Goal: Task Accomplishment & Management: Manage account settings

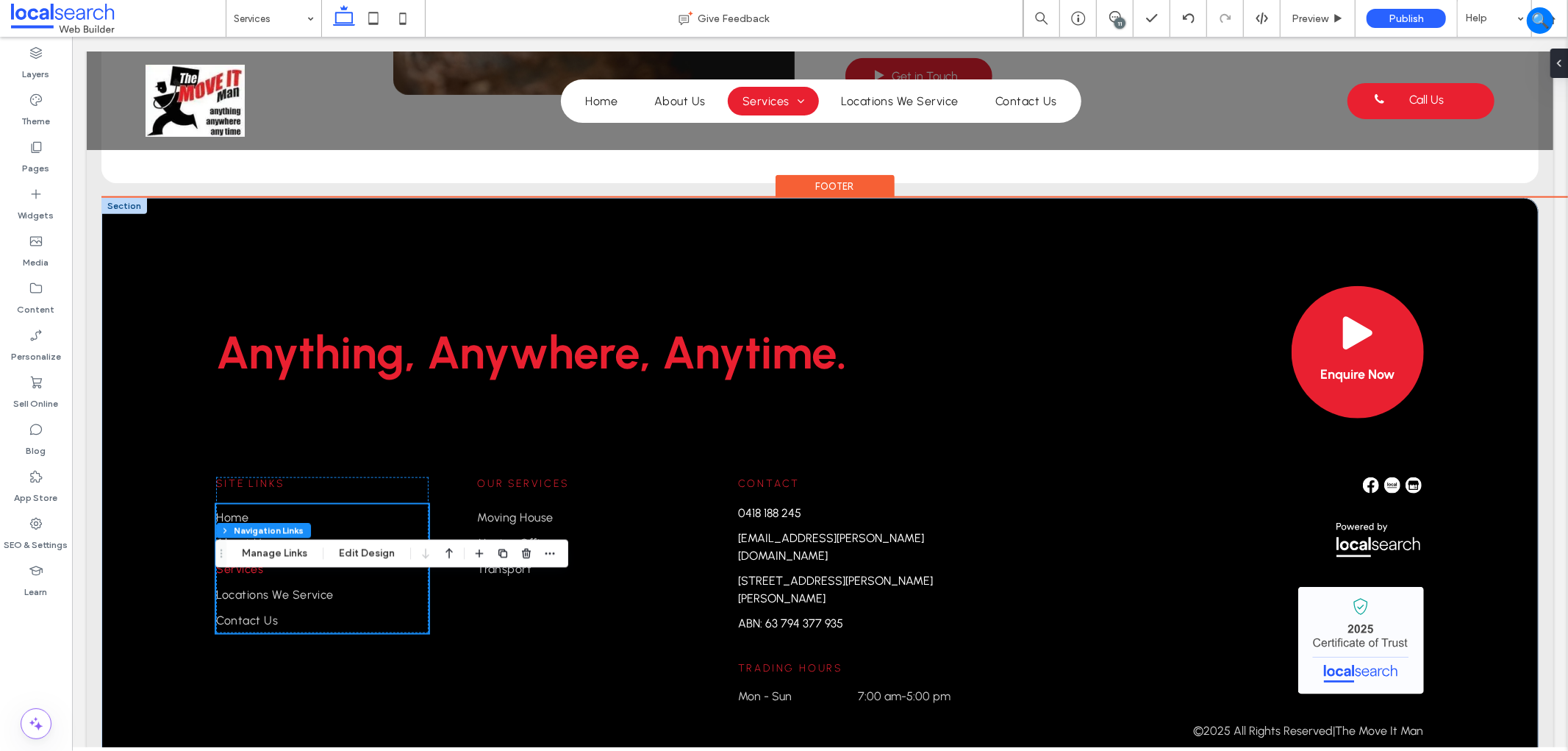
scroll to position [1448, 0]
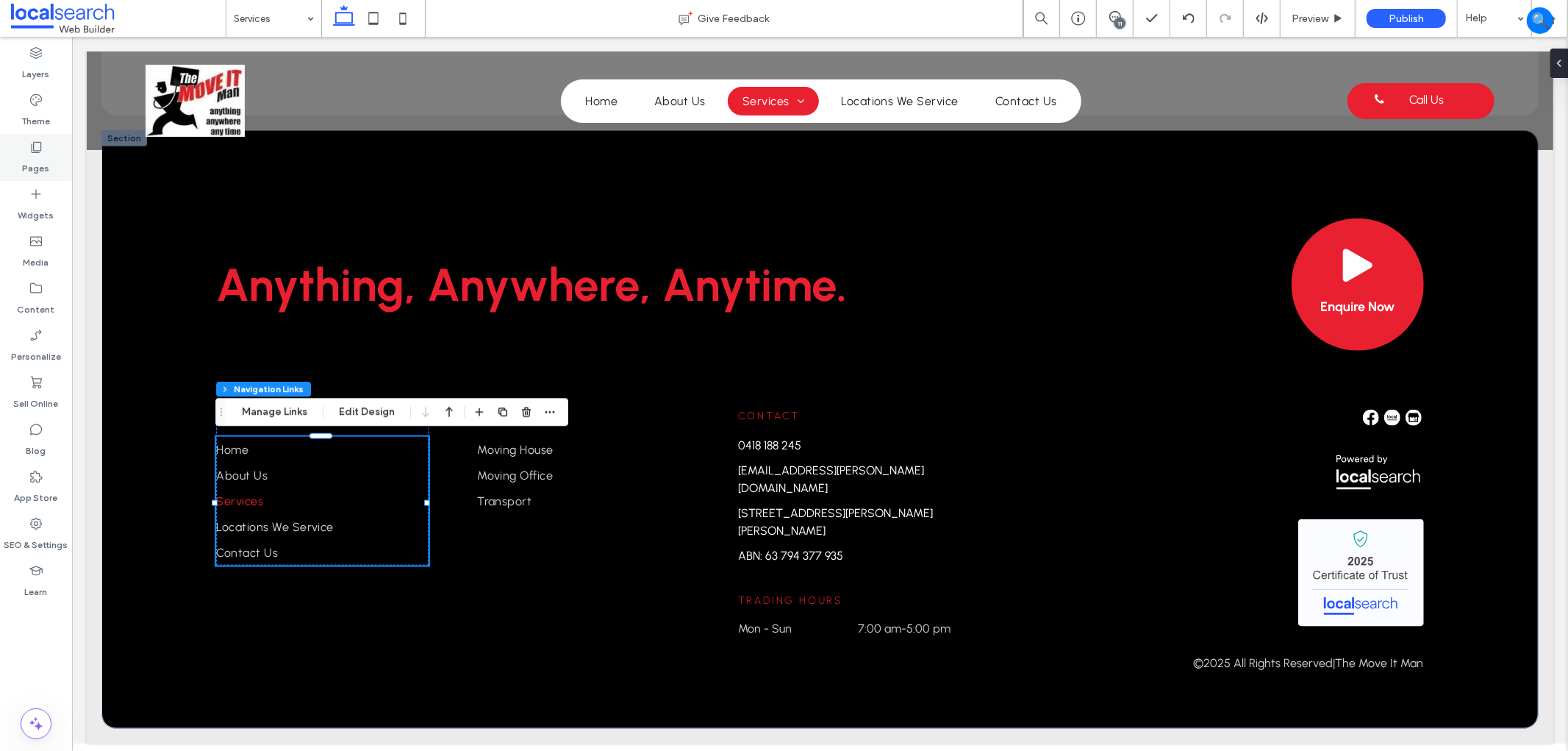
click at [40, 157] on label "Pages" at bounding box center [36, 164] width 27 height 21
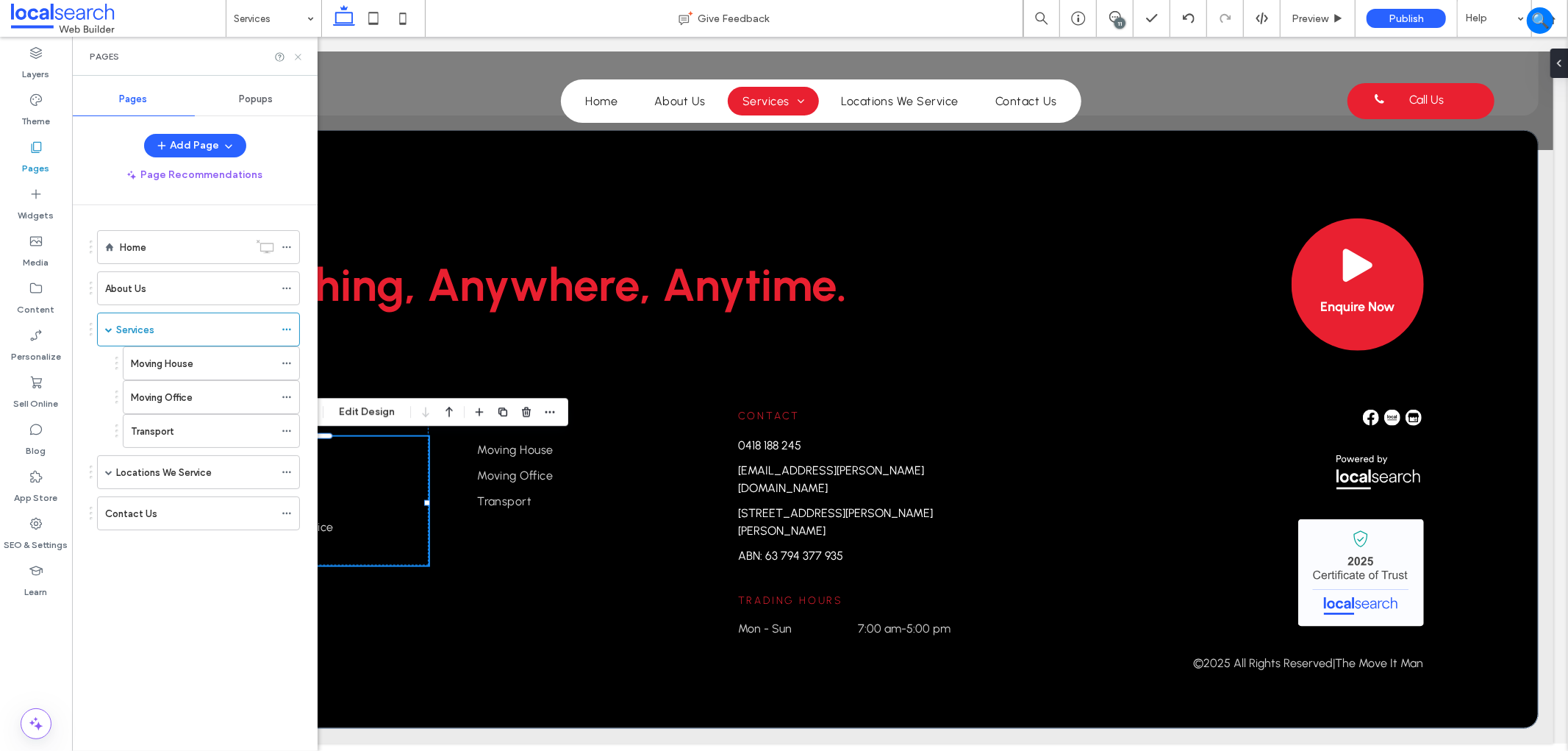
click at [298, 59] on icon at bounding box center [297, 56] width 11 height 11
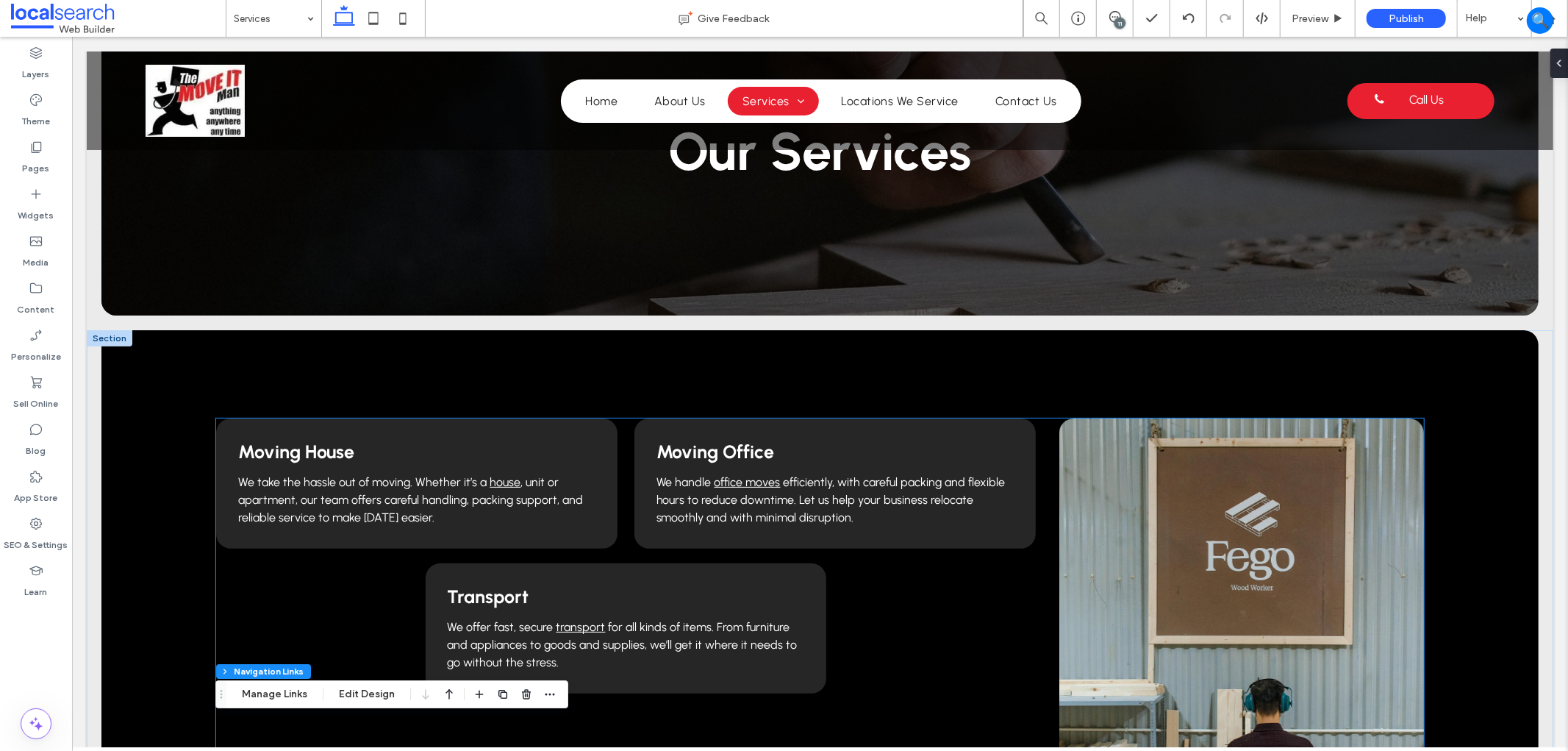
scroll to position [0, 0]
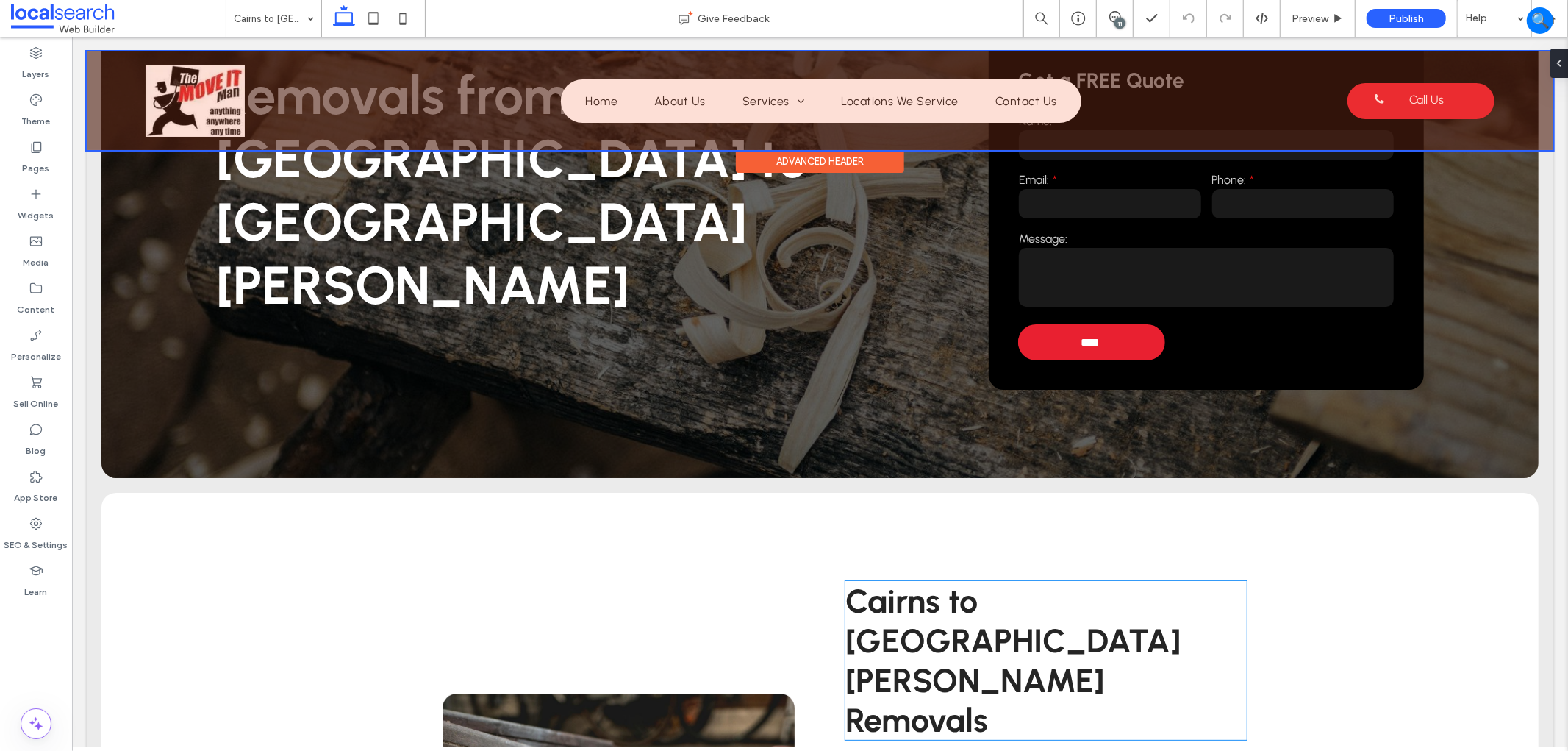
scroll to position [163, 0]
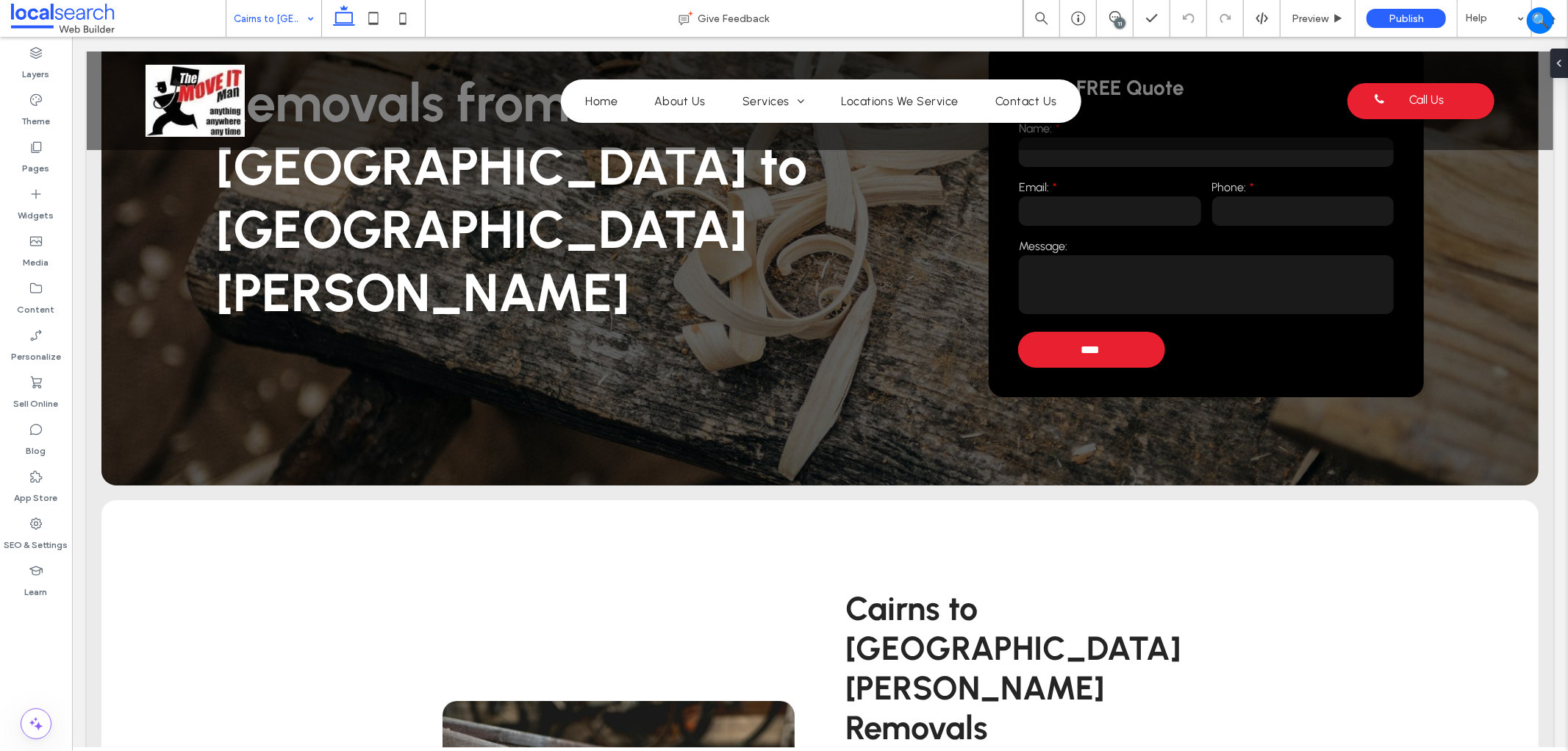
click at [273, 17] on input at bounding box center [270, 18] width 73 height 36
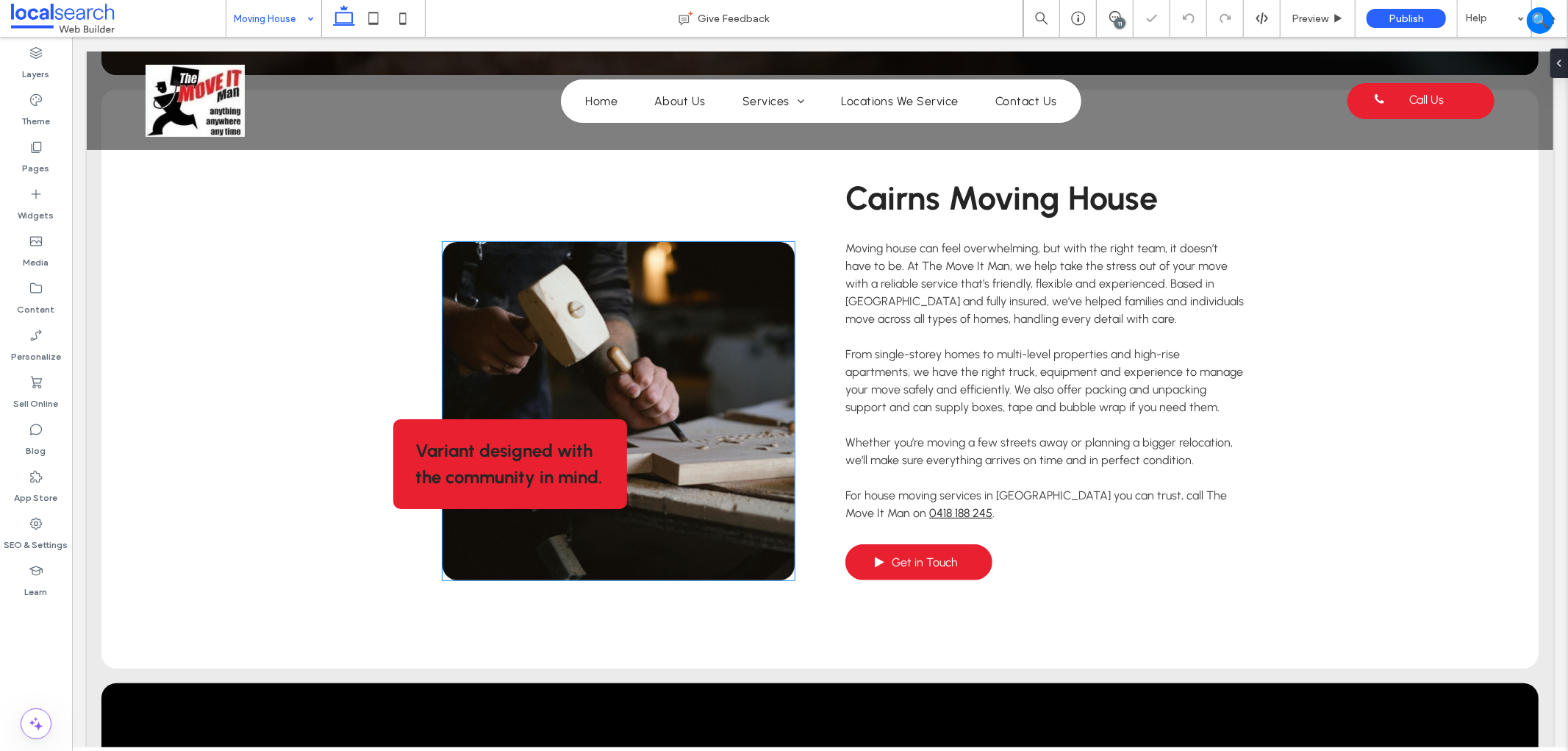
scroll to position [571, 0]
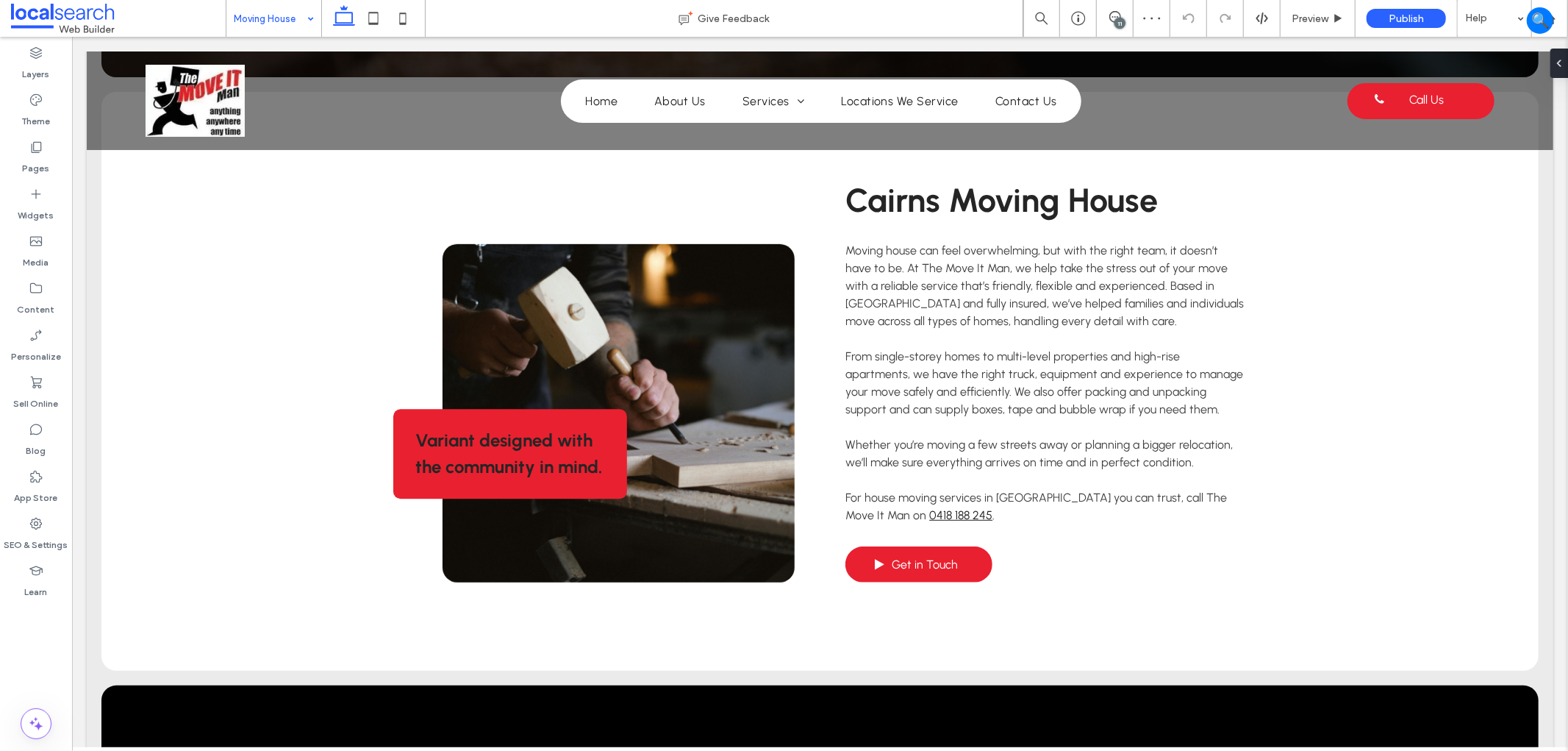
click at [266, 15] on input at bounding box center [270, 18] width 73 height 36
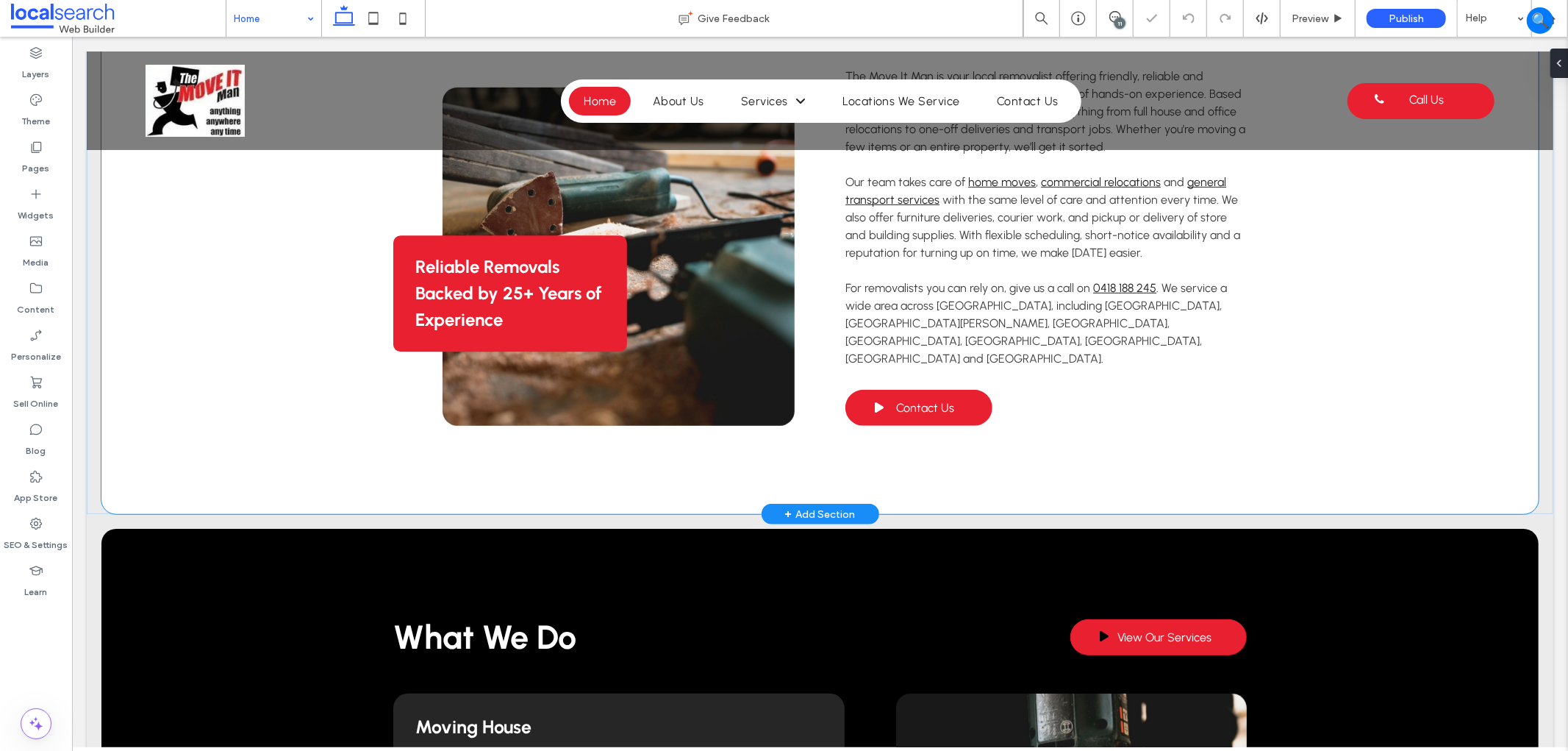
scroll to position [571, 0]
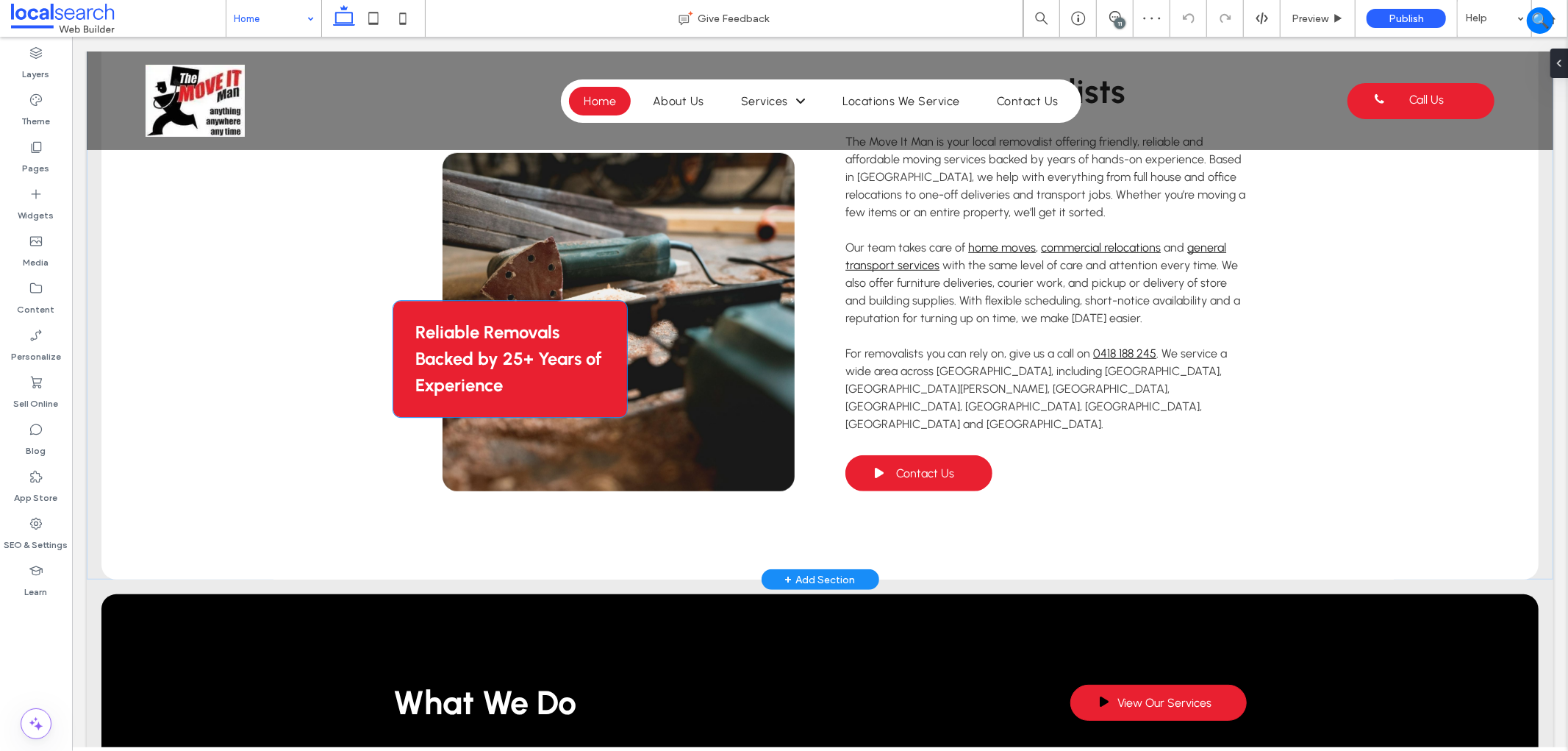
click at [541, 320] on strong "Reliable Removals Backed by 25+ Years of Experience" at bounding box center [508, 358] width 187 height 75
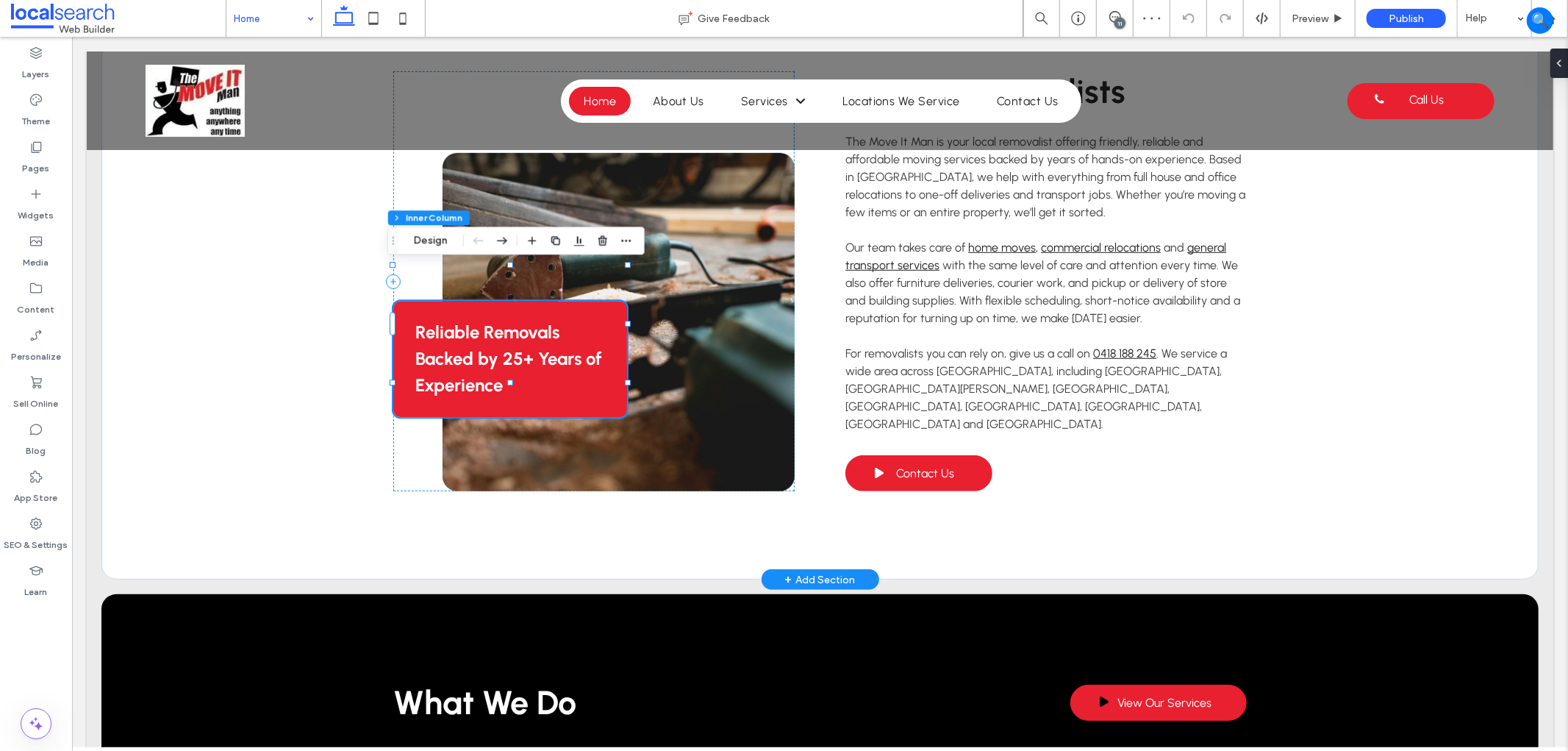
click at [541, 320] on strong "Reliable Removals Backed by 25+ Years of Experience" at bounding box center [508, 358] width 187 height 75
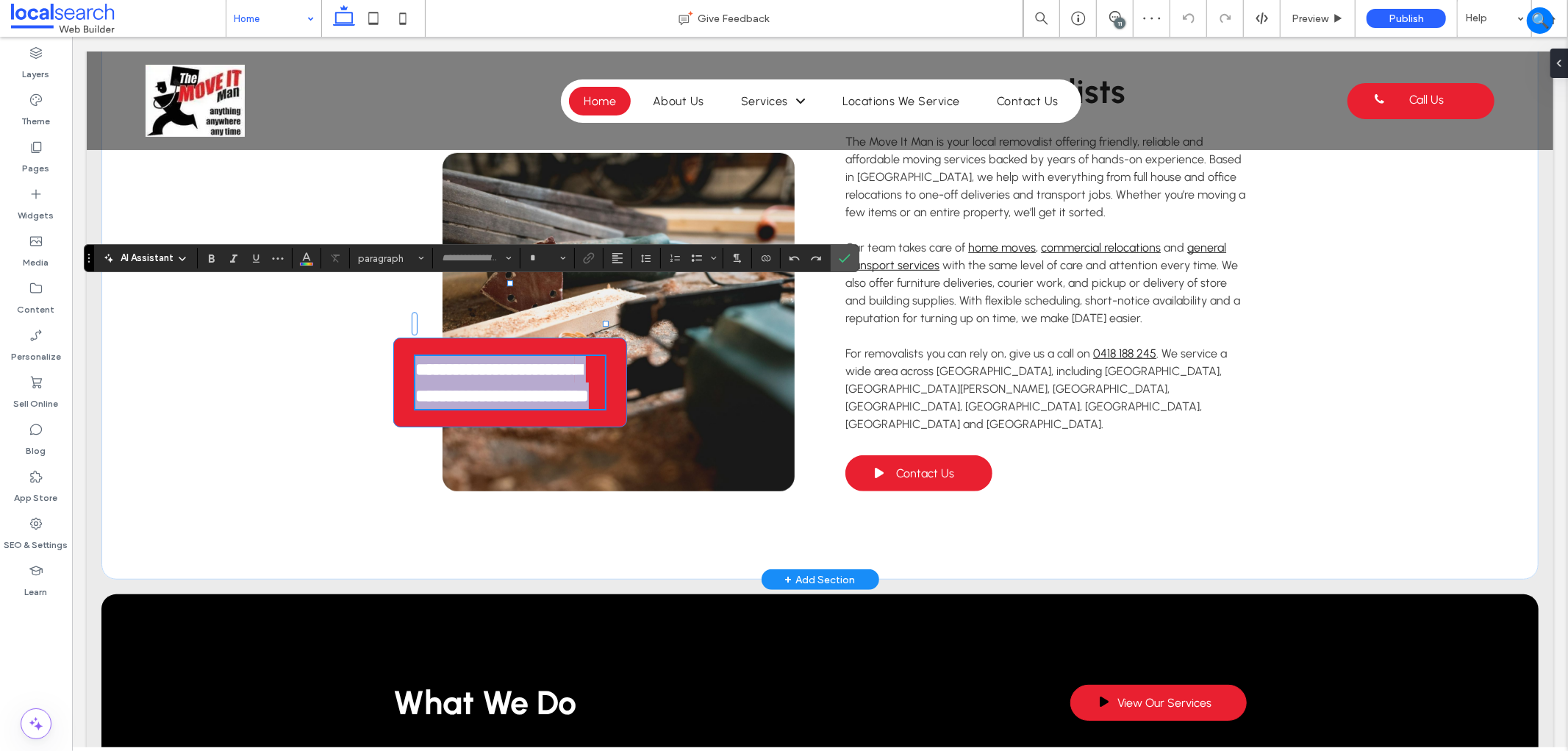
type input "********"
type input "**"
click at [845, 266] on span "Confirm" at bounding box center [842, 258] width 7 height 26
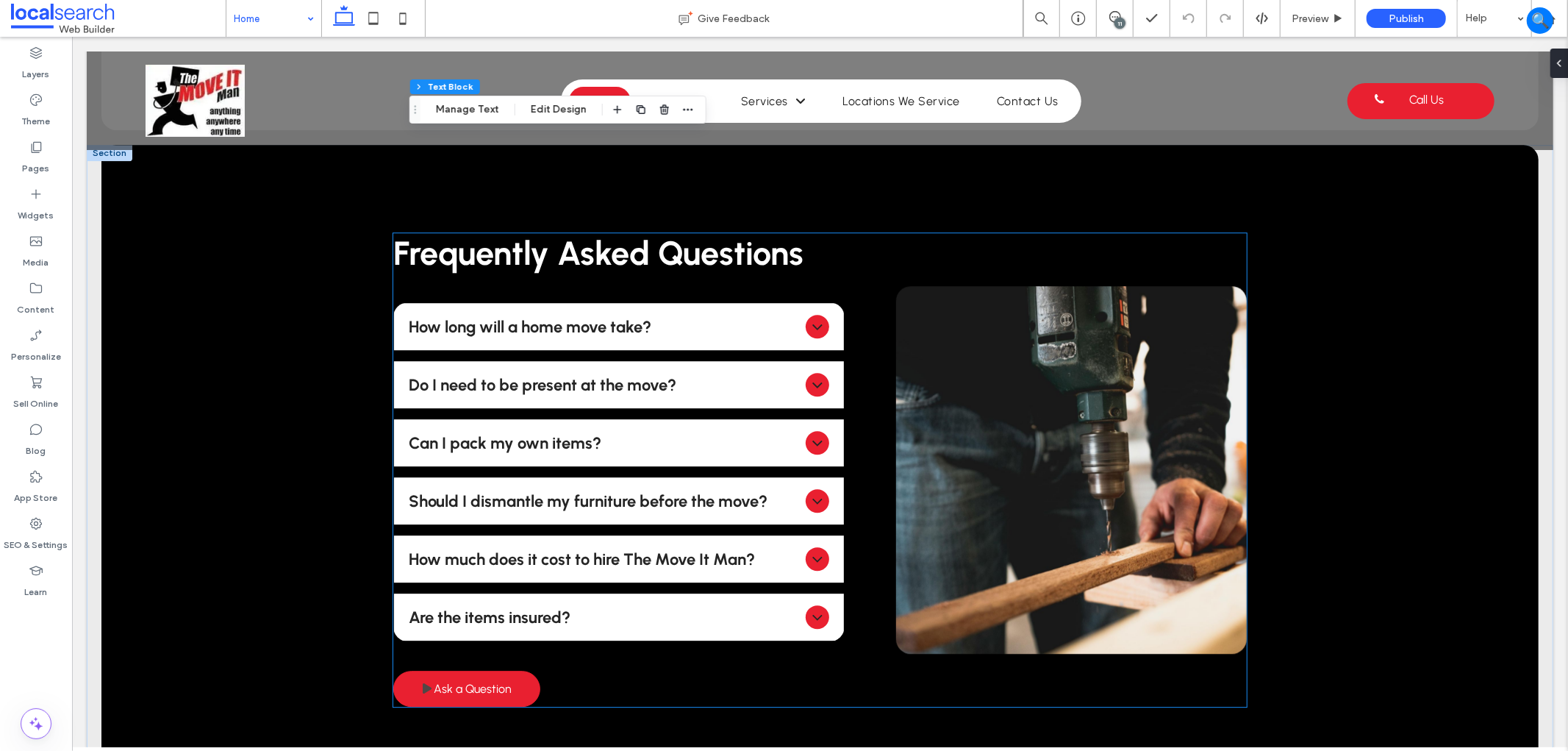
scroll to position [3512, 0]
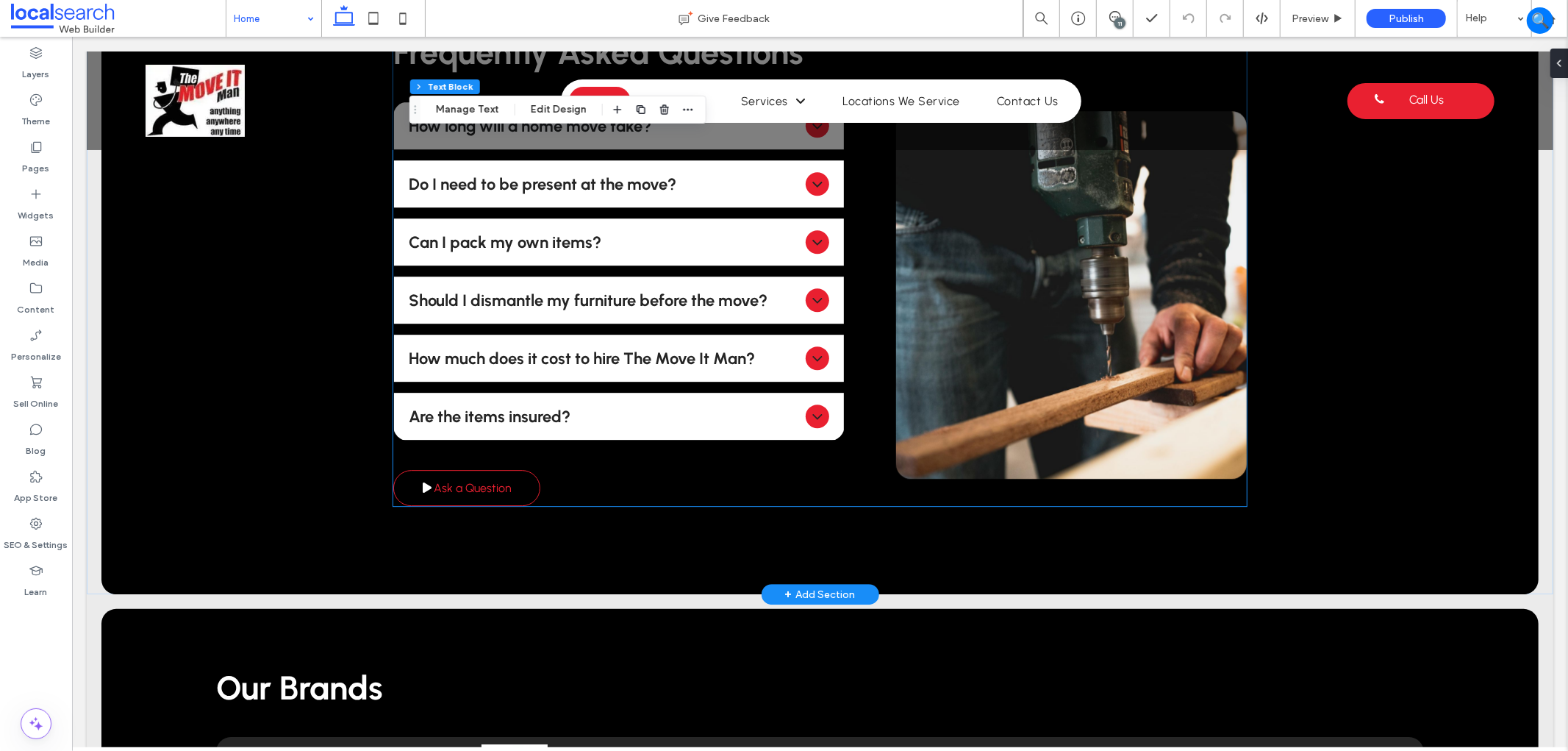
click at [492, 473] on span "Ask a Question" at bounding box center [472, 487] width 78 height 29
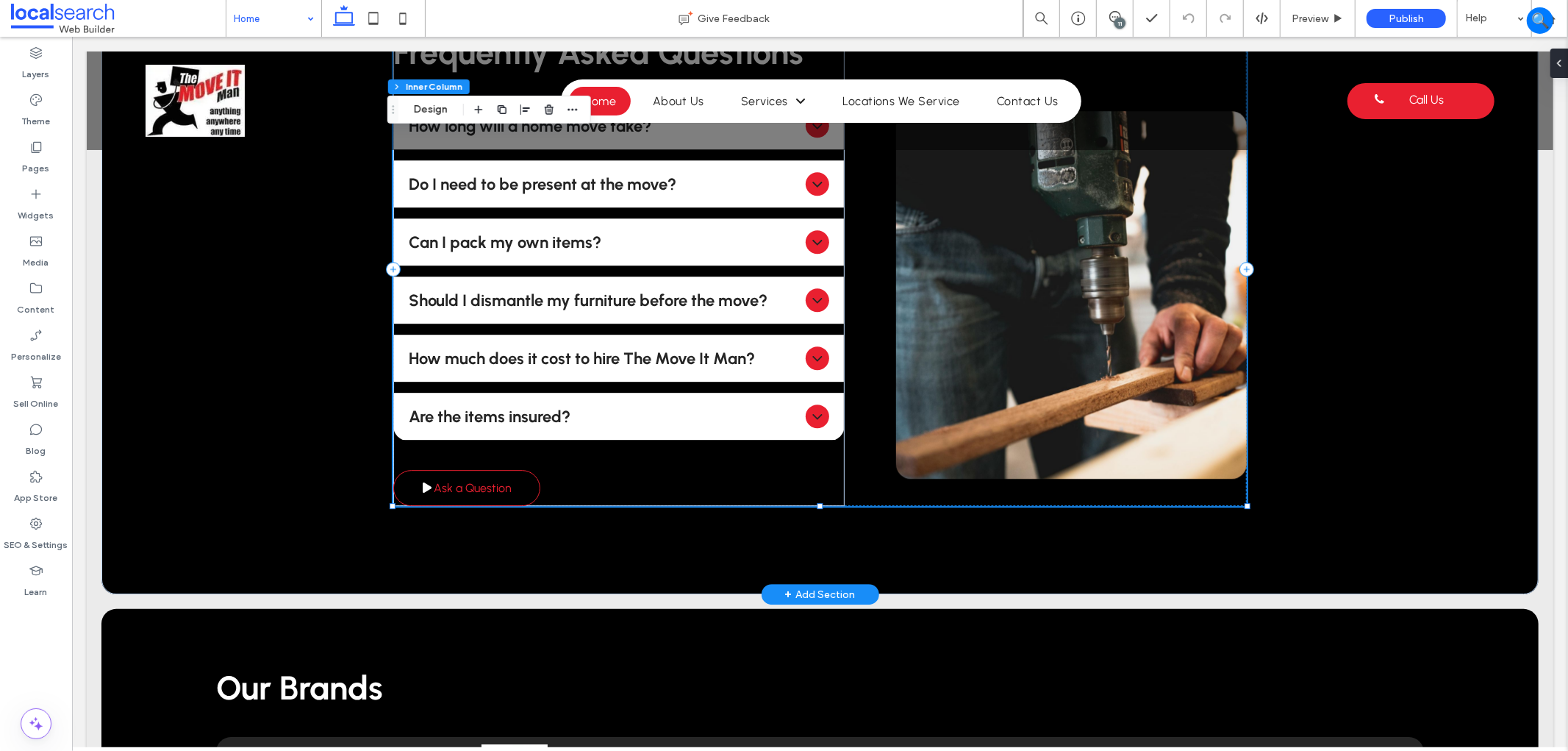
click at [492, 473] on span "Ask a Question" at bounding box center [472, 487] width 78 height 29
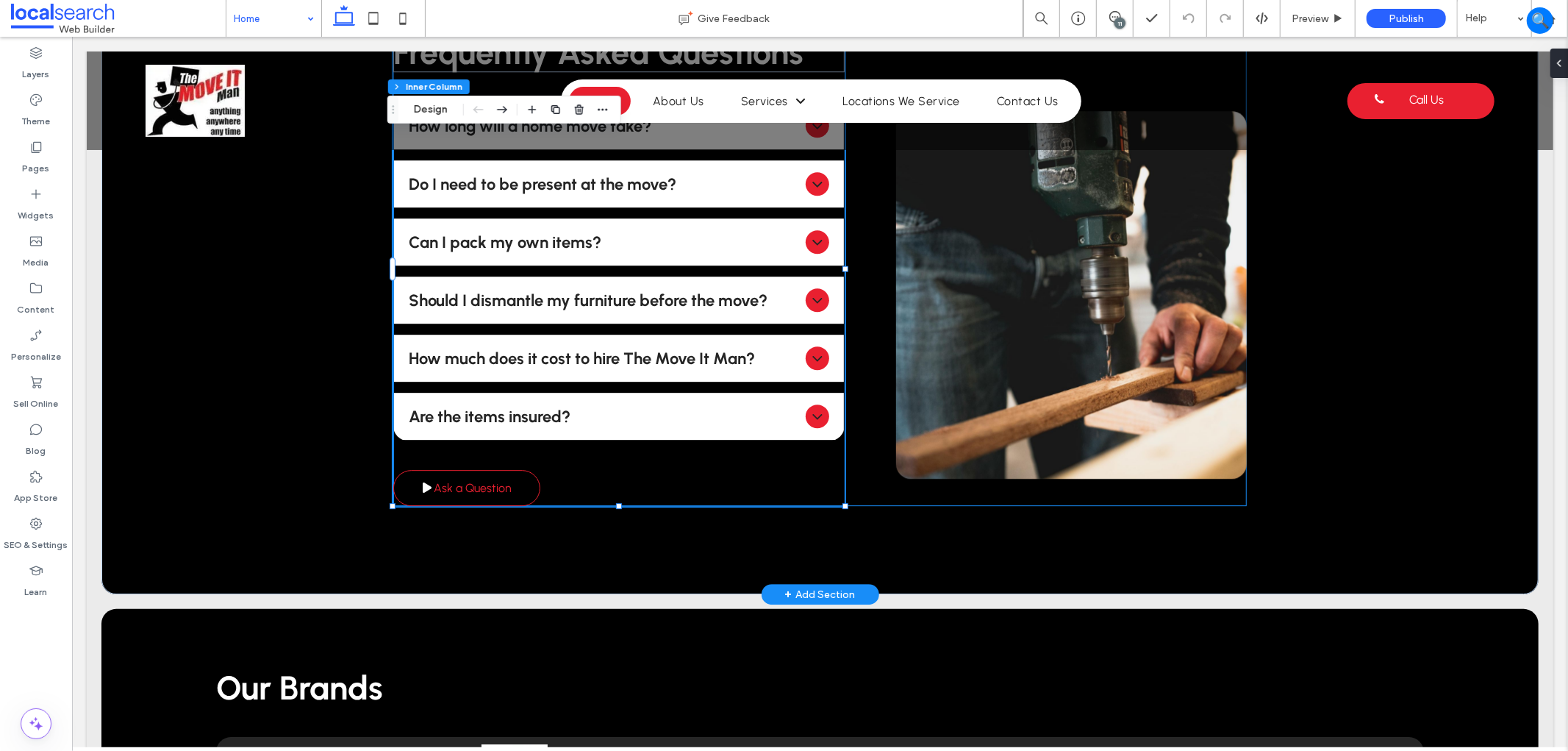
click at [492, 473] on span "Ask a Question" at bounding box center [472, 487] width 78 height 29
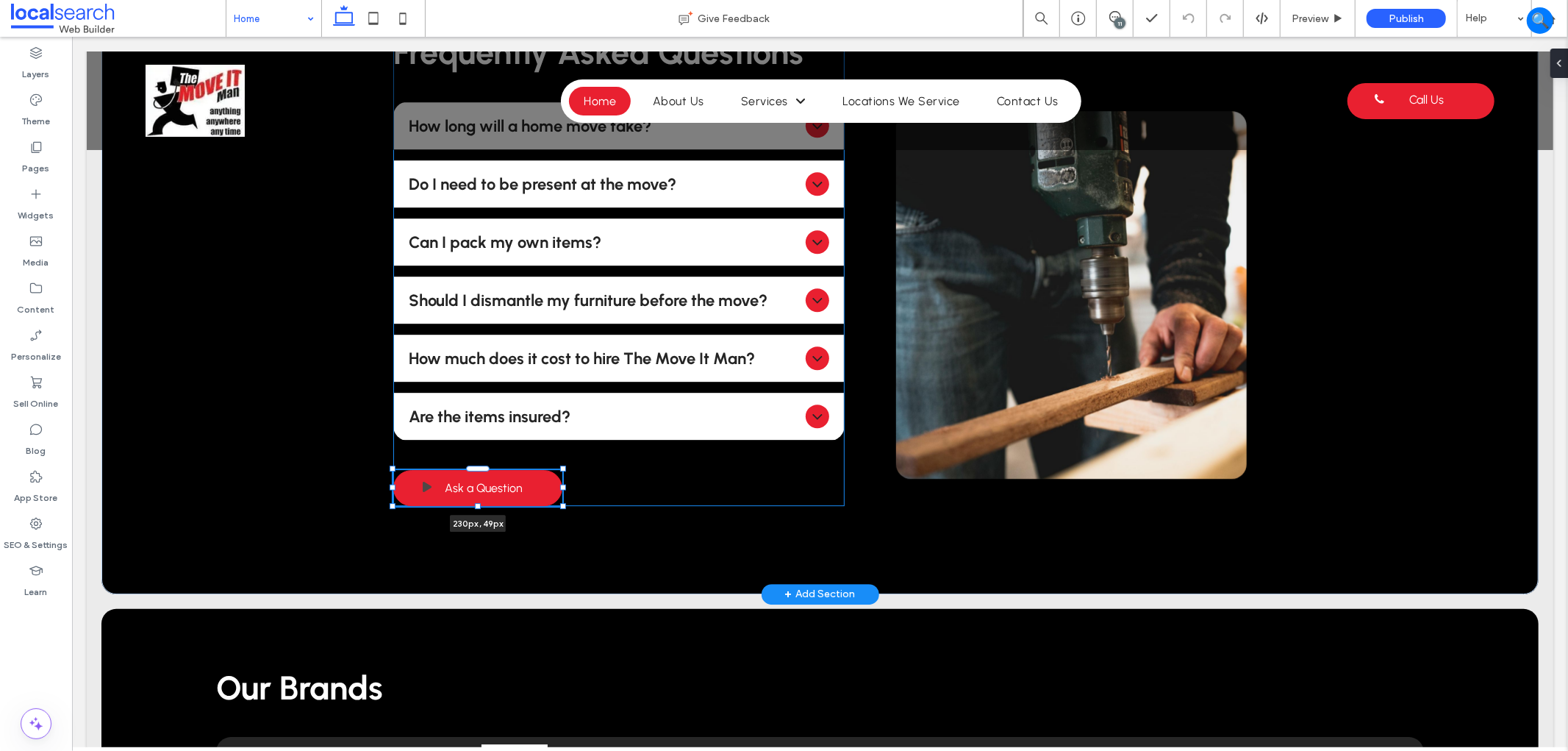
drag, startPoint x: 534, startPoint y: 436, endPoint x: 556, endPoint y: 436, distance: 22.0
click at [560, 484] on div at bounding box center [562, 486] width 6 height 6
type input "***"
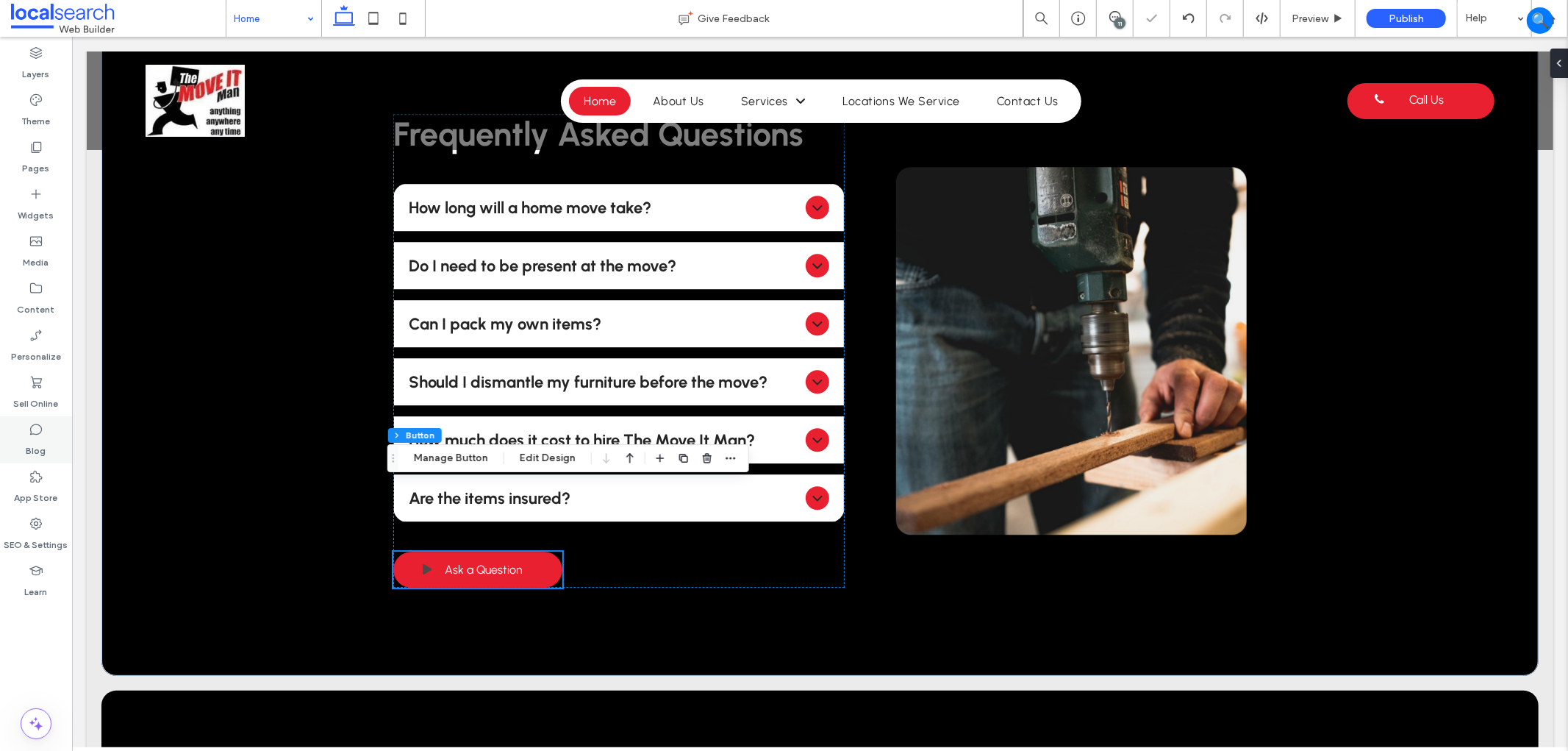
scroll to position [3757, 0]
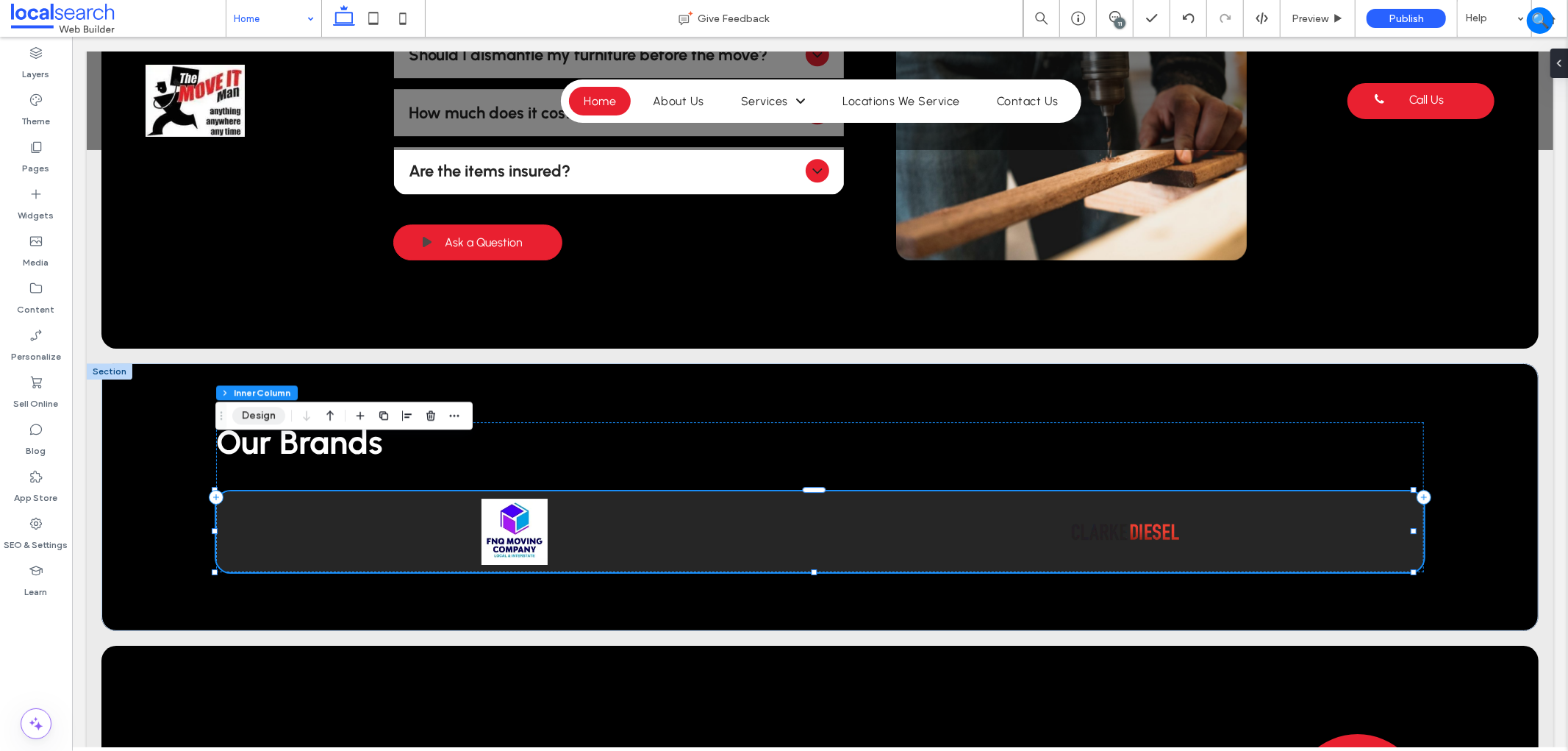
click at [250, 417] on button "Design" at bounding box center [259, 415] width 53 height 17
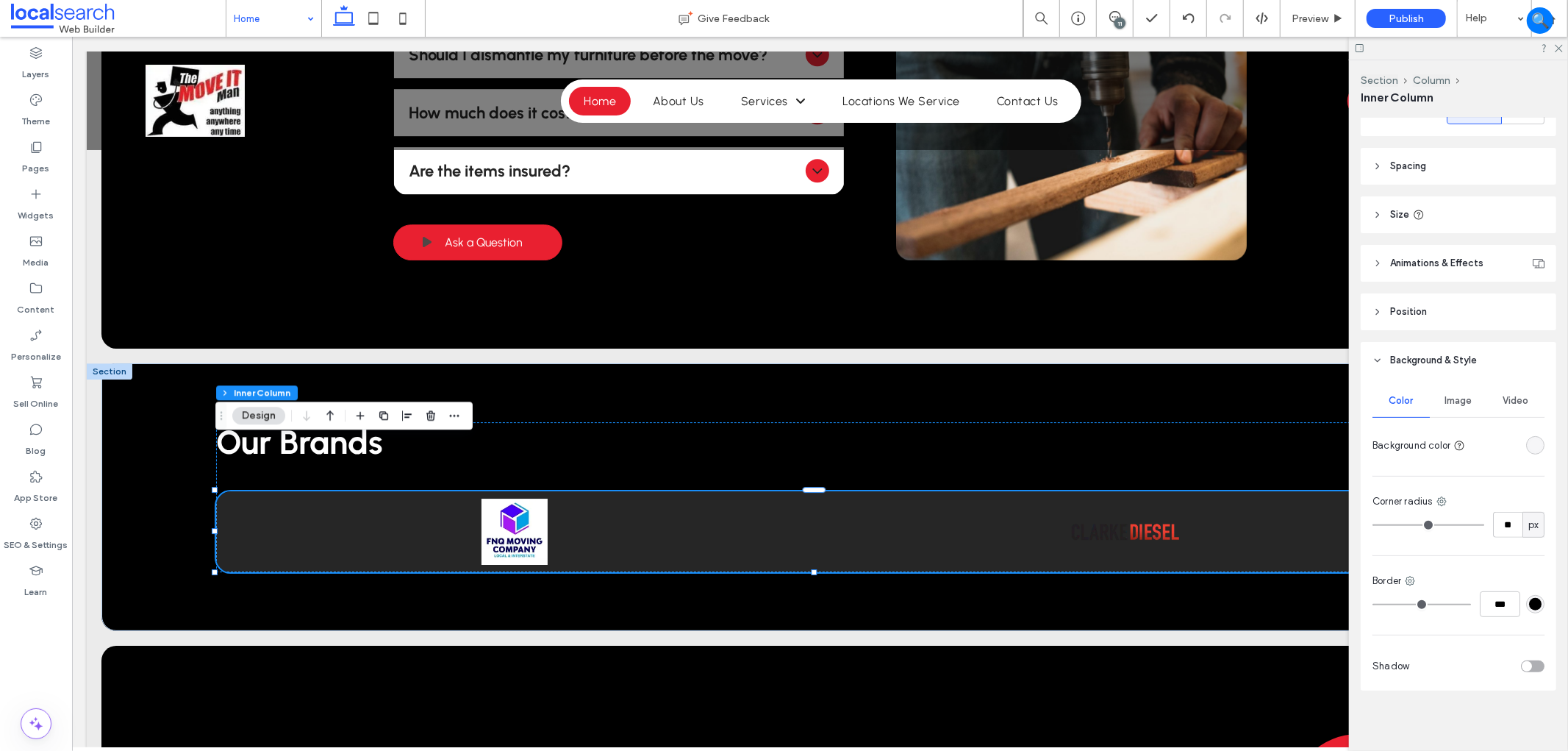
scroll to position [331, 0]
click at [1529, 435] on div "rgba(255, 255, 255, 0.15)" at bounding box center [1535, 440] width 12 height 12
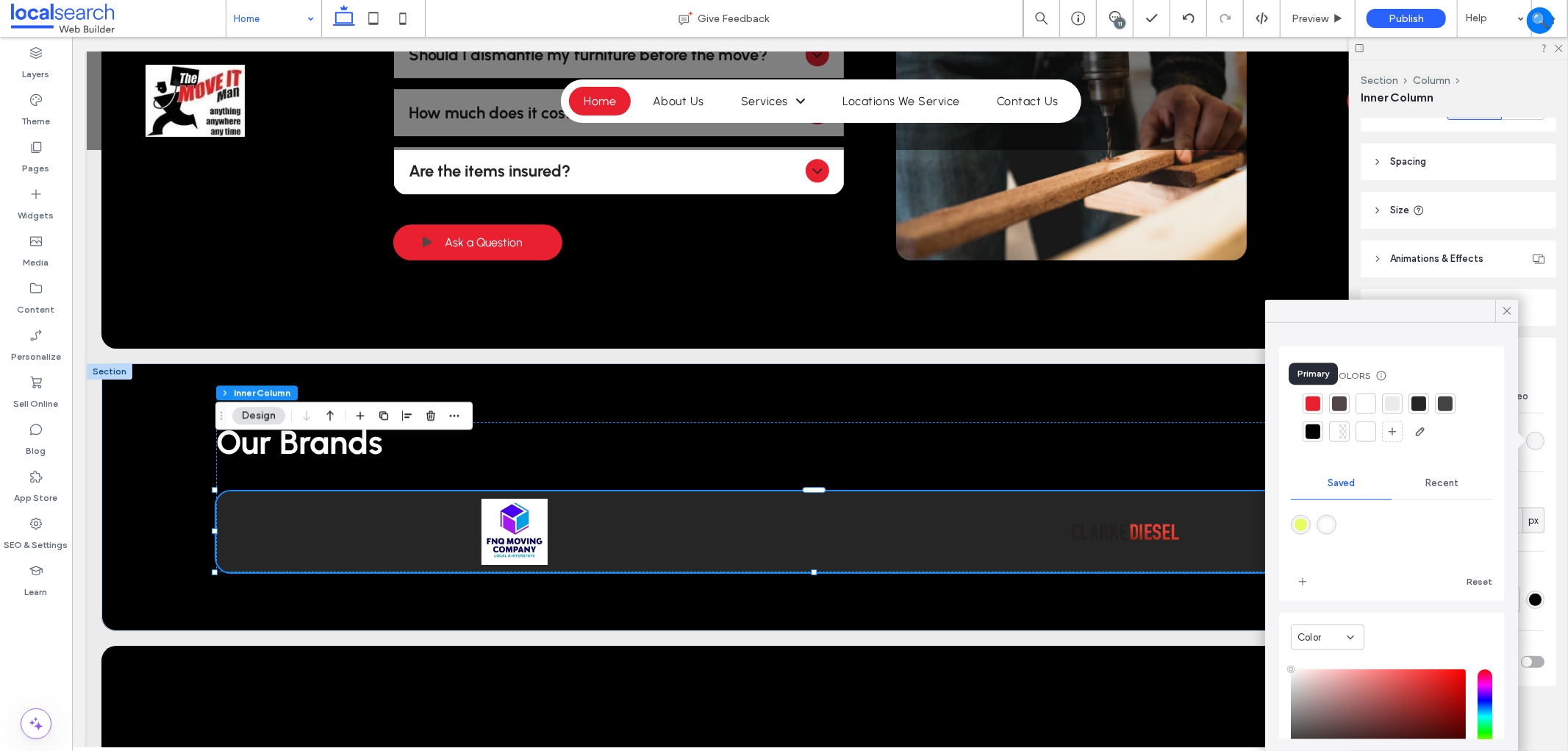
click at [1313, 407] on div at bounding box center [1313, 404] width 15 height 15
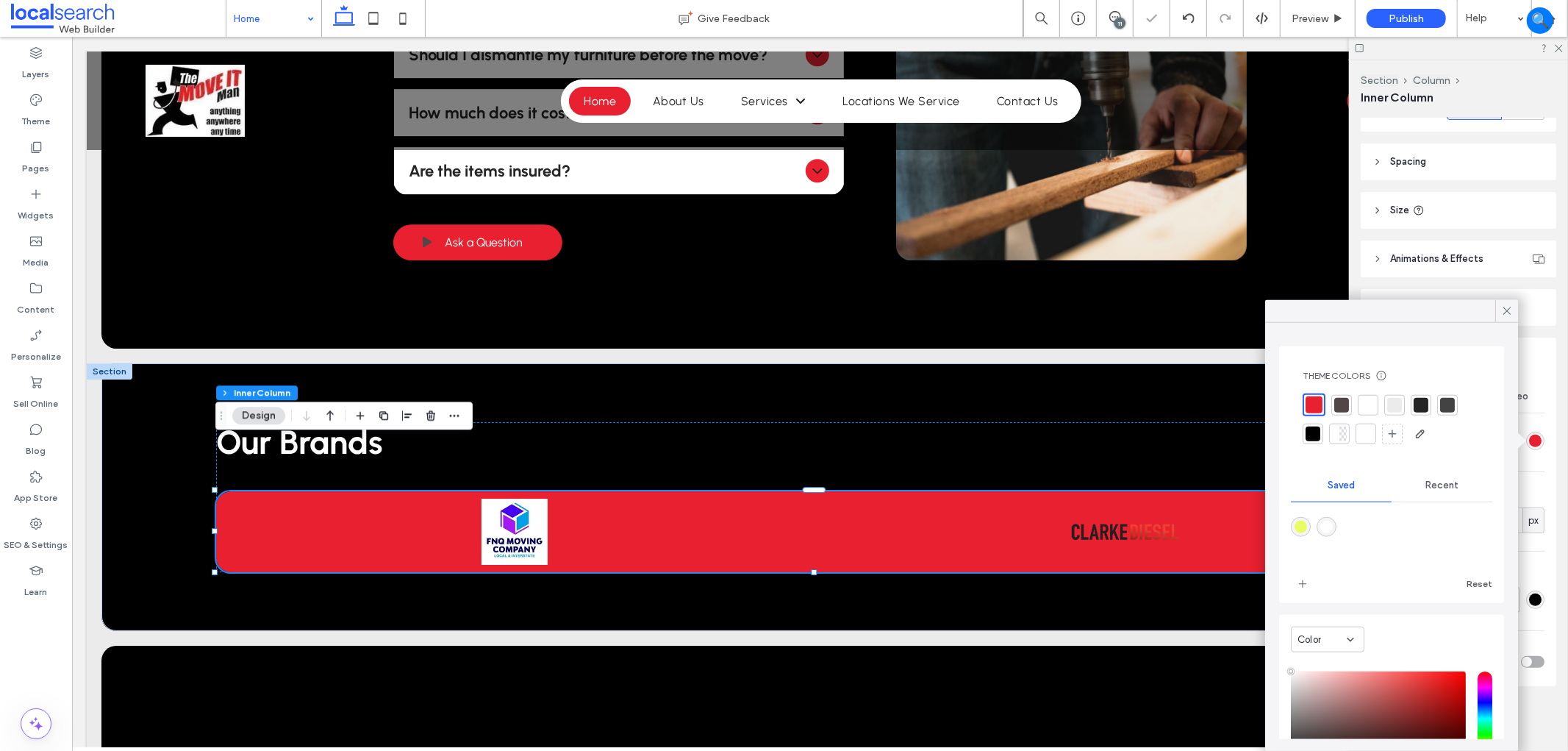
click at [1364, 397] on div at bounding box center [1368, 404] width 21 height 21
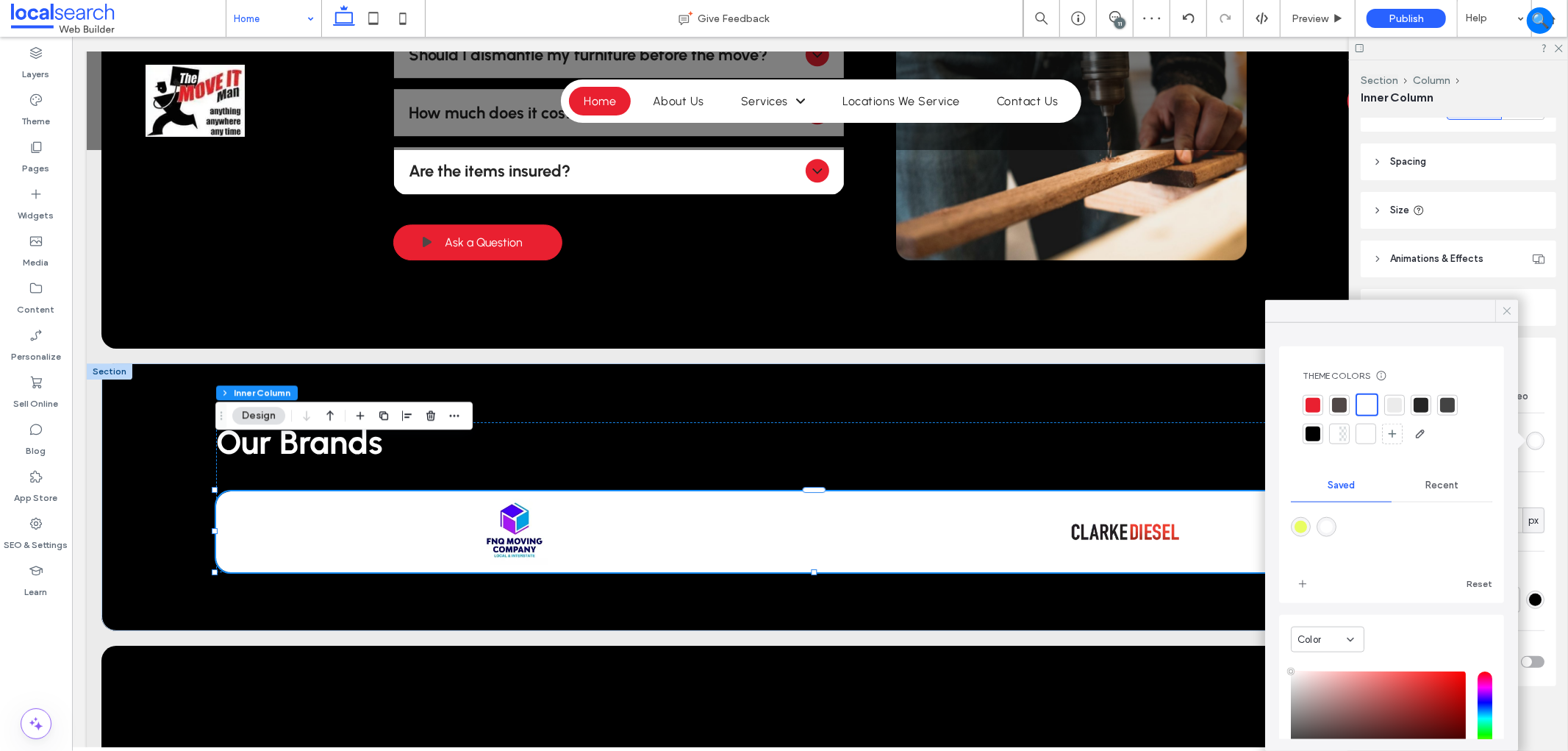
click at [1513, 306] on icon at bounding box center [1507, 311] width 13 height 13
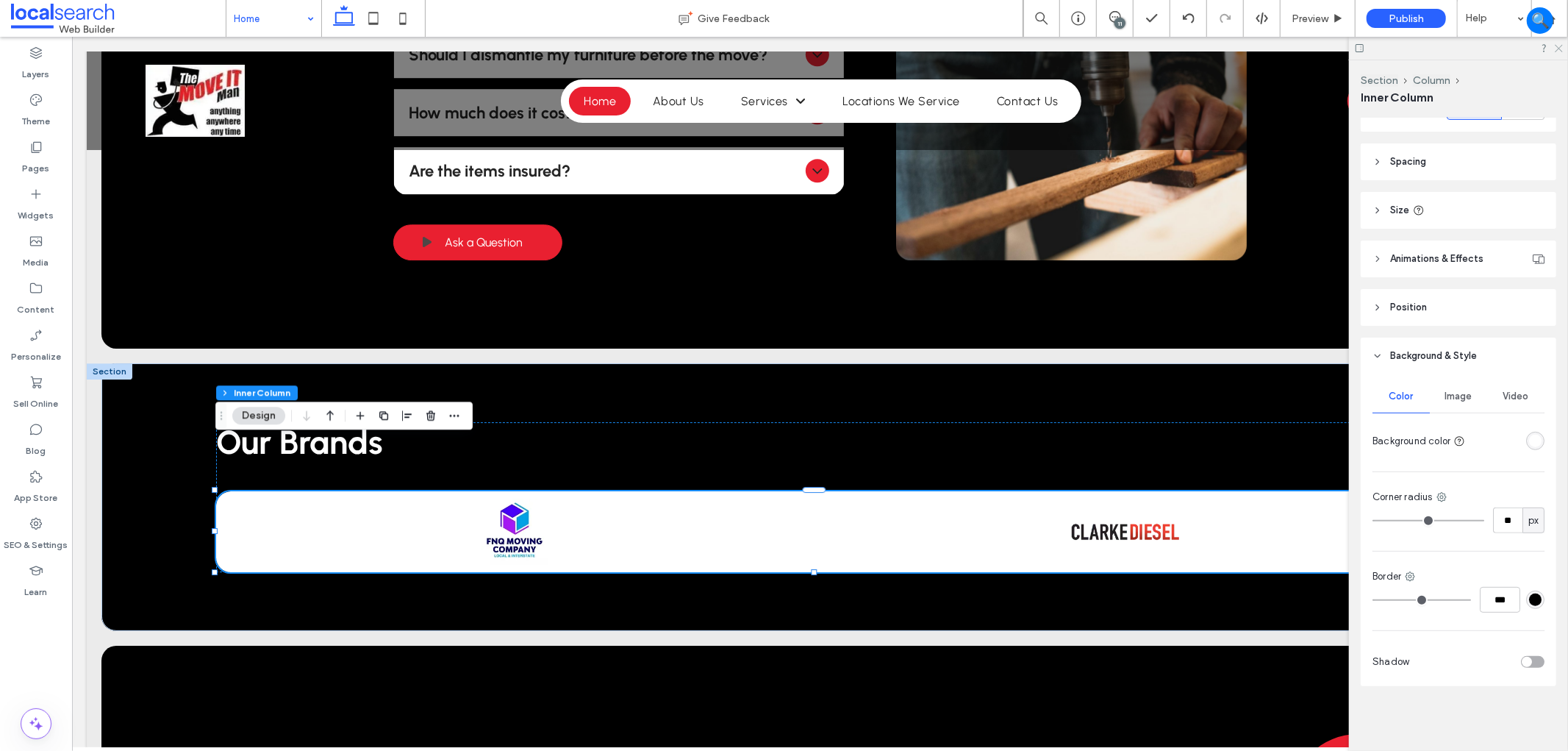
drag, startPoint x: 1562, startPoint y: 44, endPoint x: 286, endPoint y: 613, distance: 1397.1
click at [1562, 44] on icon at bounding box center [1558, 47] width 10 height 10
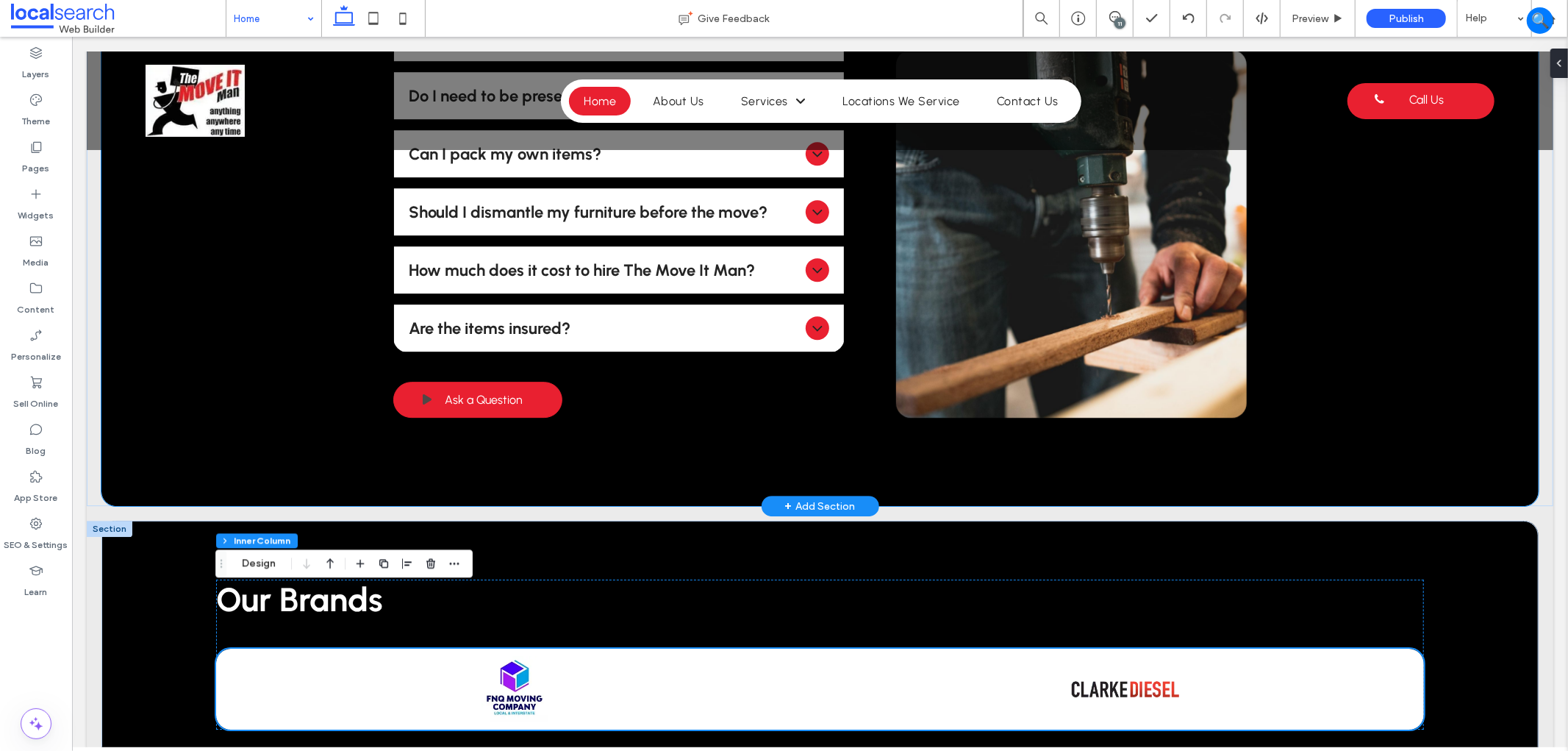
scroll to position [3594, 0]
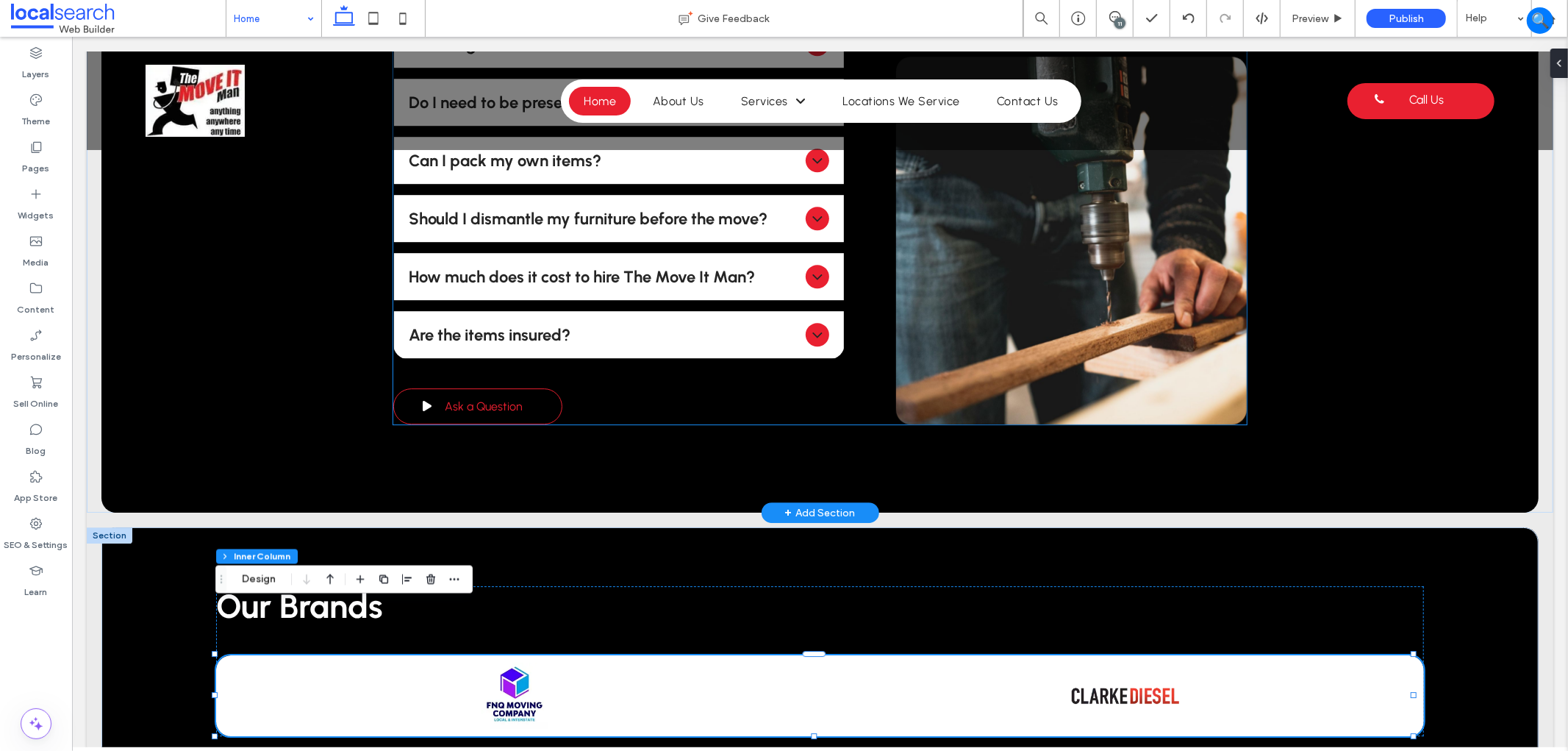
click at [479, 391] on span "Ask a Question" at bounding box center [483, 405] width 78 height 29
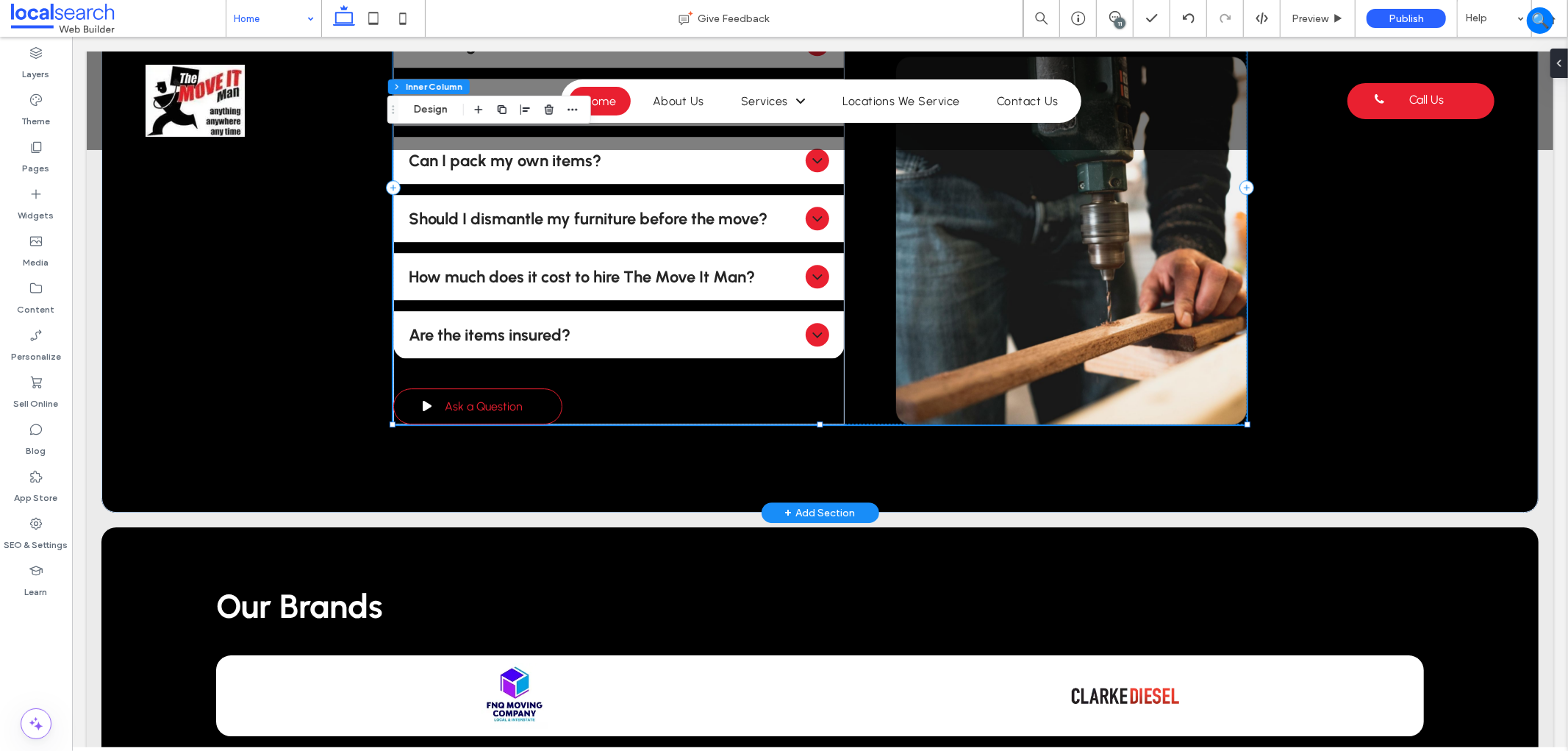
click at [479, 391] on span "Ask a Question" at bounding box center [483, 405] width 78 height 29
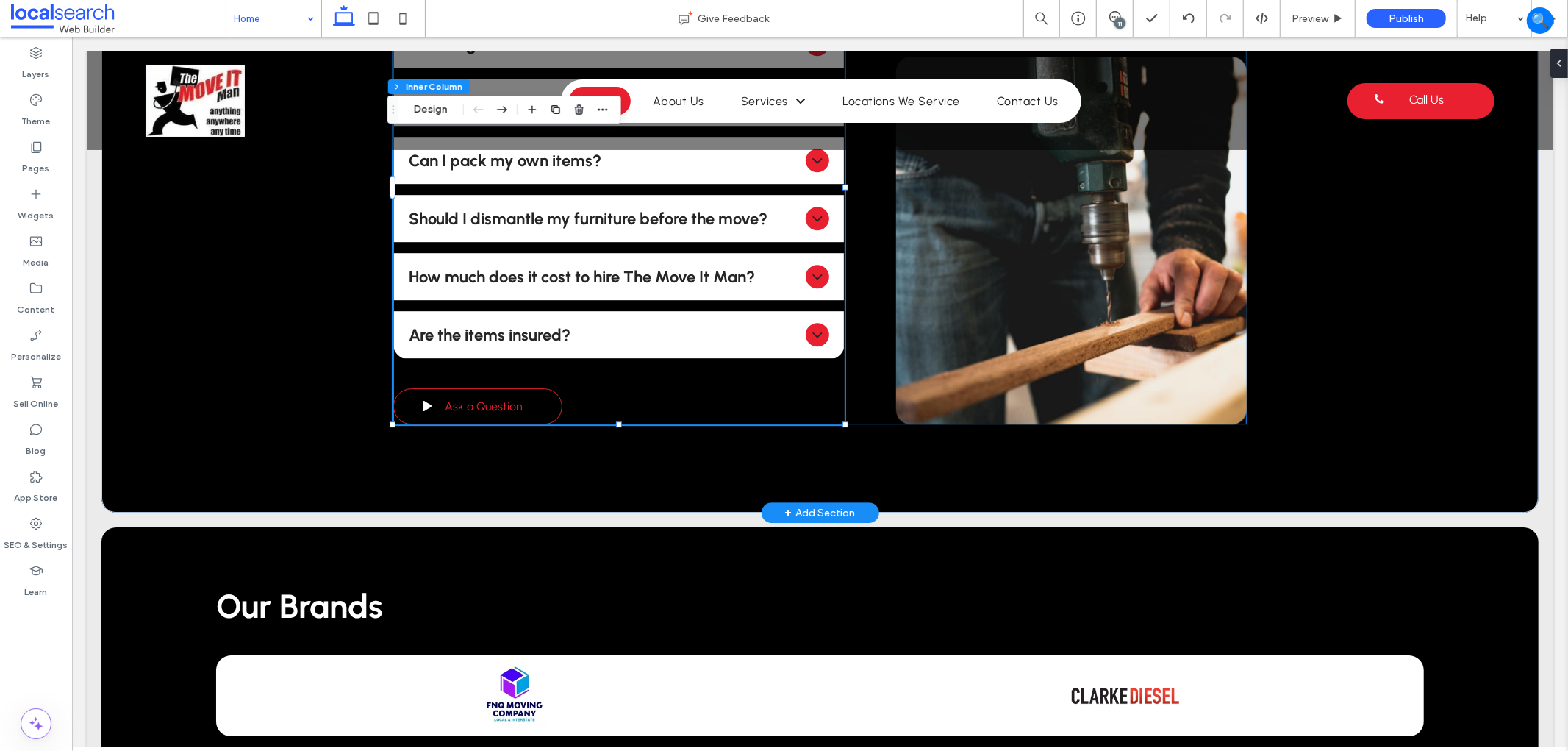
click at [479, 391] on span "Ask a Question" at bounding box center [483, 405] width 78 height 29
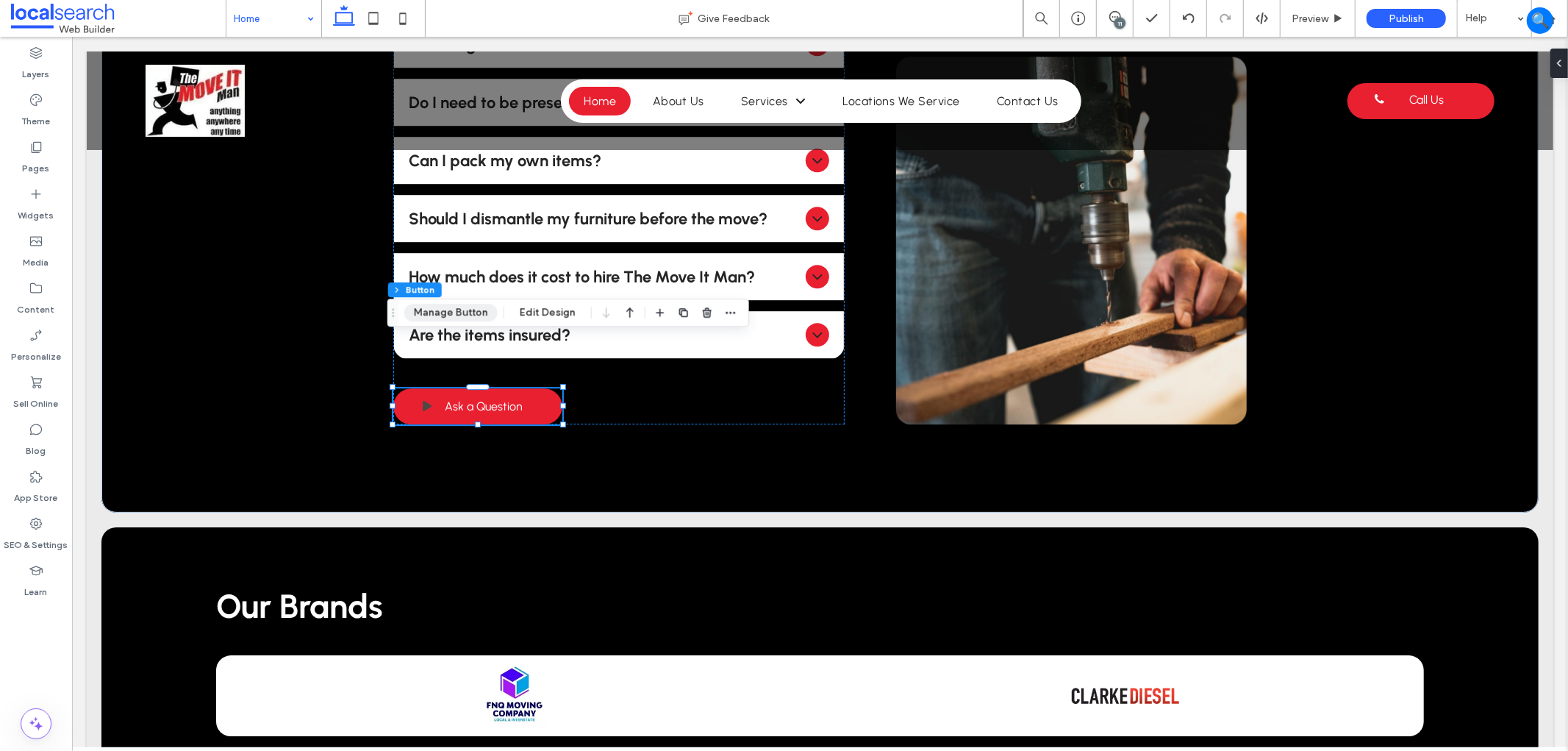
click at [487, 311] on button "Manage Button" at bounding box center [450, 312] width 94 height 17
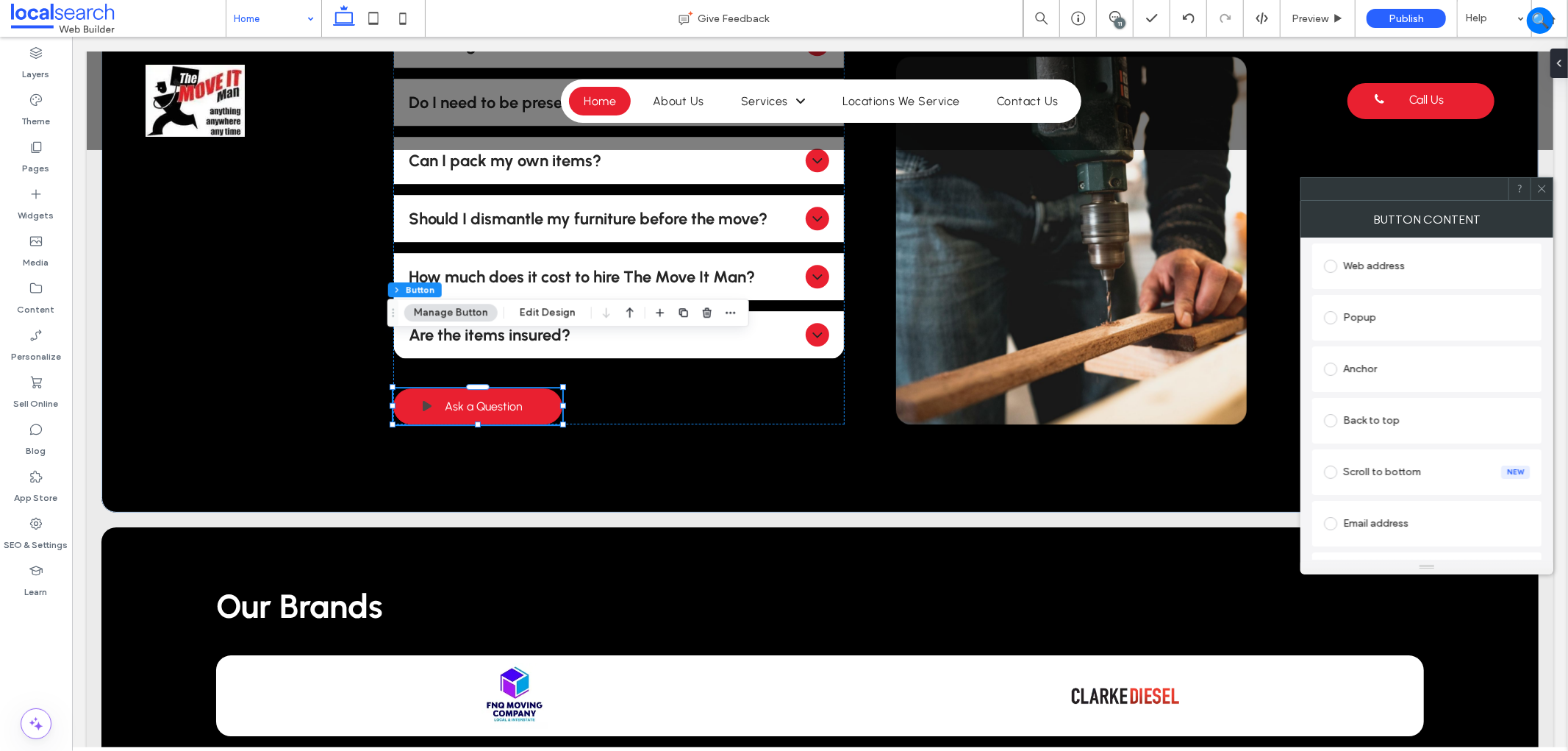
scroll to position [337, 0]
click at [546, 319] on button "Edit Design" at bounding box center [547, 312] width 75 height 17
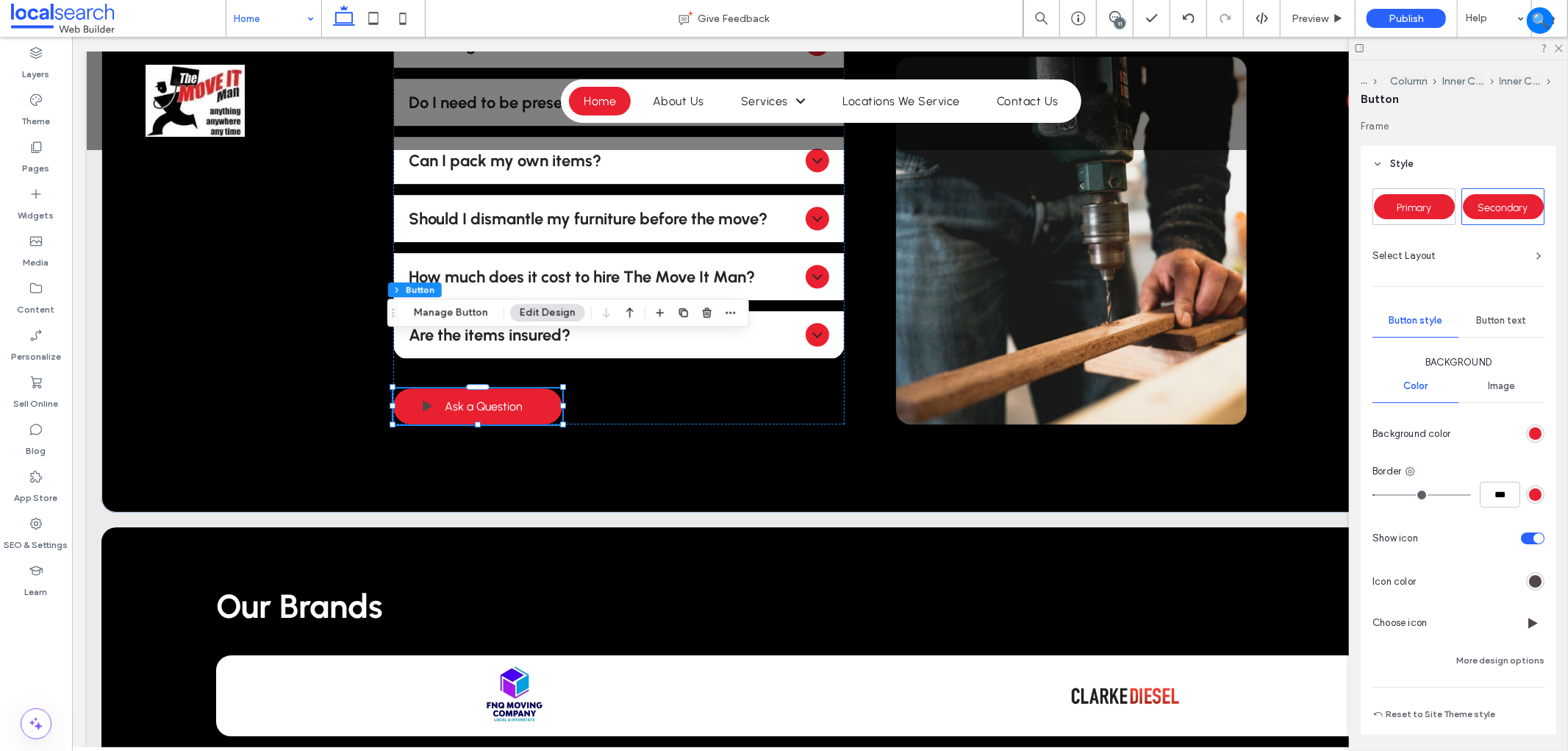
click at [1529, 581] on div "rgb(80, 71, 70)" at bounding box center [1535, 580] width 12 height 12
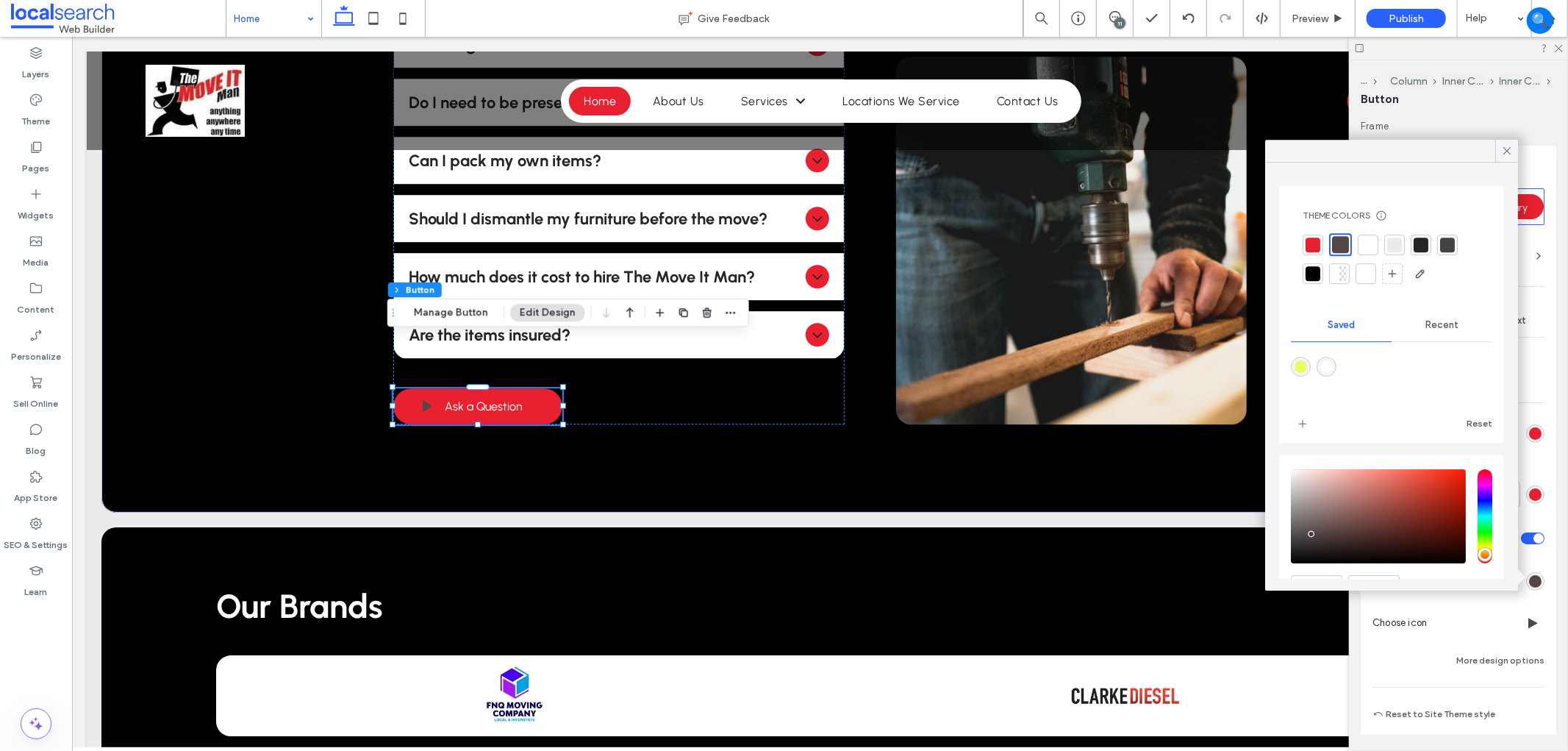
click at [1369, 235] on div at bounding box center [1368, 244] width 21 height 21
type input "*"
click at [1505, 147] on icon at bounding box center [1507, 151] width 13 height 13
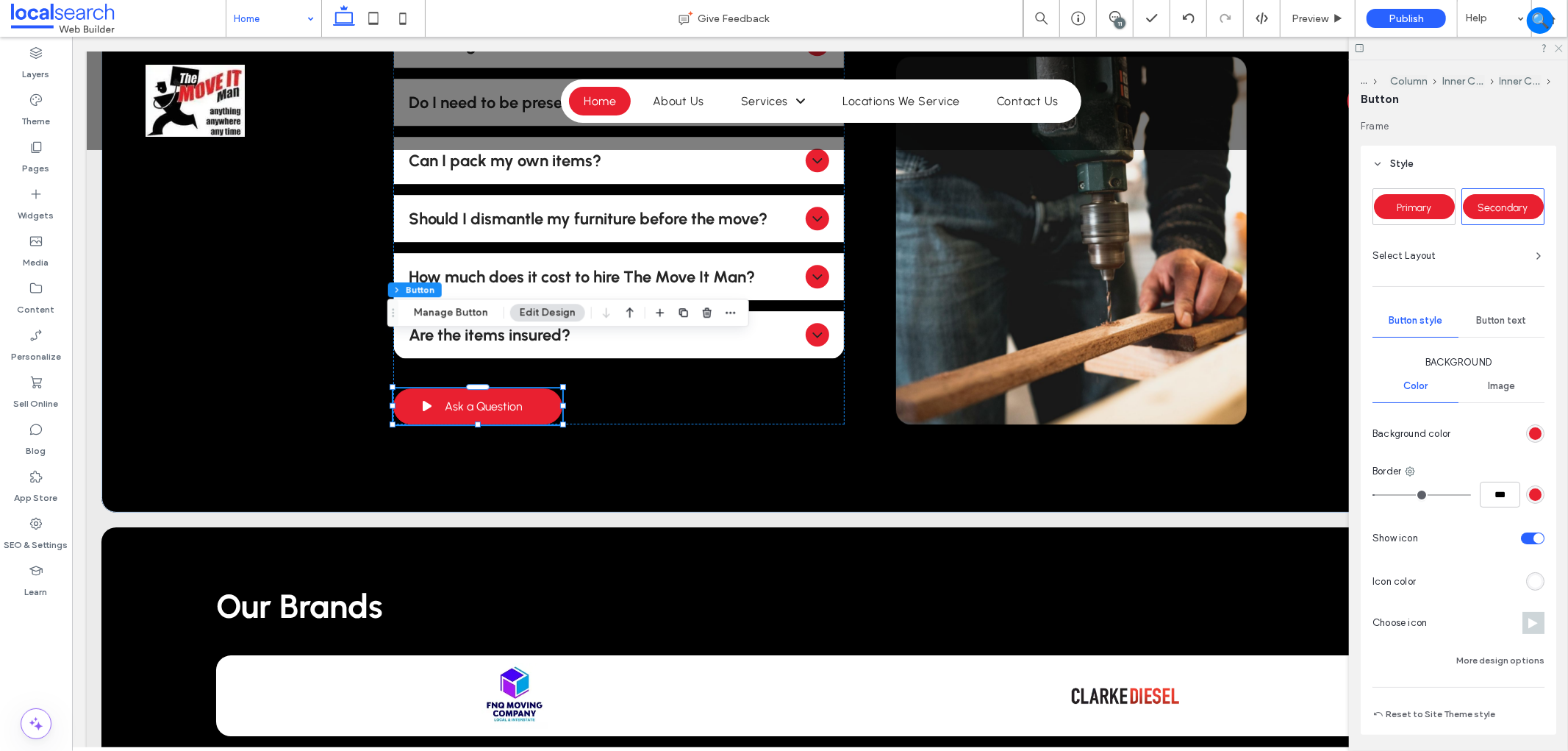
click at [1561, 49] on icon at bounding box center [1558, 47] width 10 height 10
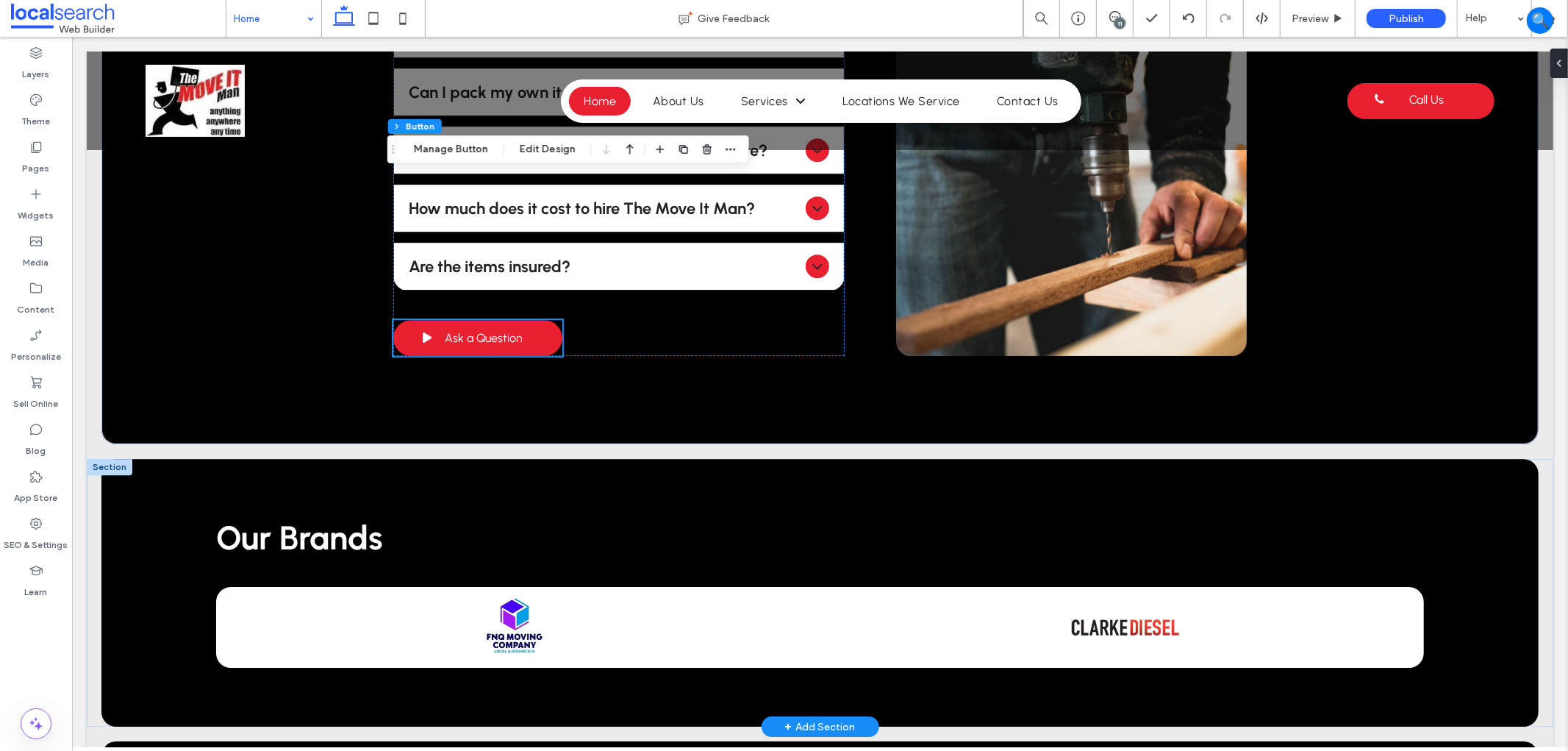
scroll to position [3757, 0]
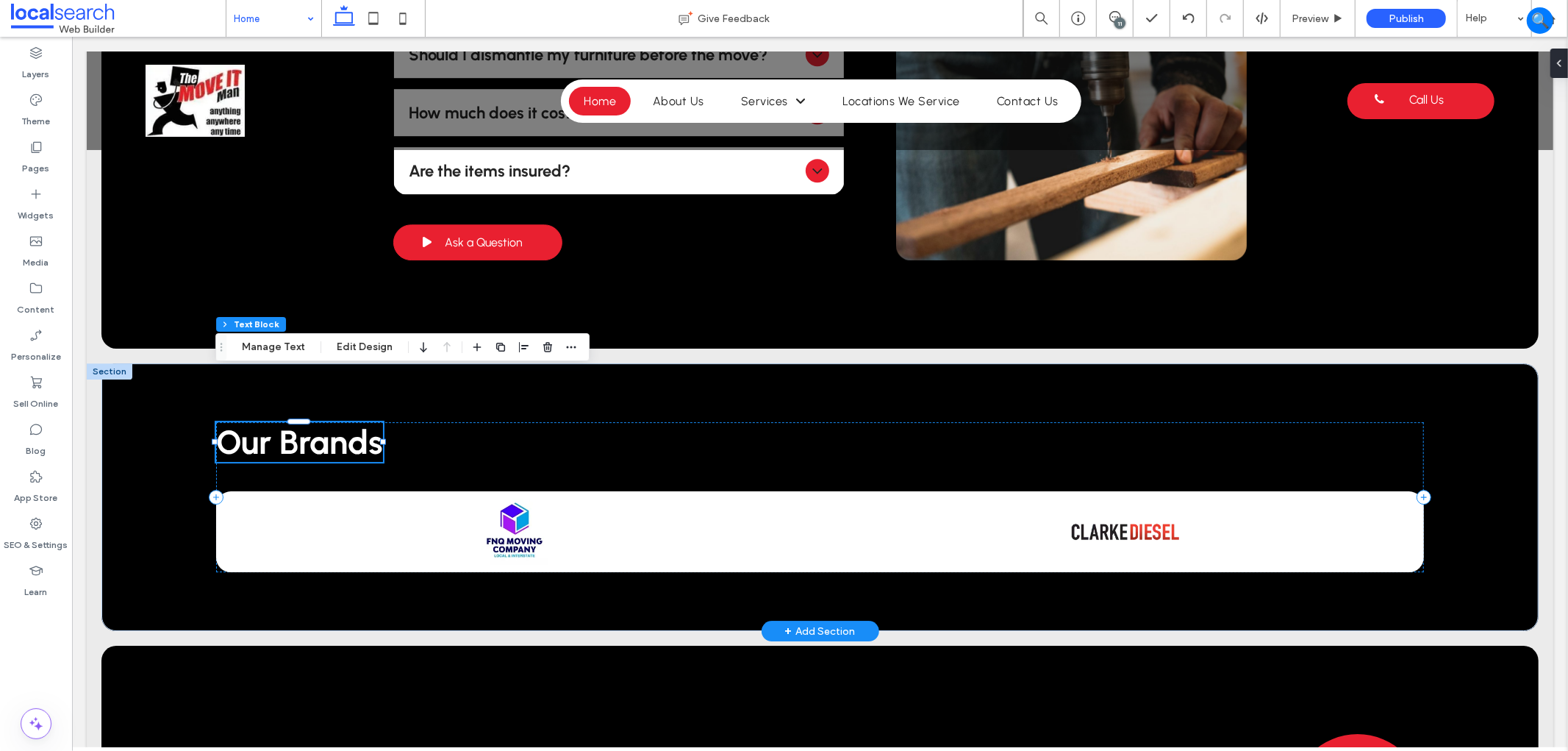
click at [334, 421] on span "Our Brands" at bounding box center [299, 441] width 167 height 40
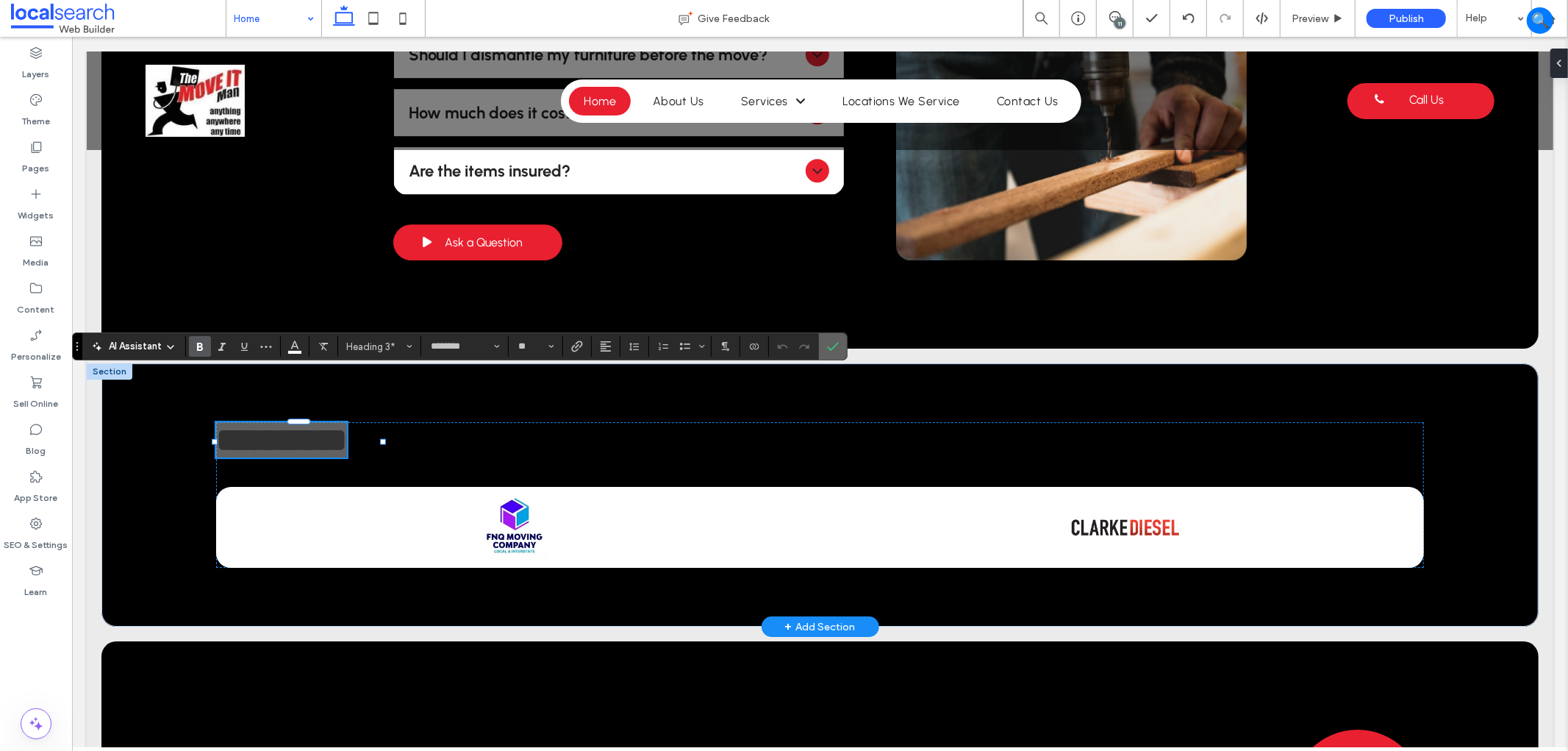
click at [828, 350] on icon "Confirm" at bounding box center [833, 346] width 12 height 12
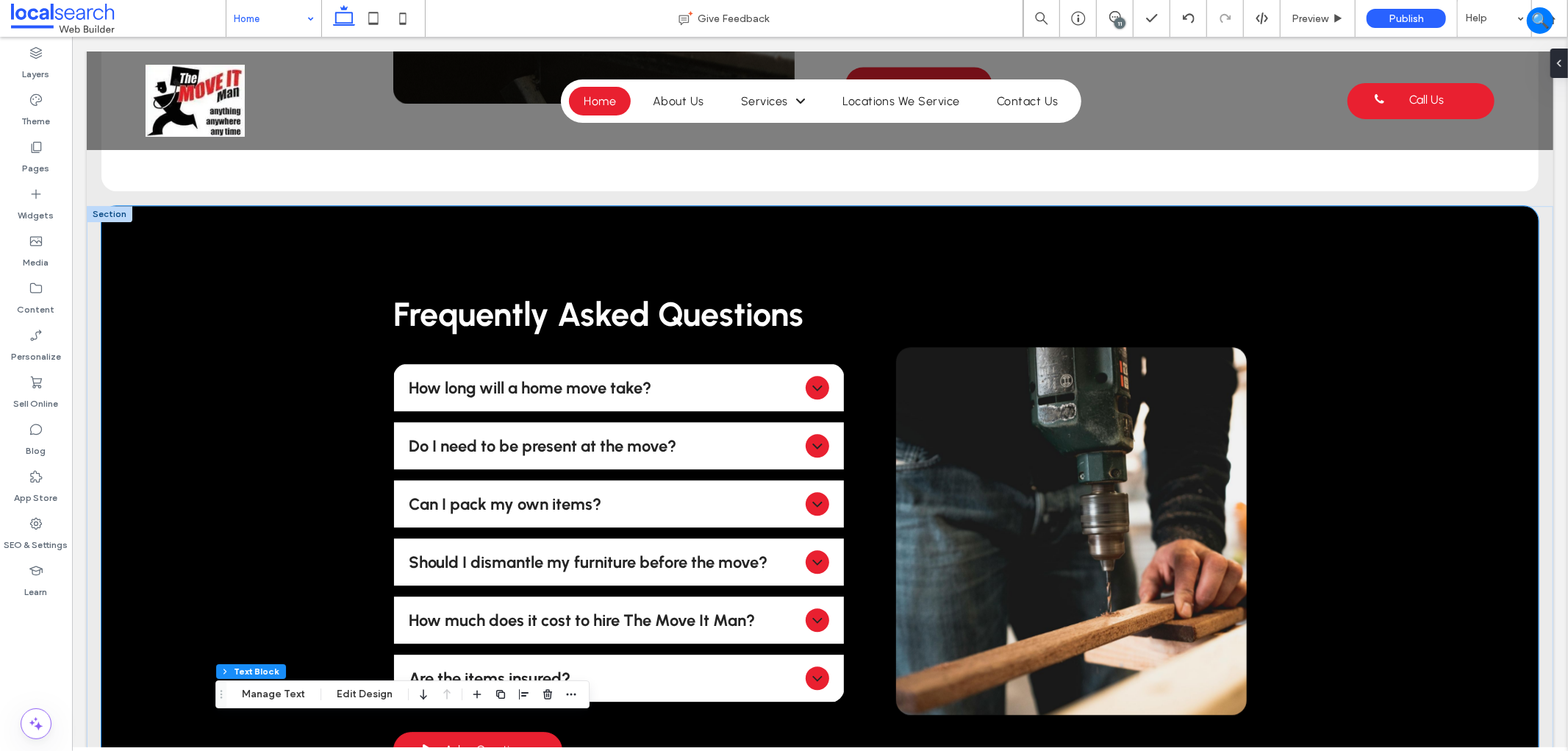
scroll to position [3242, 0]
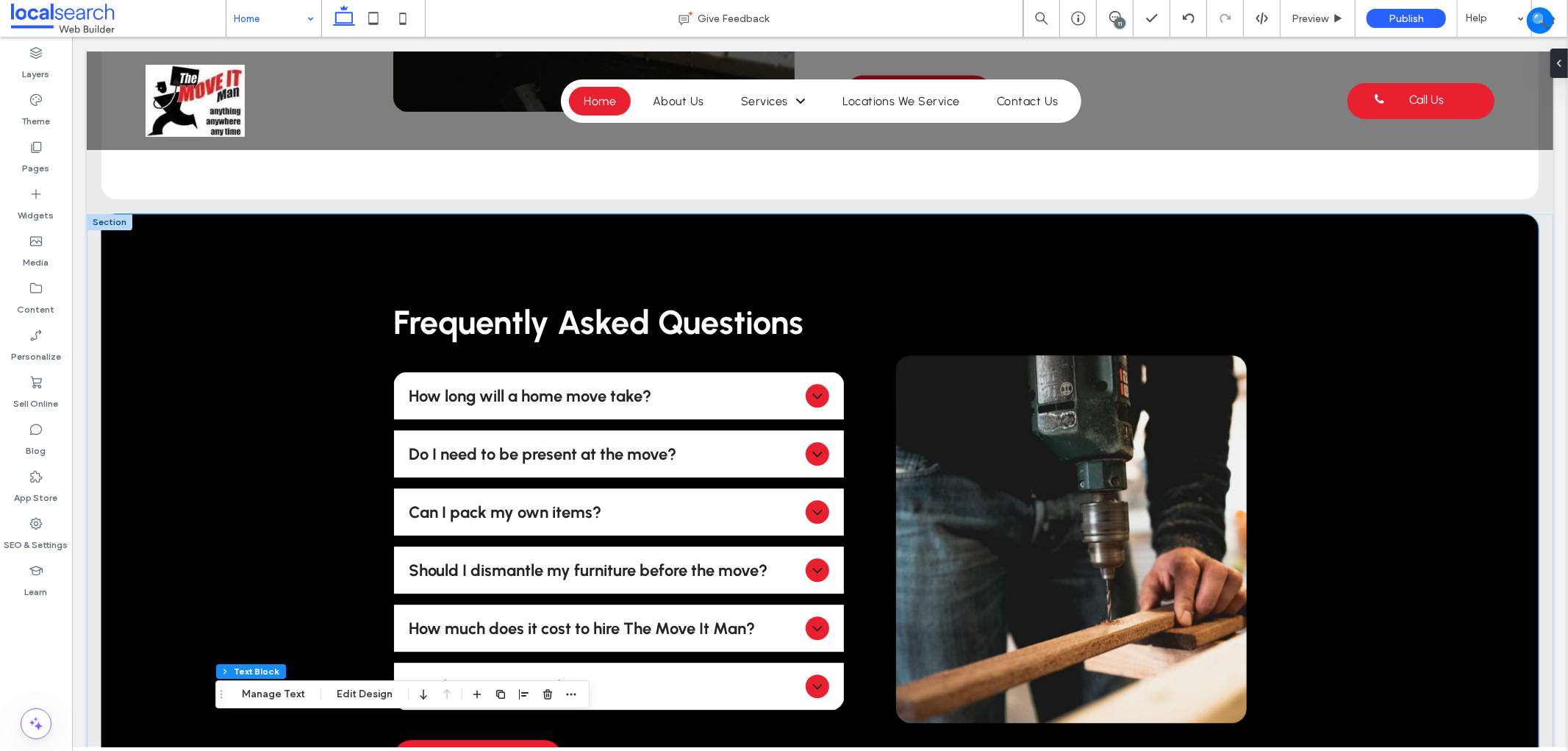
click at [1400, 398] on div "Frequently Asked Questions How long will a home move take? It will depend on fa…" at bounding box center [820, 537] width 1437 height 650
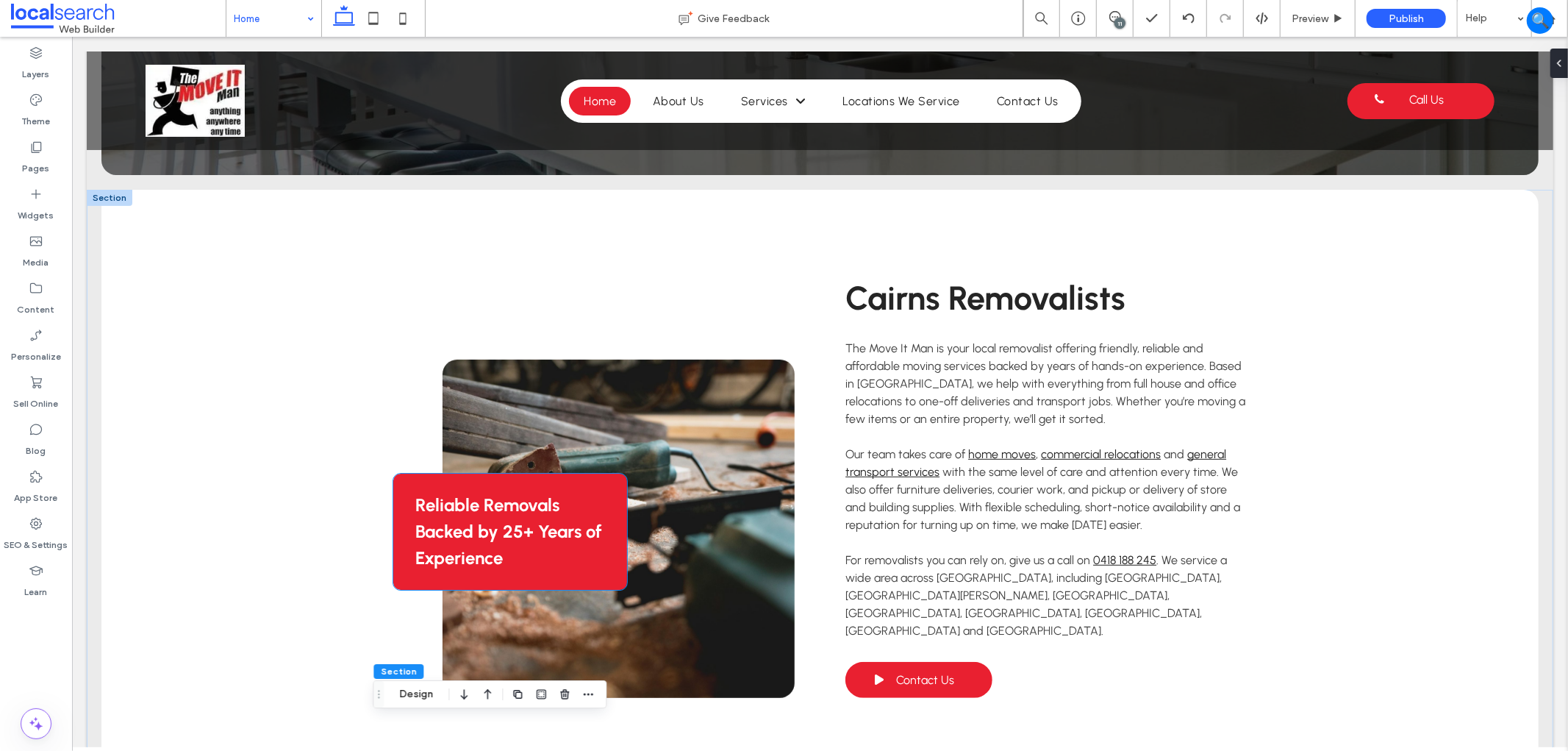
scroll to position [383, 0]
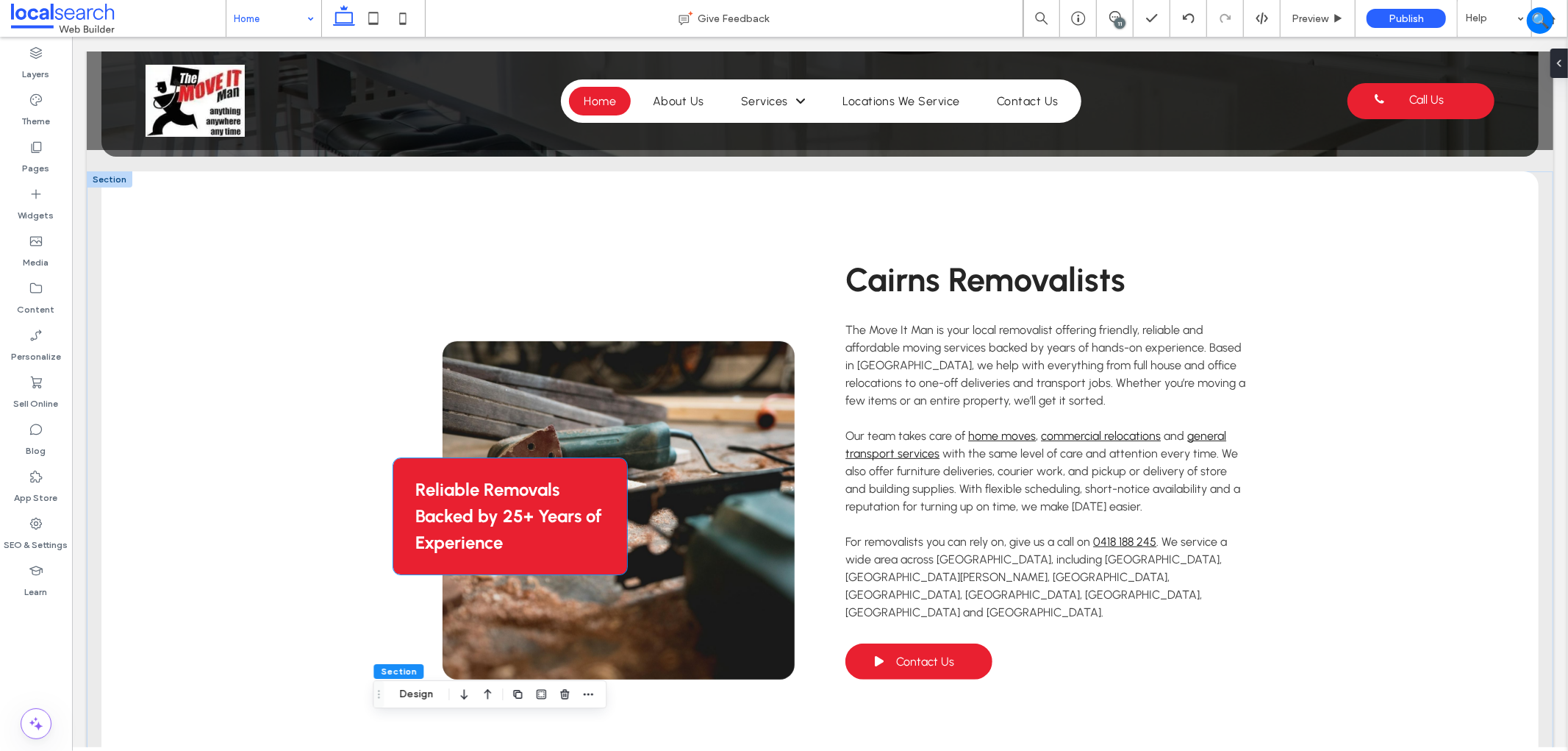
click at [531, 502] on p "Reliable Removals Backed by 25+ Years of Experience" at bounding box center [509, 515] width 190 height 79
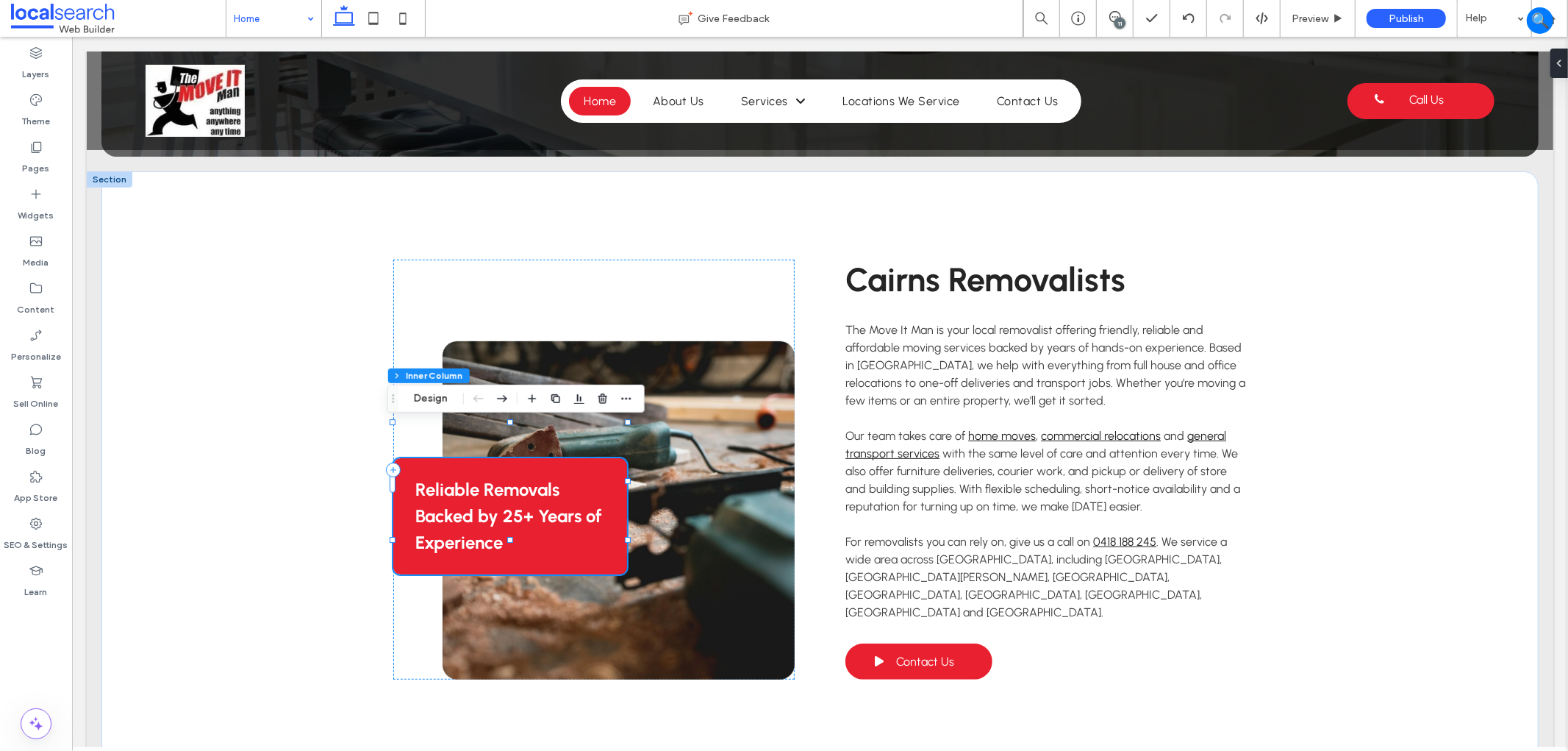
click at [531, 502] on p "Reliable Removals Backed by 25+ Years of Experience" at bounding box center [509, 515] width 190 height 79
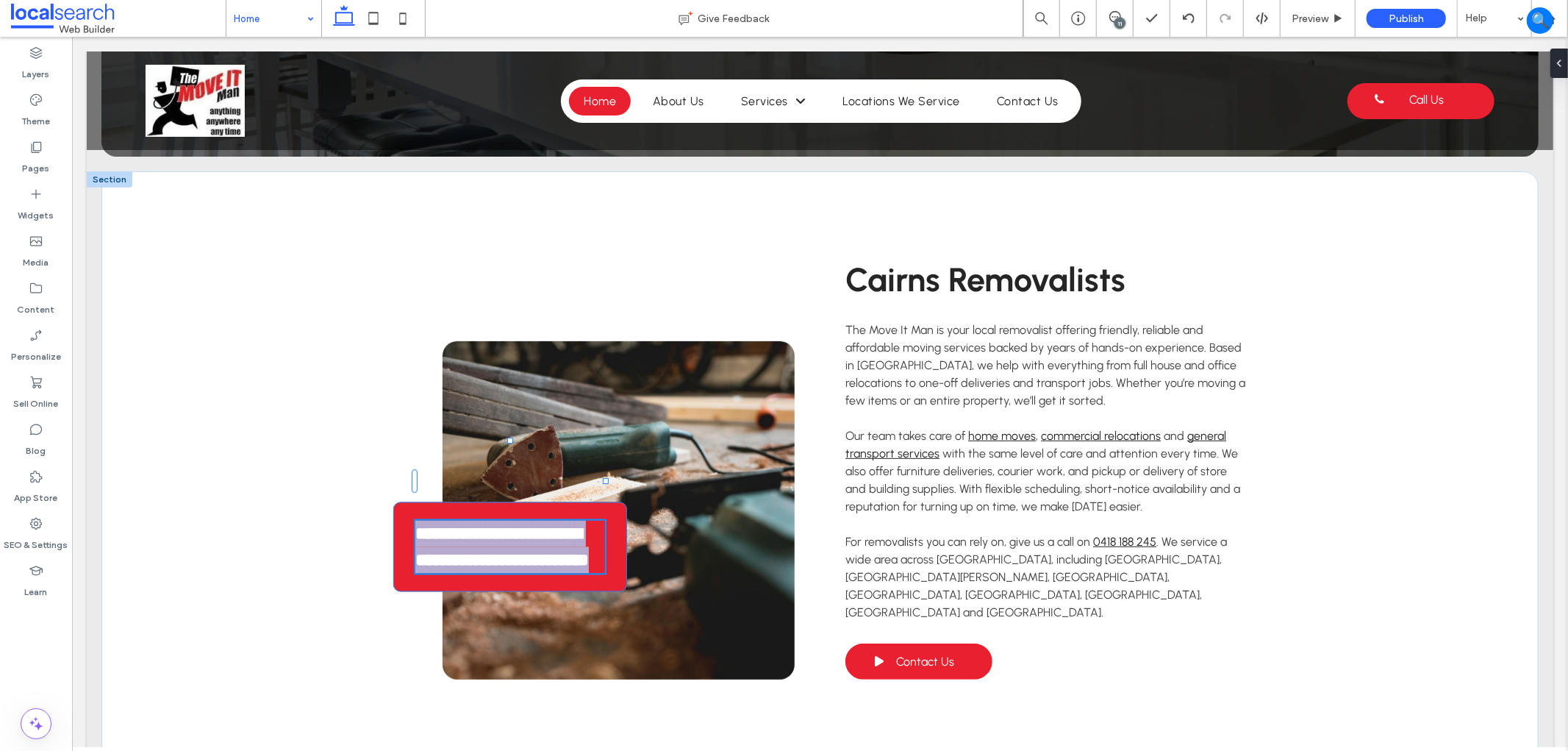
type input "********"
type input "**"
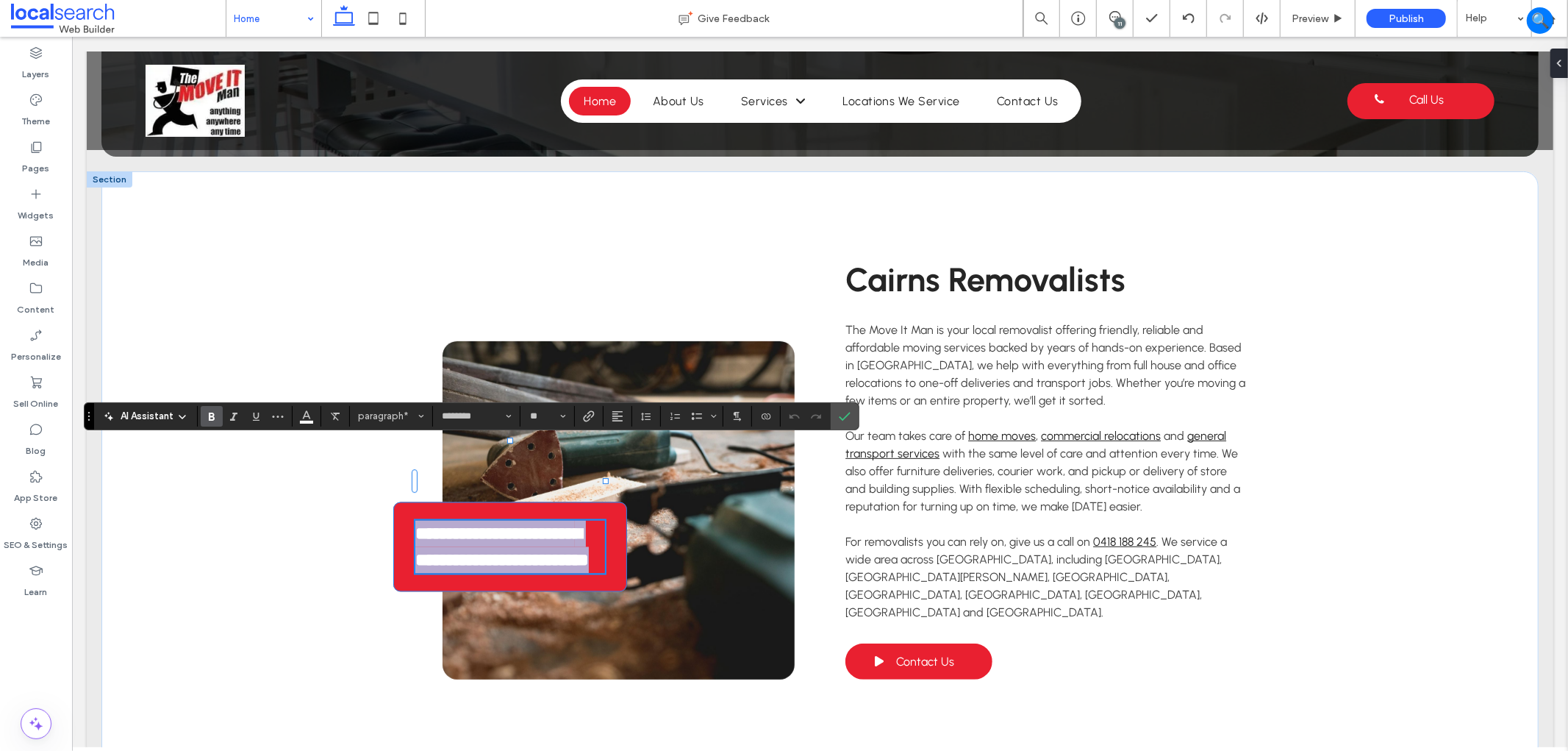
copy strong "**********"
click at [840, 416] on icon "Confirm" at bounding box center [844, 416] width 12 height 12
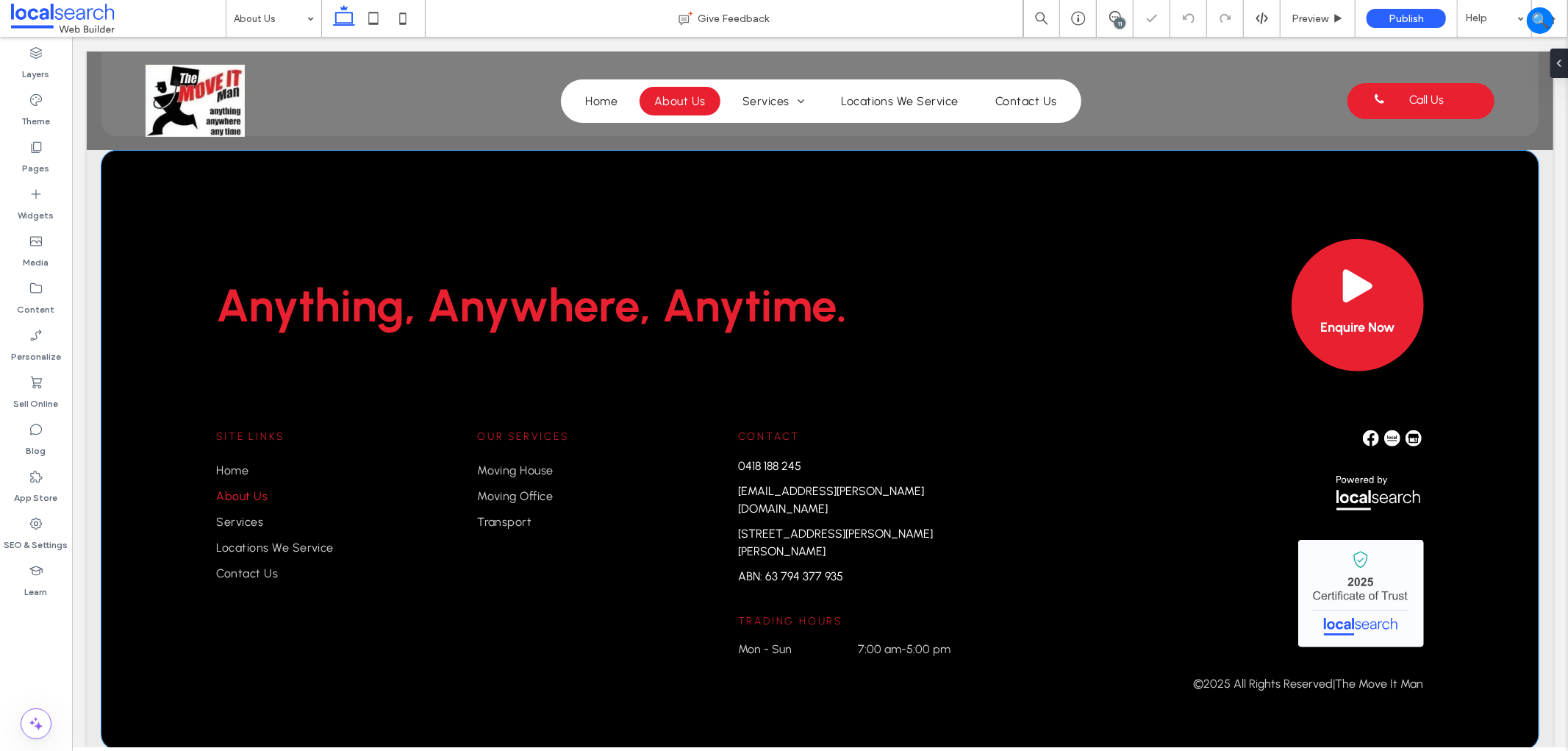
scroll to position [735, 0]
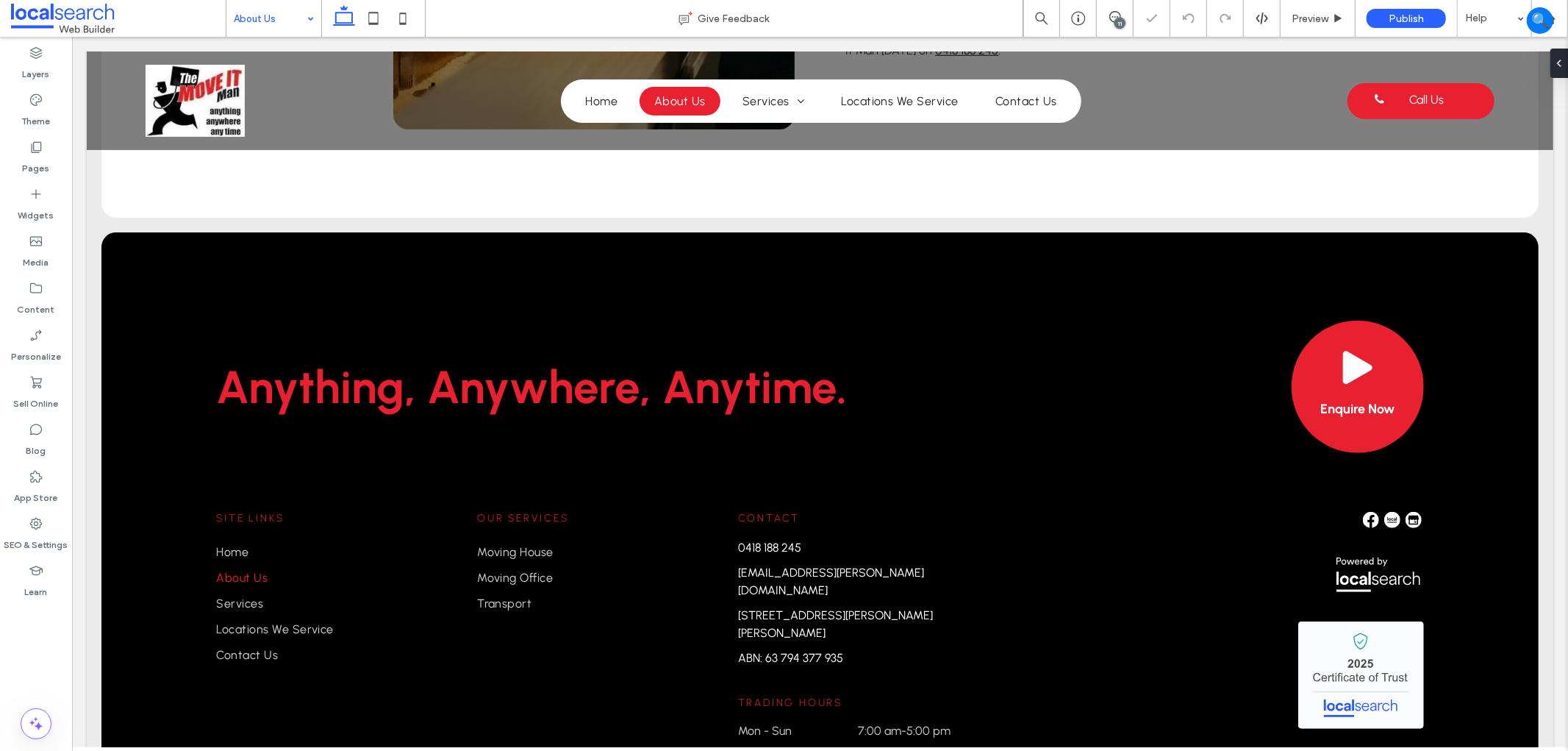
click at [298, 30] on input at bounding box center [270, 18] width 73 height 36
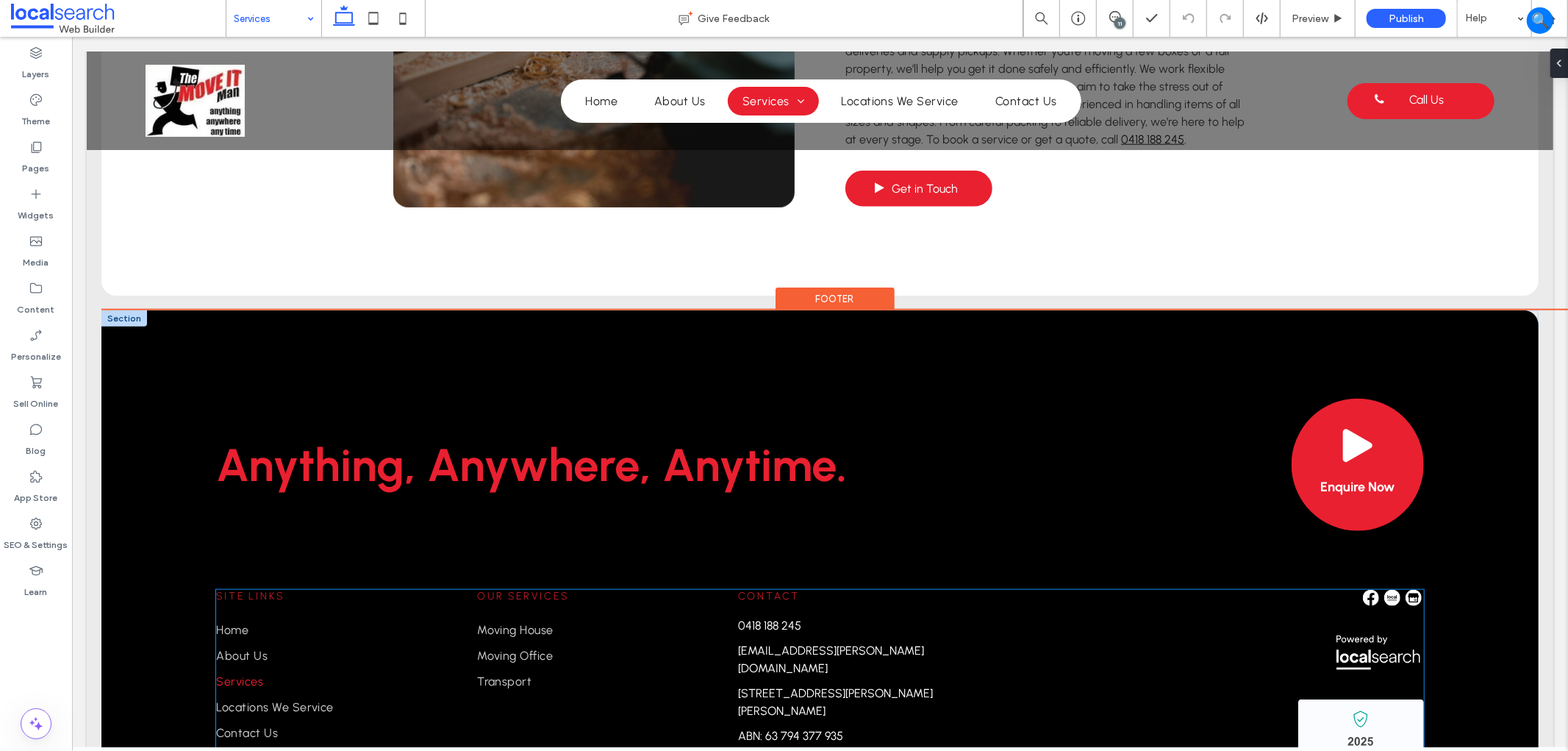
scroll to position [1388, 0]
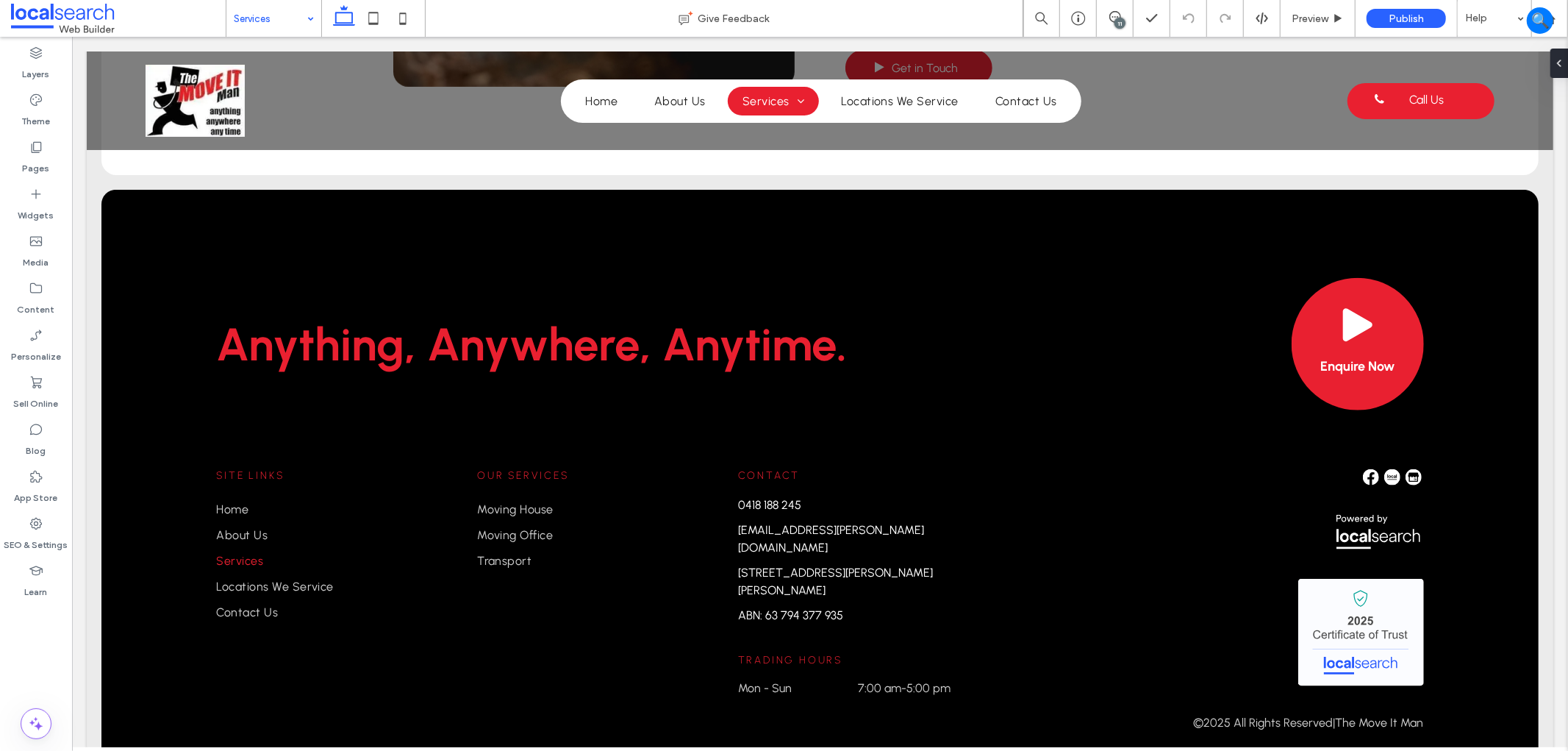
click at [305, 25] on div "Services" at bounding box center [273, 18] width 95 height 36
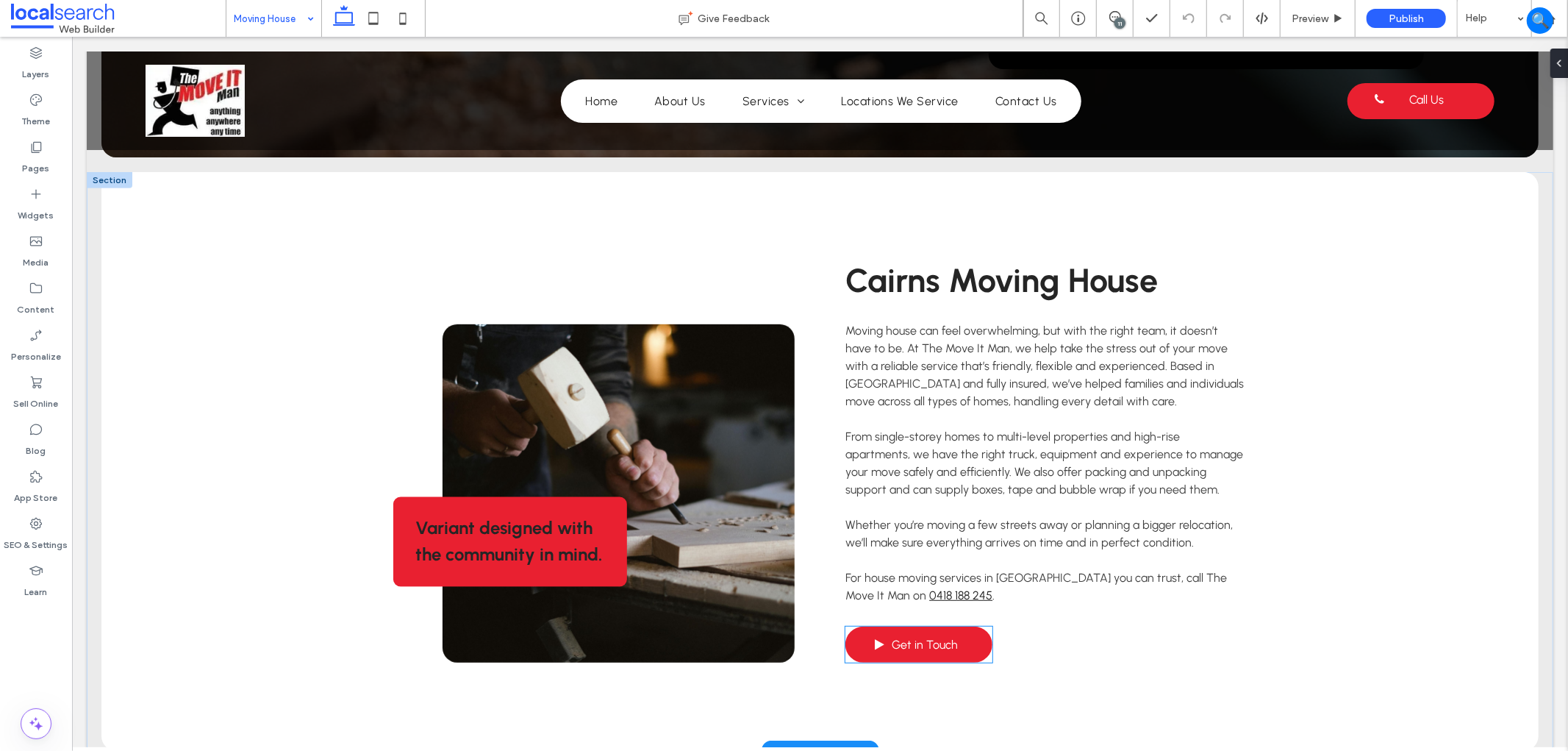
scroll to position [652, 0]
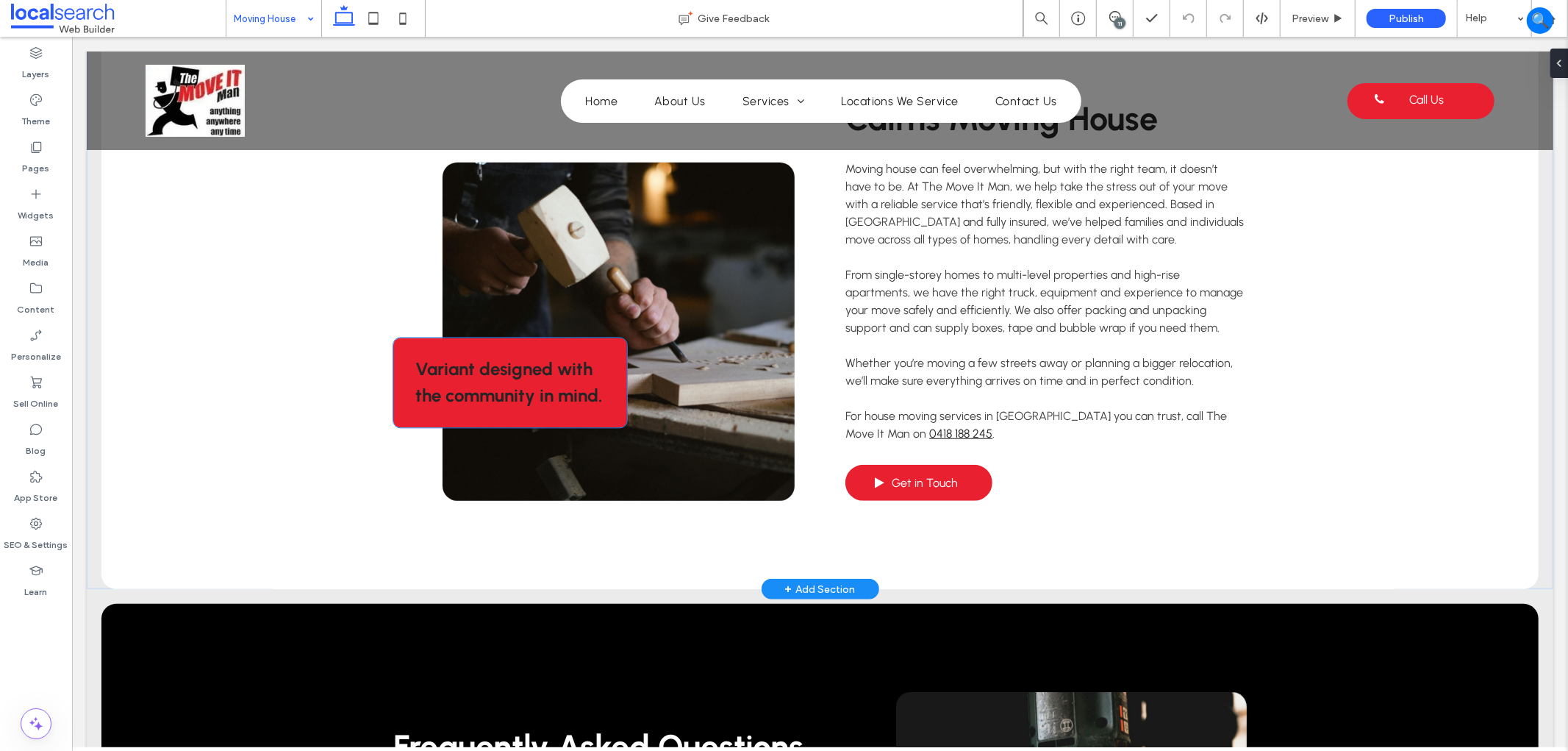
click at [574, 392] on strong "Variant designed with the community in mind." at bounding box center [508, 382] width 187 height 48
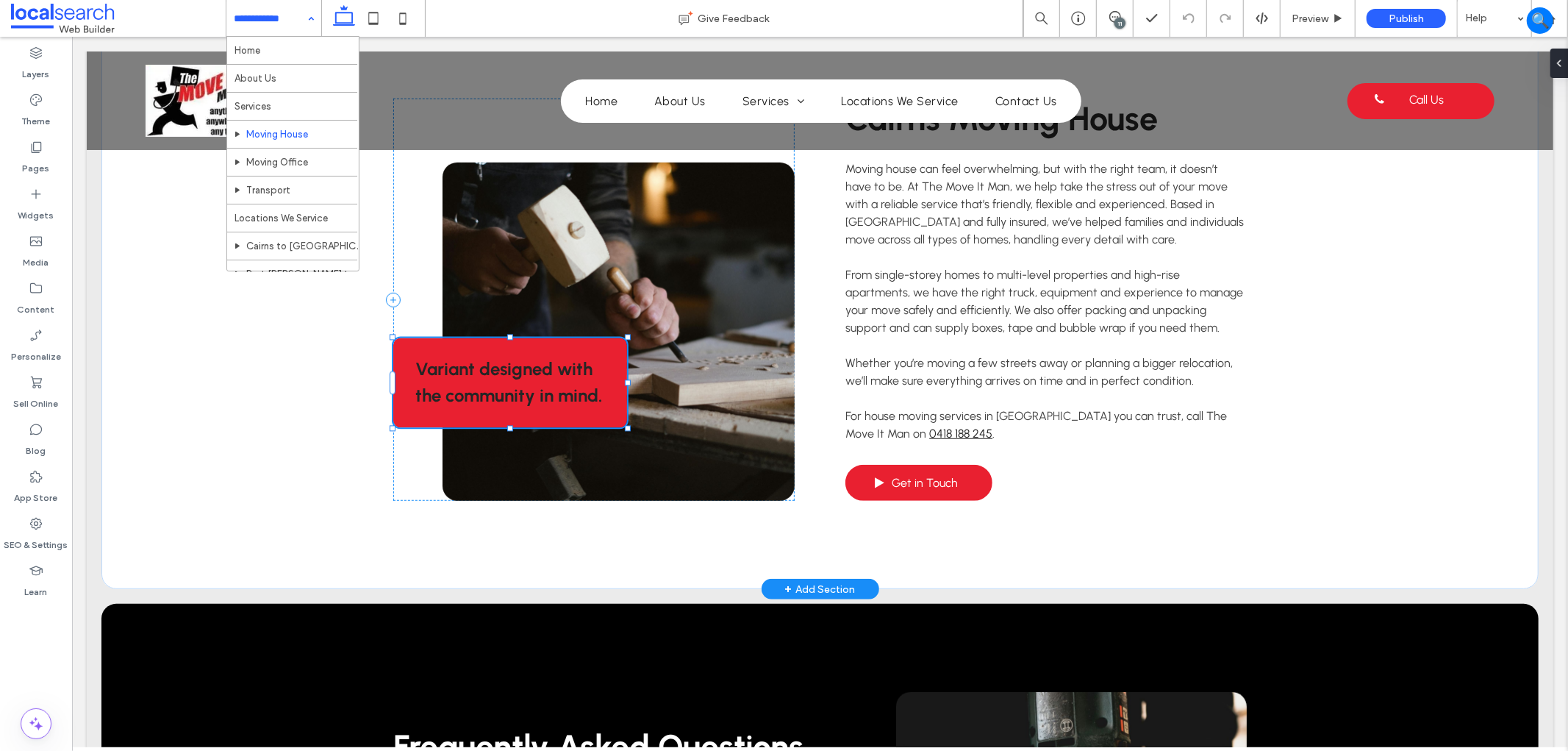
click at [574, 392] on strong "Variant designed with the community in mind." at bounding box center [508, 382] width 187 height 48
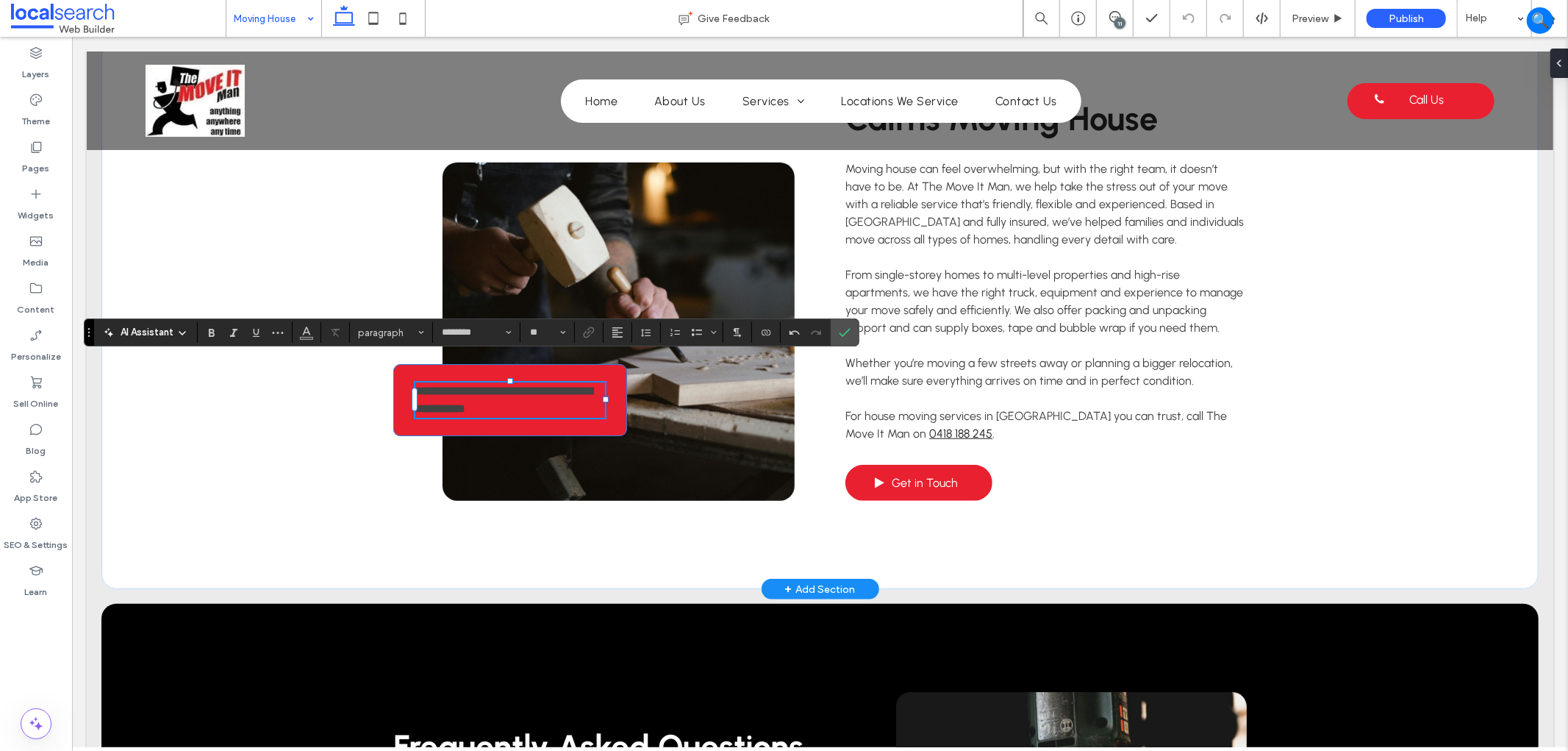
scroll to position [627, 0]
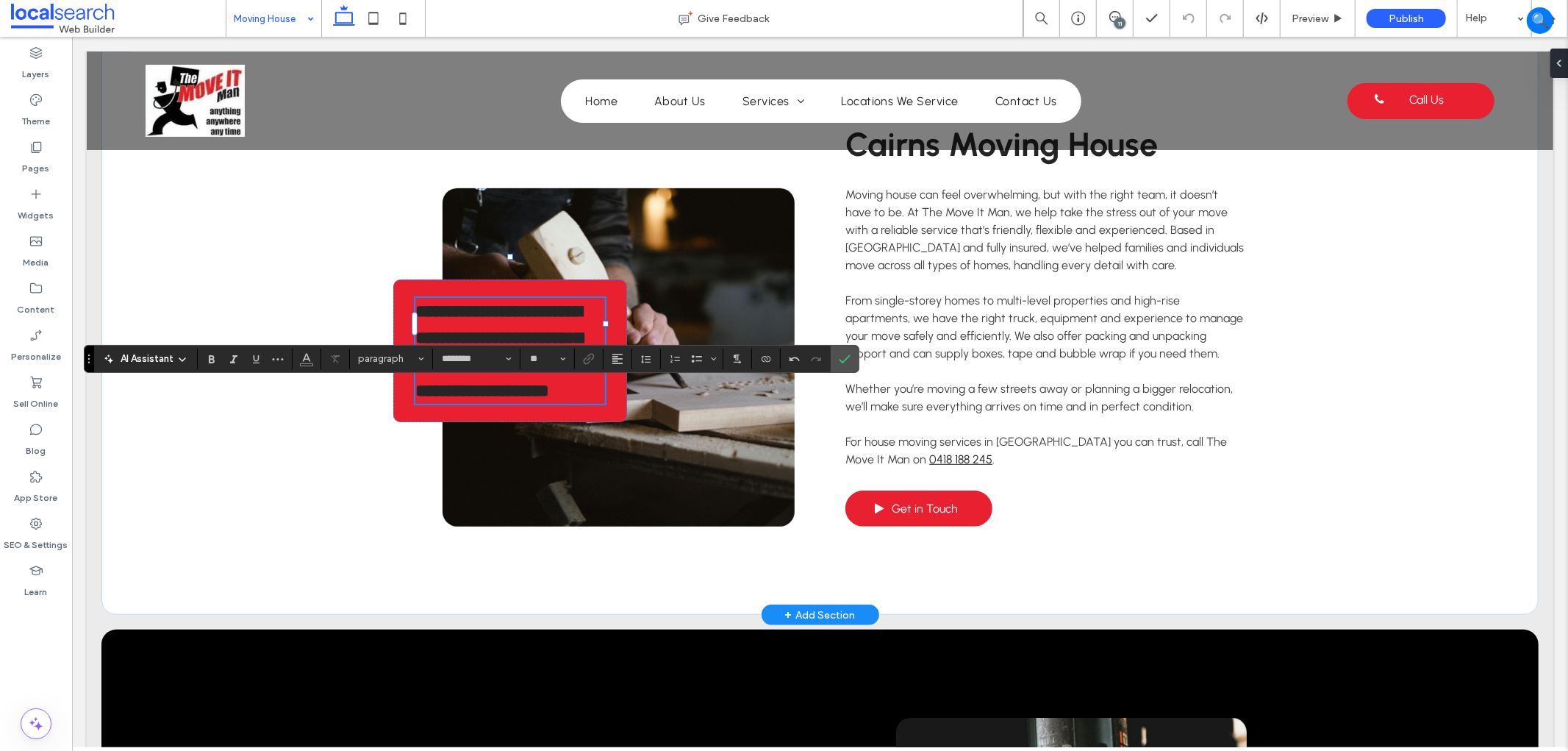
type input "**"
drag, startPoint x: 454, startPoint y: 320, endPoint x: 326, endPoint y: 261, distance: 140.9
click at [326, 261] on div "**********" at bounding box center [820, 325] width 1437 height 579
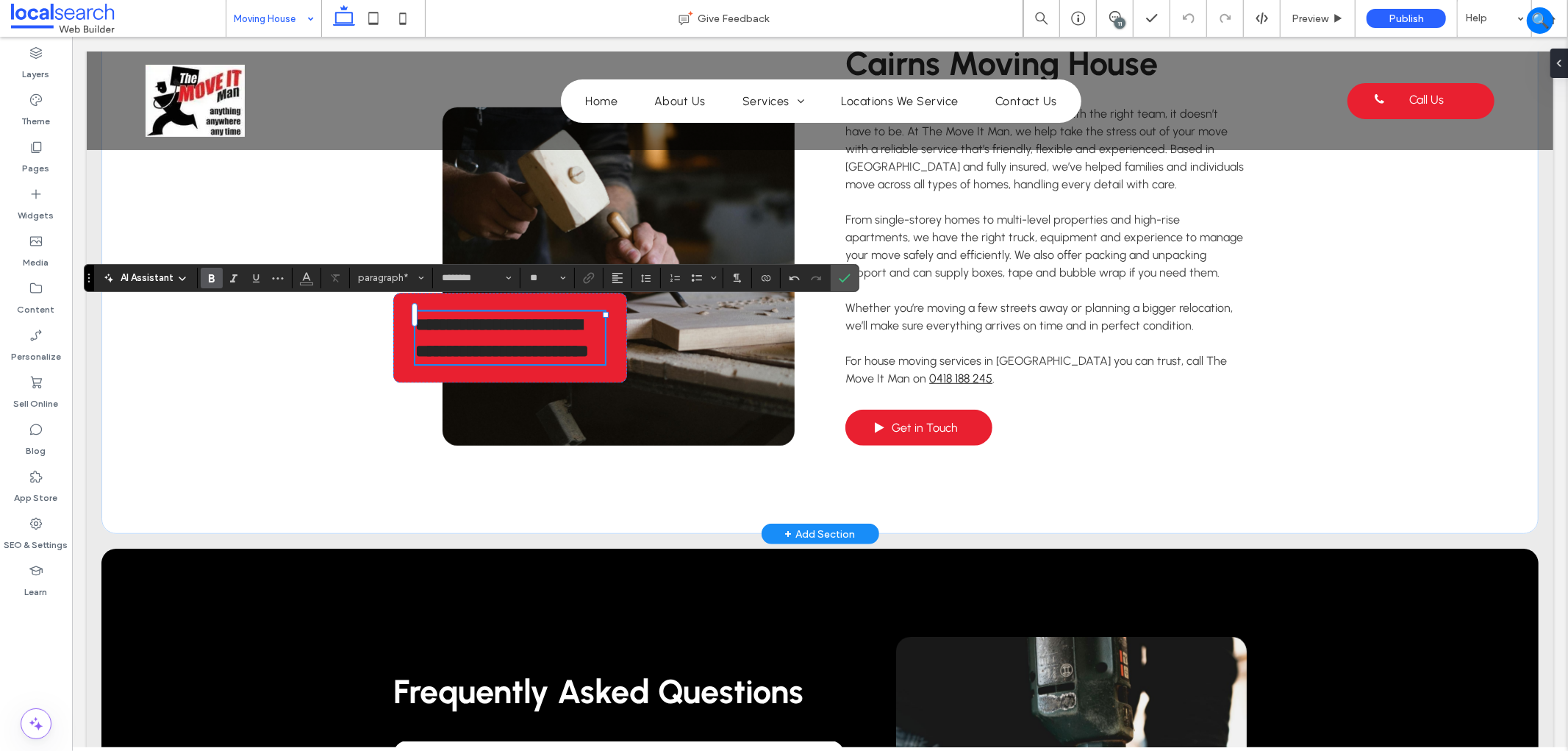
click at [539, 345] on p "**********" at bounding box center [509, 338] width 190 height 53
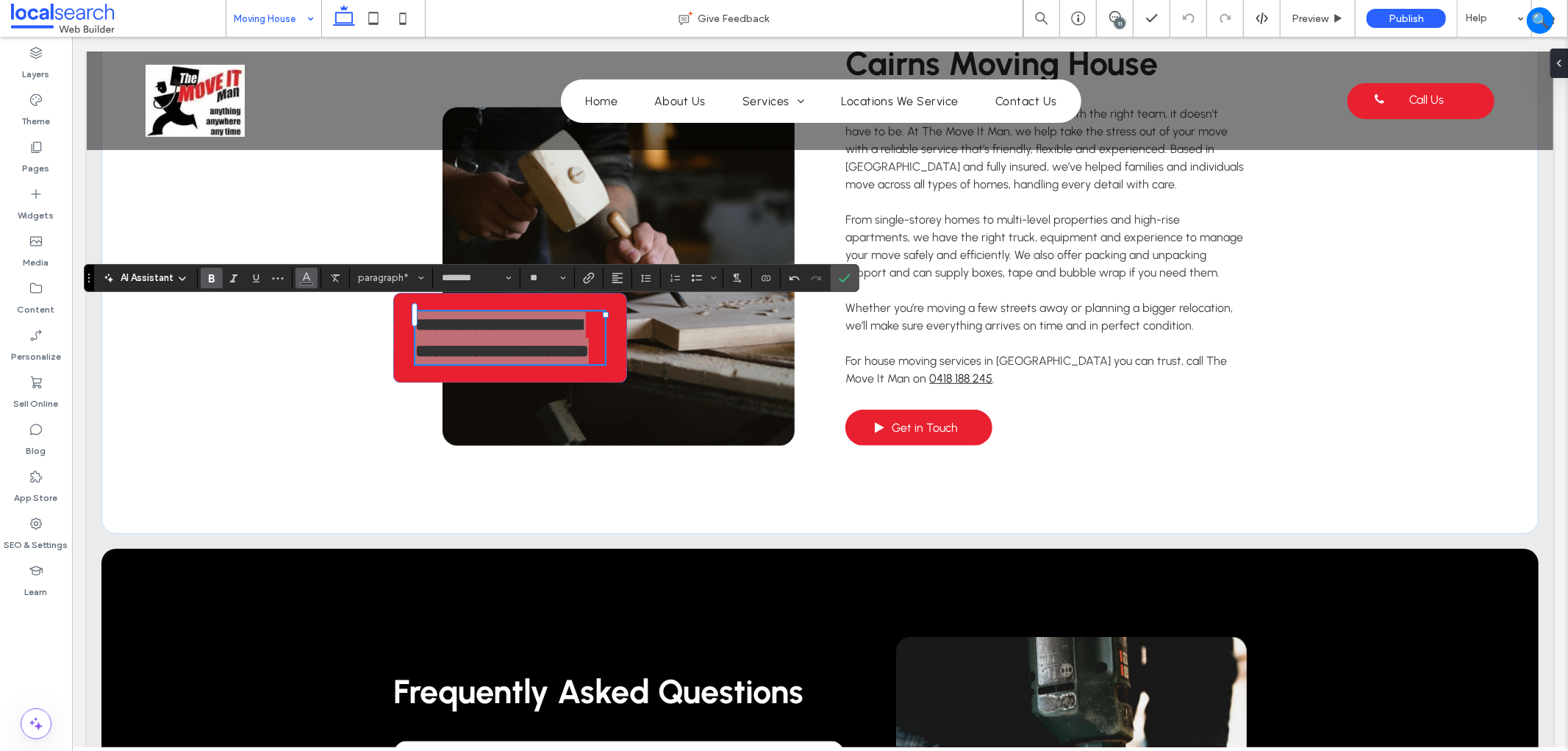
click at [302, 279] on icon "Color" at bounding box center [306, 277] width 12 height 12
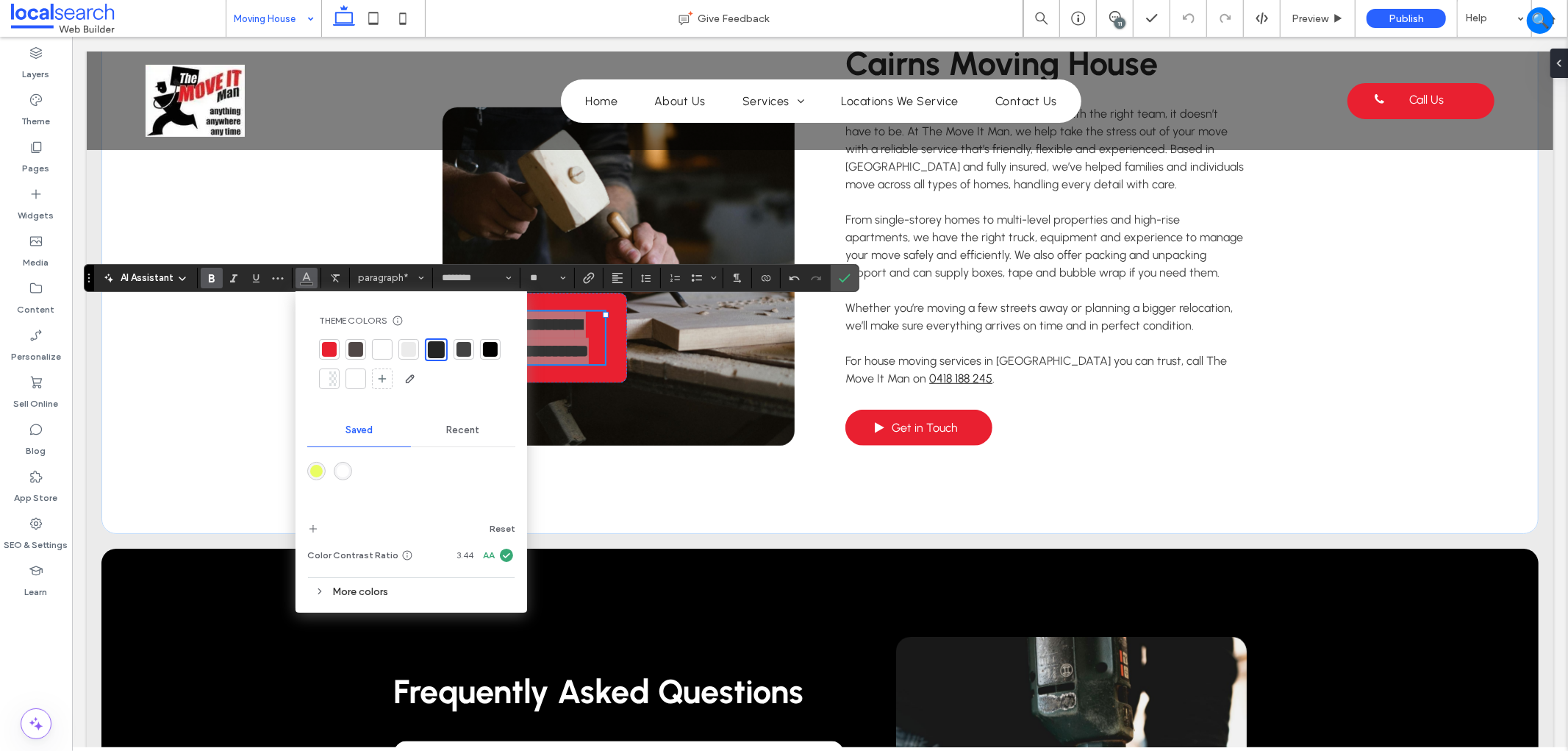
click at [381, 357] on div at bounding box center [382, 349] width 15 height 15
click at [851, 282] on label "Confirm" at bounding box center [844, 278] width 22 height 26
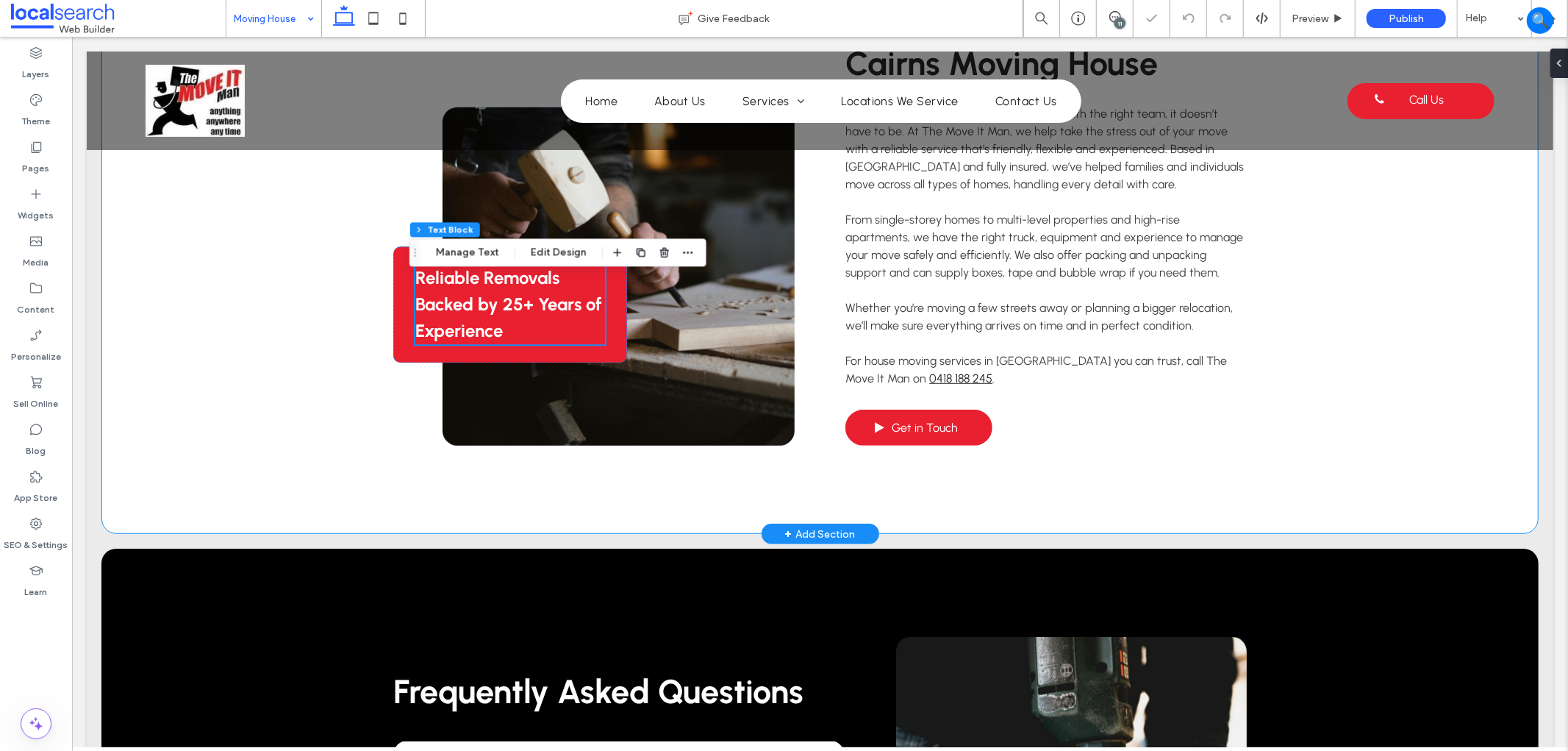
scroll to position [463, 0]
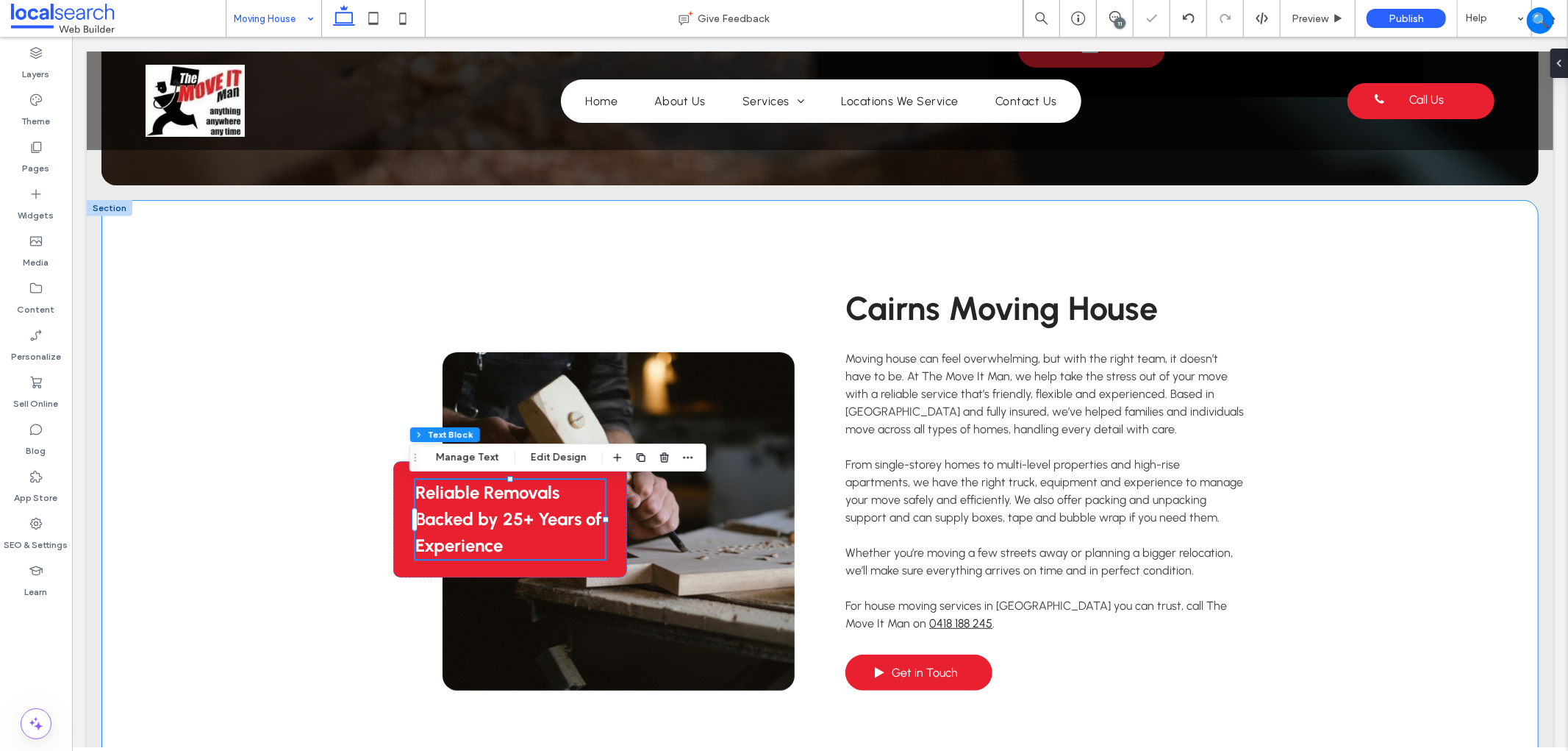
click at [228, 352] on div "Reliable Removals Backed by 25+ Years of Experience Cairns Moving House Moving …" at bounding box center [820, 489] width 1437 height 579
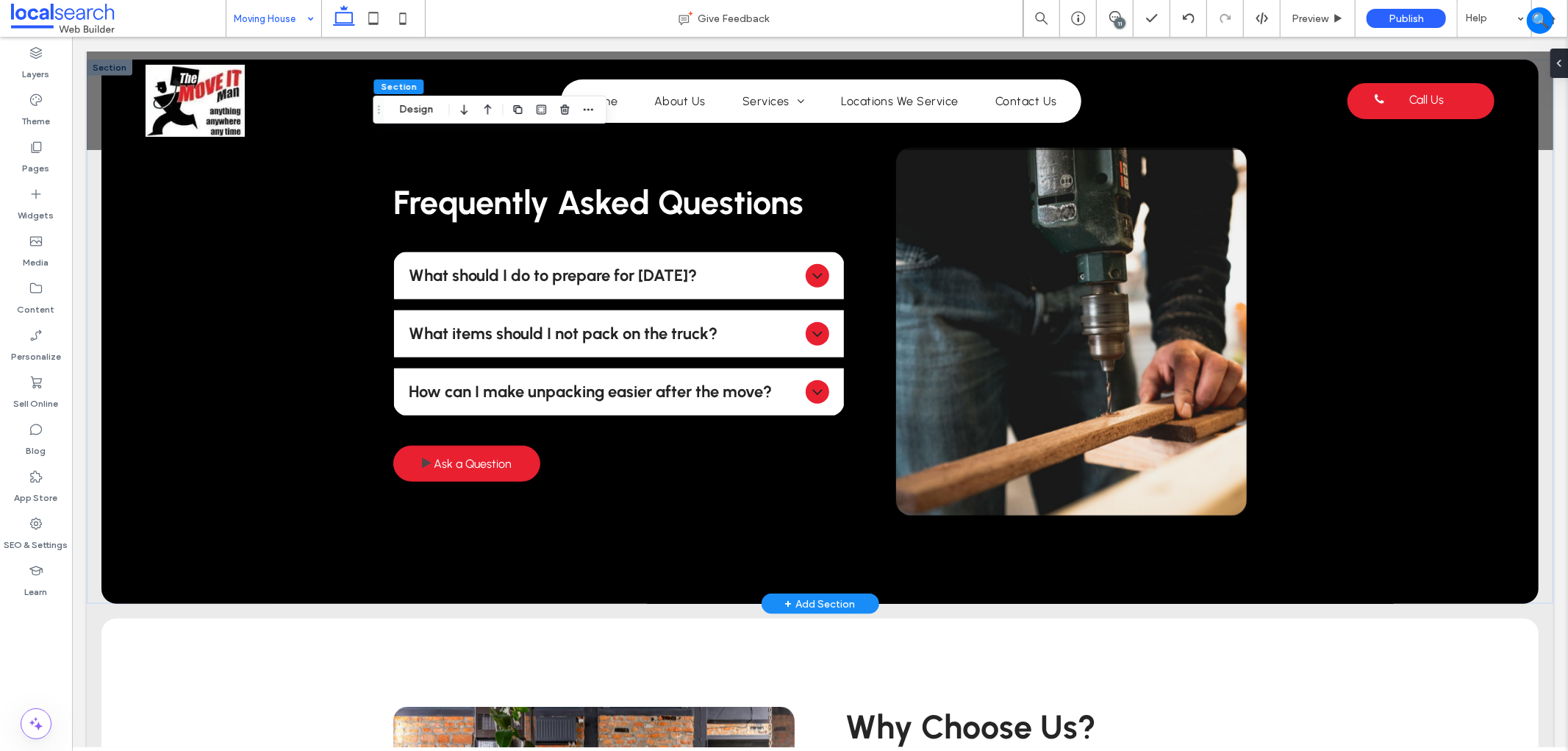
scroll to position [1198, 0]
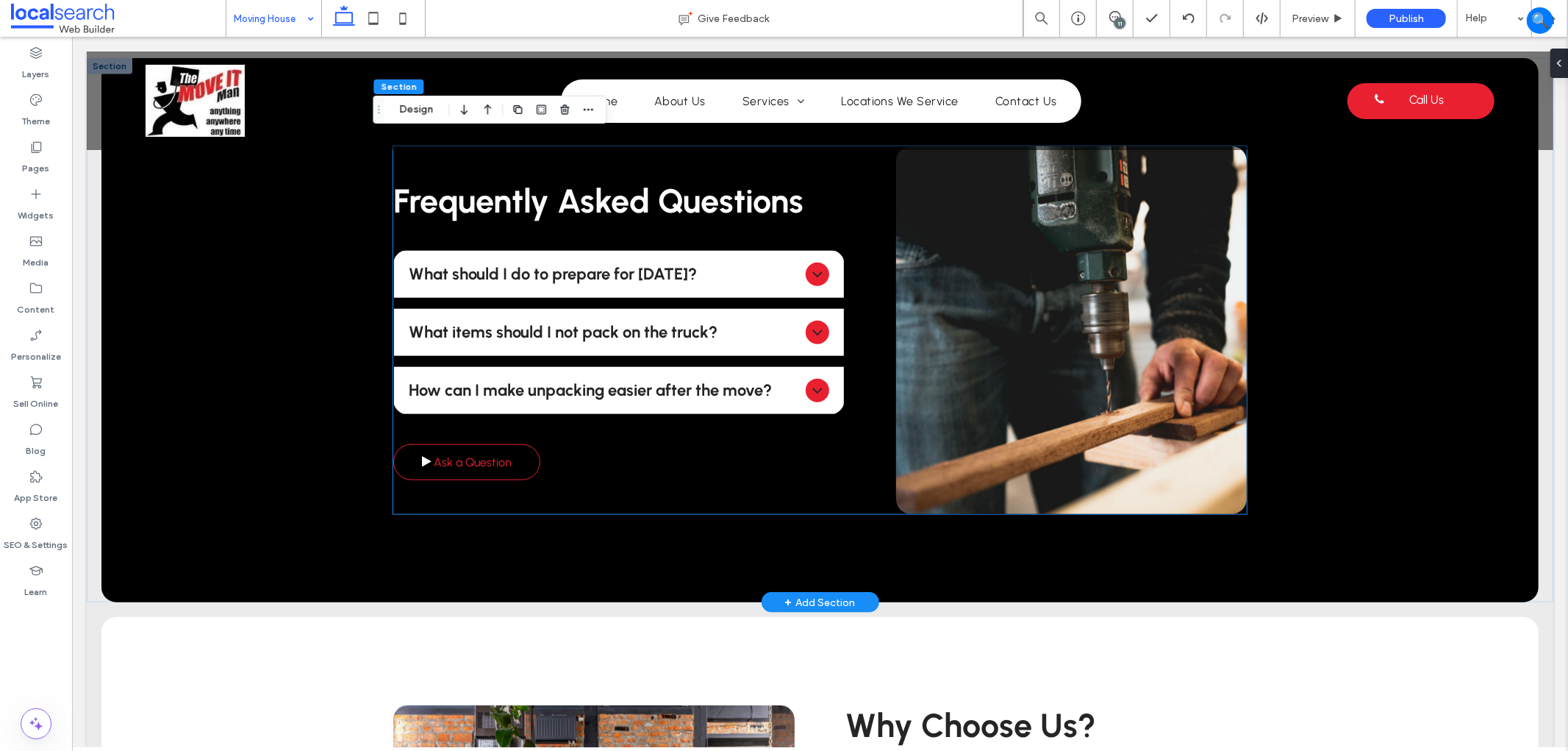
click at [515, 460] on link "Ask a Question" at bounding box center [466, 461] width 147 height 36
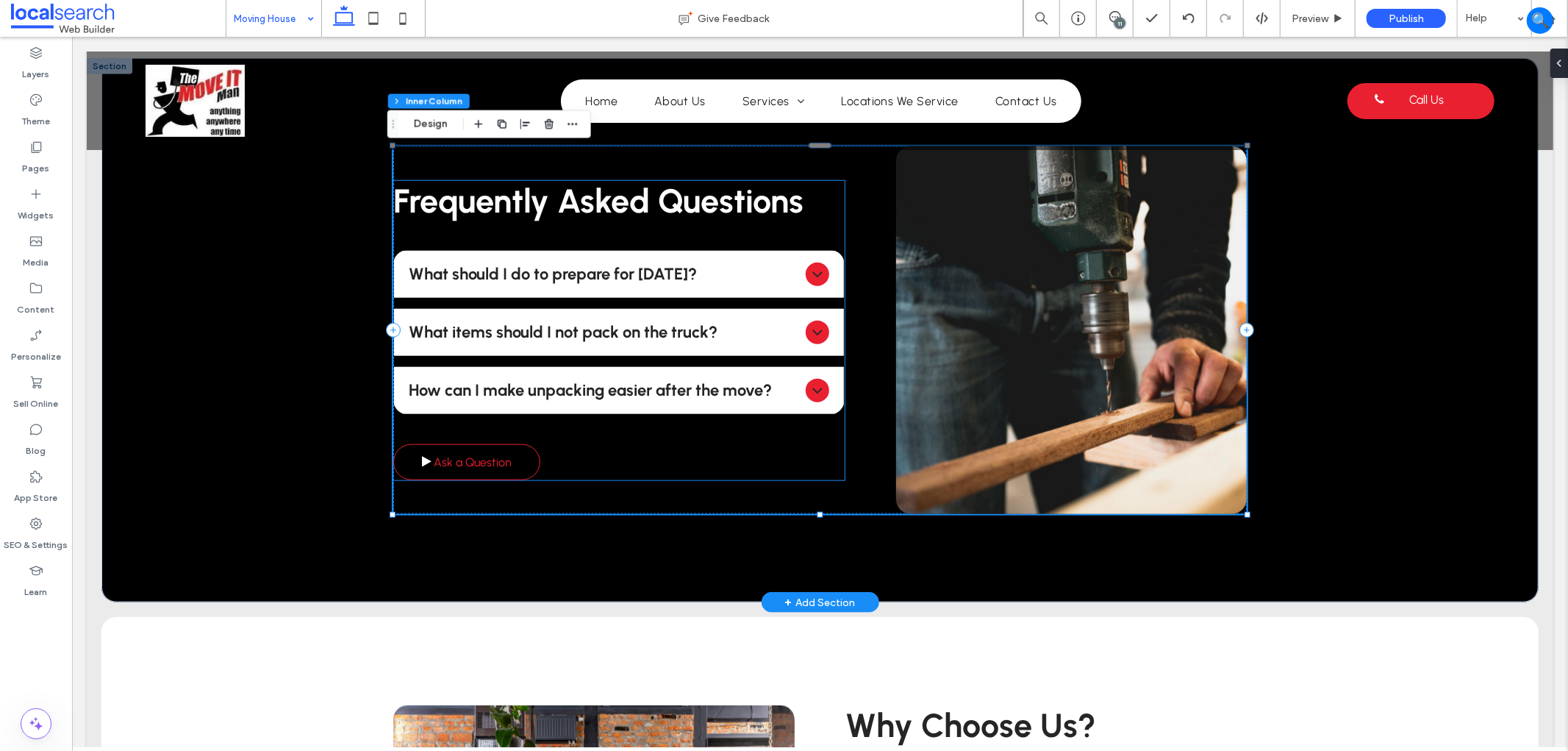
click at [527, 461] on link "Ask a Question" at bounding box center [466, 461] width 147 height 36
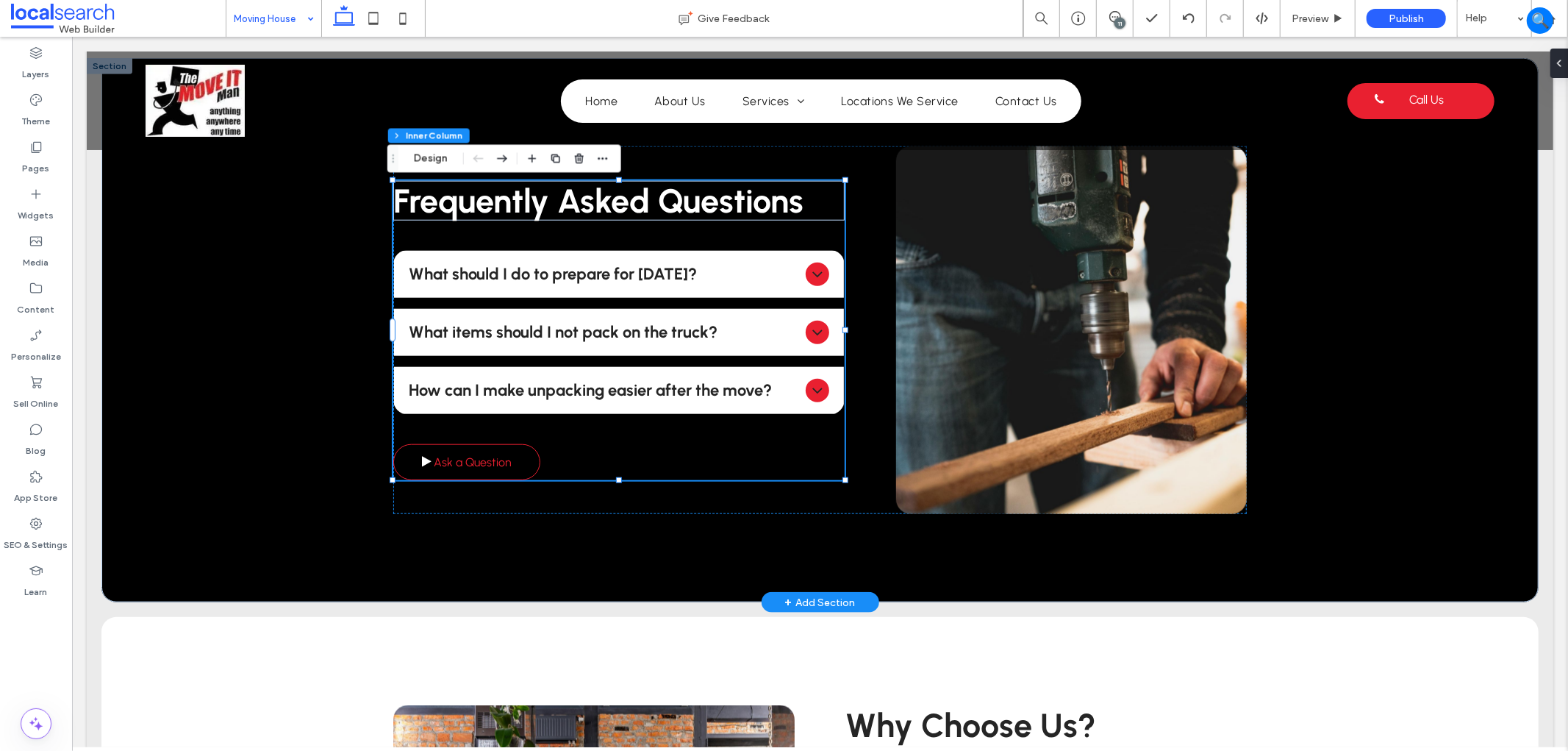
click at [511, 468] on link "Ask a Question" at bounding box center [466, 461] width 147 height 36
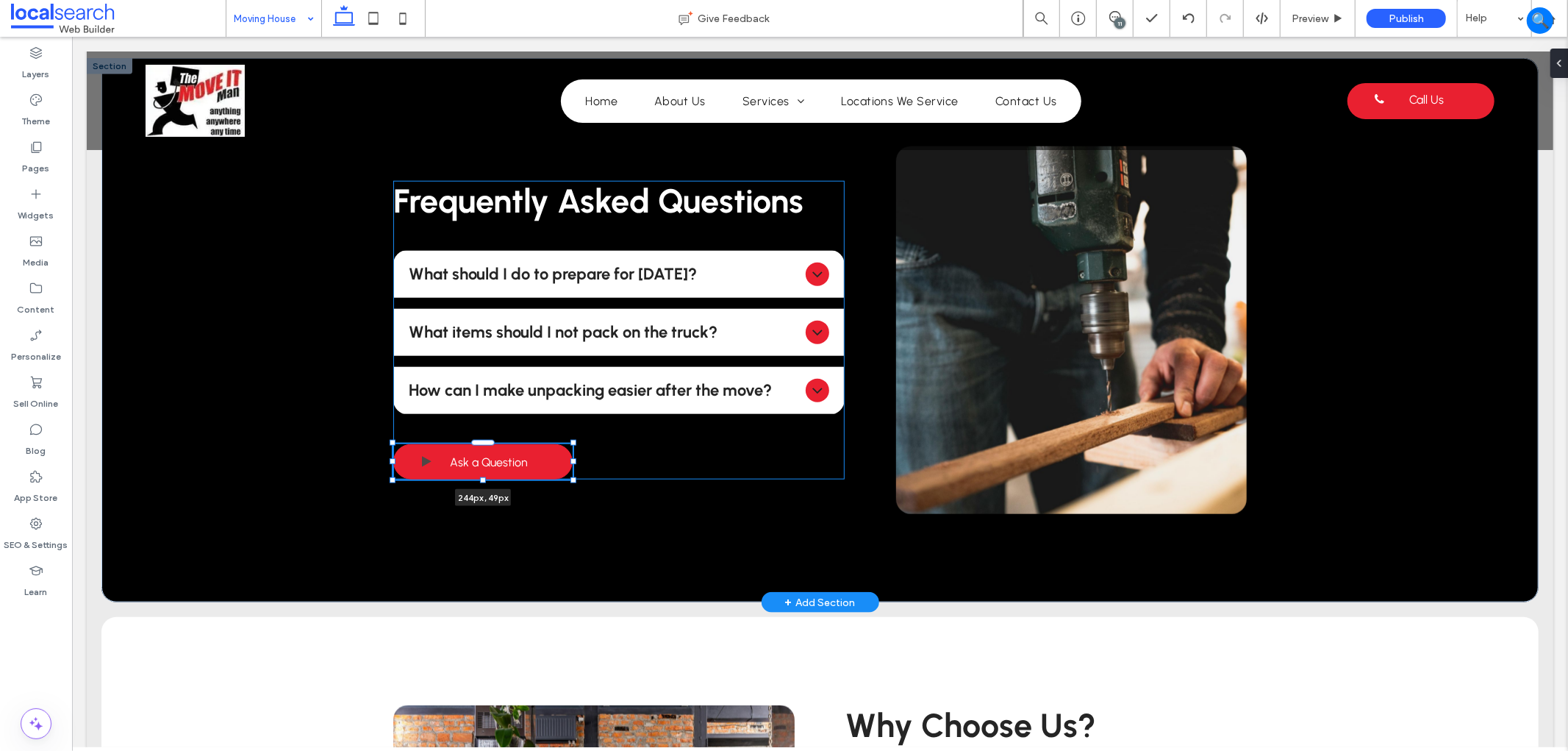
drag, startPoint x: 533, startPoint y: 458, endPoint x: 566, endPoint y: 469, distance: 34.8
click at [393, 443] on div at bounding box center [392, 442] width 1 height 1
type input "***"
drag, startPoint x: 567, startPoint y: 460, endPoint x: 554, endPoint y: 469, distance: 15.8
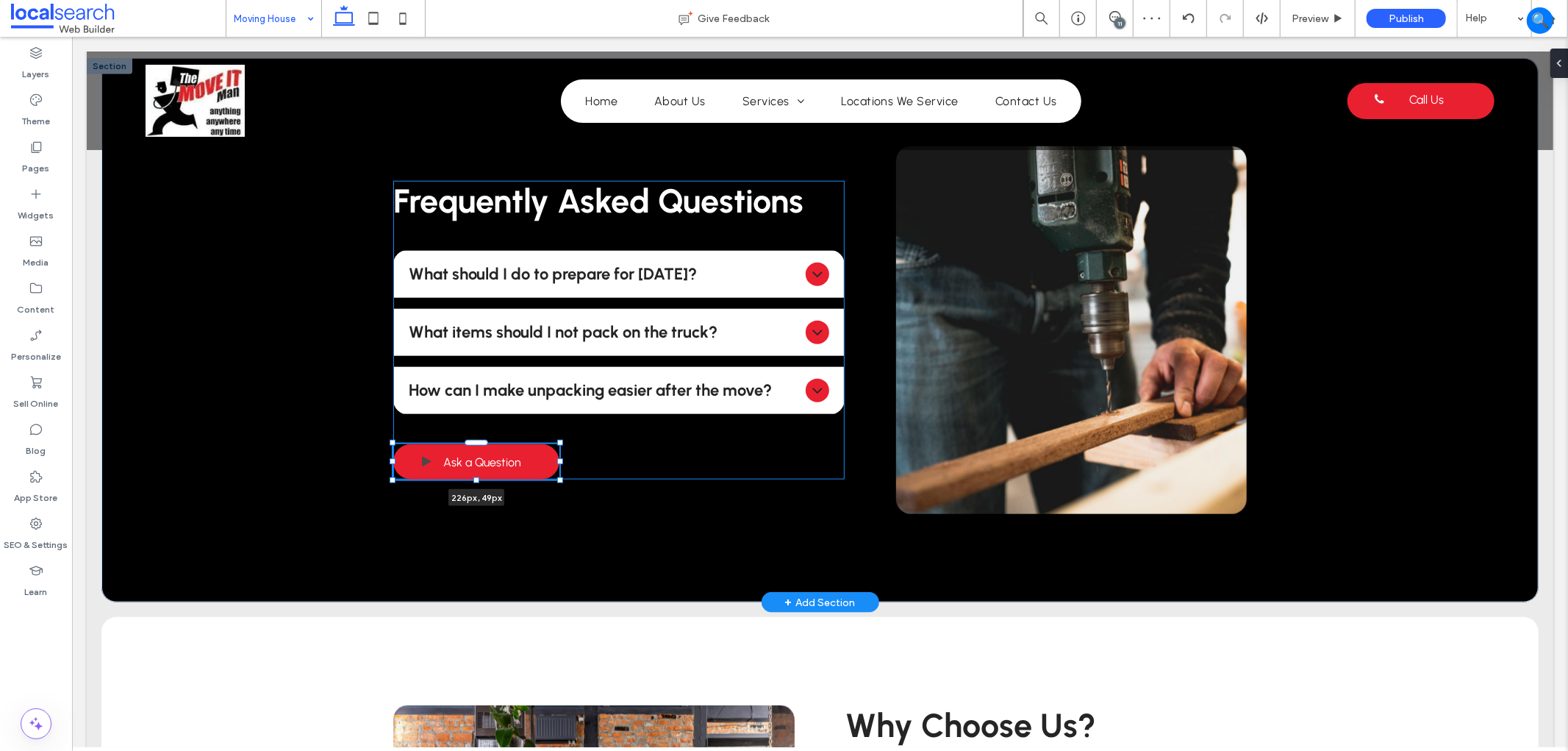
click at [554, 469] on div "Frequently Asked Questions What should I do to prepare for moving day? Preparin…" at bounding box center [819, 329] width 882 height 544
type input "***"
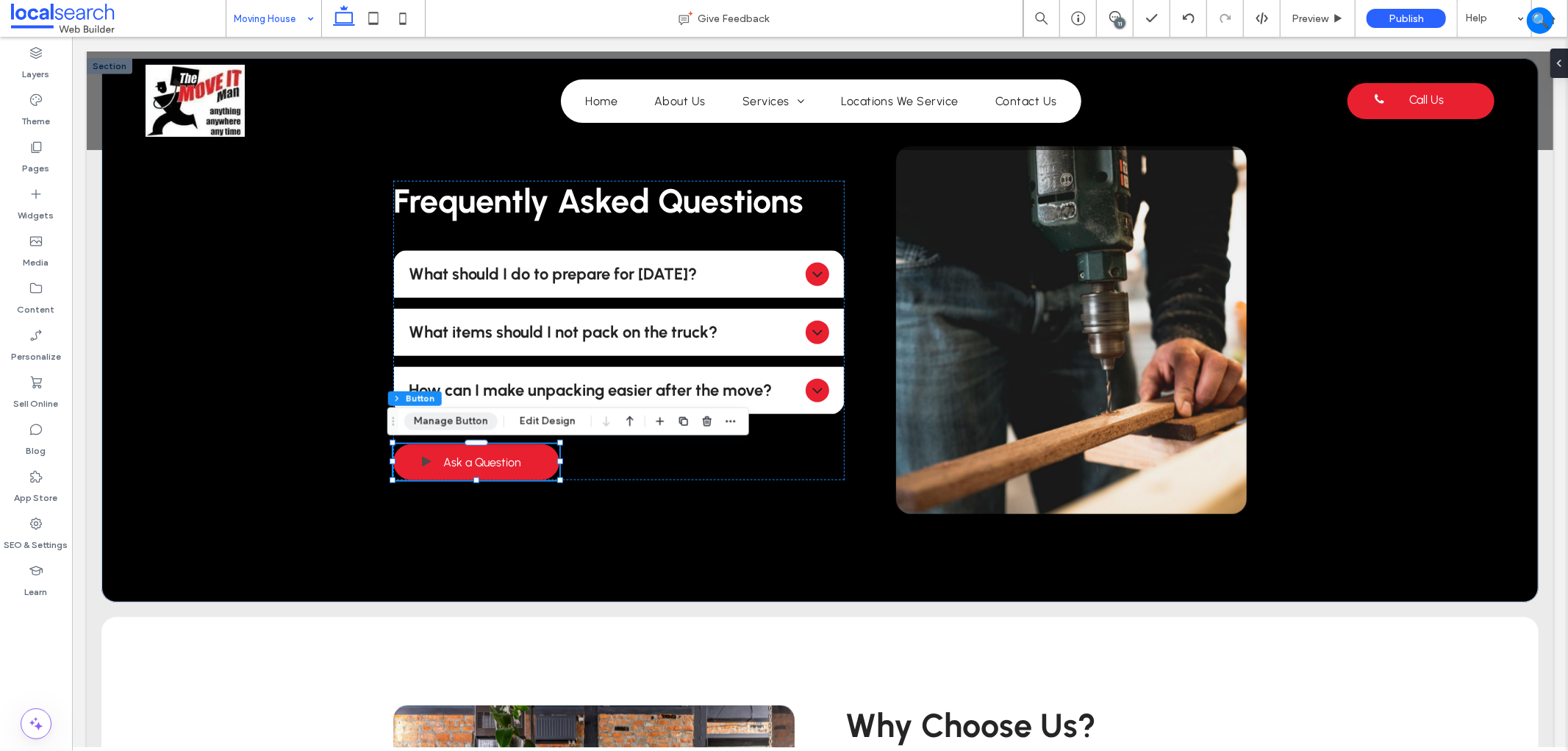
click at [446, 427] on button "Manage Button" at bounding box center [450, 421] width 94 height 17
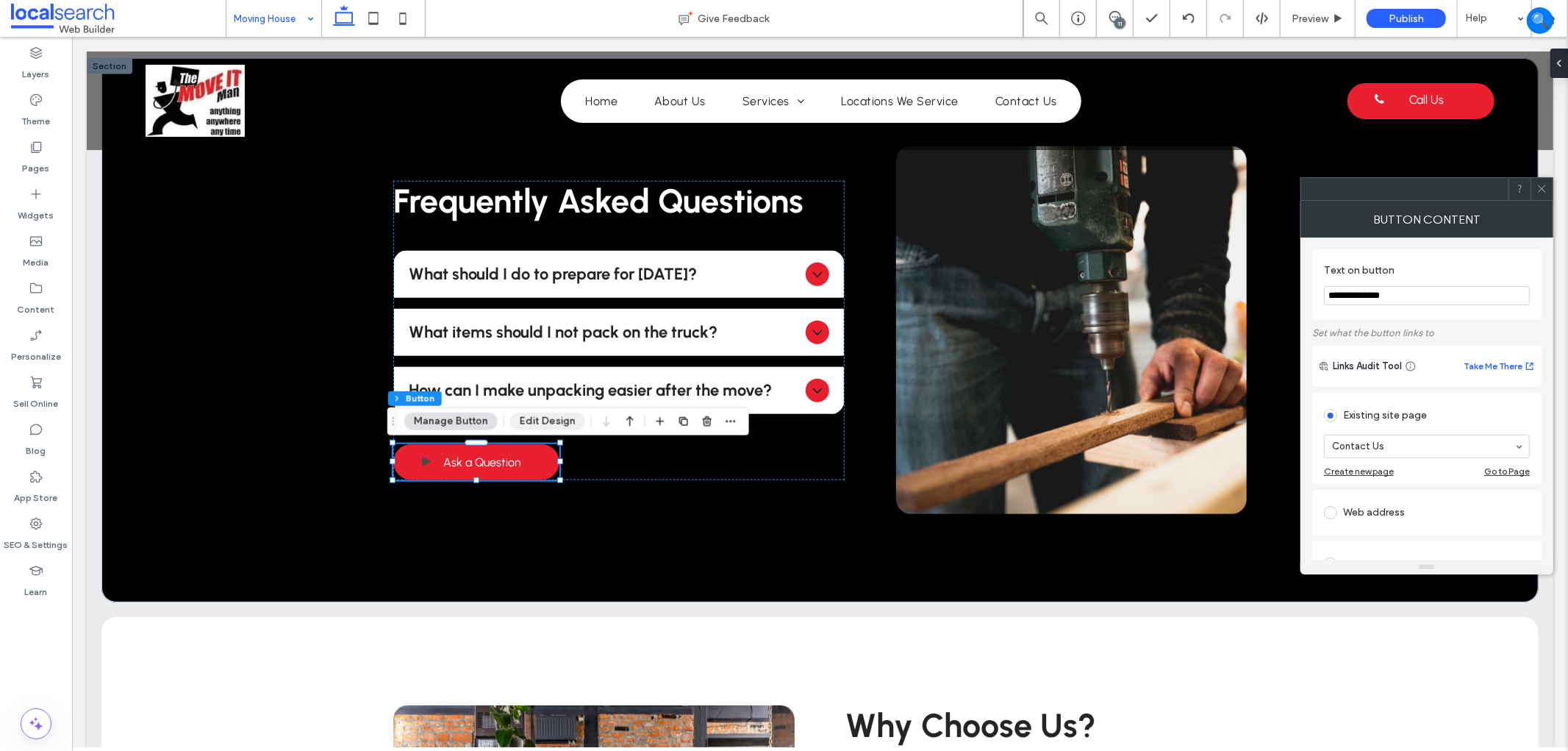
click at [534, 421] on button "Edit Design" at bounding box center [547, 421] width 75 height 17
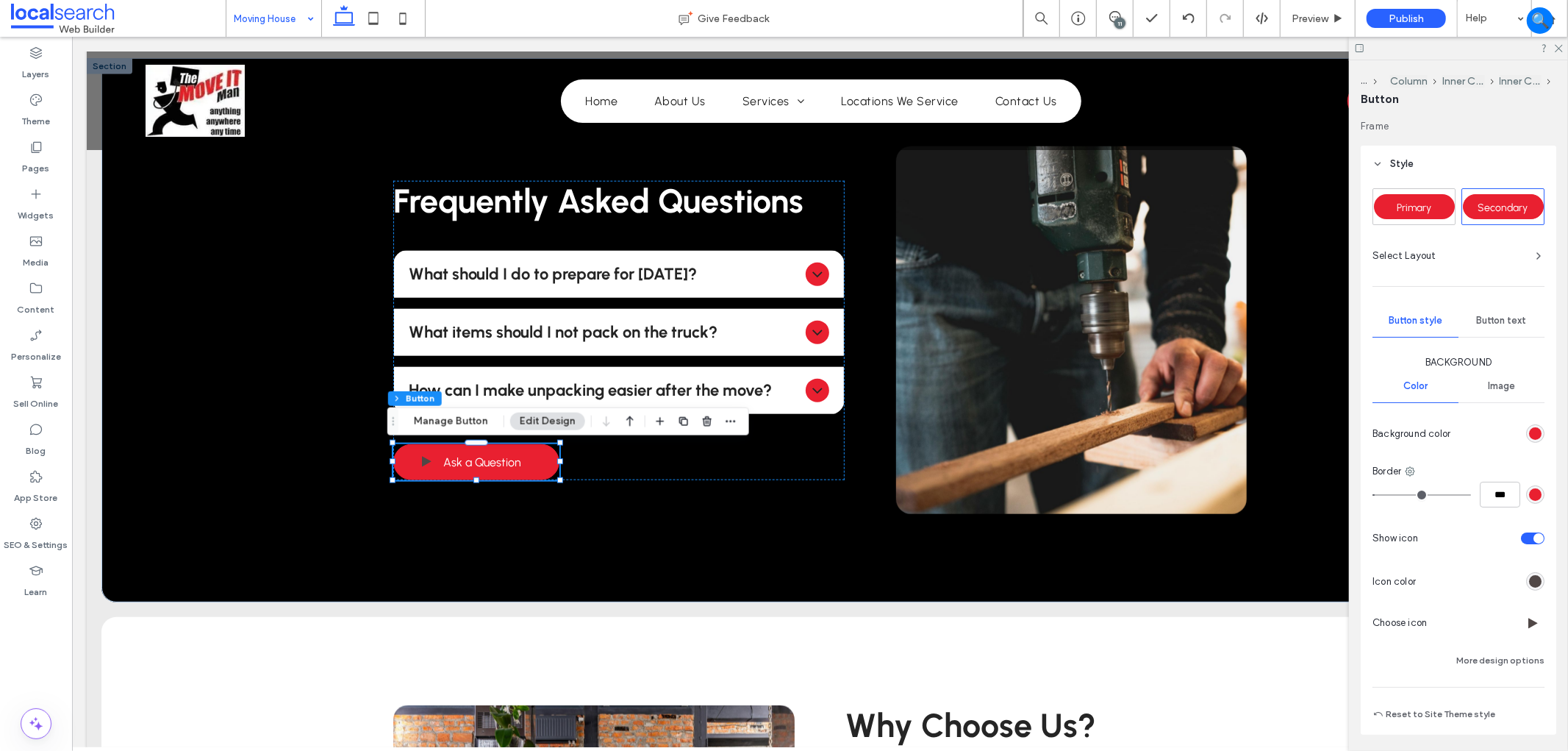
click at [1532, 584] on div "rgb(80, 71, 70)" at bounding box center [1535, 580] width 12 height 12
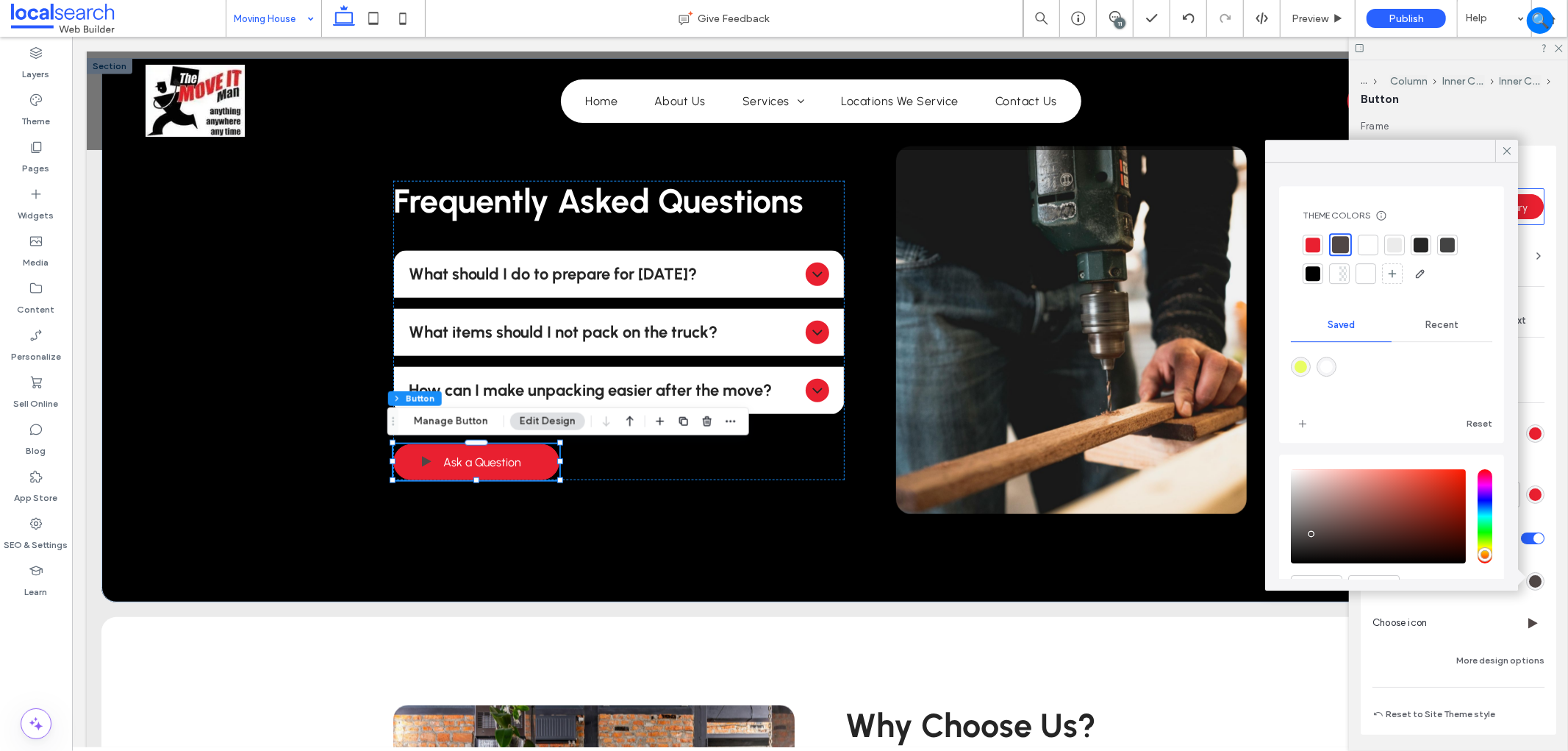
click at [1361, 240] on div at bounding box center [1368, 245] width 15 height 15
type input "*"
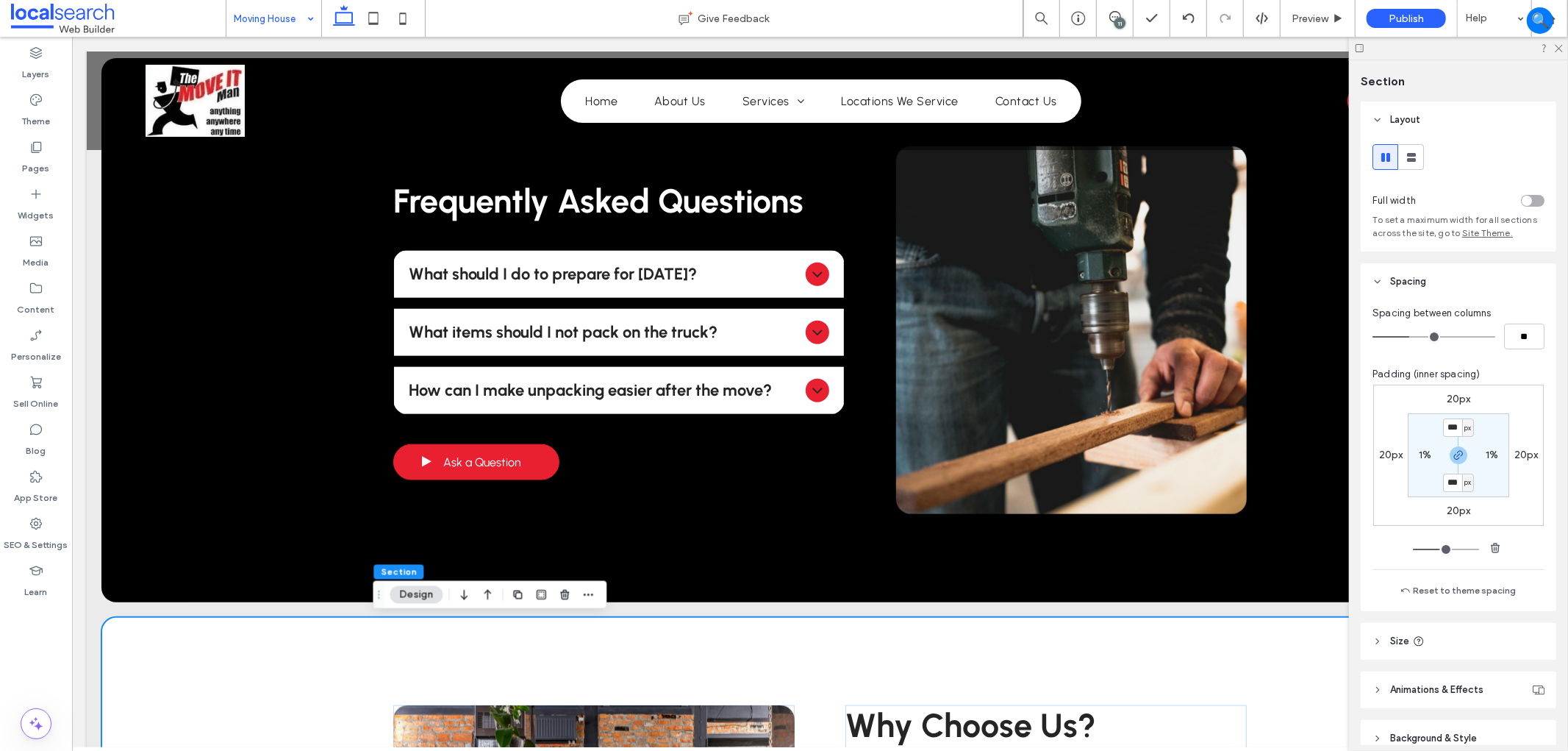
click at [1564, 46] on div at bounding box center [1458, 48] width 219 height 23
click at [1559, 42] on icon at bounding box center [1558, 47] width 10 height 10
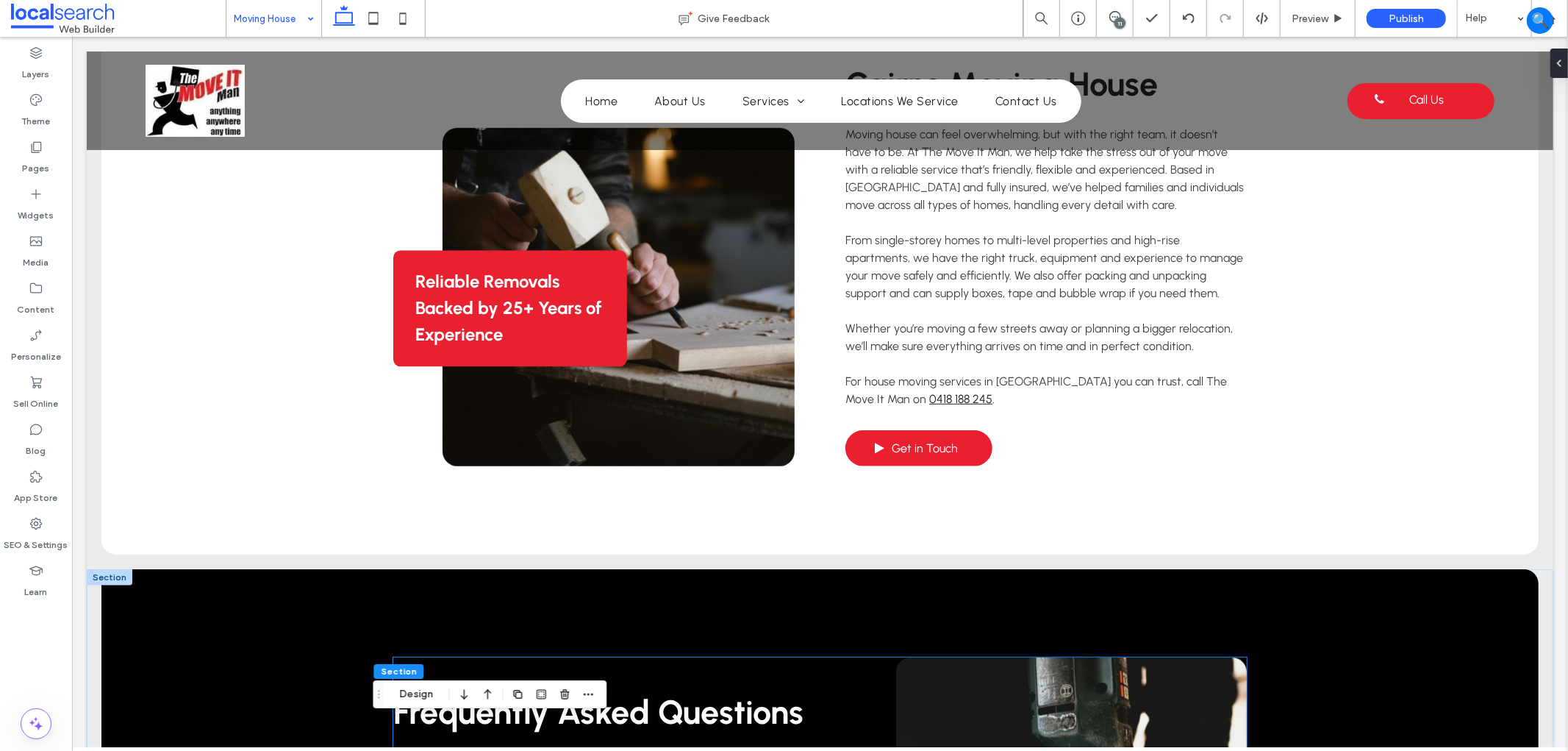
scroll to position [545, 0]
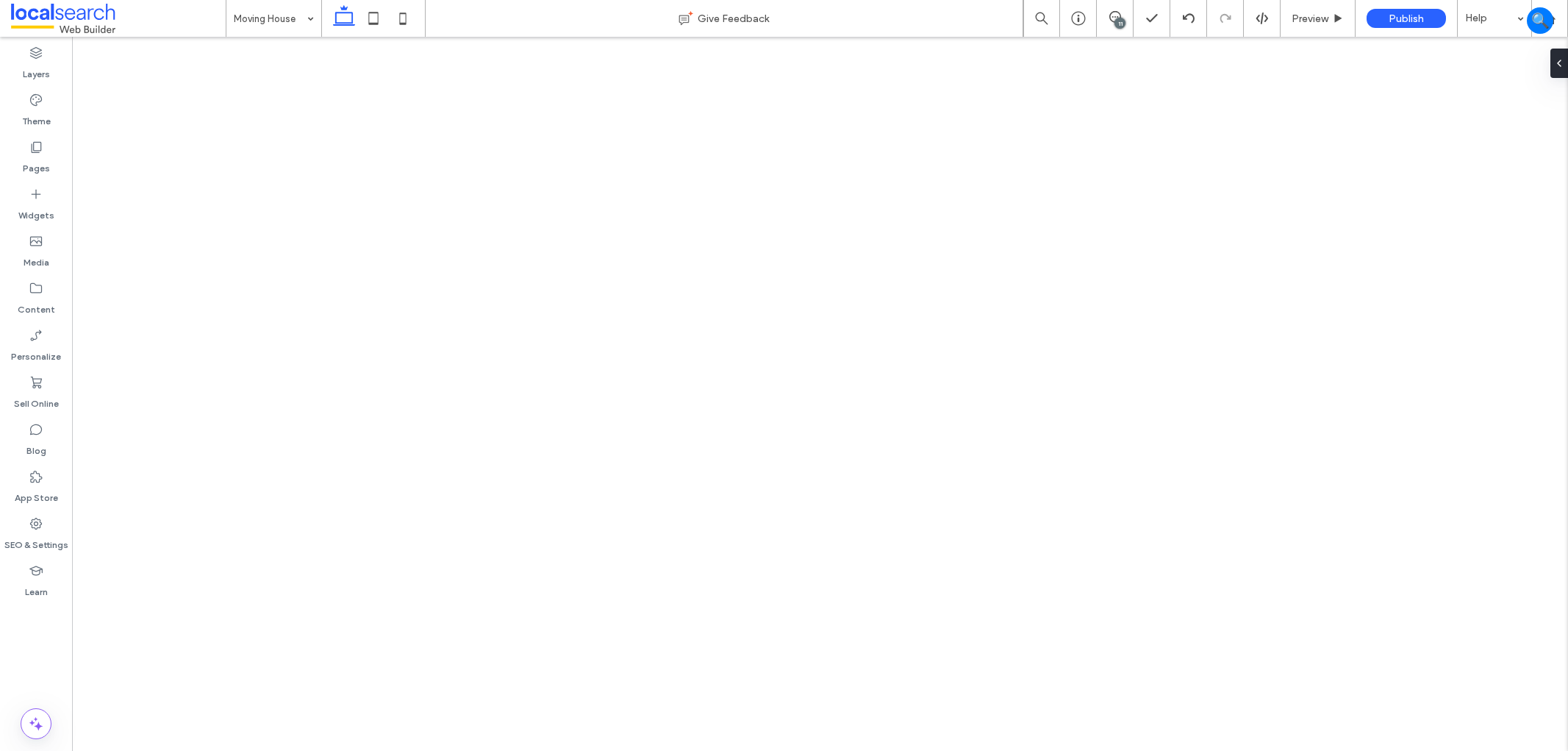
type input "********"
type input "**"
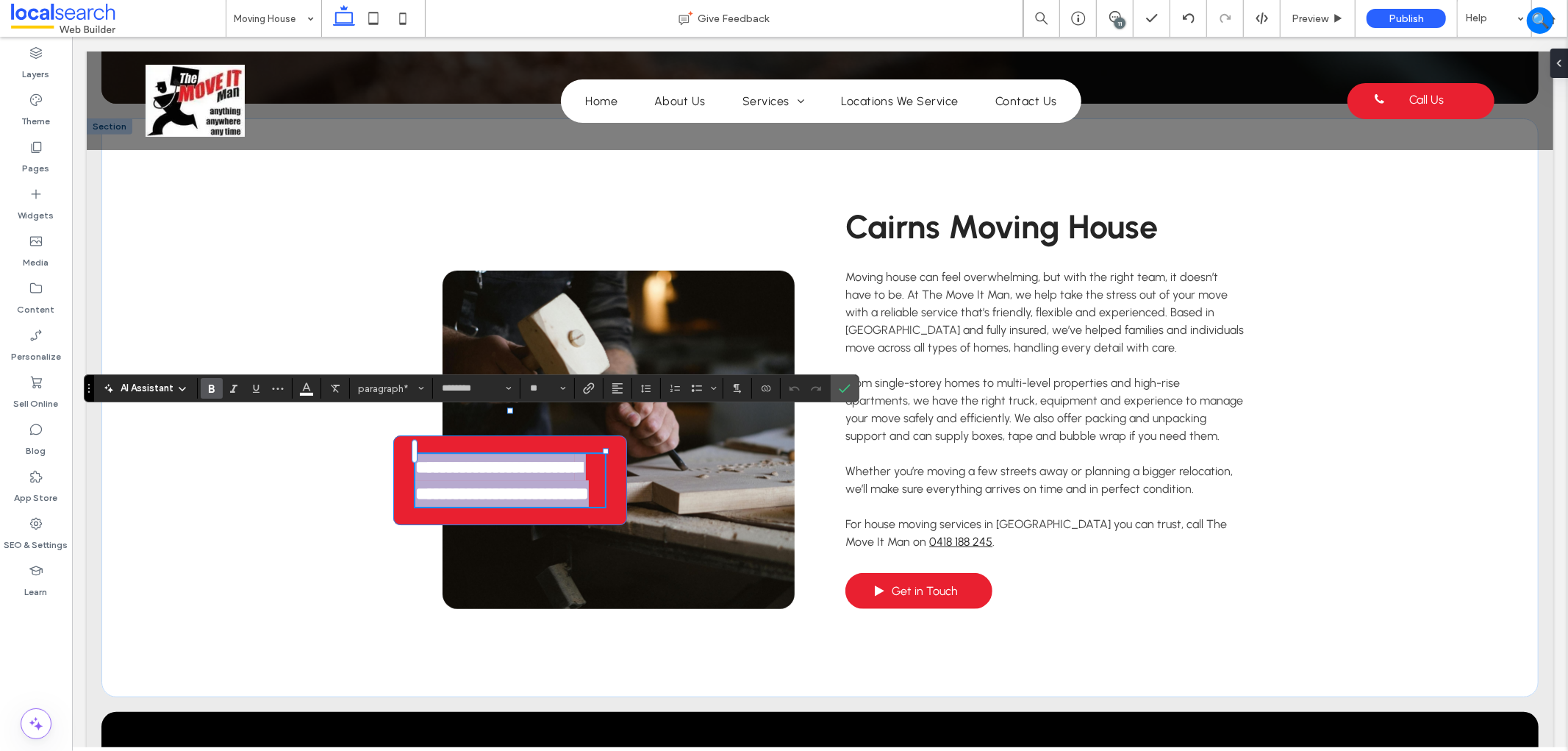
copy strong "**********"
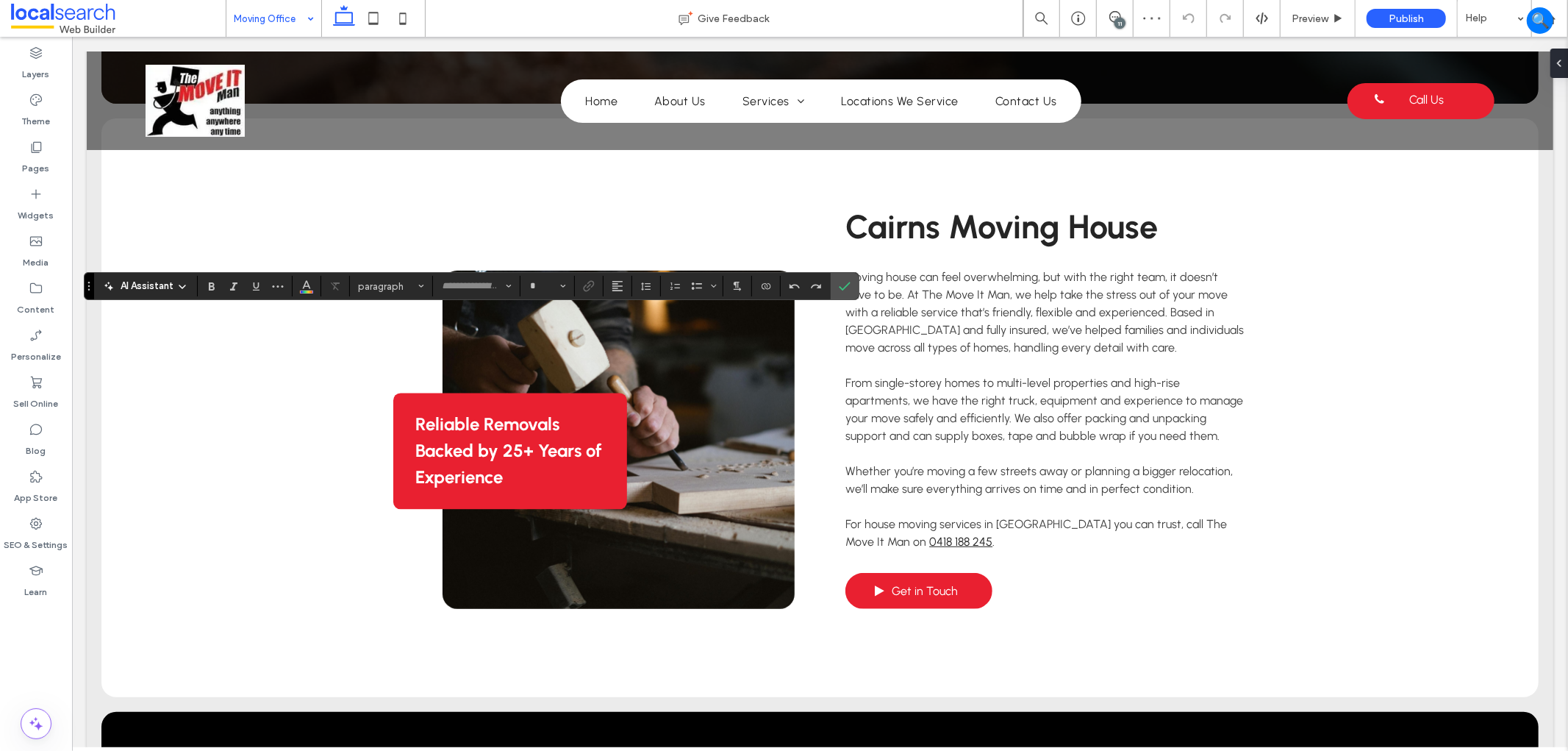
type input "********"
type input "**"
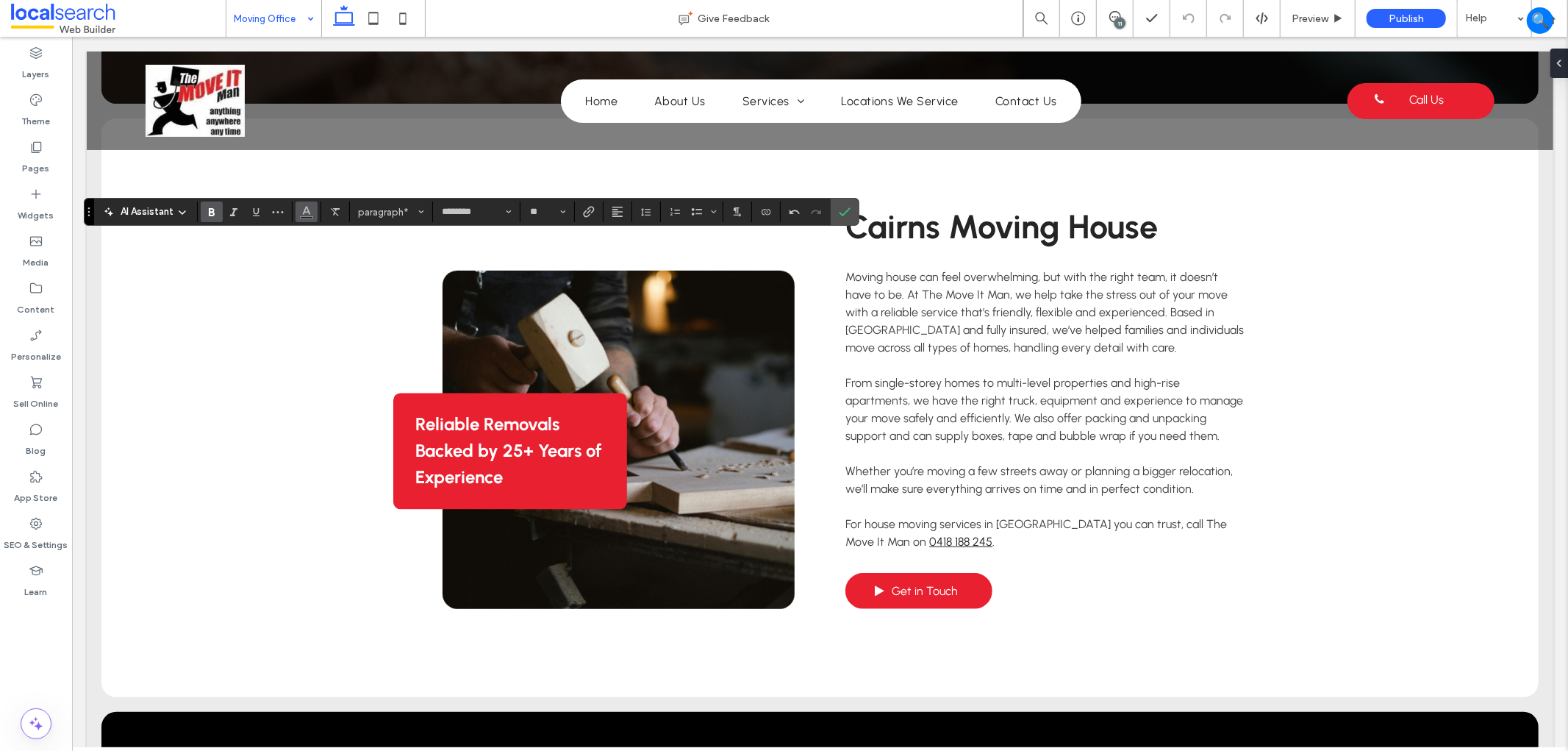
click at [310, 210] on icon "Color" at bounding box center [306, 210] width 12 height 12
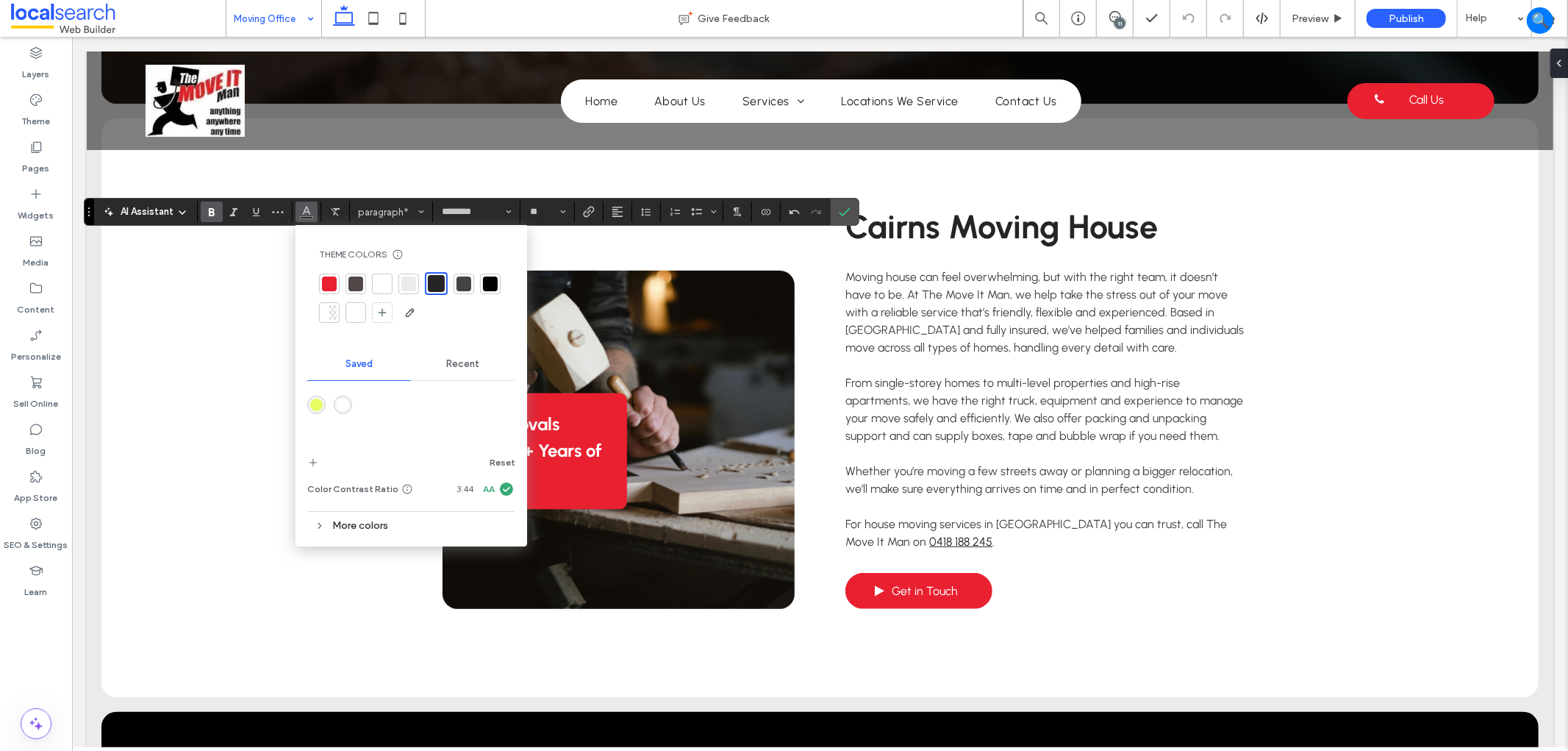
click at [370, 285] on div at bounding box center [411, 298] width 185 height 52
click at [388, 278] on div at bounding box center [382, 284] width 15 height 15
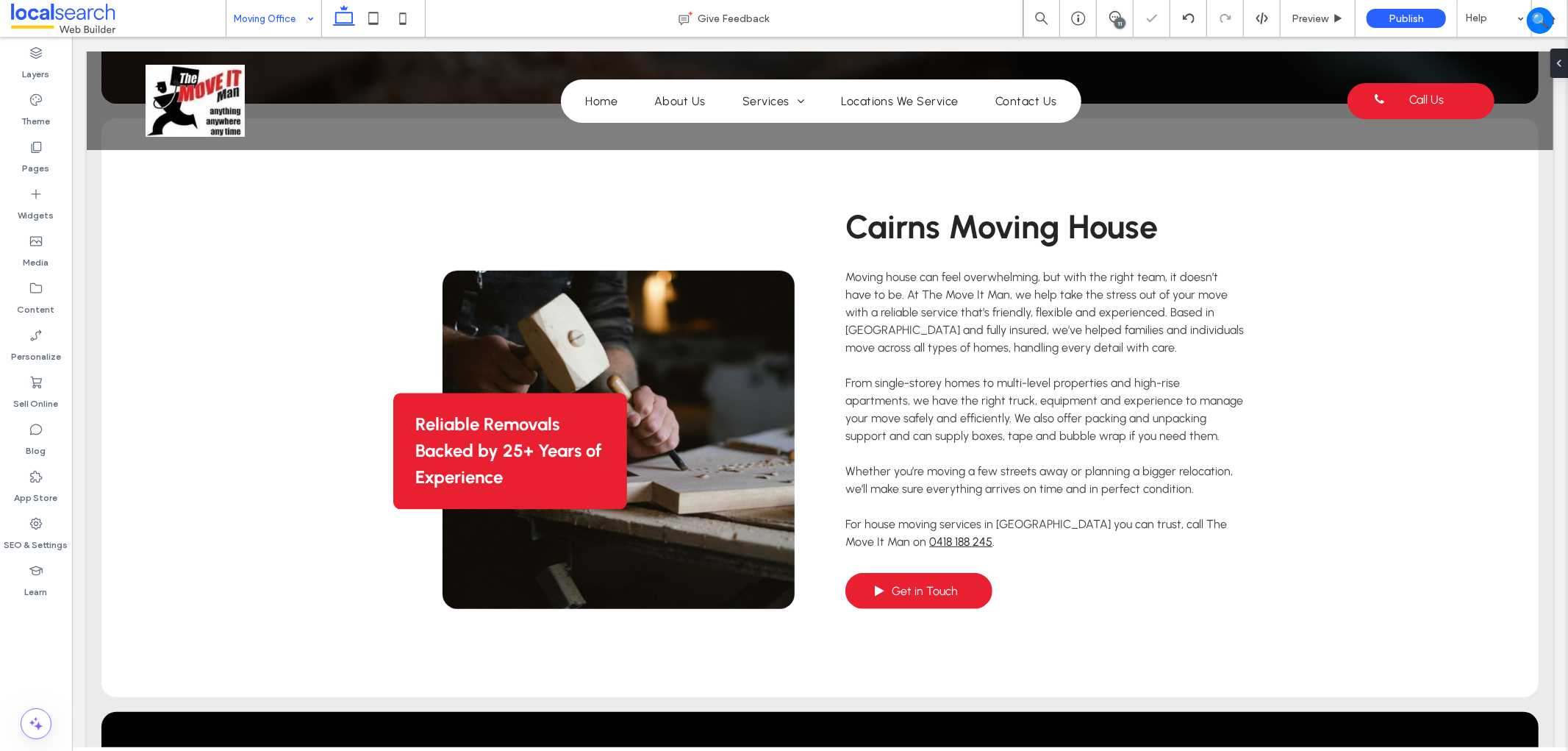
type input "***"
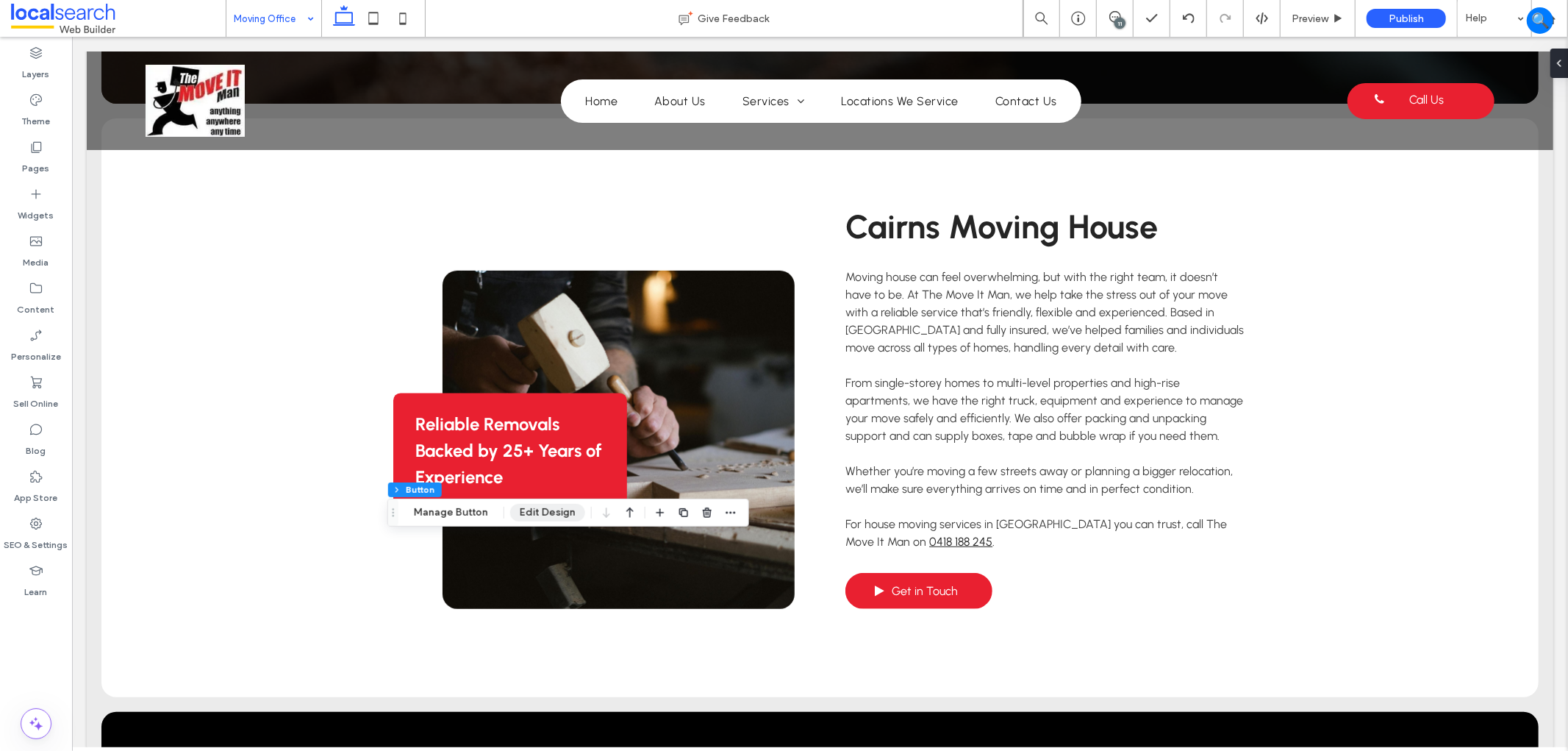
click at [556, 512] on button "Edit Design" at bounding box center [547, 512] width 75 height 17
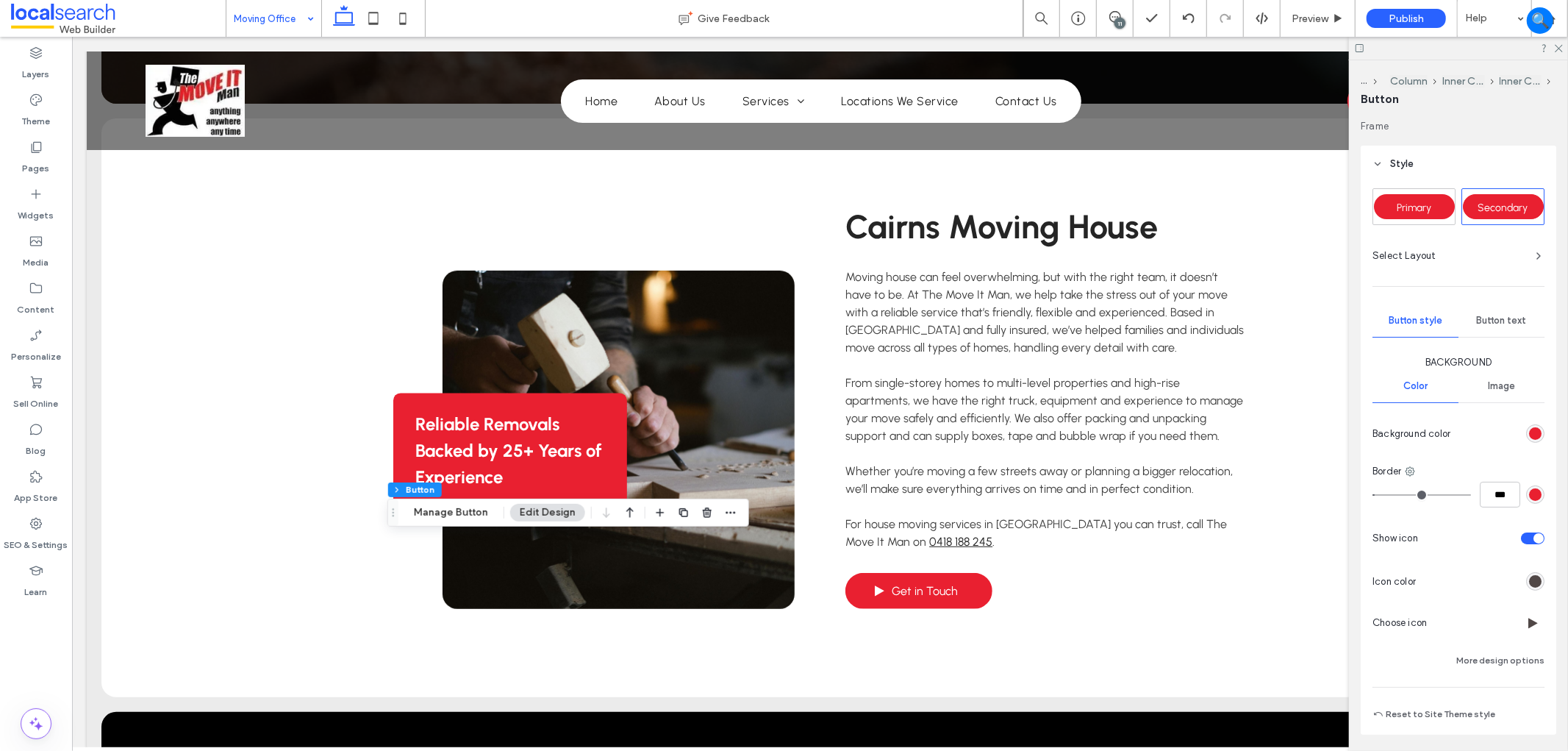
click at [1529, 585] on div "rgb(80, 71, 70)" at bounding box center [1535, 580] width 12 height 12
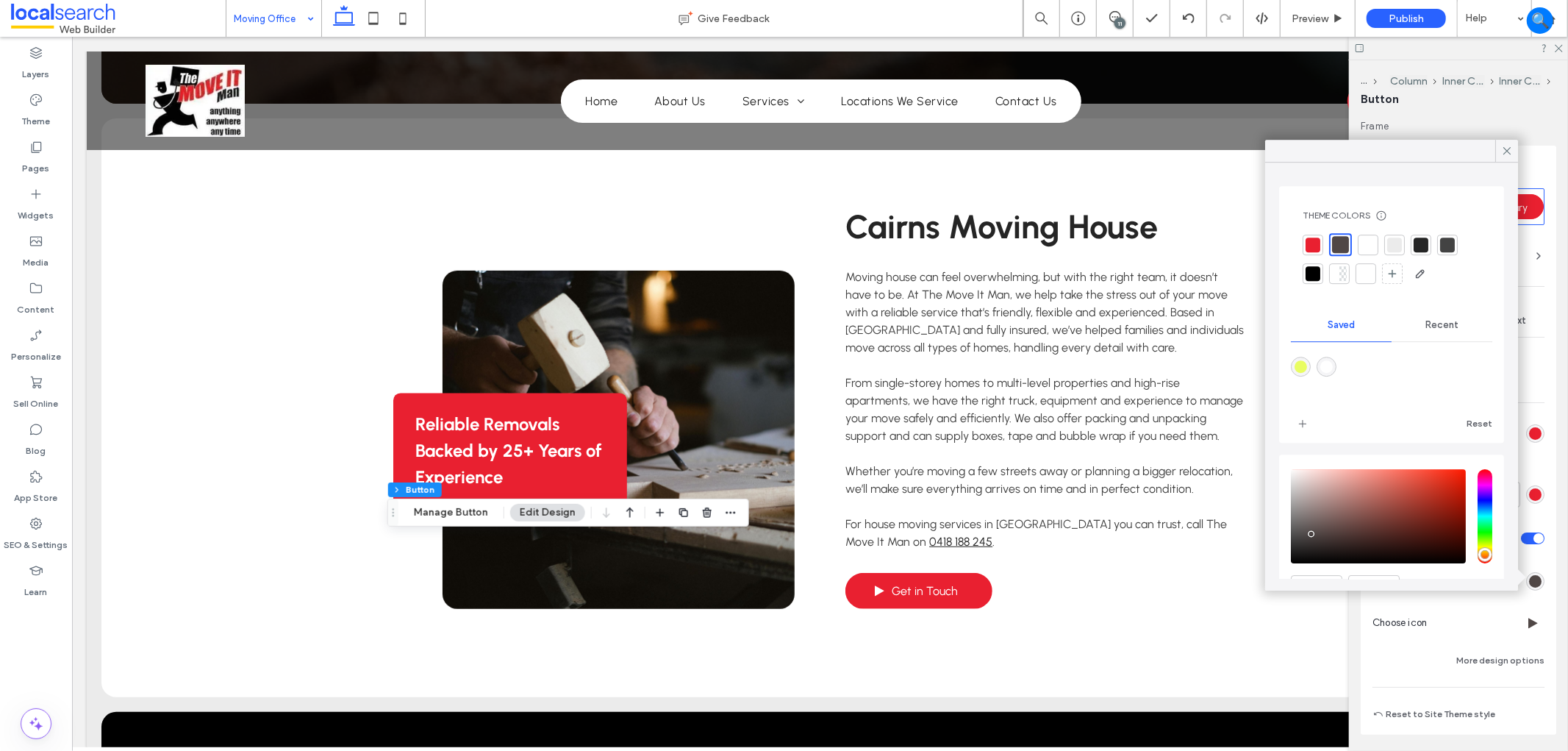
click at [1374, 250] on div at bounding box center [1368, 245] width 15 height 15
type input "*"
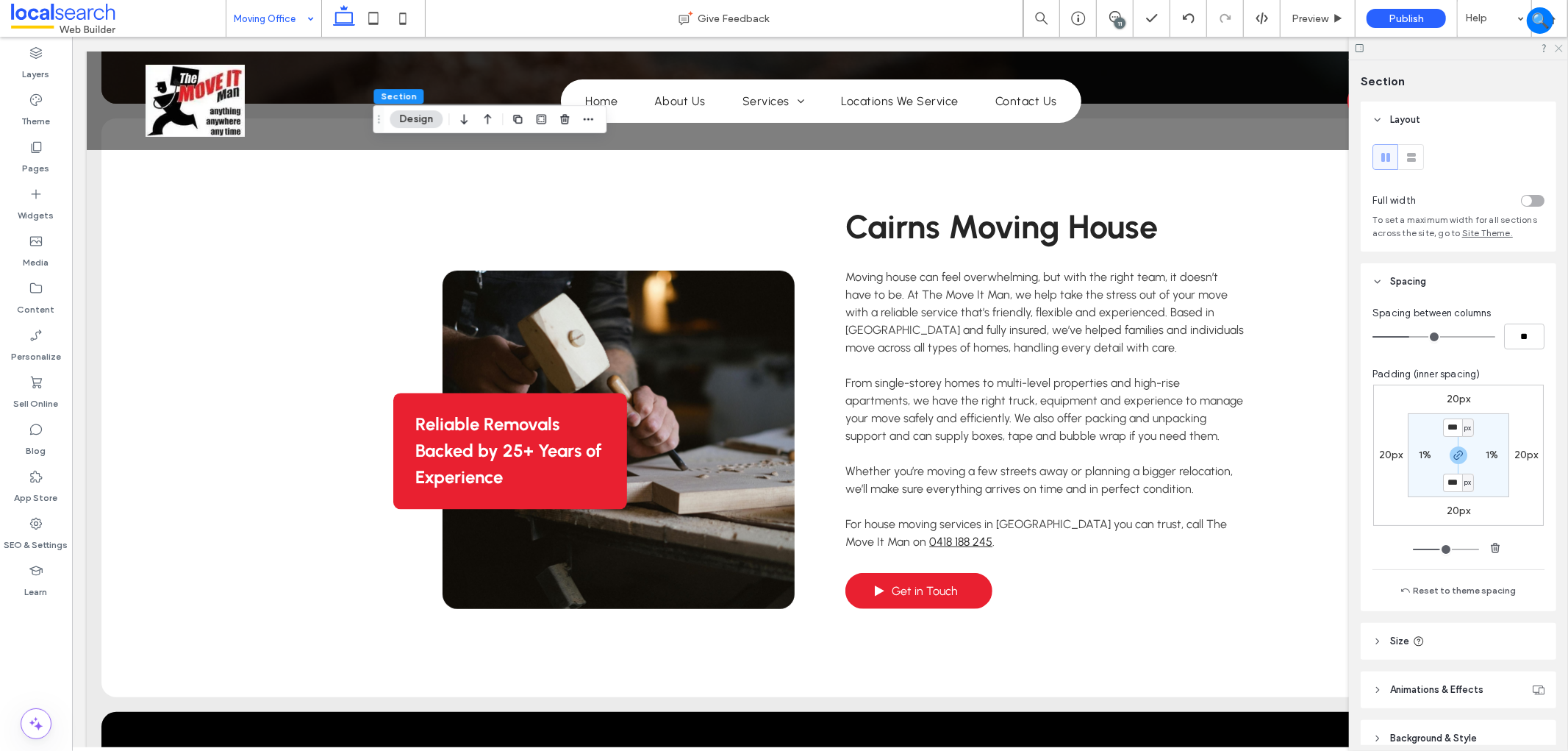
click at [1558, 49] on use at bounding box center [1559, 49] width 8 height 8
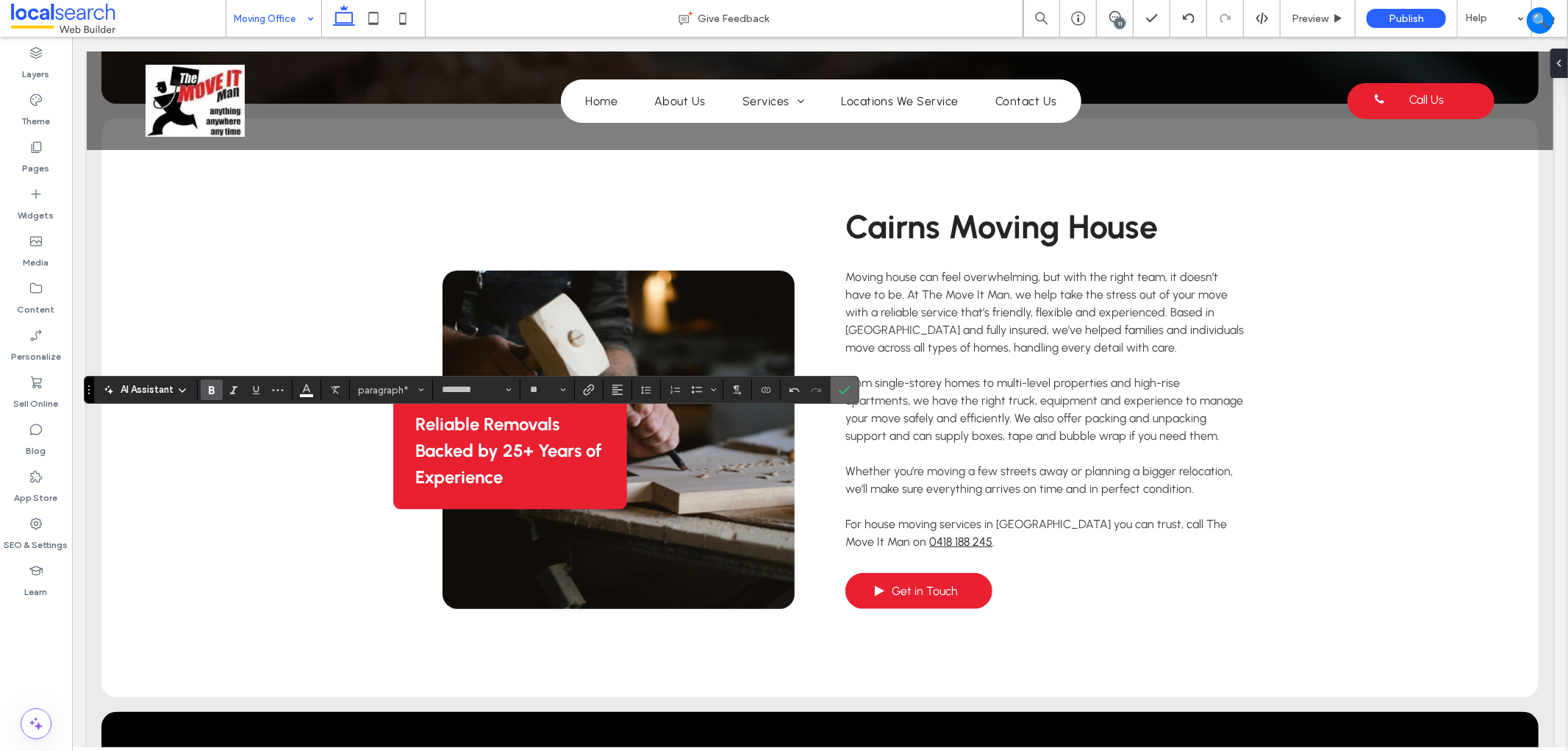
click at [836, 385] on label "Confirm" at bounding box center [844, 390] width 22 height 26
click at [839, 391] on icon "Confirm" at bounding box center [844, 389] width 12 height 12
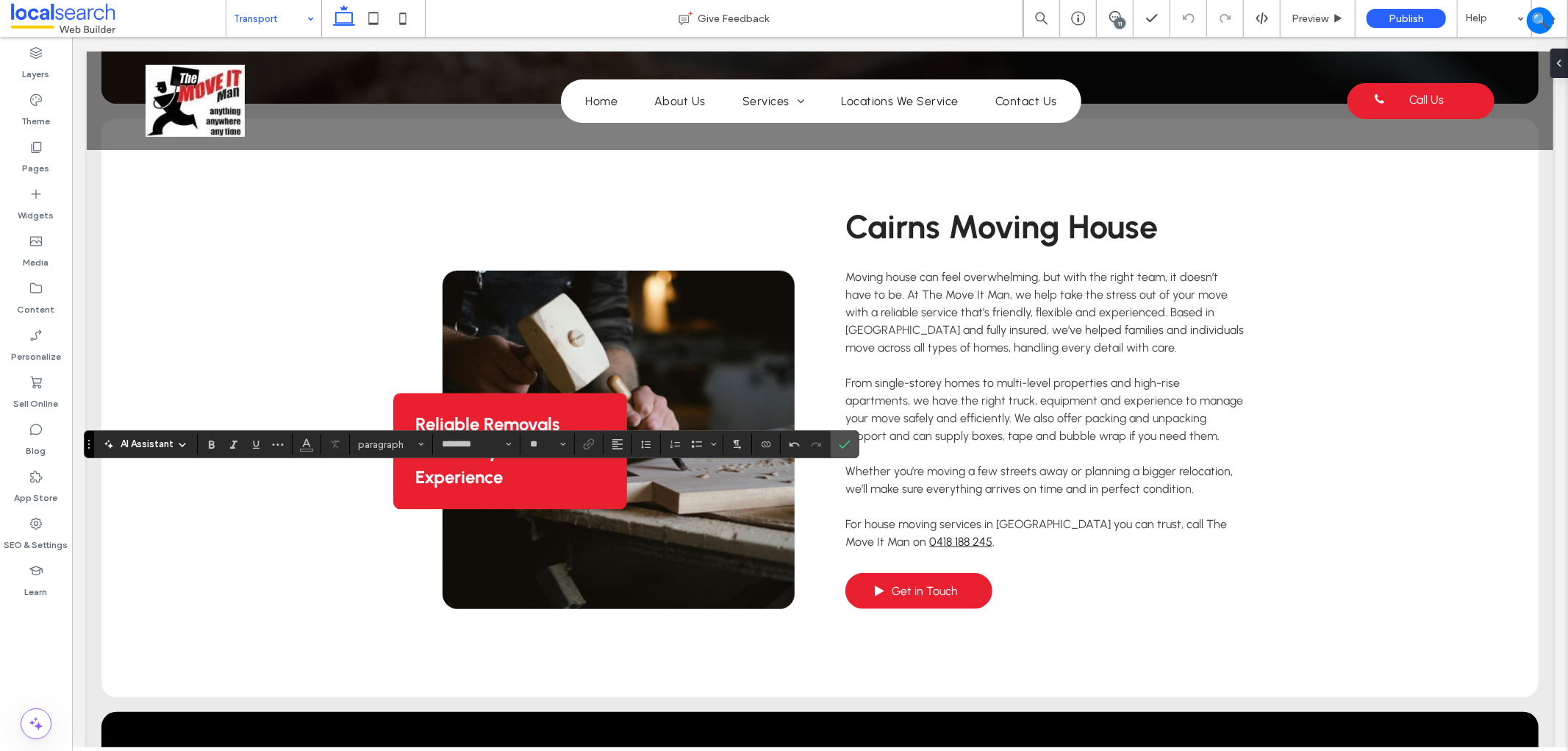
type input "**"
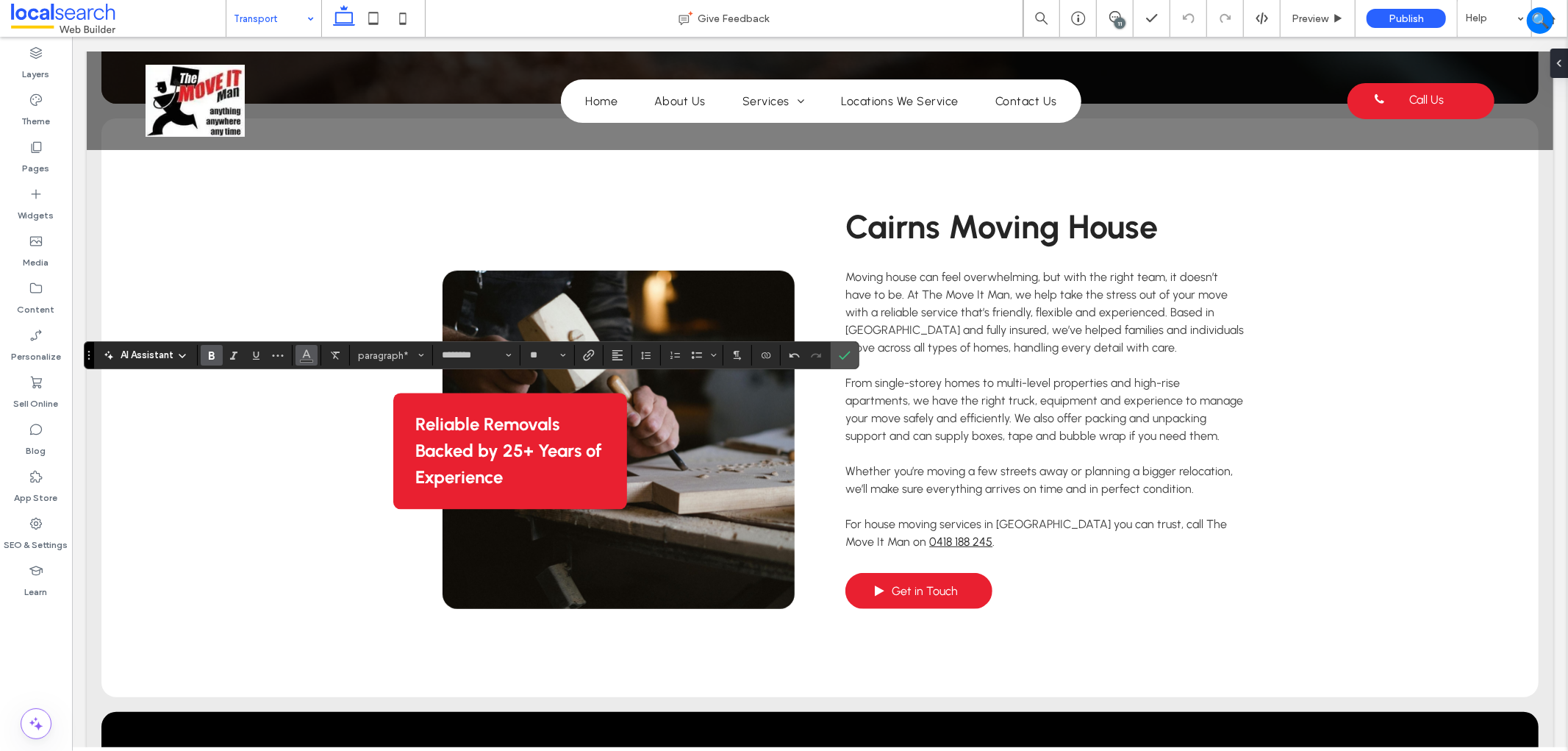
click at [298, 358] on button "Color" at bounding box center [306, 354] width 22 height 21
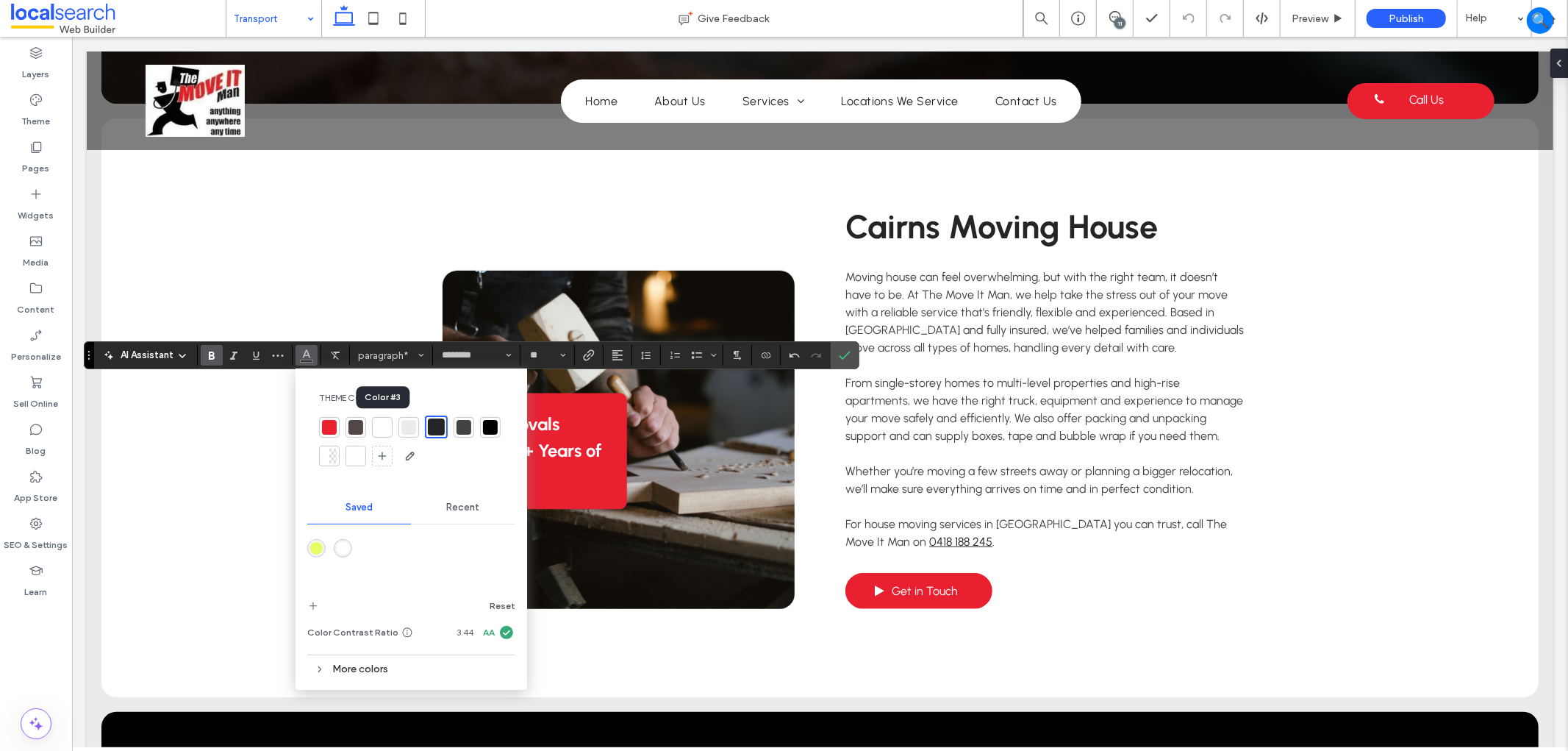
click at [383, 424] on div at bounding box center [382, 427] width 15 height 15
click at [835, 351] on label "Confirm" at bounding box center [844, 355] width 22 height 26
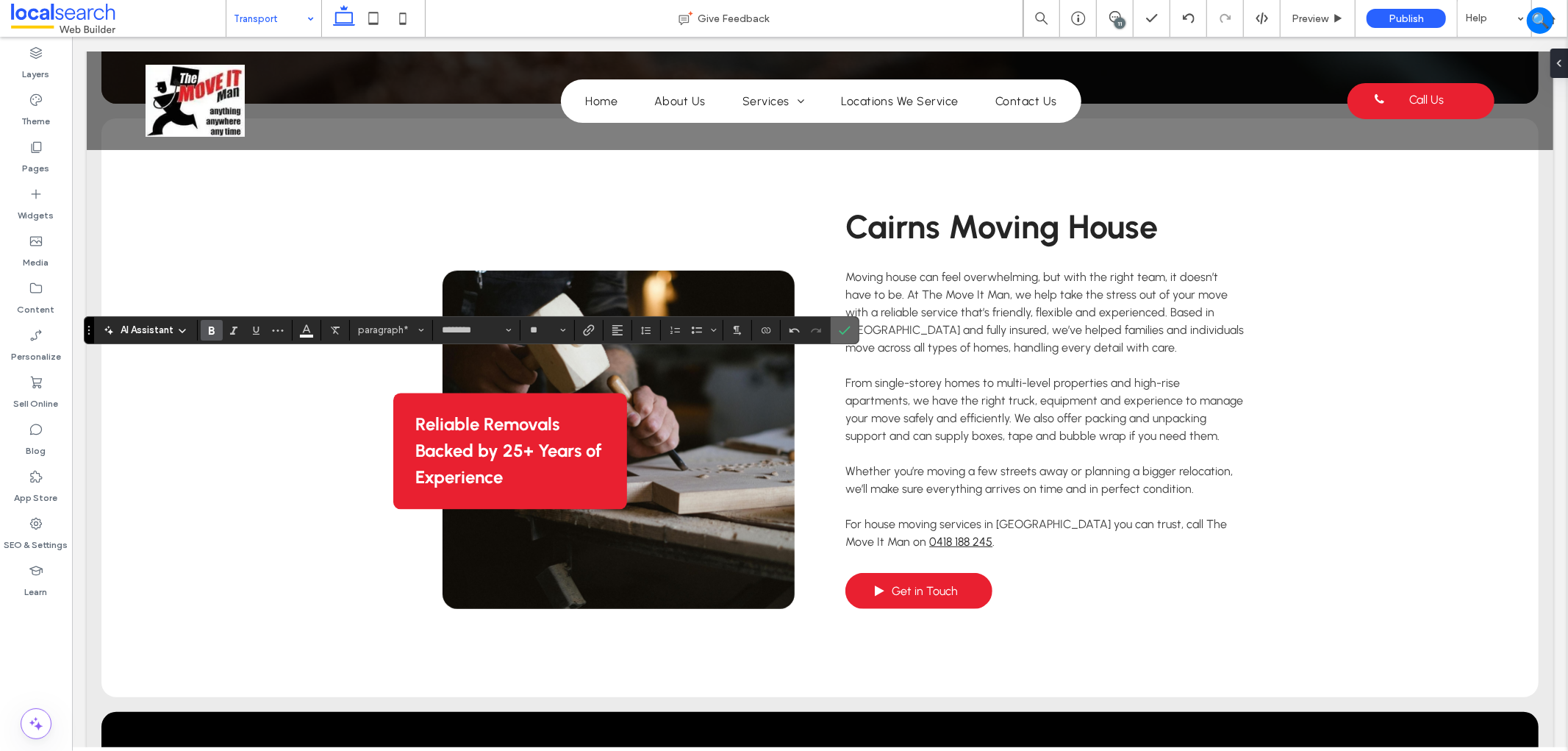
click at [848, 327] on icon "Confirm" at bounding box center [844, 330] width 12 height 12
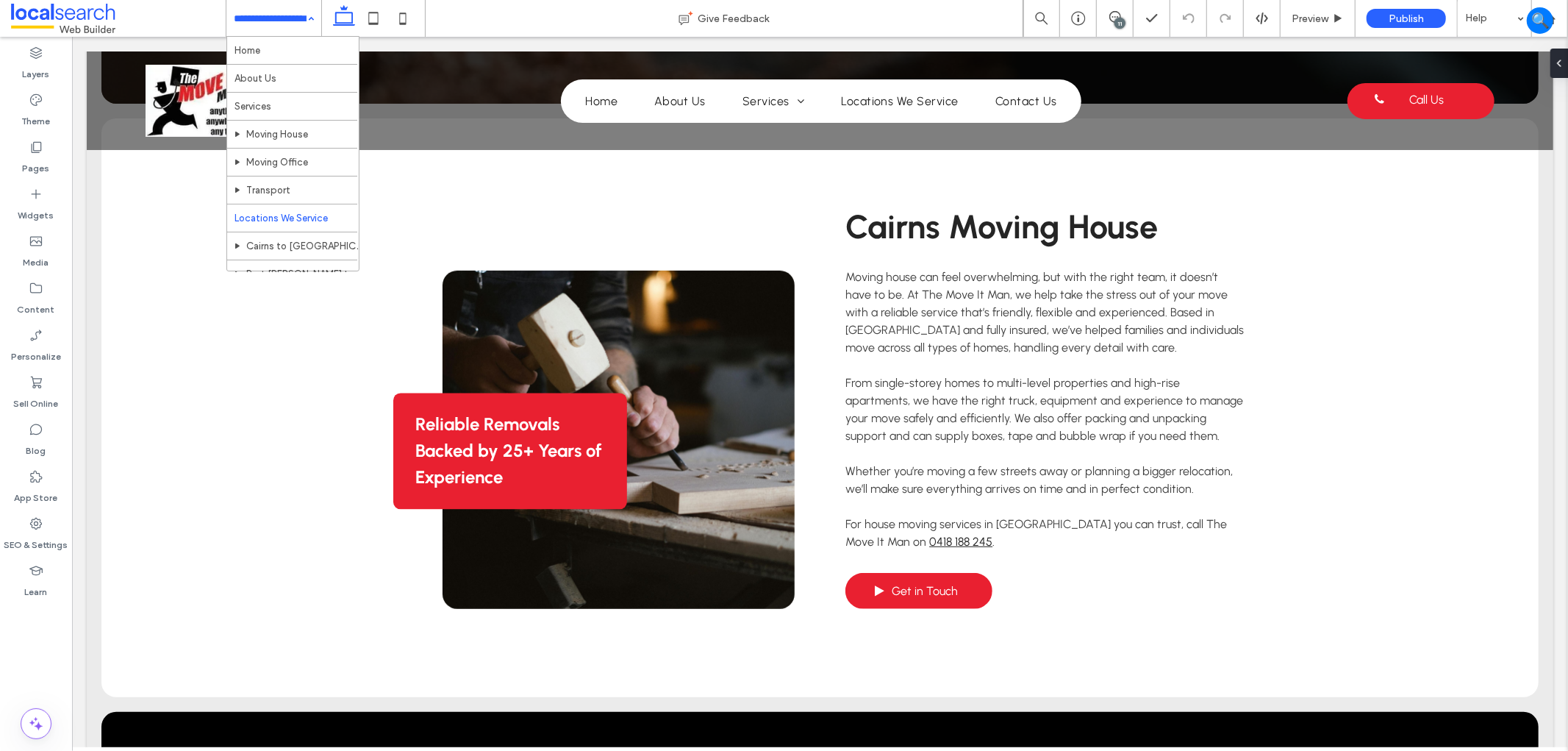
click at [261, 12] on input at bounding box center [270, 18] width 73 height 36
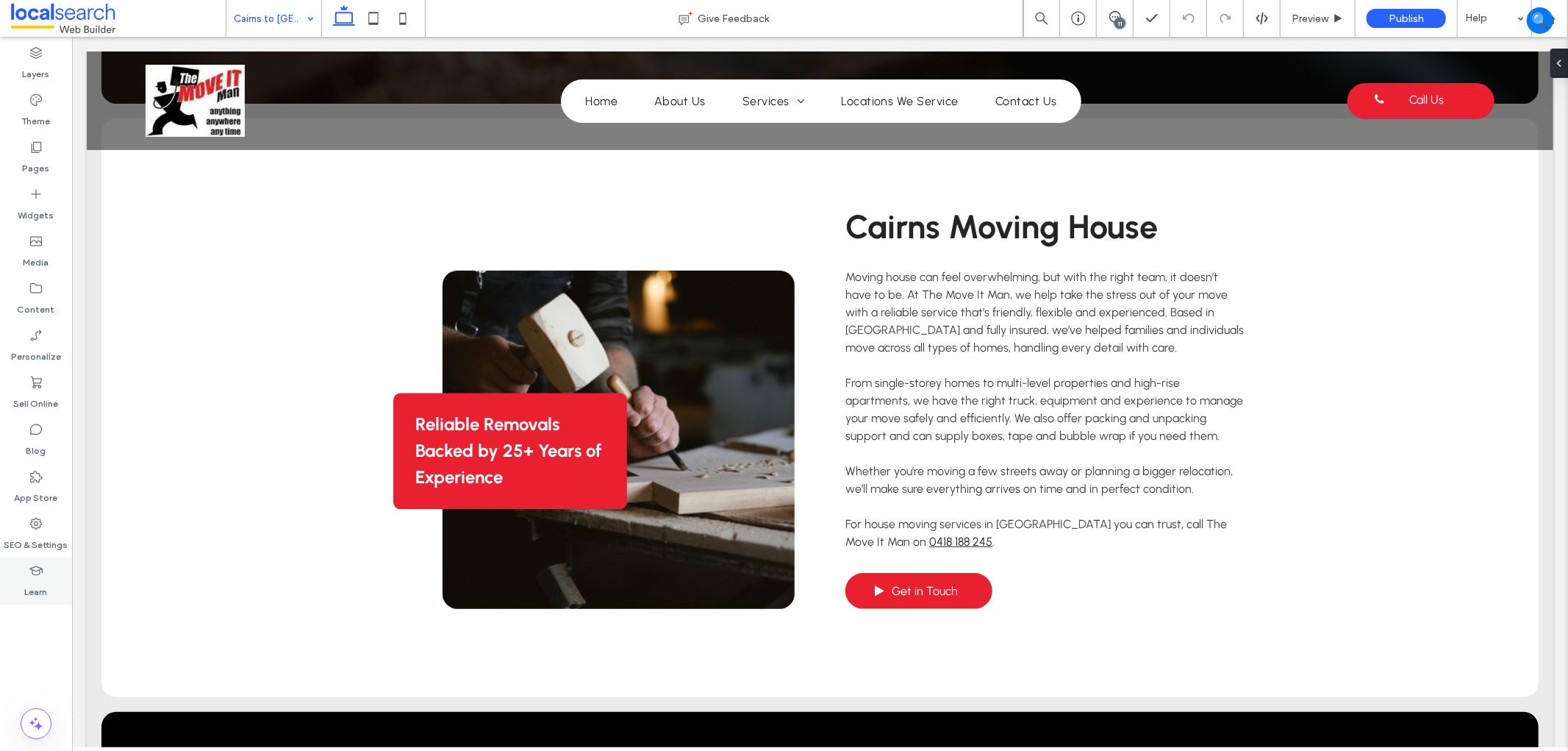
type input "********"
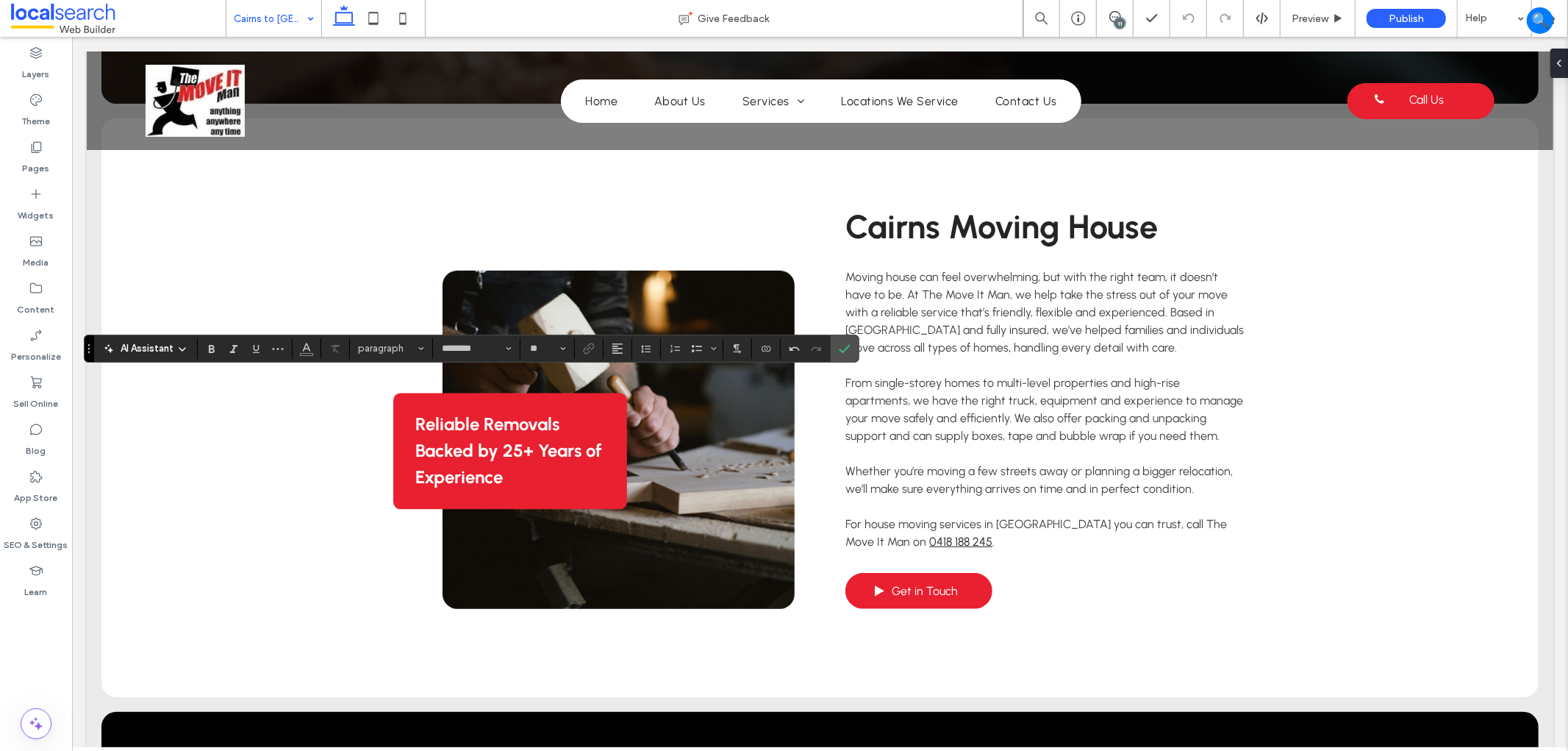
type input "**"
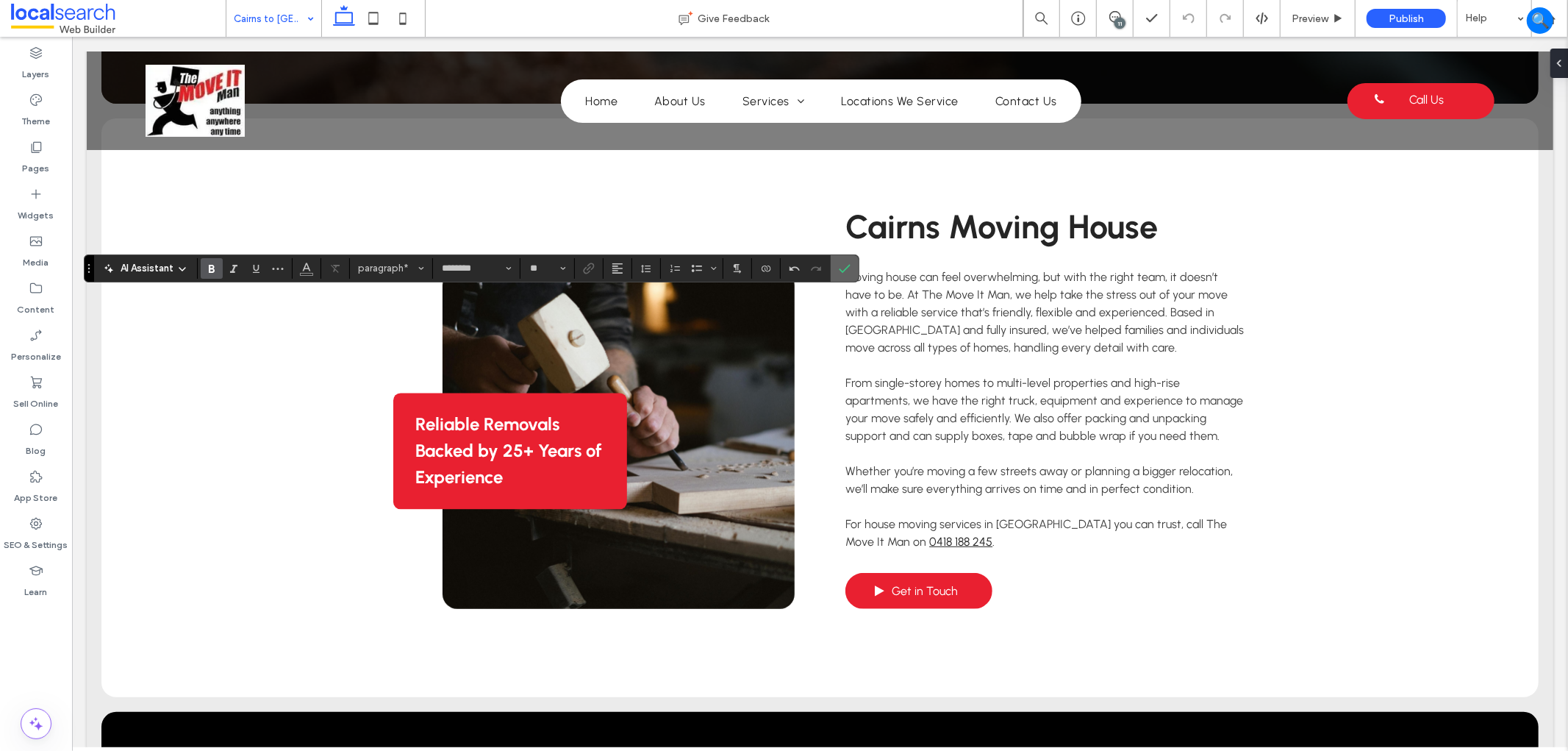
click at [838, 266] on label "Confirm" at bounding box center [844, 268] width 22 height 26
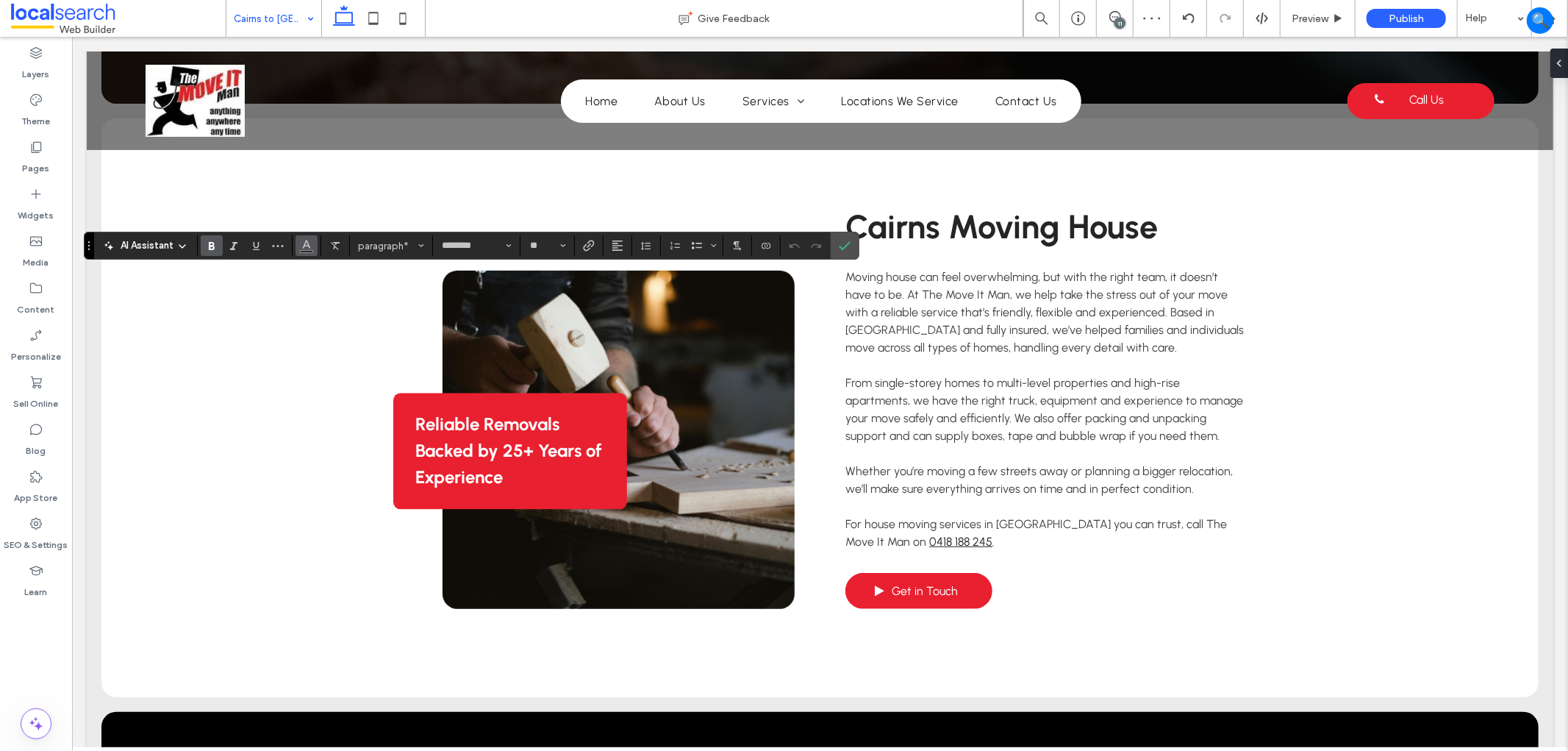
click at [310, 245] on icon "Color" at bounding box center [306, 244] width 12 height 12
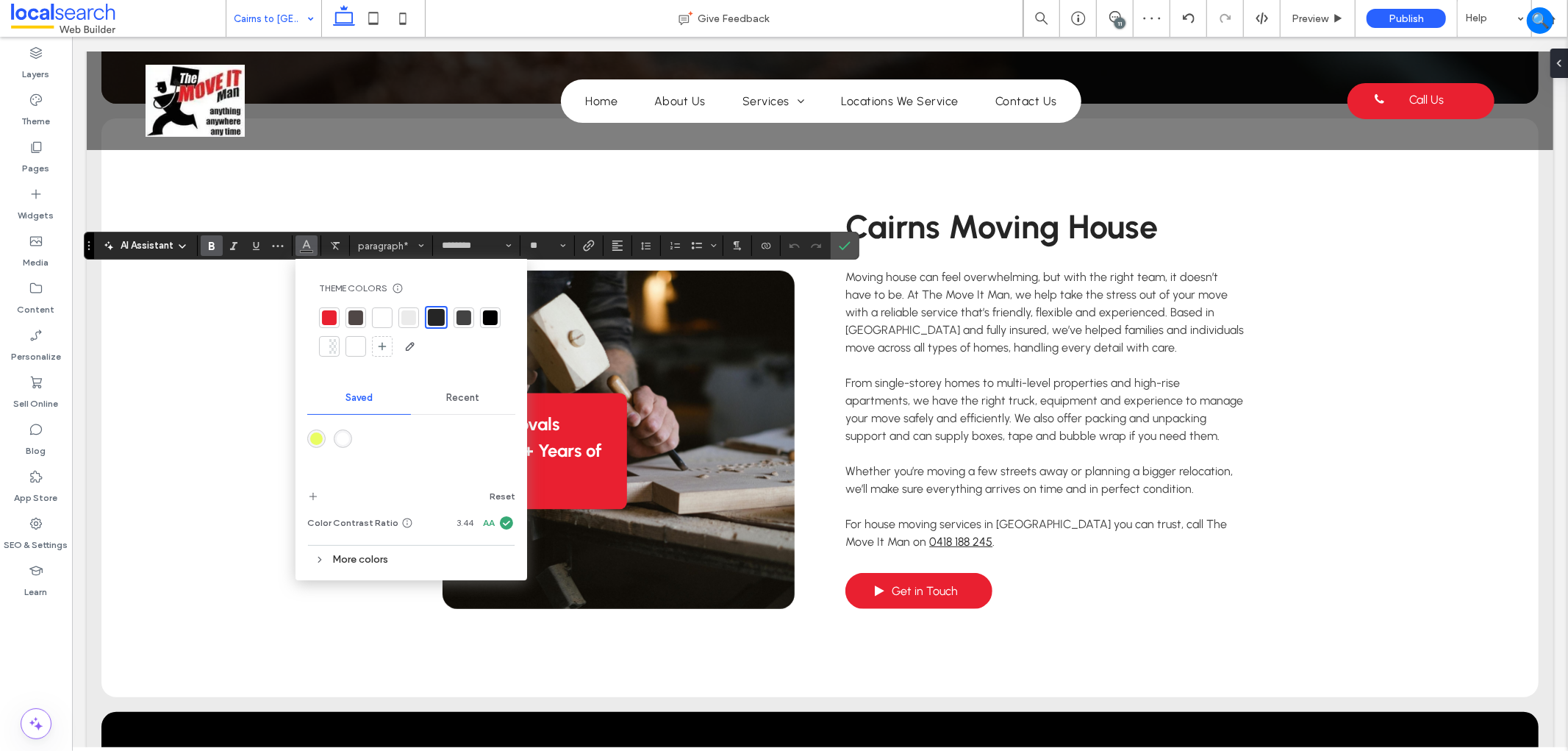
click at [393, 311] on div at bounding box center [411, 331] width 185 height 52
click at [383, 311] on div at bounding box center [382, 318] width 15 height 15
click at [839, 247] on icon "Confirm" at bounding box center [844, 245] width 12 height 12
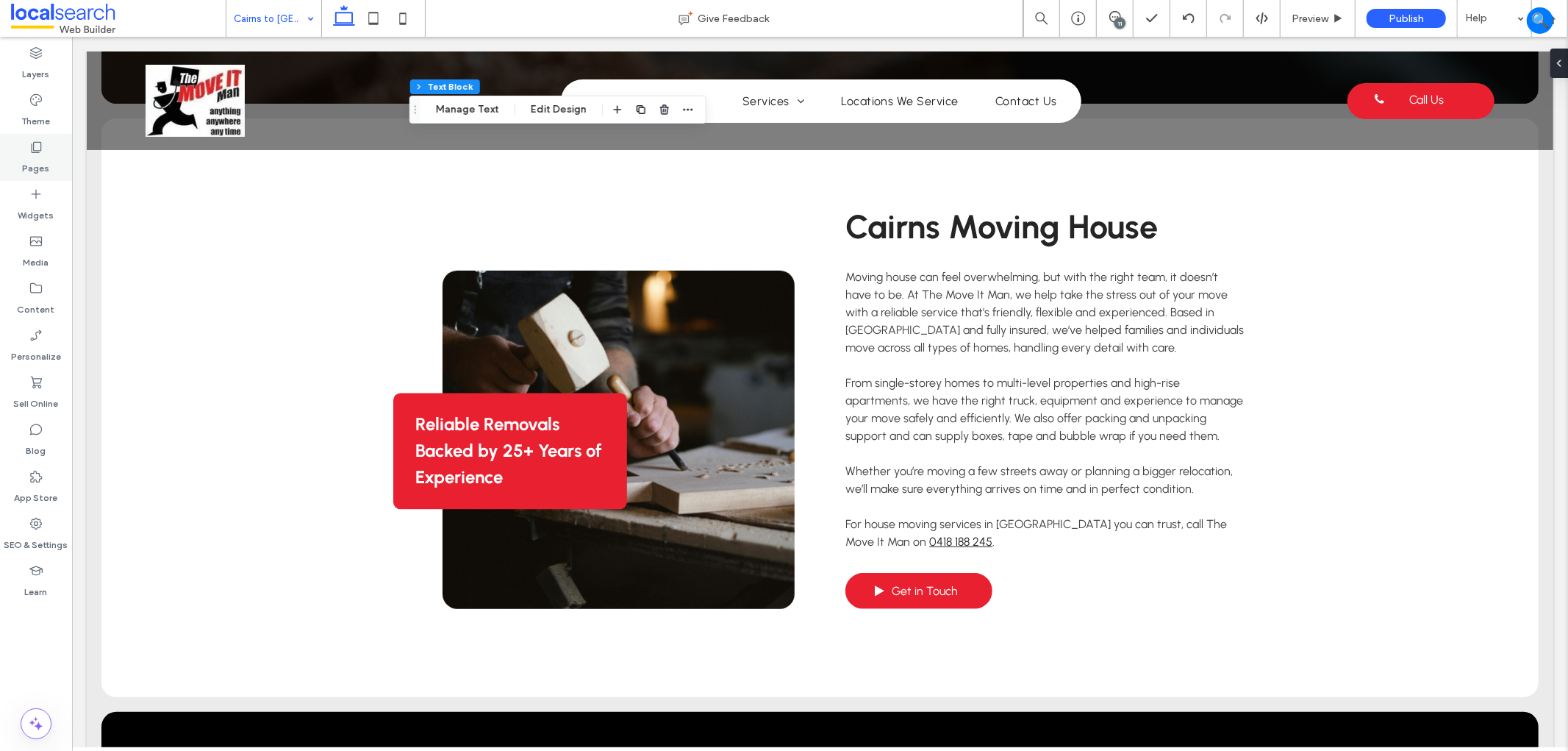
click at [29, 143] on icon at bounding box center [36, 147] width 15 height 15
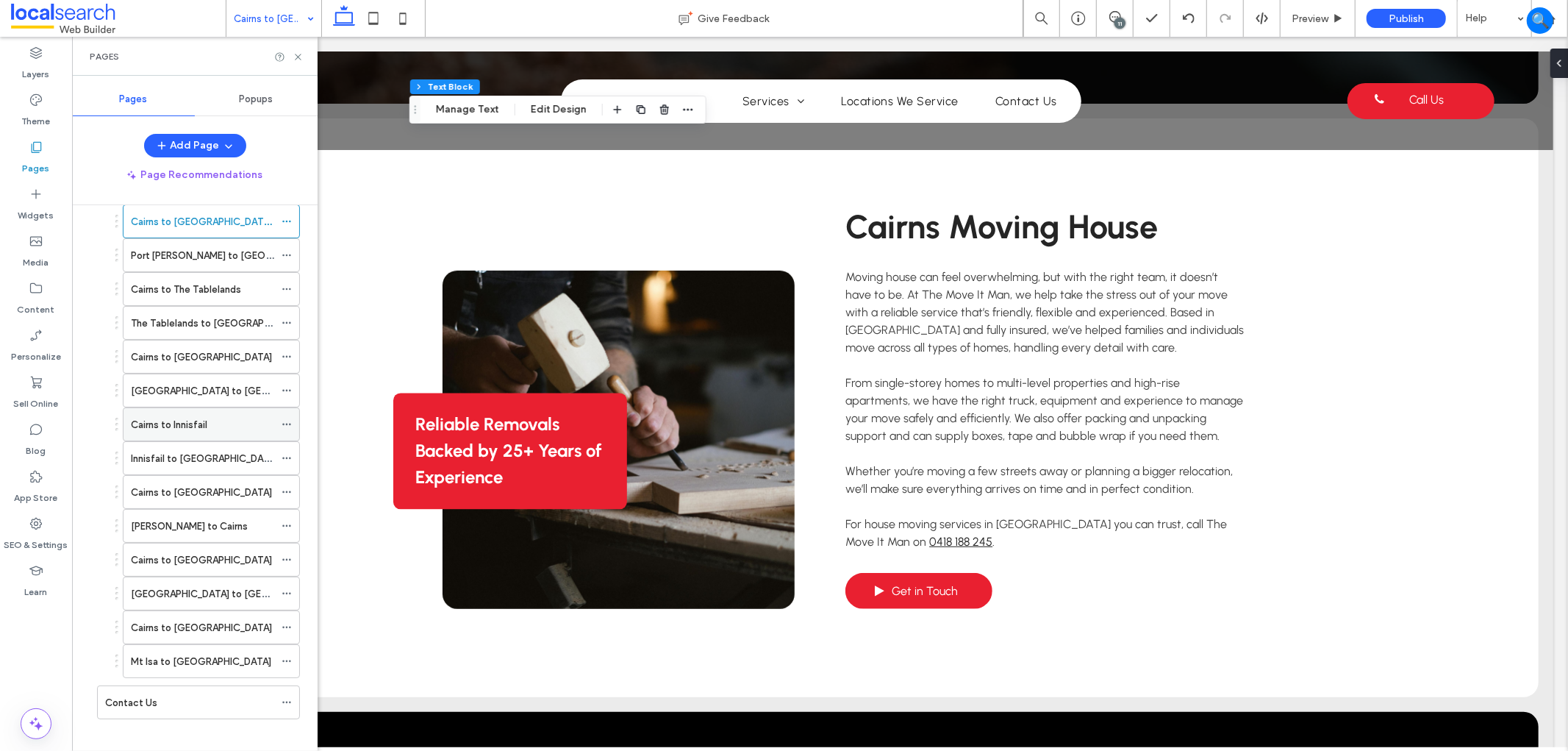
scroll to position [300, 0]
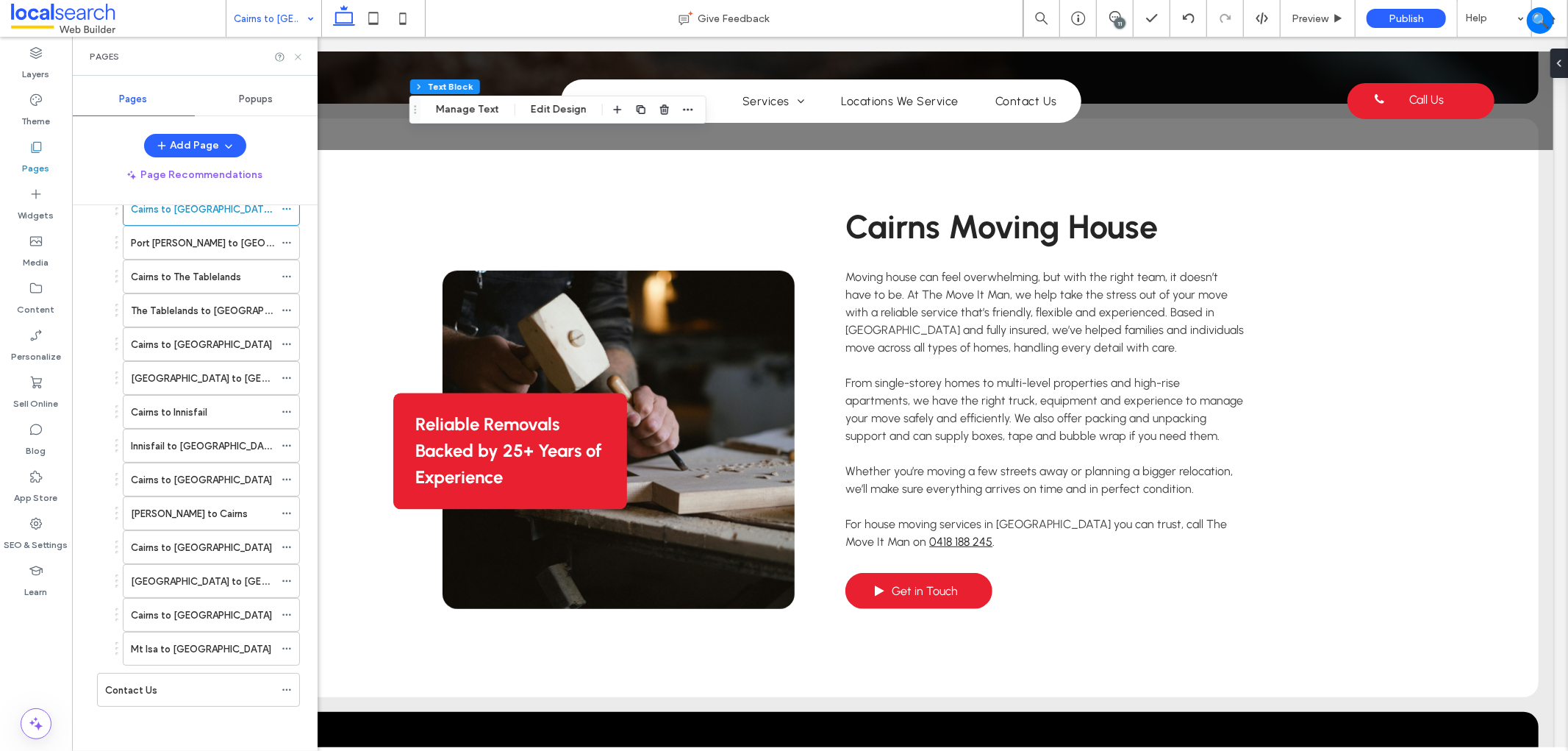
click at [298, 56] on use at bounding box center [297, 56] width 6 height 6
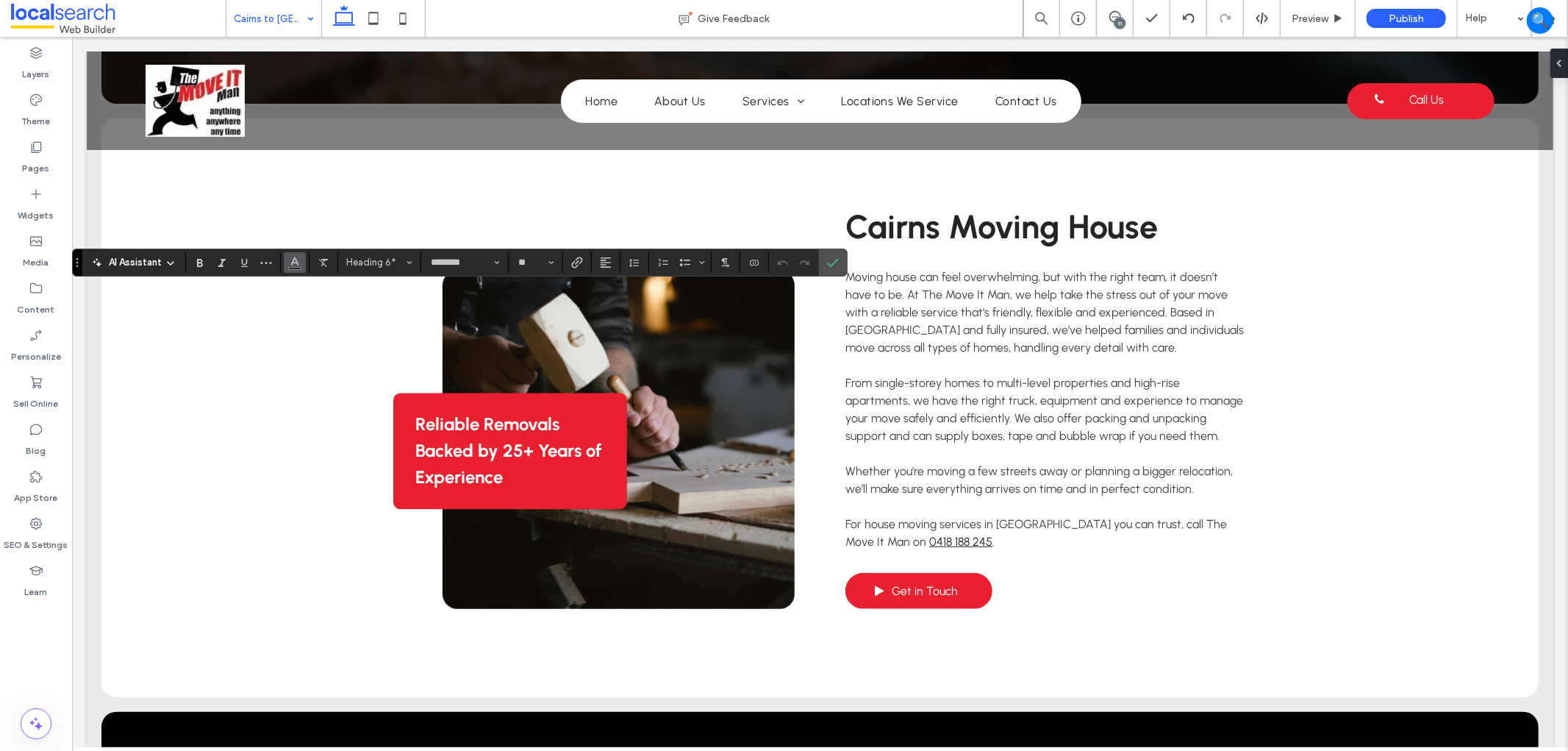
click at [289, 255] on icon "Color" at bounding box center [295, 261] width 12 height 12
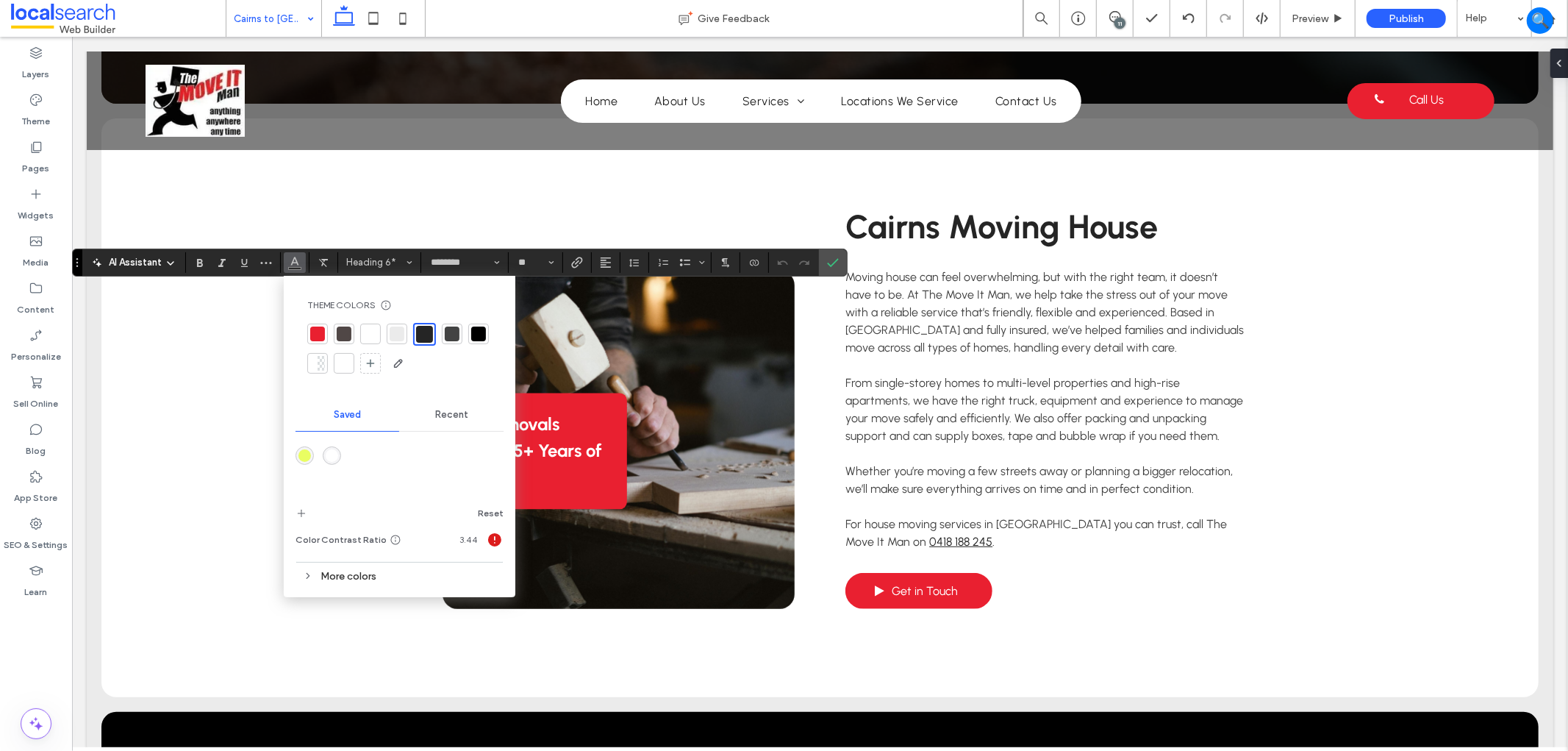
click at [373, 337] on div at bounding box center [371, 334] width 15 height 15
click at [835, 262] on use "Confirm" at bounding box center [834, 262] width 12 height 9
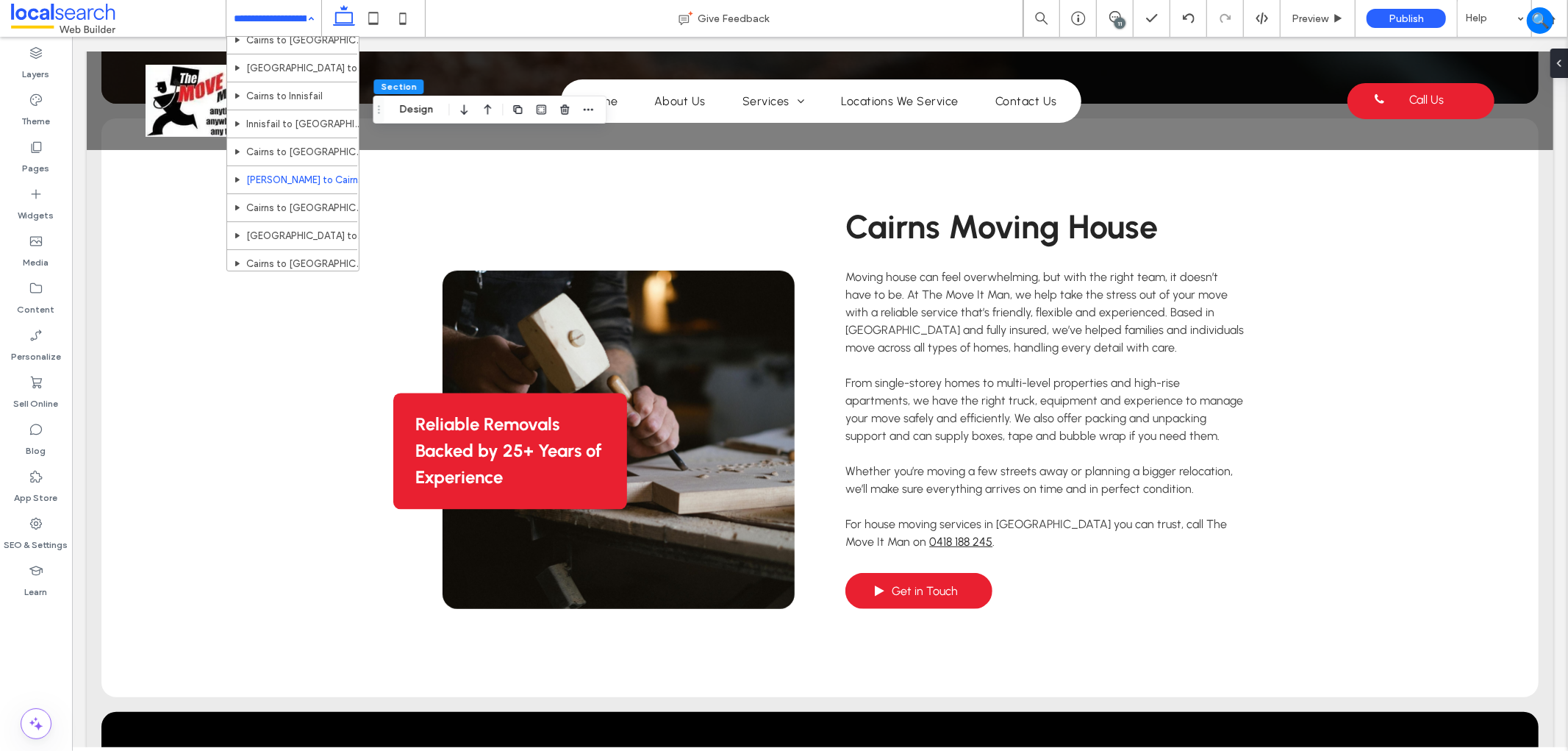
scroll to position [388, 0]
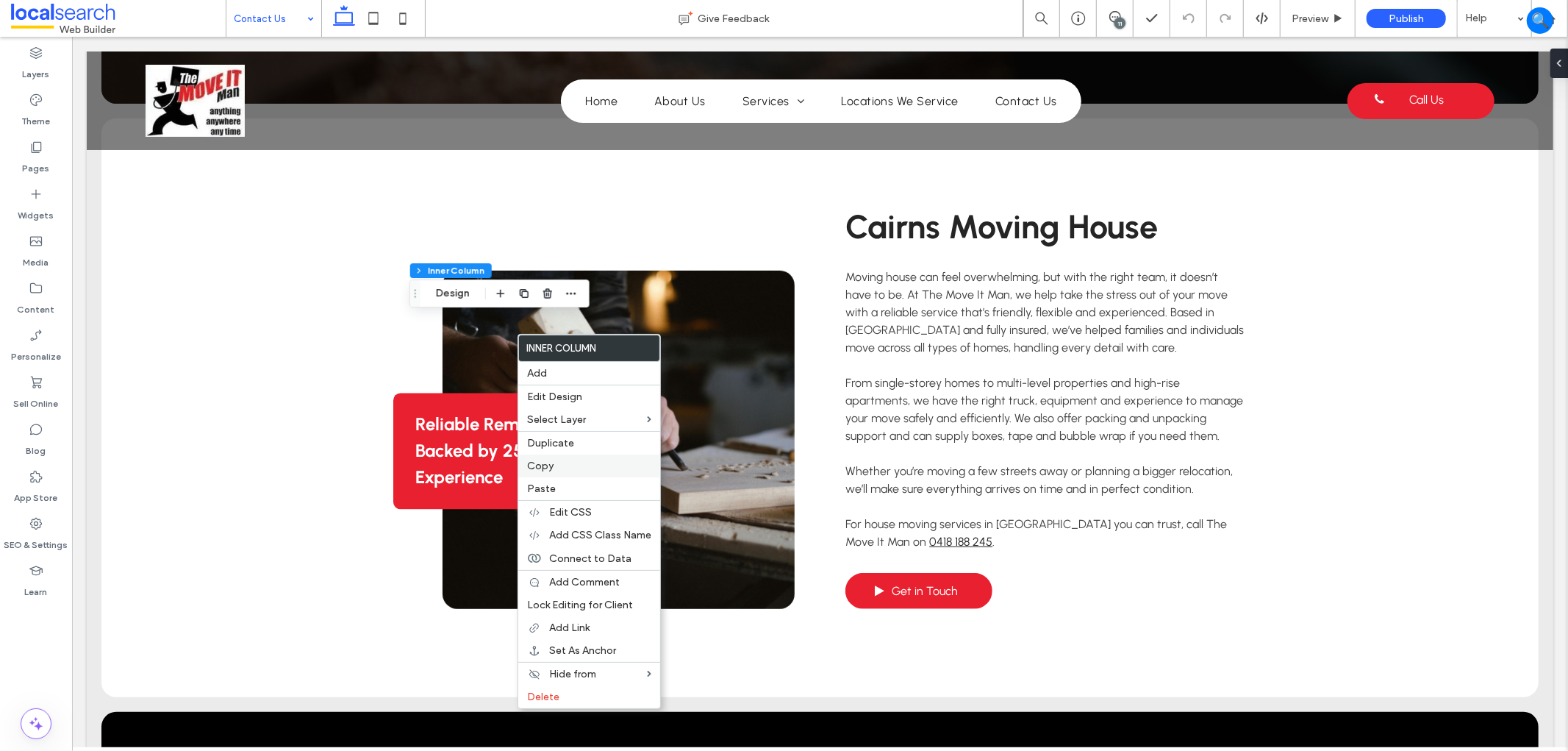
click at [570, 460] on label "Copy" at bounding box center [589, 465] width 124 height 12
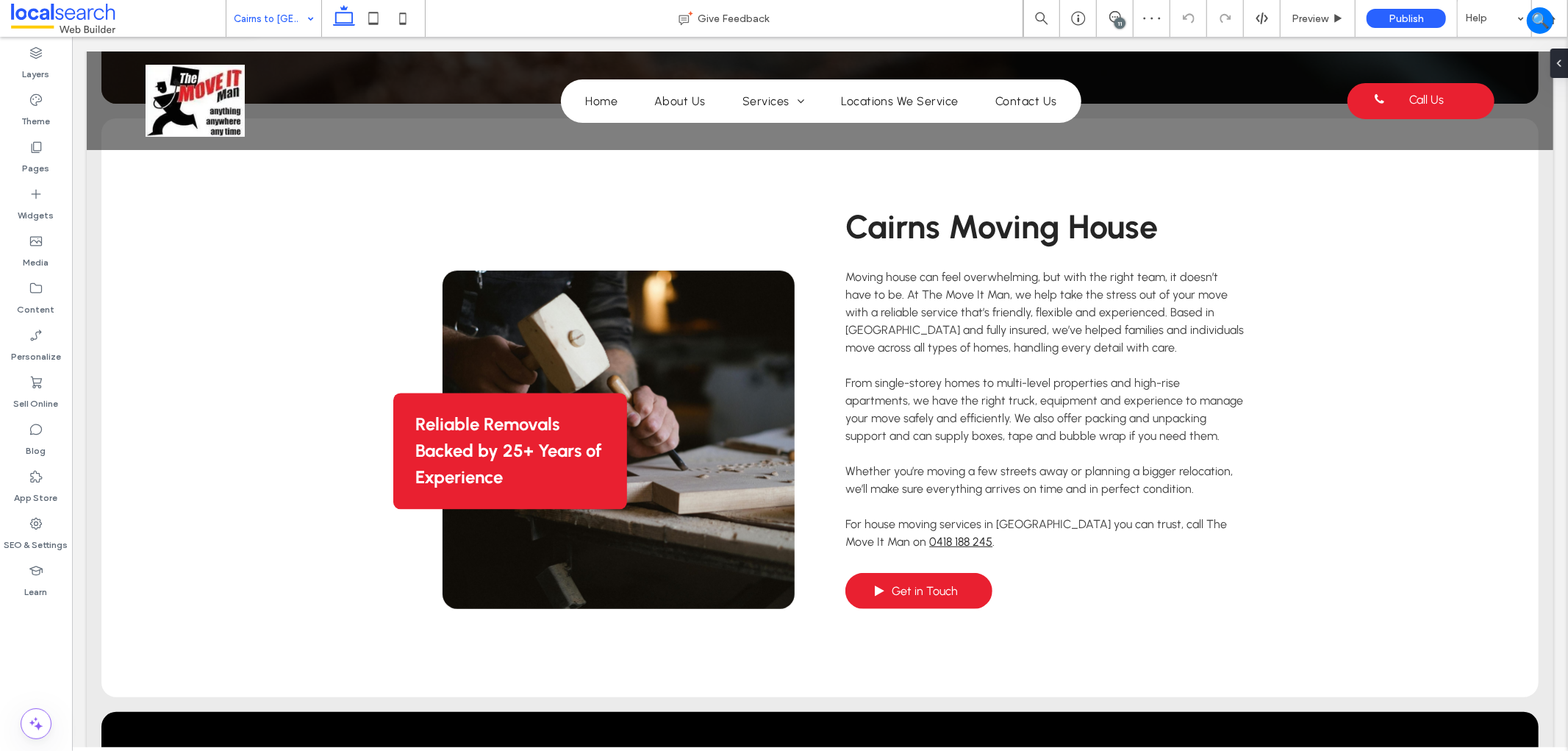
type input "**"
type input "****"
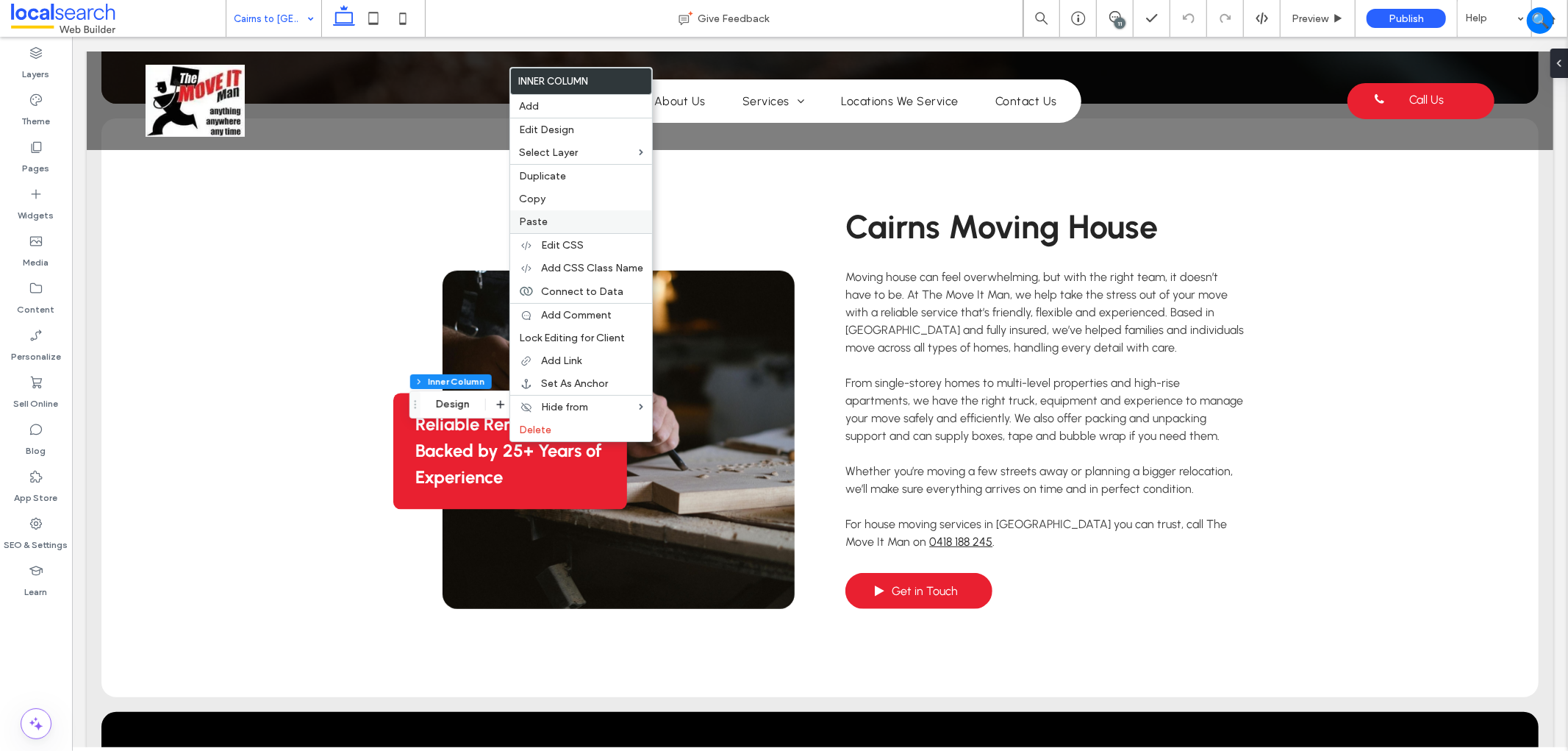
click at [555, 215] on label "Paste" at bounding box center [581, 221] width 124 height 12
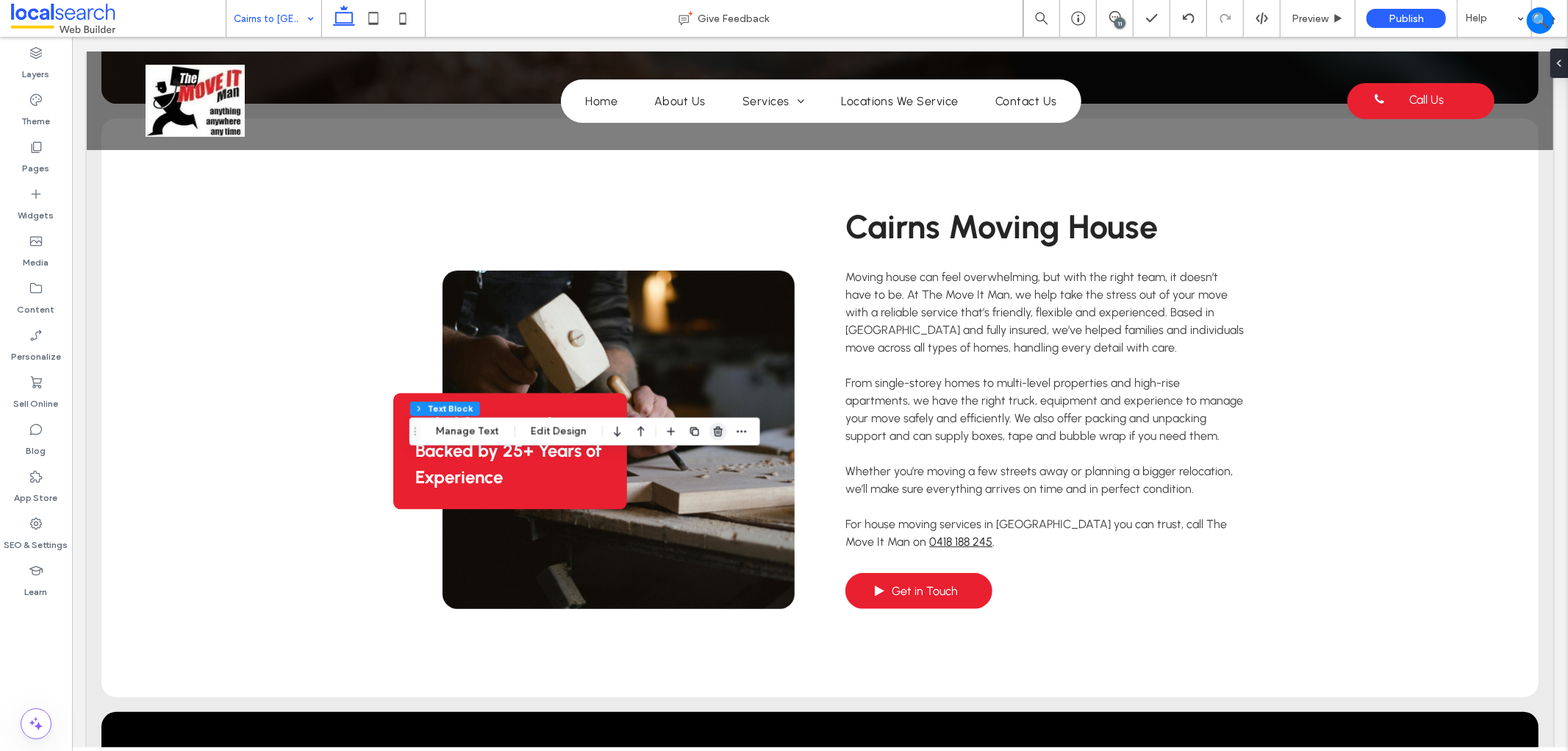
click at [714, 423] on span "button" at bounding box center [718, 431] width 17 height 17
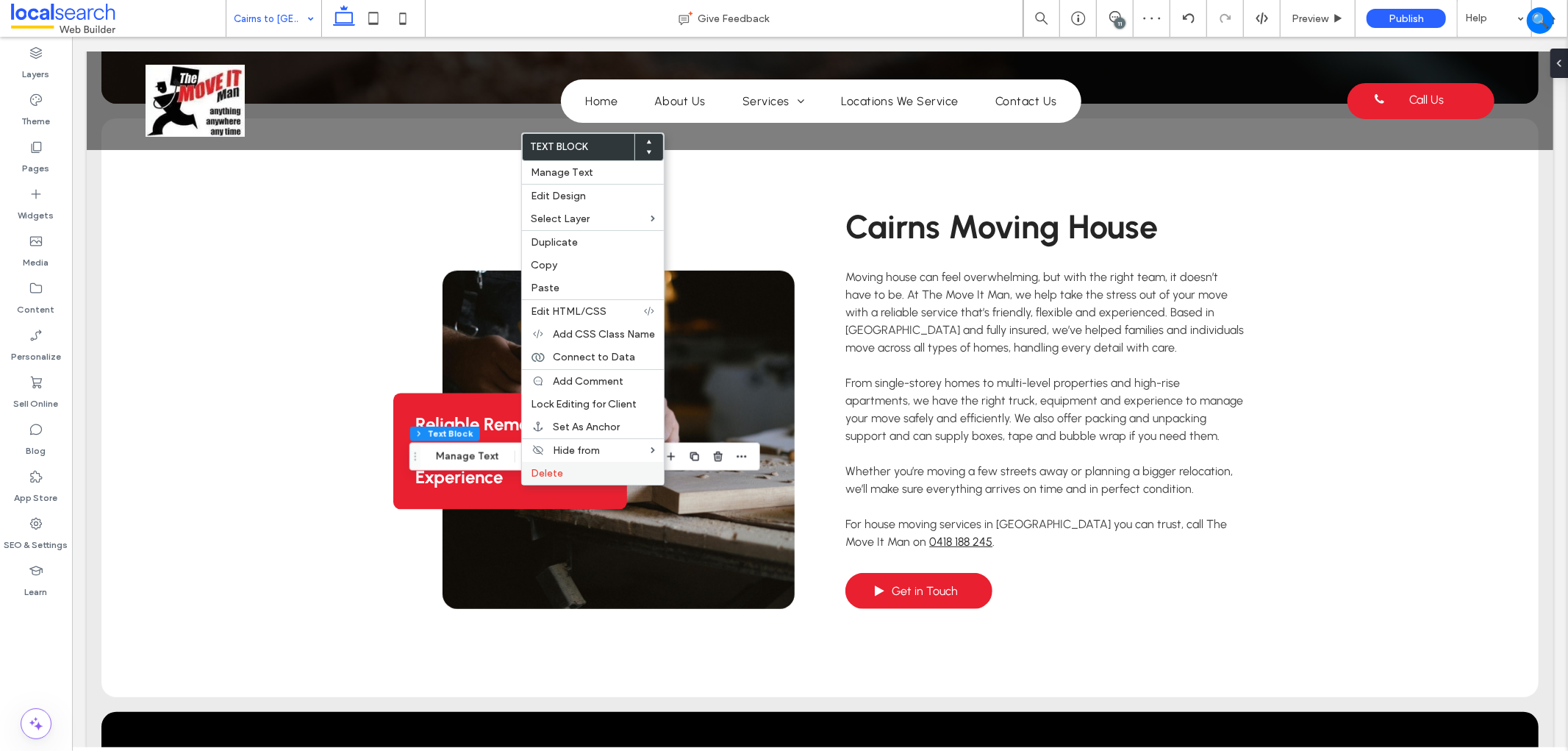
click at [560, 469] on span "Delete" at bounding box center [546, 473] width 32 height 12
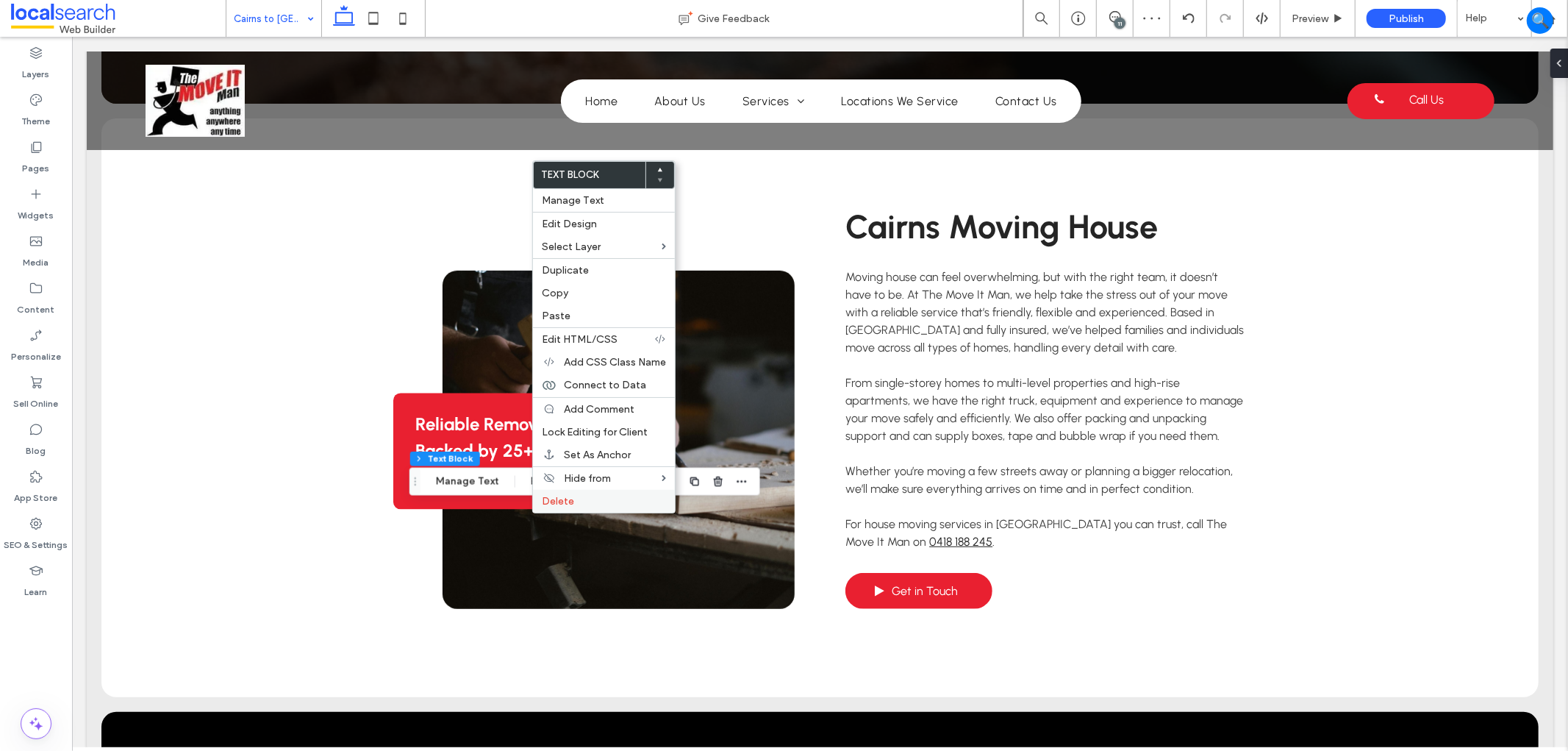
click at [563, 495] on span "Delete" at bounding box center [557, 501] width 32 height 12
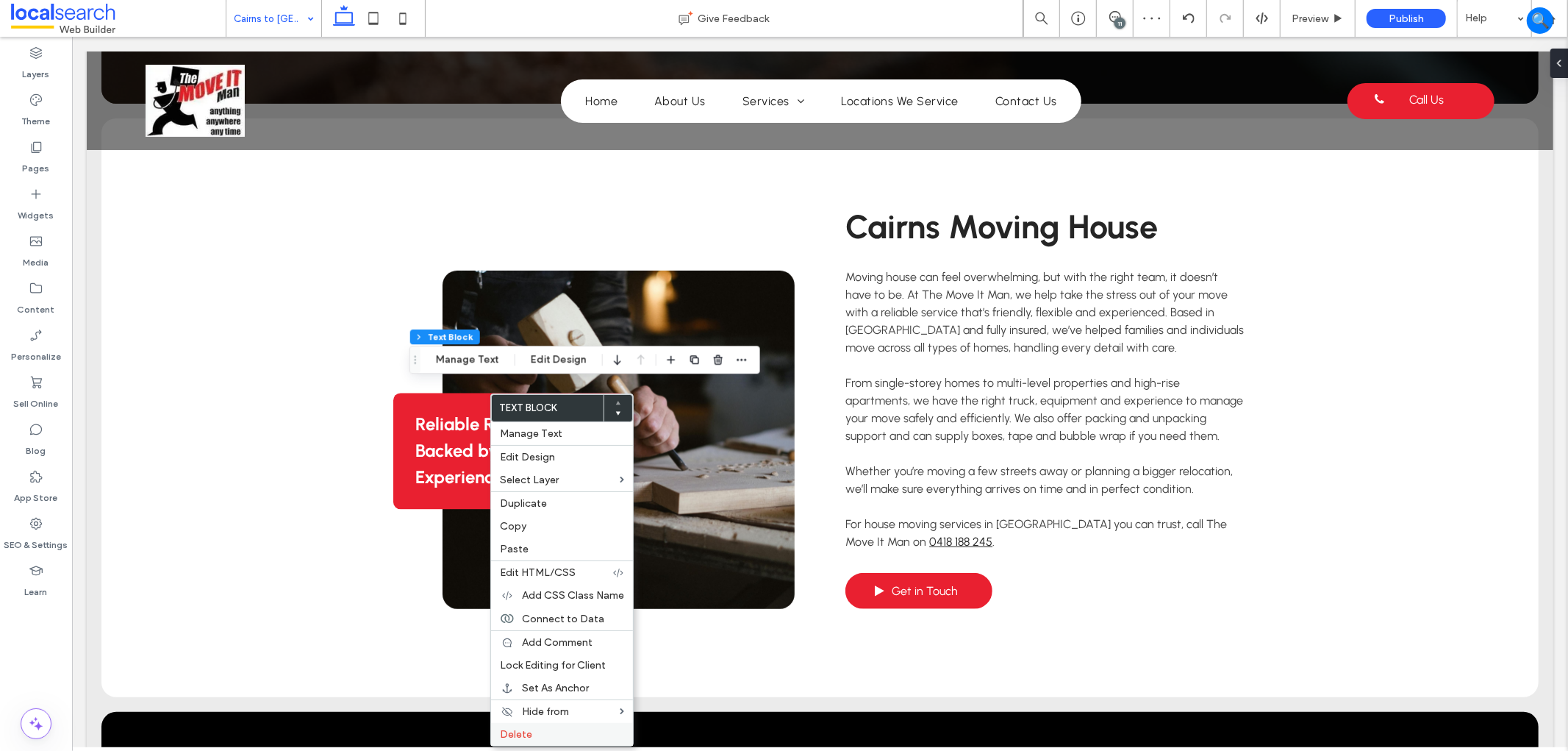
click at [559, 731] on label "Delete" at bounding box center [562, 734] width 124 height 12
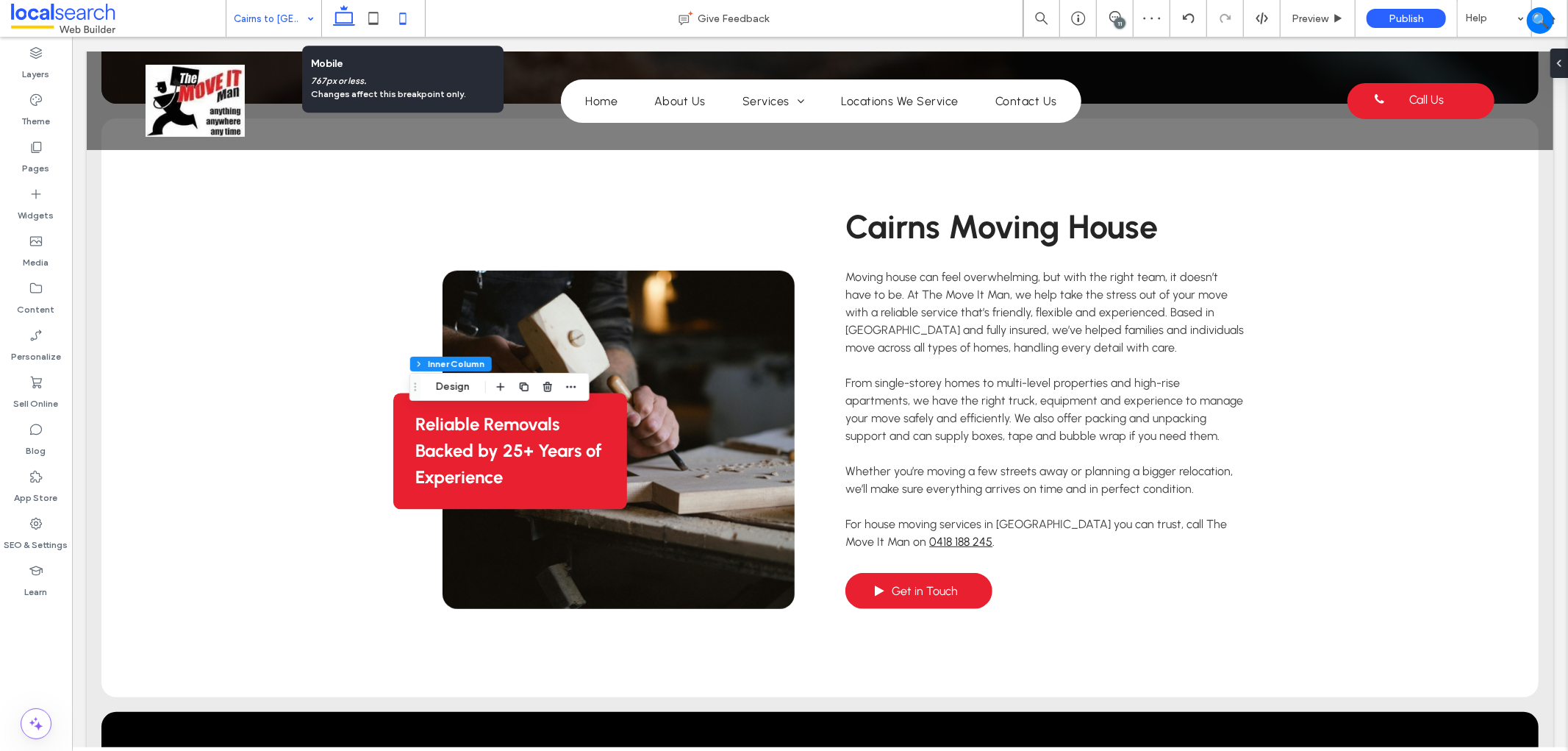
click at [396, 25] on icon at bounding box center [403, 18] width 30 height 30
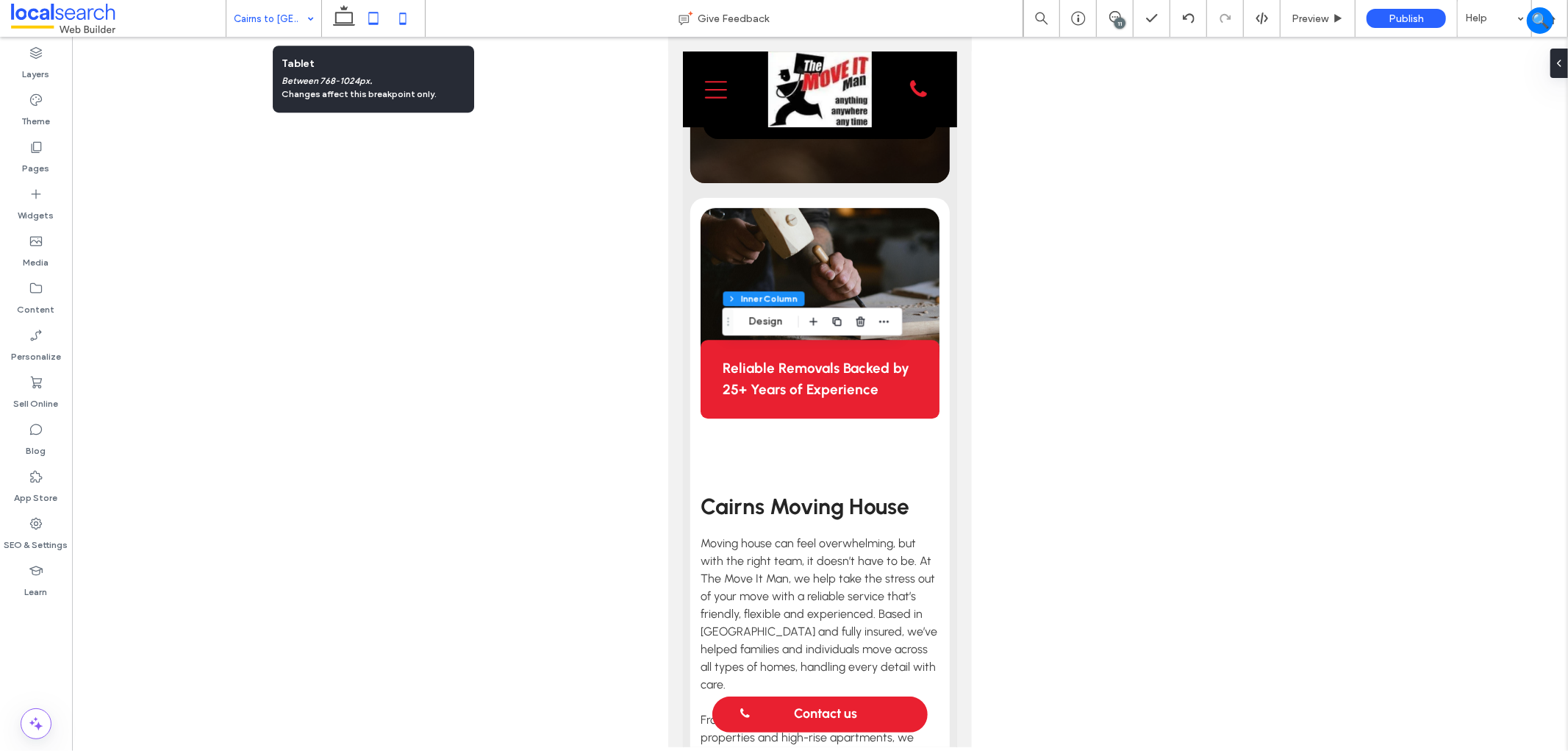
click at [371, 23] on use at bounding box center [373, 17] width 10 height 12
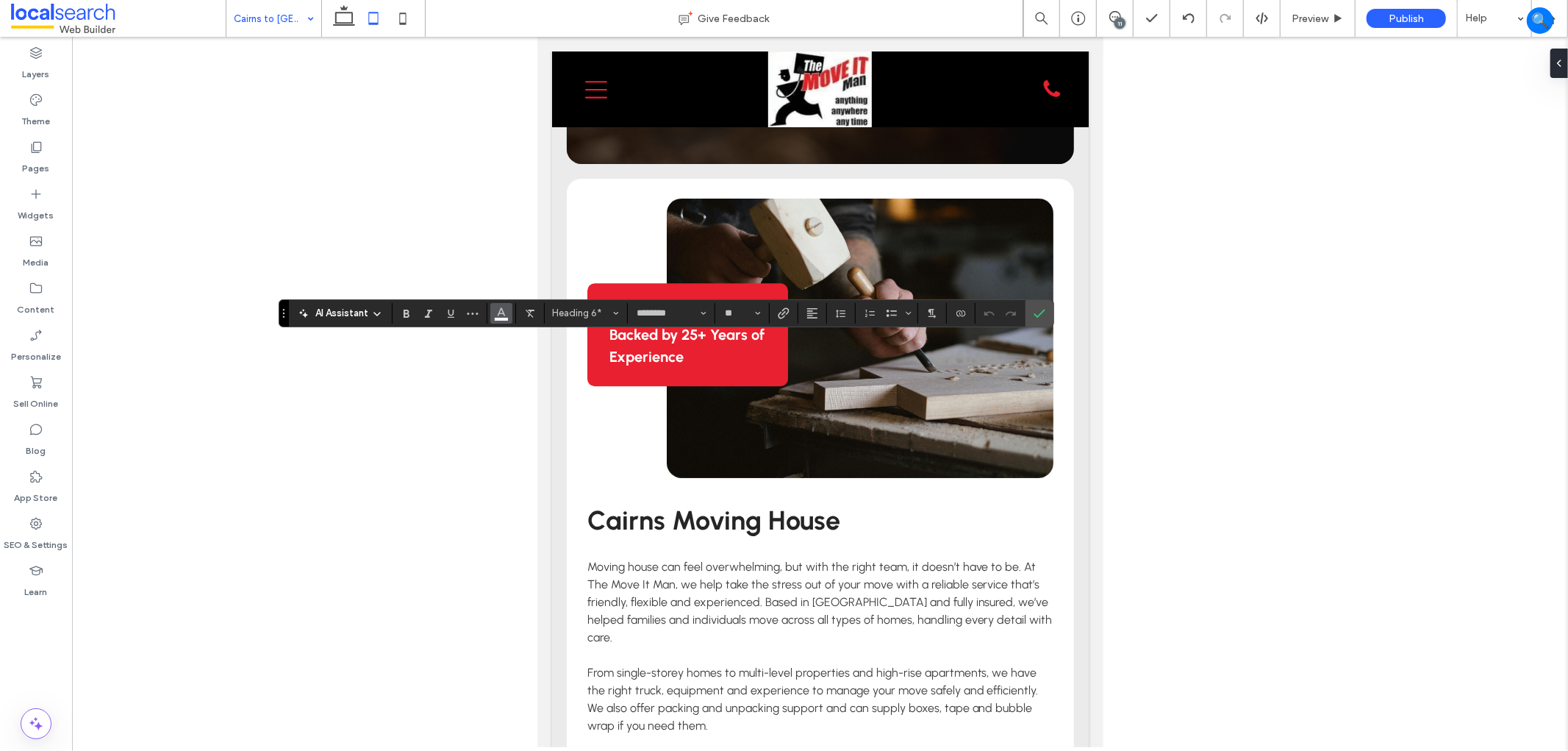
click at [498, 318] on span "Color" at bounding box center [501, 311] width 12 height 19
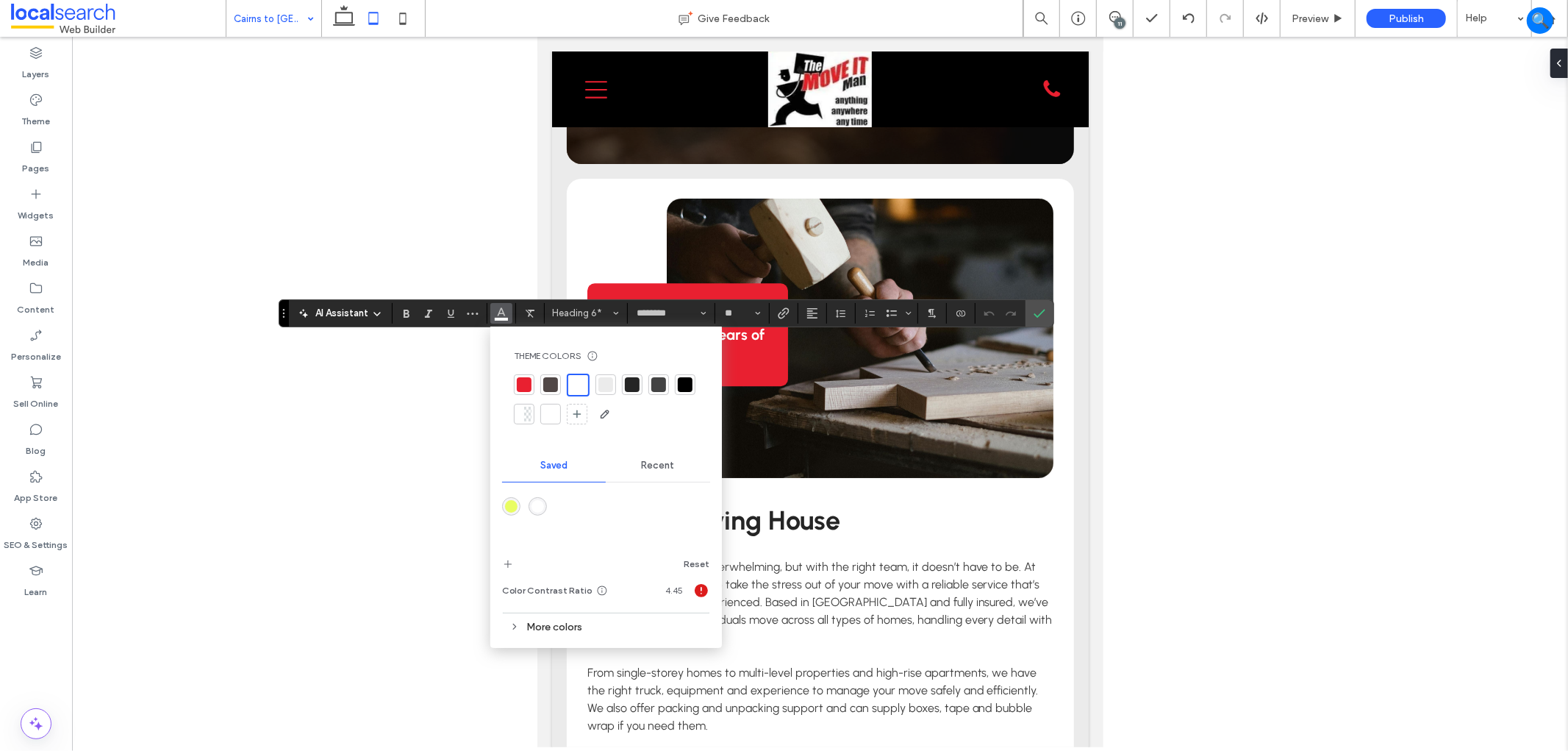
click at [577, 387] on div at bounding box center [578, 385] width 17 height 17
click at [1042, 311] on icon "Confirm" at bounding box center [1039, 313] width 12 height 12
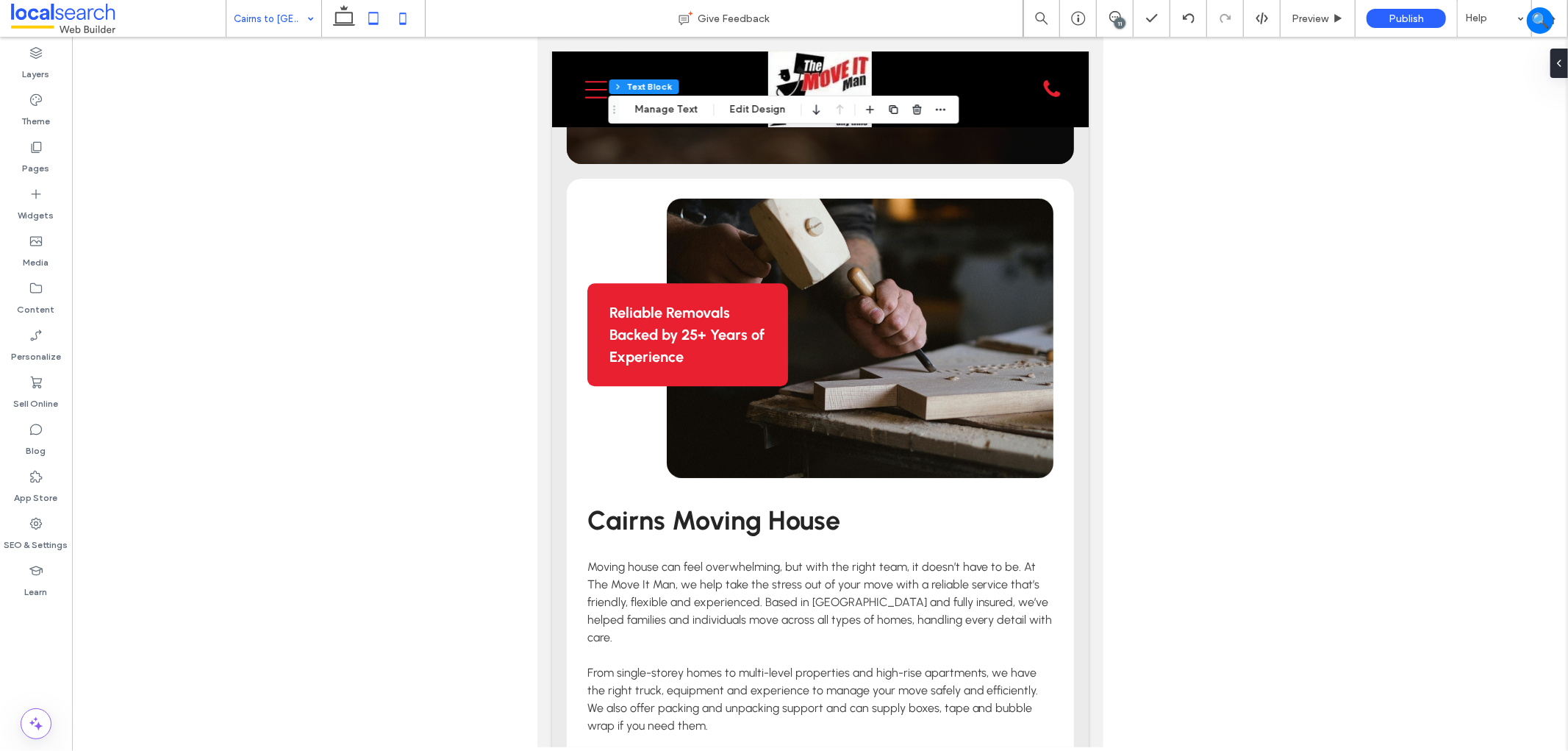
click at [393, 26] on icon at bounding box center [403, 18] width 30 height 30
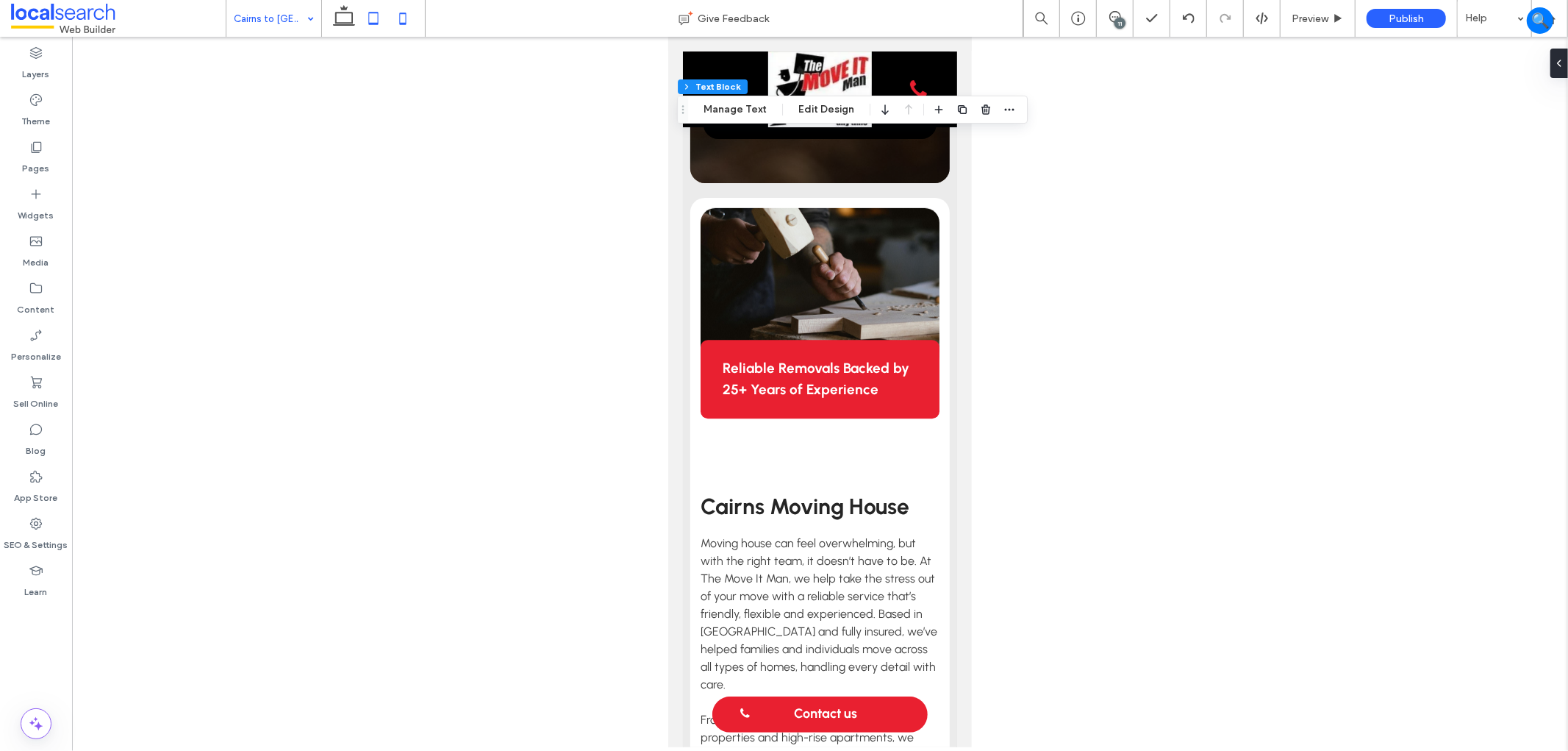
click at [373, 23] on use at bounding box center [373, 17] width 10 height 12
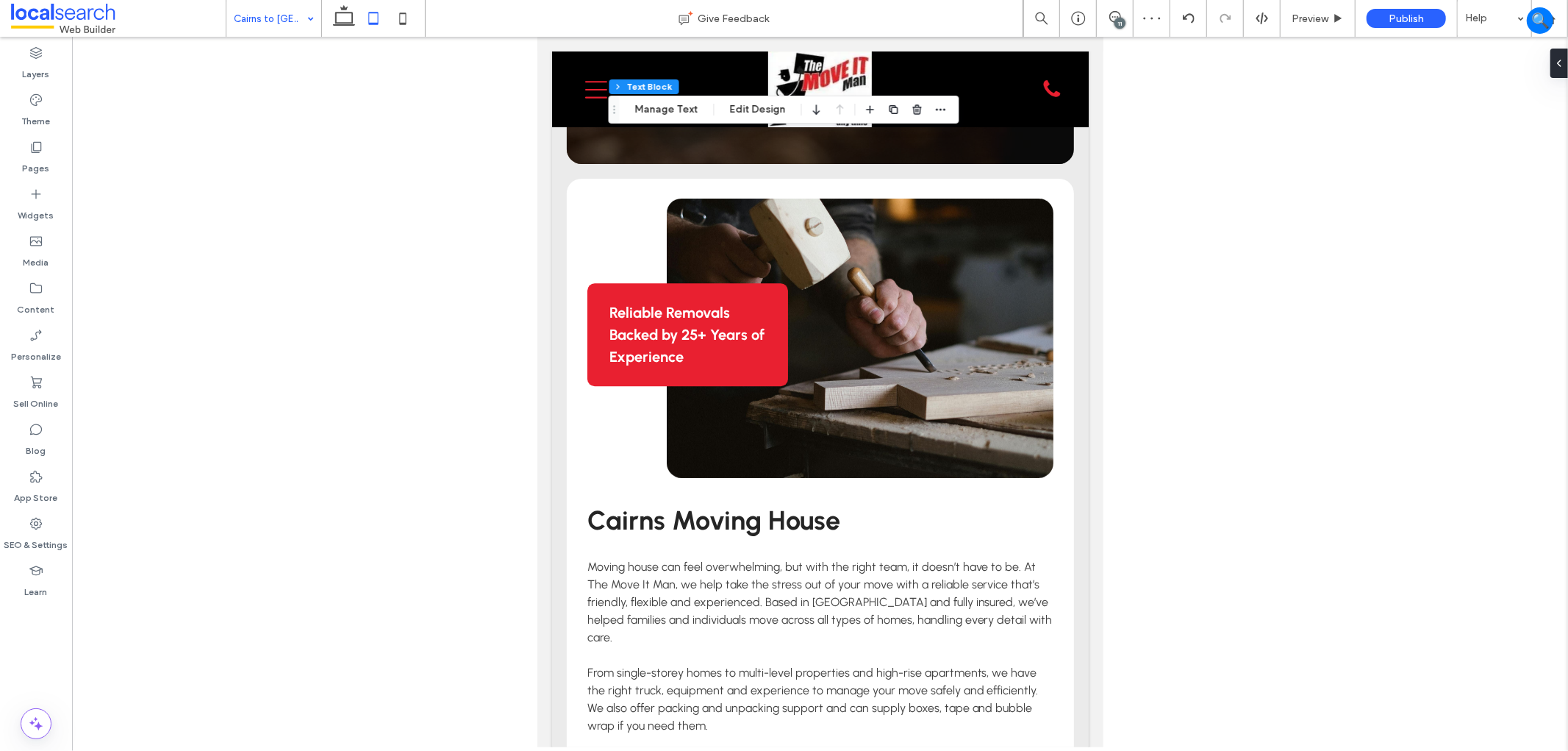
click at [328, 11] on div at bounding box center [373, 18] width 104 height 36
click at [355, 24] on icon at bounding box center [344, 18] width 30 height 30
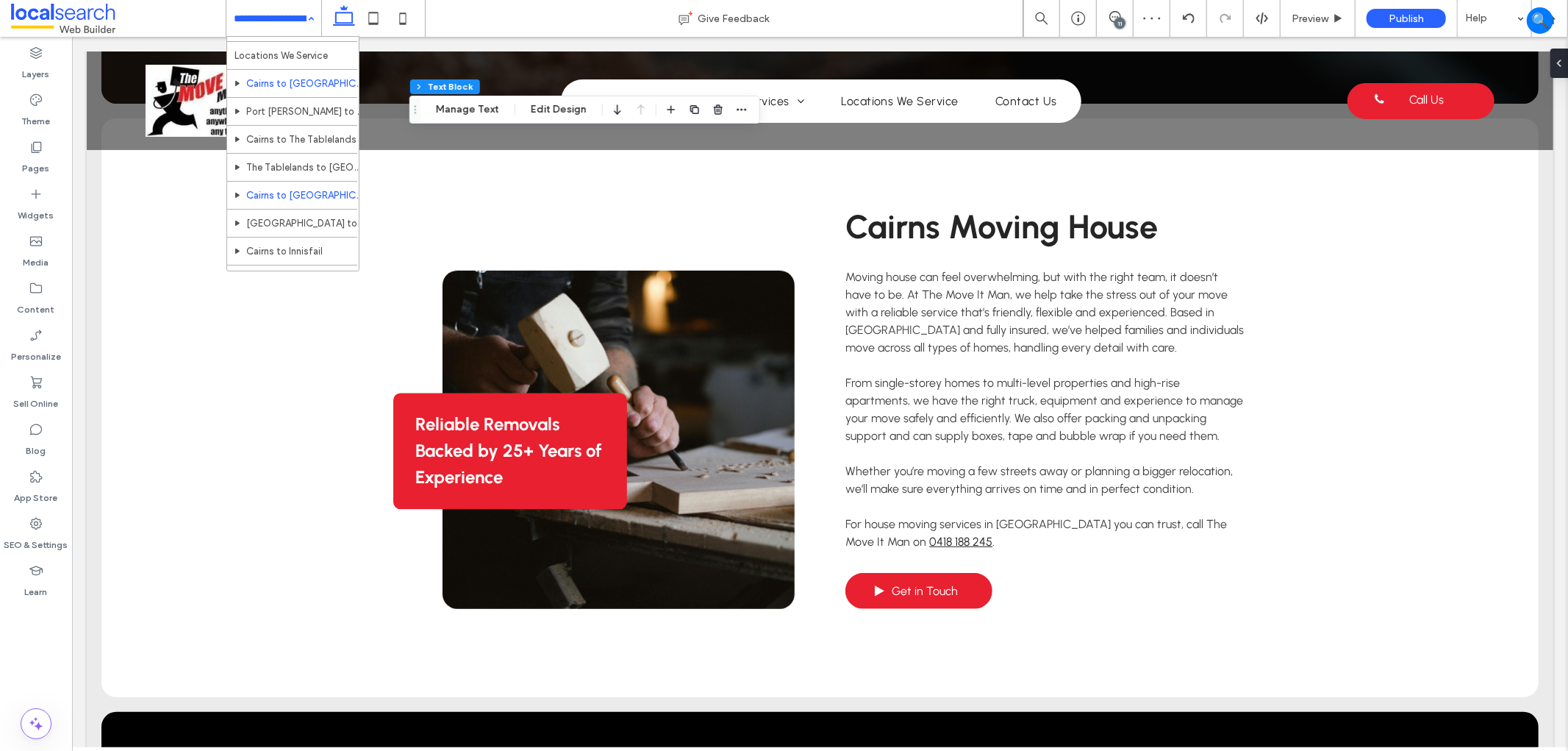
scroll to position [163, 0]
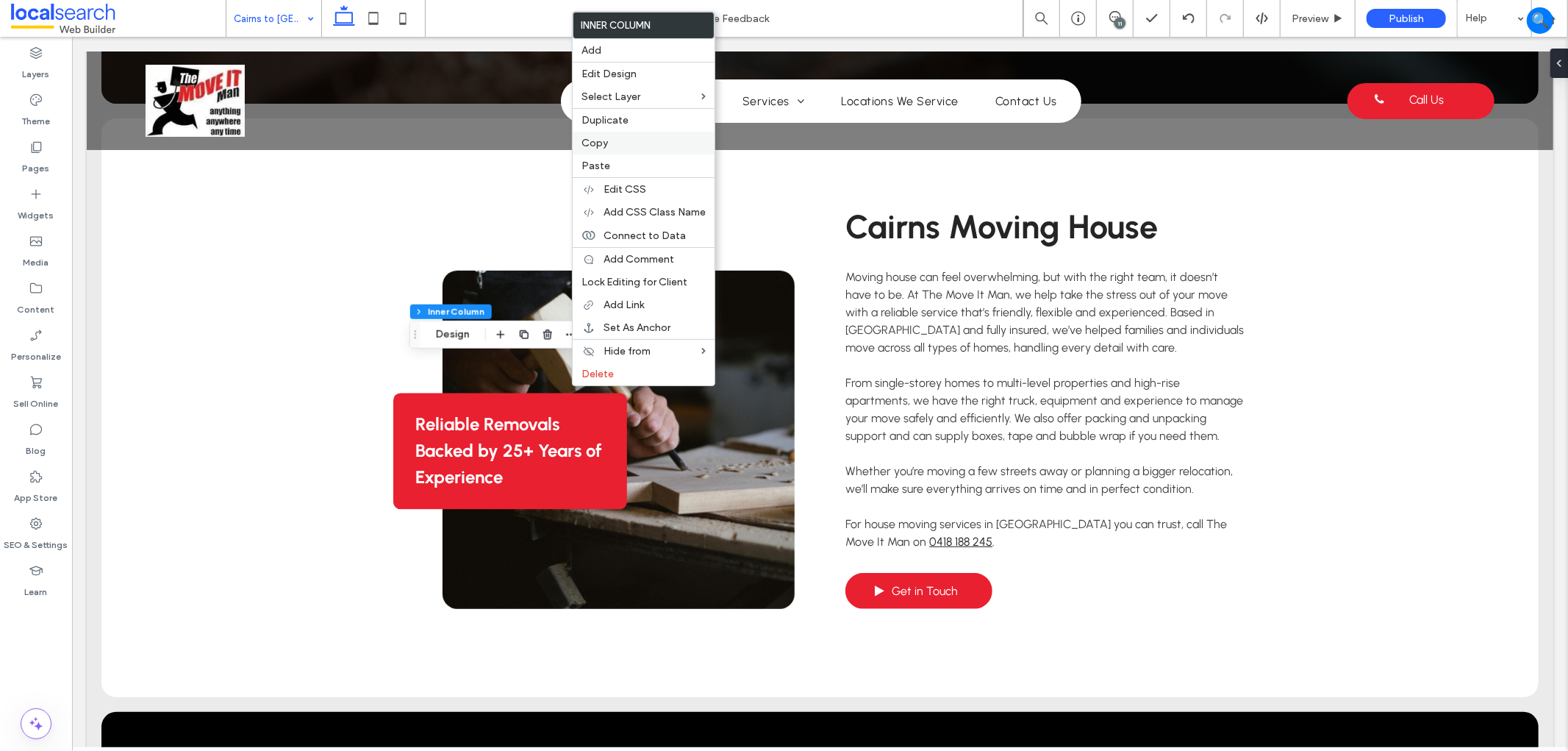
click at [652, 141] on label "Copy" at bounding box center [643, 142] width 124 height 12
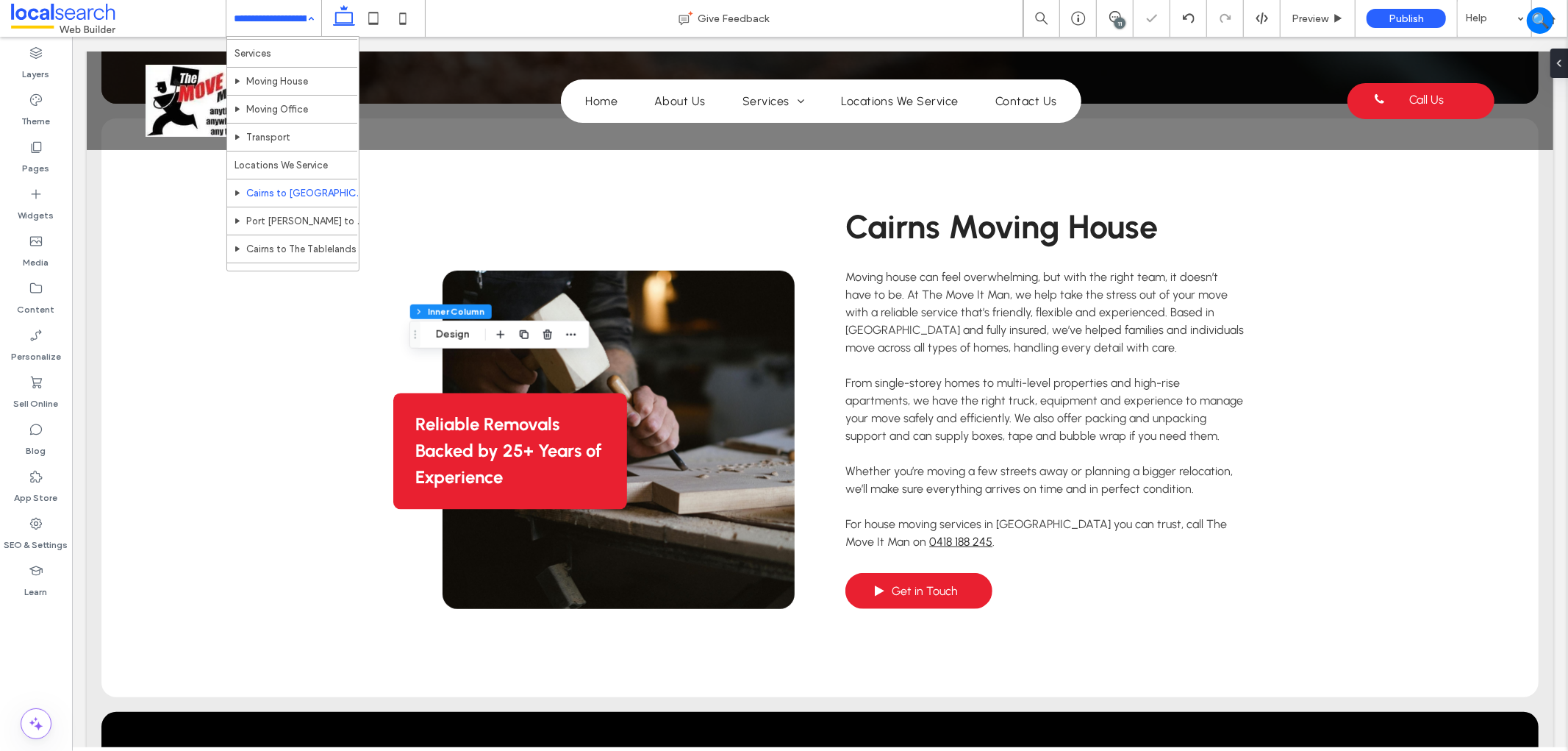
scroll to position [82, 0]
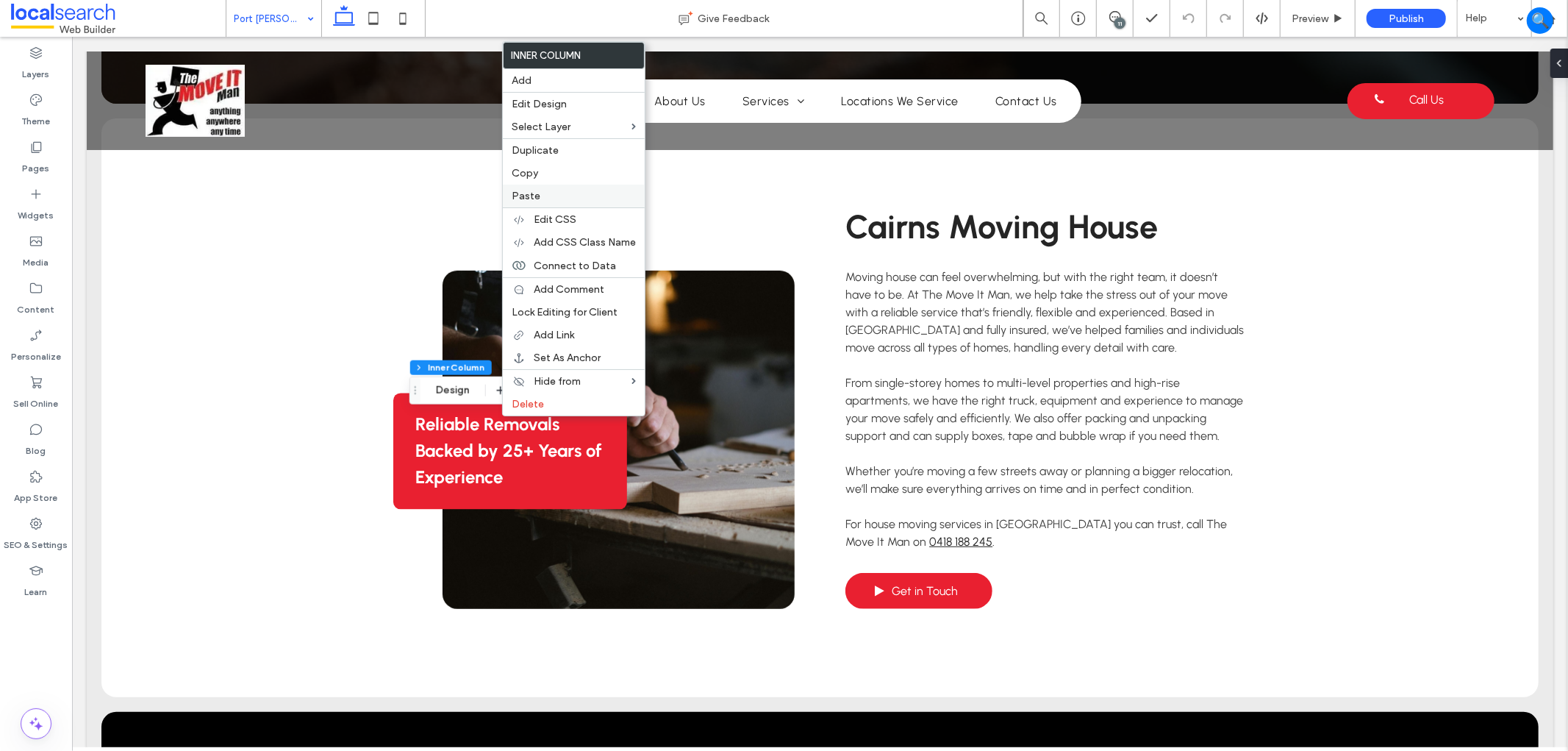
click at [565, 197] on label "Paste" at bounding box center [574, 195] width 124 height 12
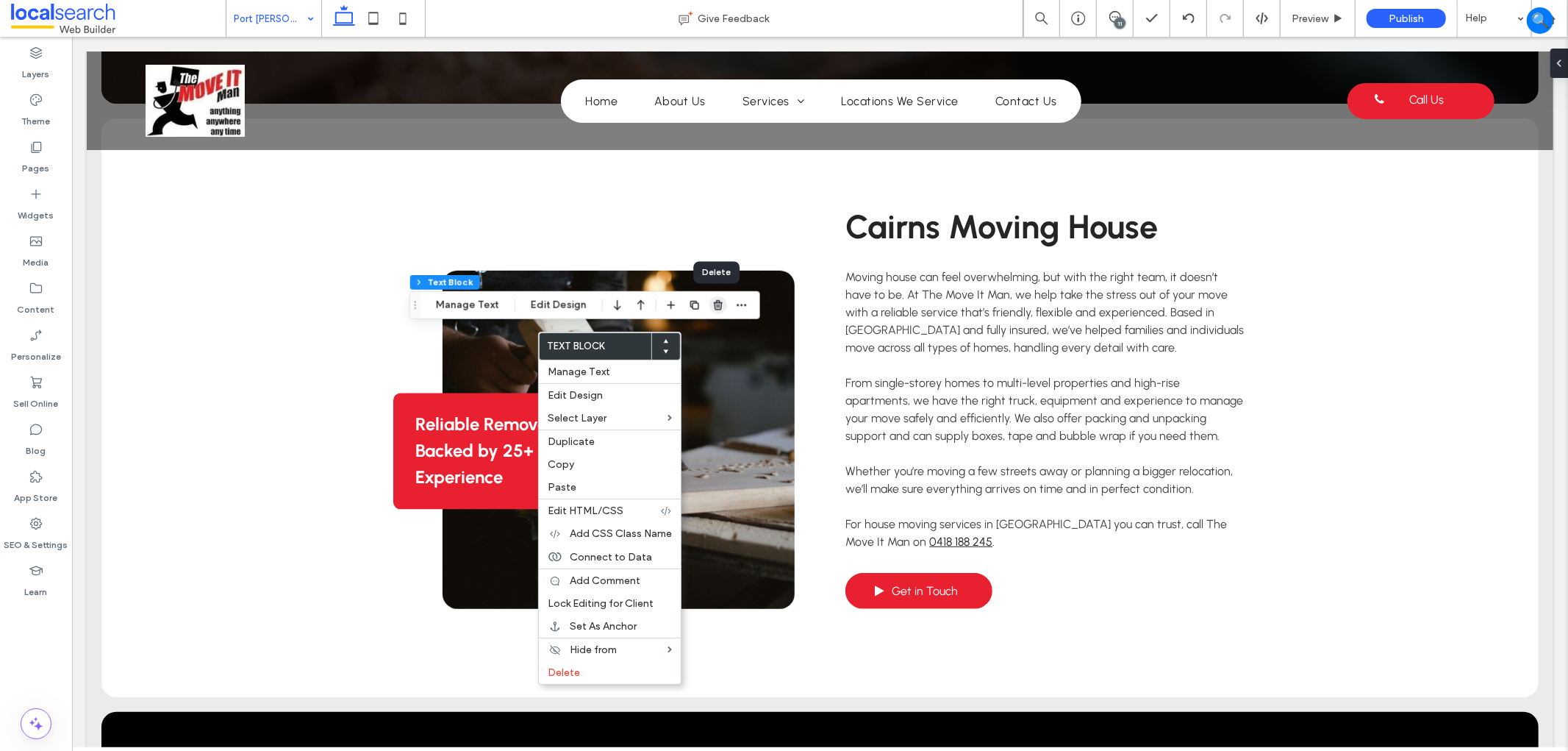
click at [718, 299] on icon "button" at bounding box center [718, 305] width 12 height 12
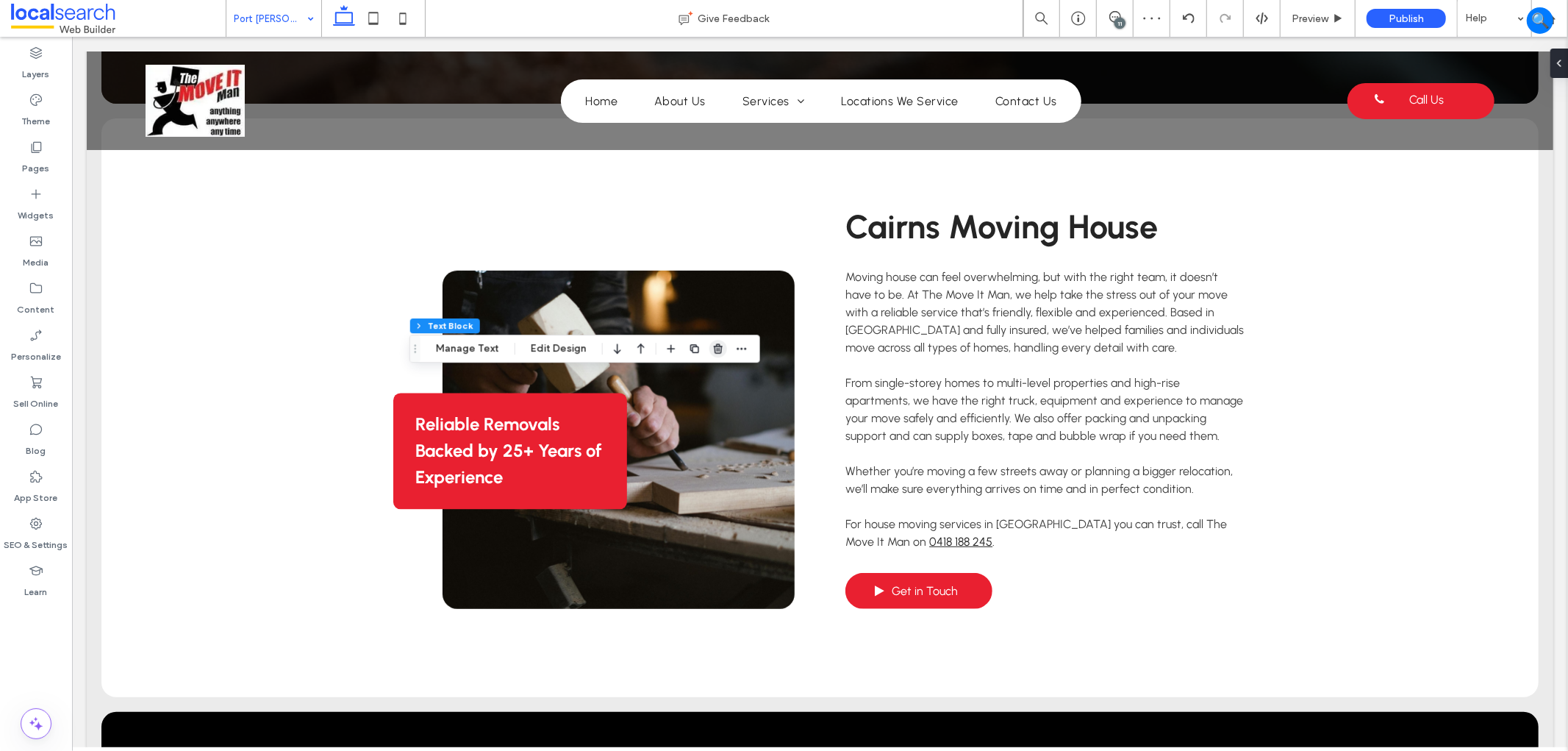
click at [718, 346] on use "button" at bounding box center [718, 349] width 9 height 10
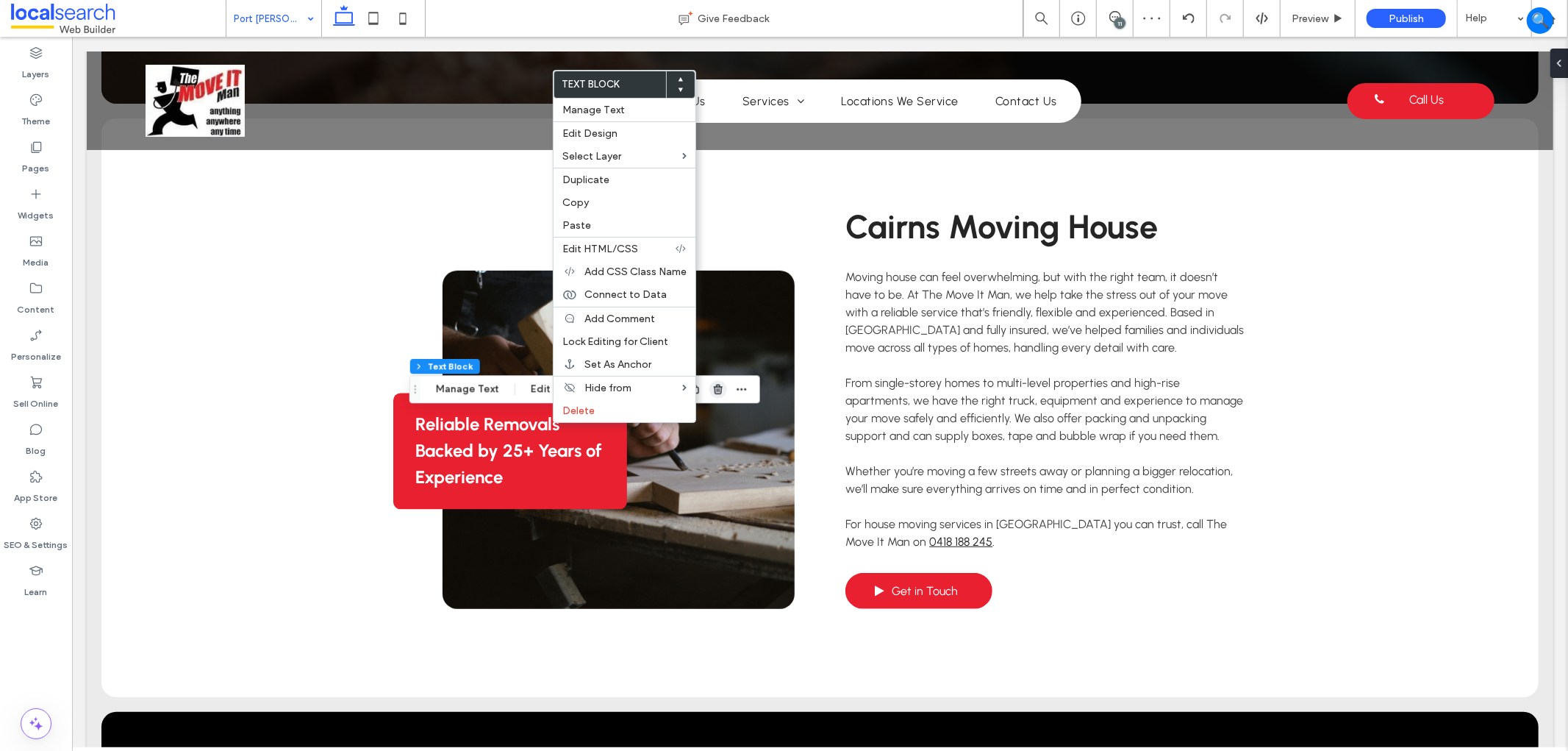
click at [716, 385] on icon "button" at bounding box center [718, 389] width 12 height 12
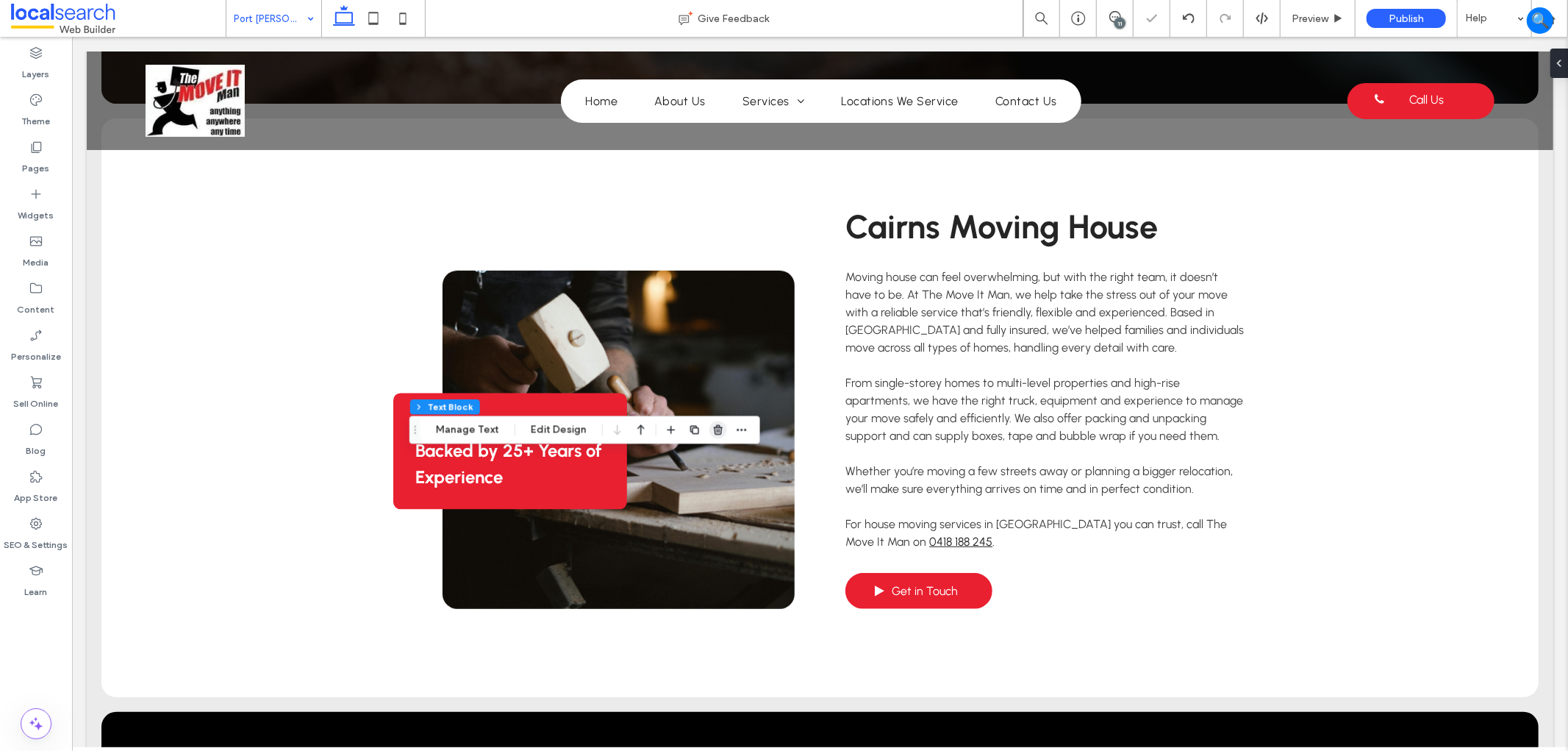
click at [713, 429] on icon "button" at bounding box center [718, 430] width 12 height 12
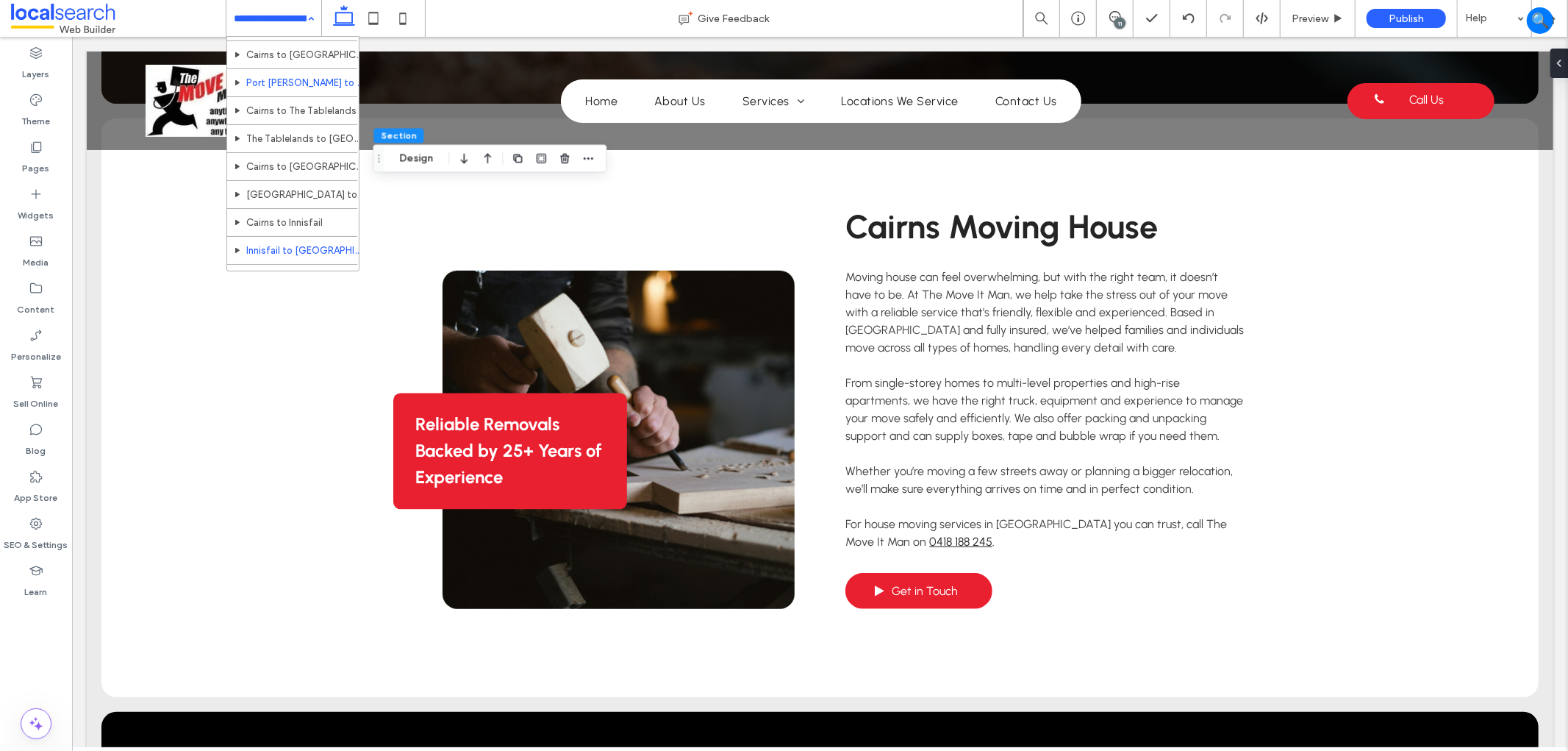
scroll to position [163, 0]
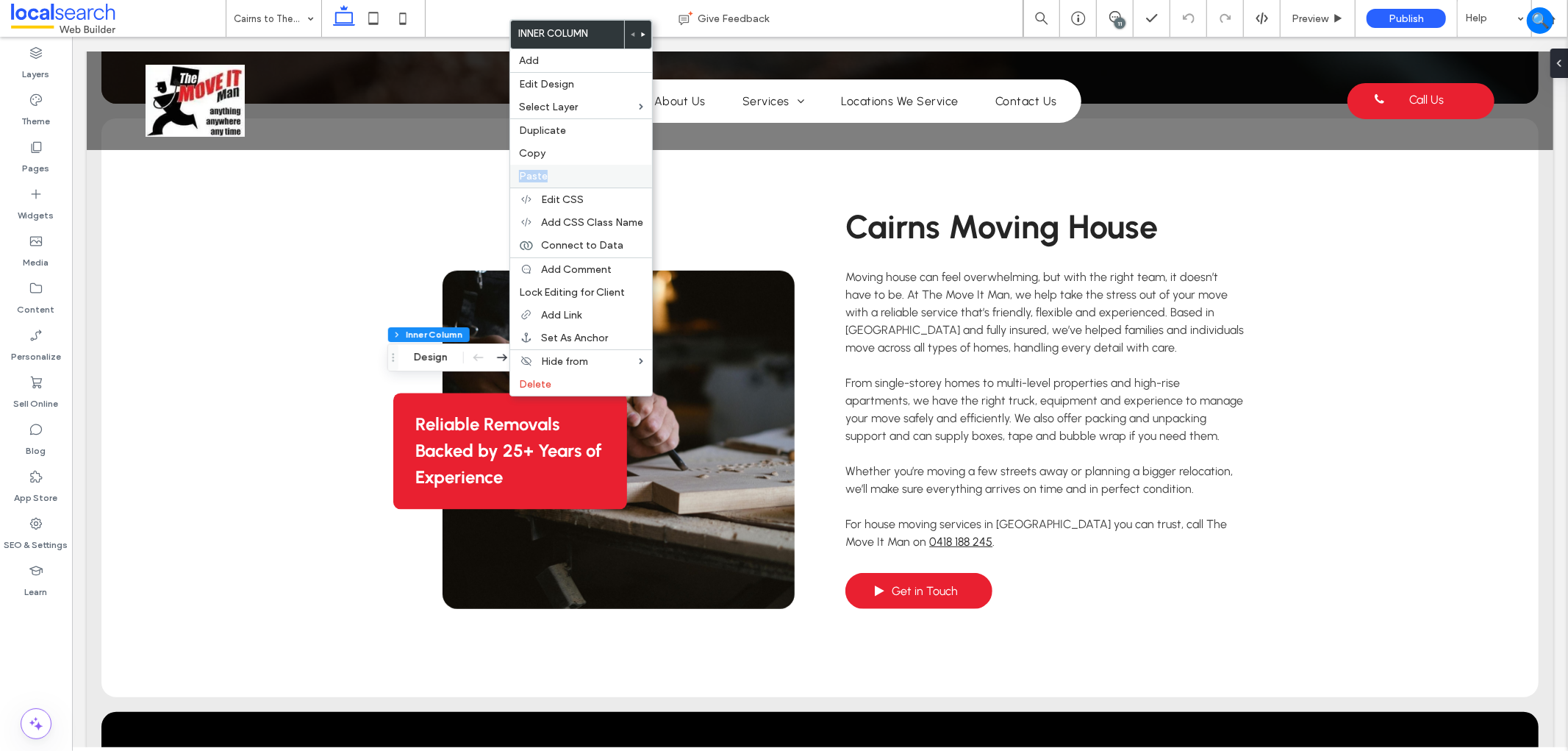
drag, startPoint x: 583, startPoint y: 161, endPoint x: 580, endPoint y: 171, distance: 10.4
click at [580, 171] on div "Inner Column Add Edit Design Select Layer Duplicate Copy Paste Edit CSS Add CSS…" at bounding box center [580, 207] width 143 height 377
click at [580, 171] on label "Paste" at bounding box center [581, 176] width 124 height 12
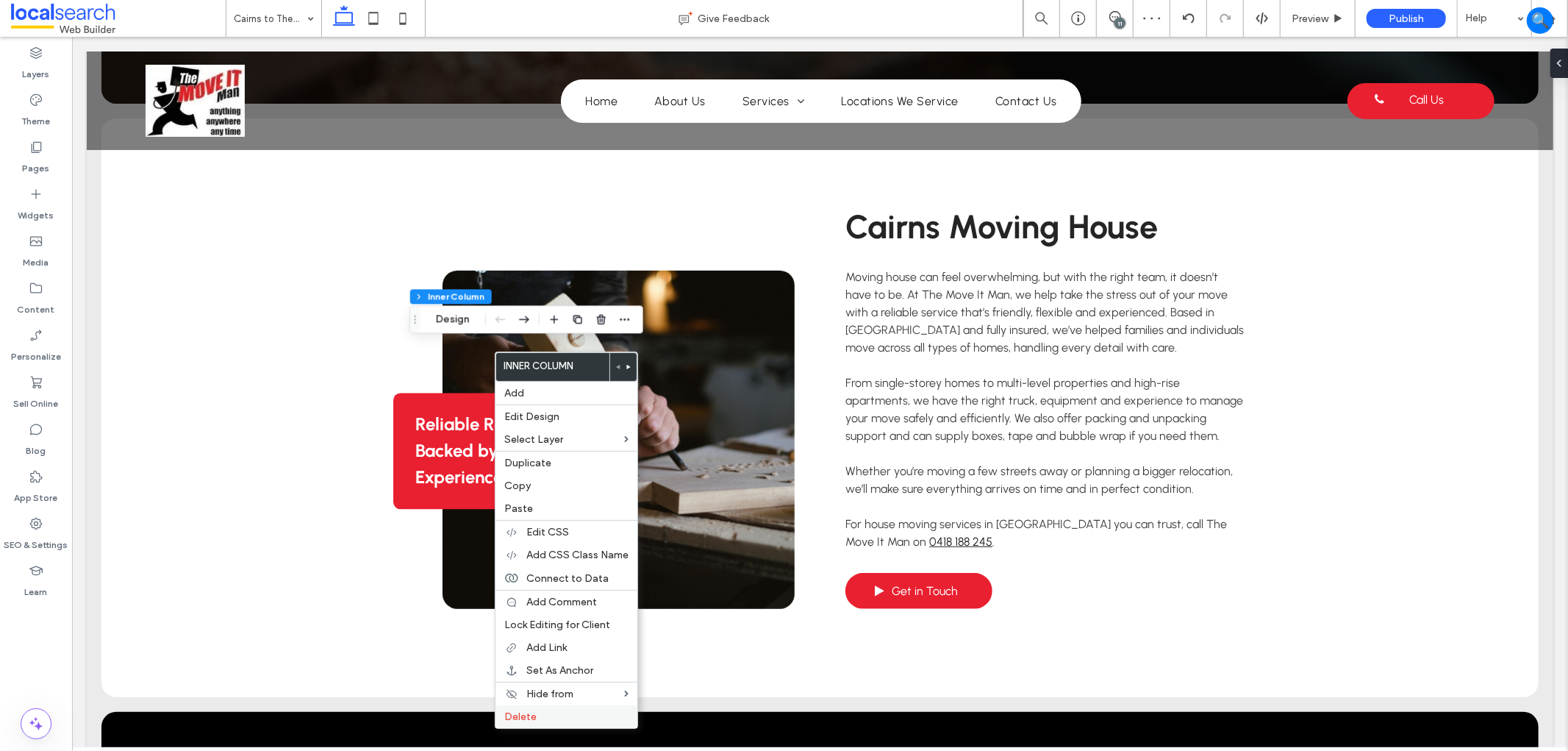
click at [564, 715] on label "Delete" at bounding box center [566, 716] width 124 height 12
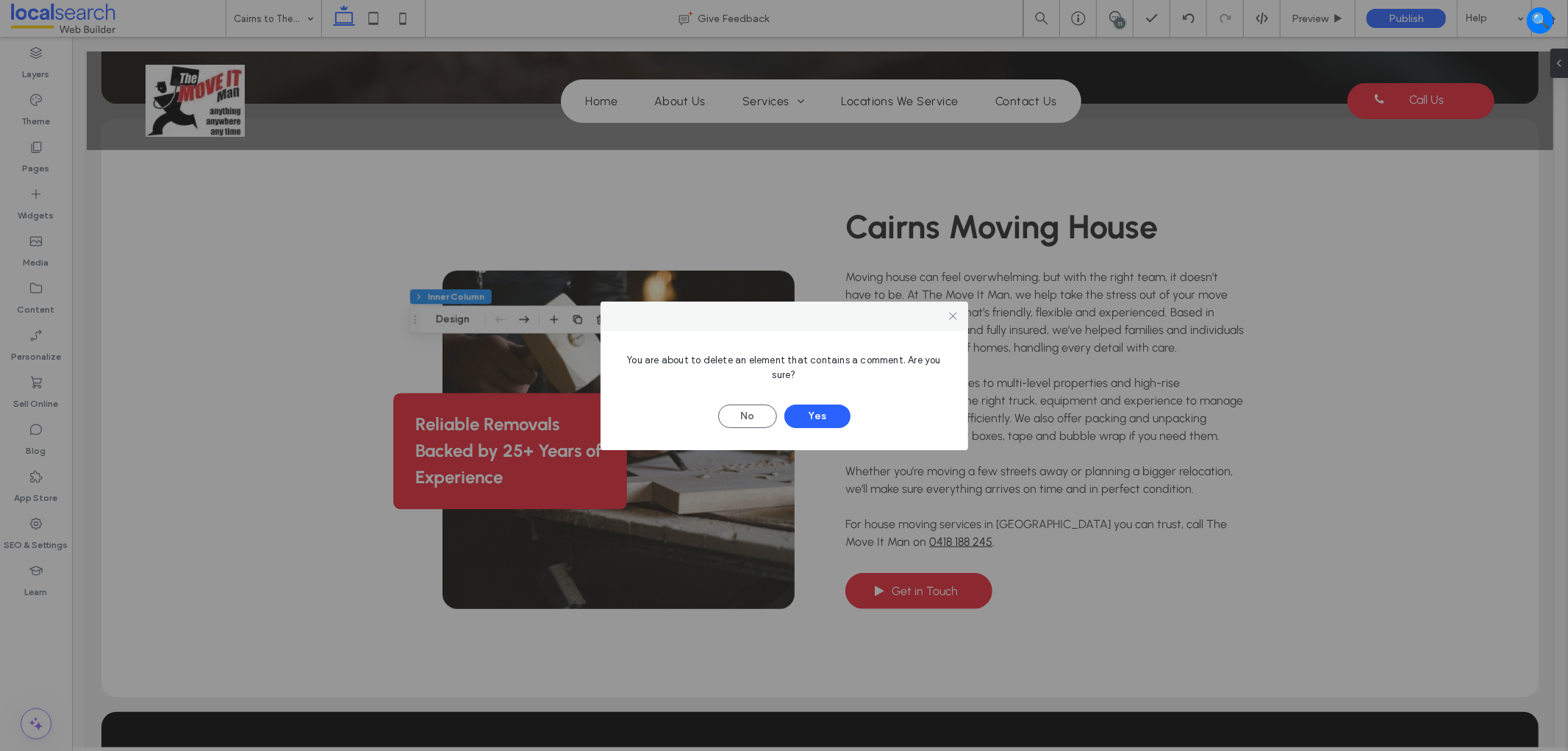
click at [958, 302] on div at bounding box center [784, 316] width 368 height 30
click at [954, 320] on icon at bounding box center [954, 315] width 11 height 11
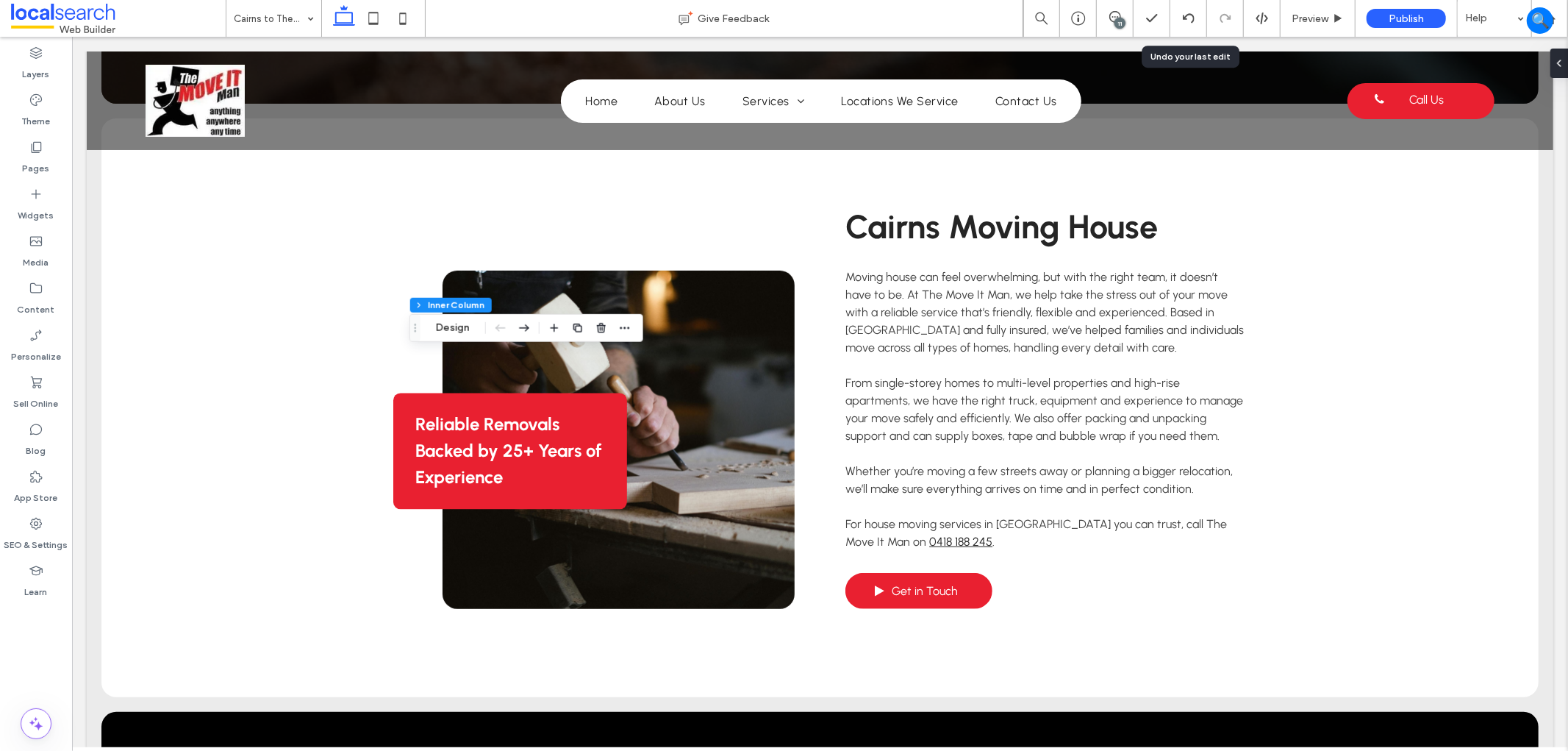
drag, startPoint x: 1190, startPoint y: 15, endPoint x: 1182, endPoint y: 42, distance: 28.2
click at [1191, 13] on icon at bounding box center [1189, 18] width 12 height 12
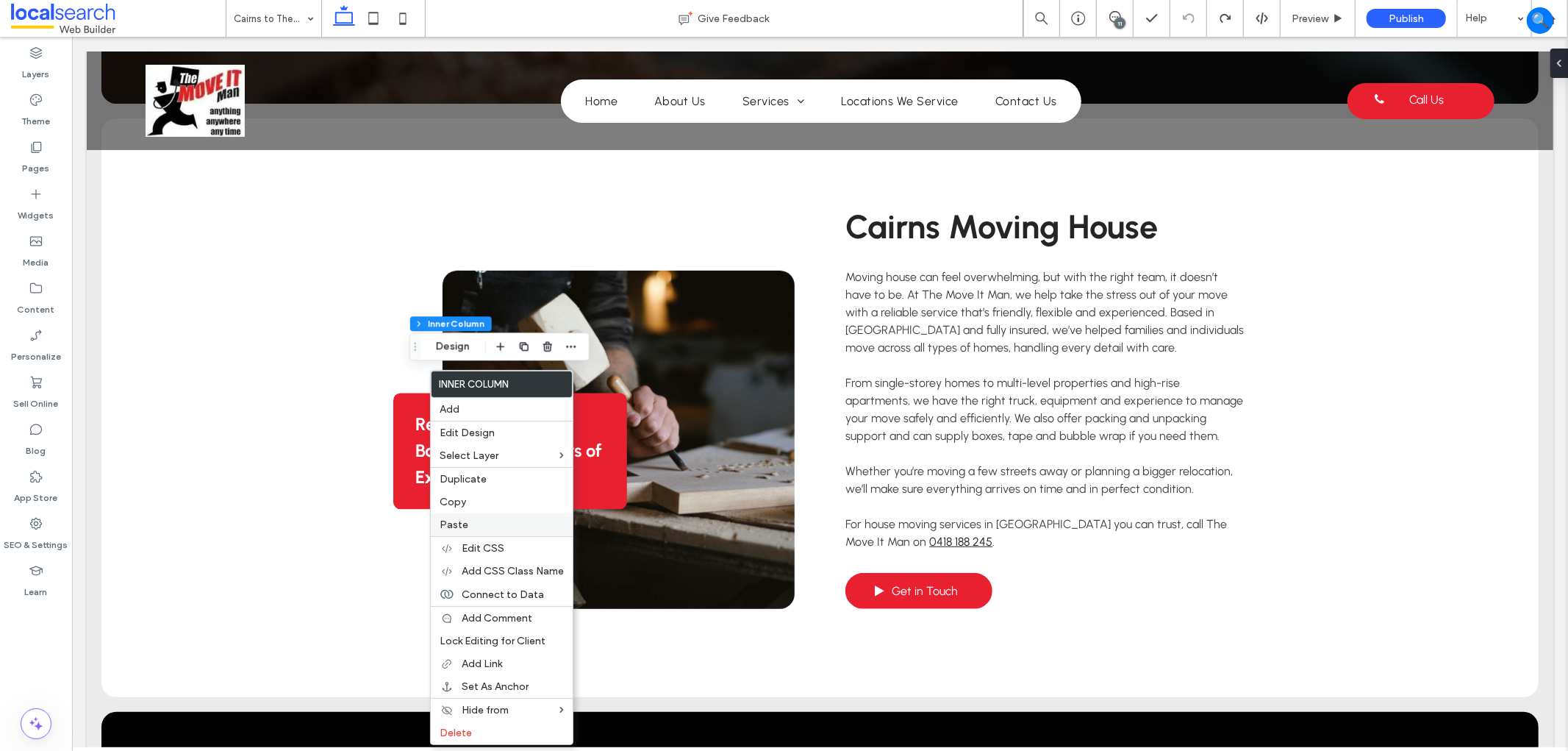
click at [483, 524] on label "Paste" at bounding box center [502, 524] width 124 height 12
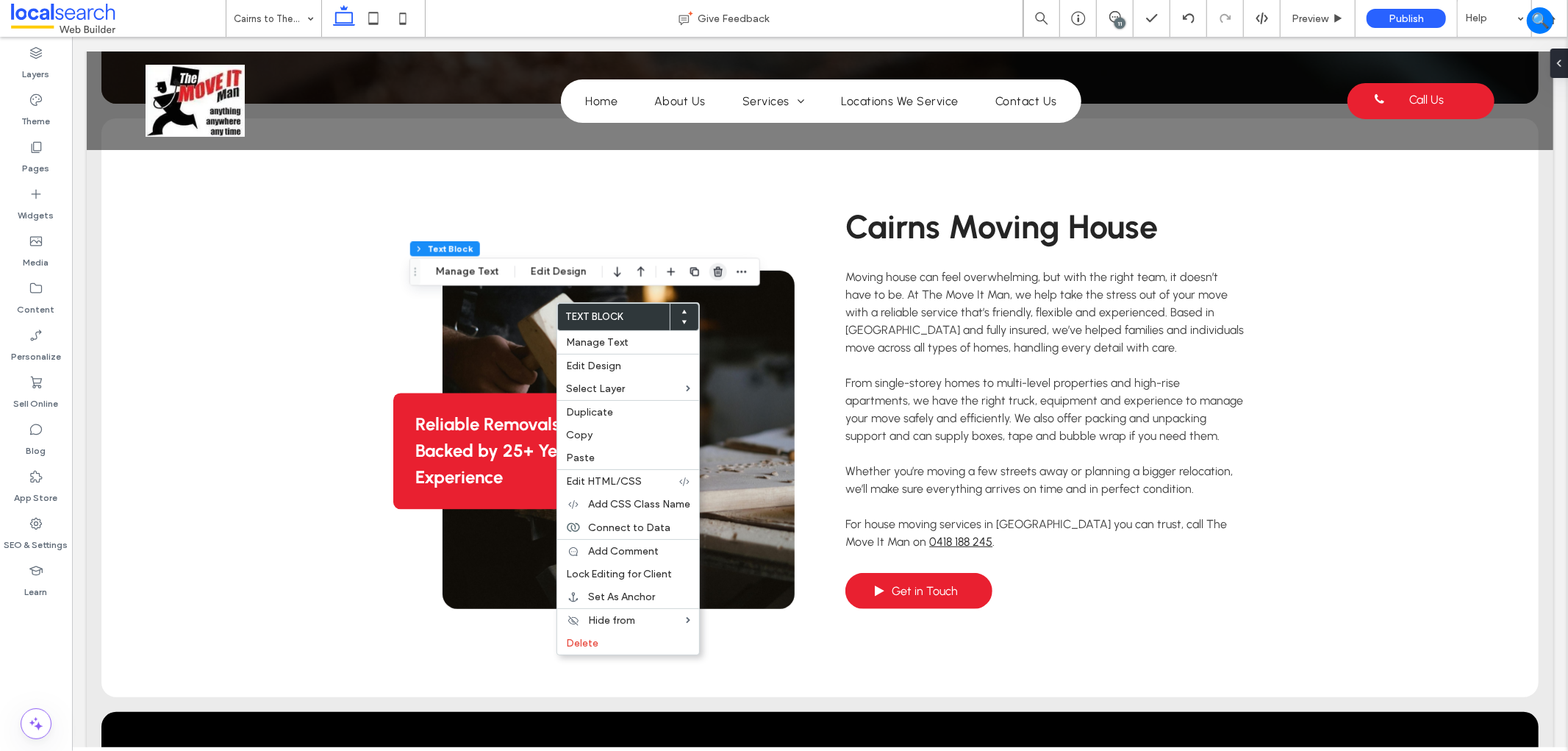
click at [718, 270] on icon "button" at bounding box center [718, 272] width 12 height 12
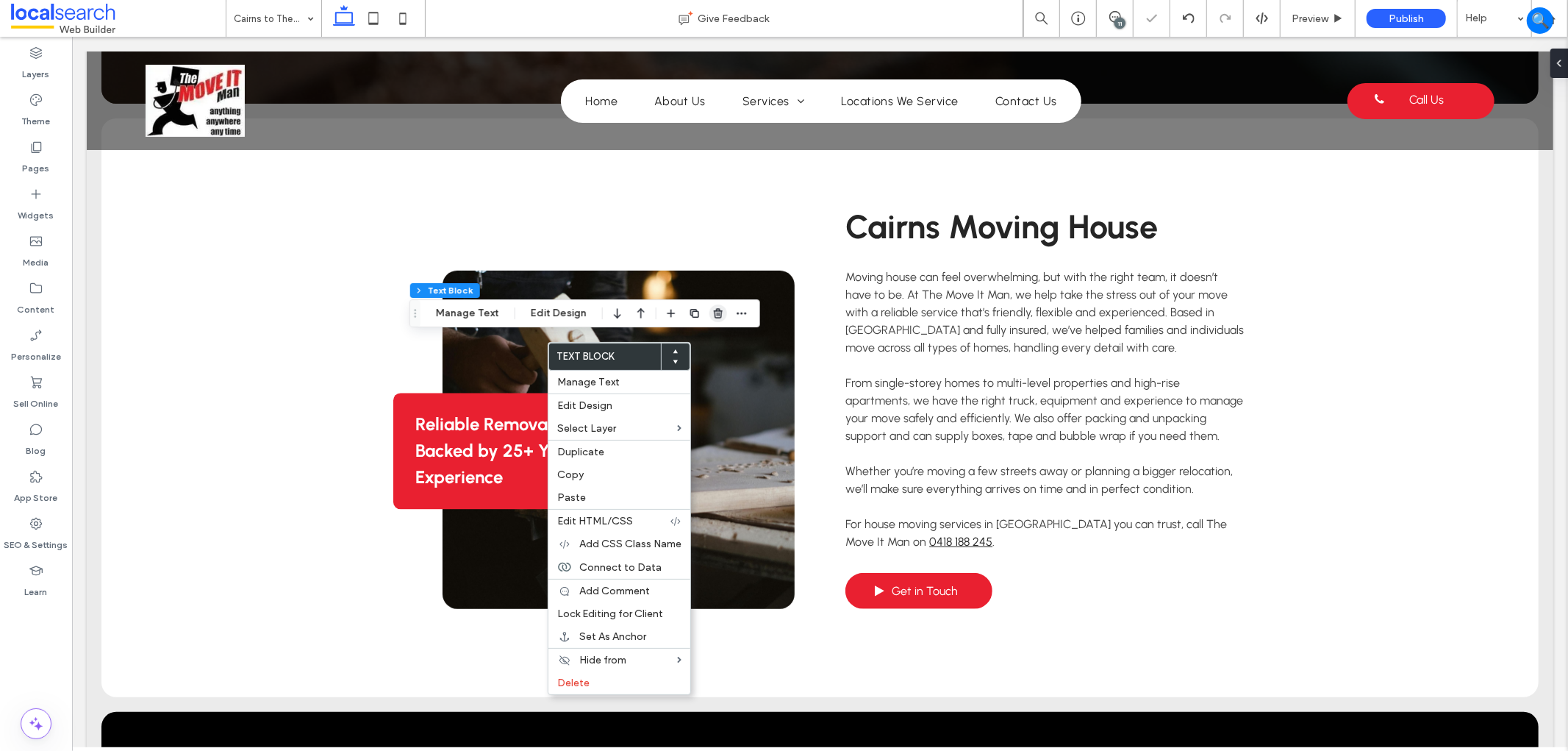
click at [718, 313] on use "button" at bounding box center [718, 313] width 9 height 10
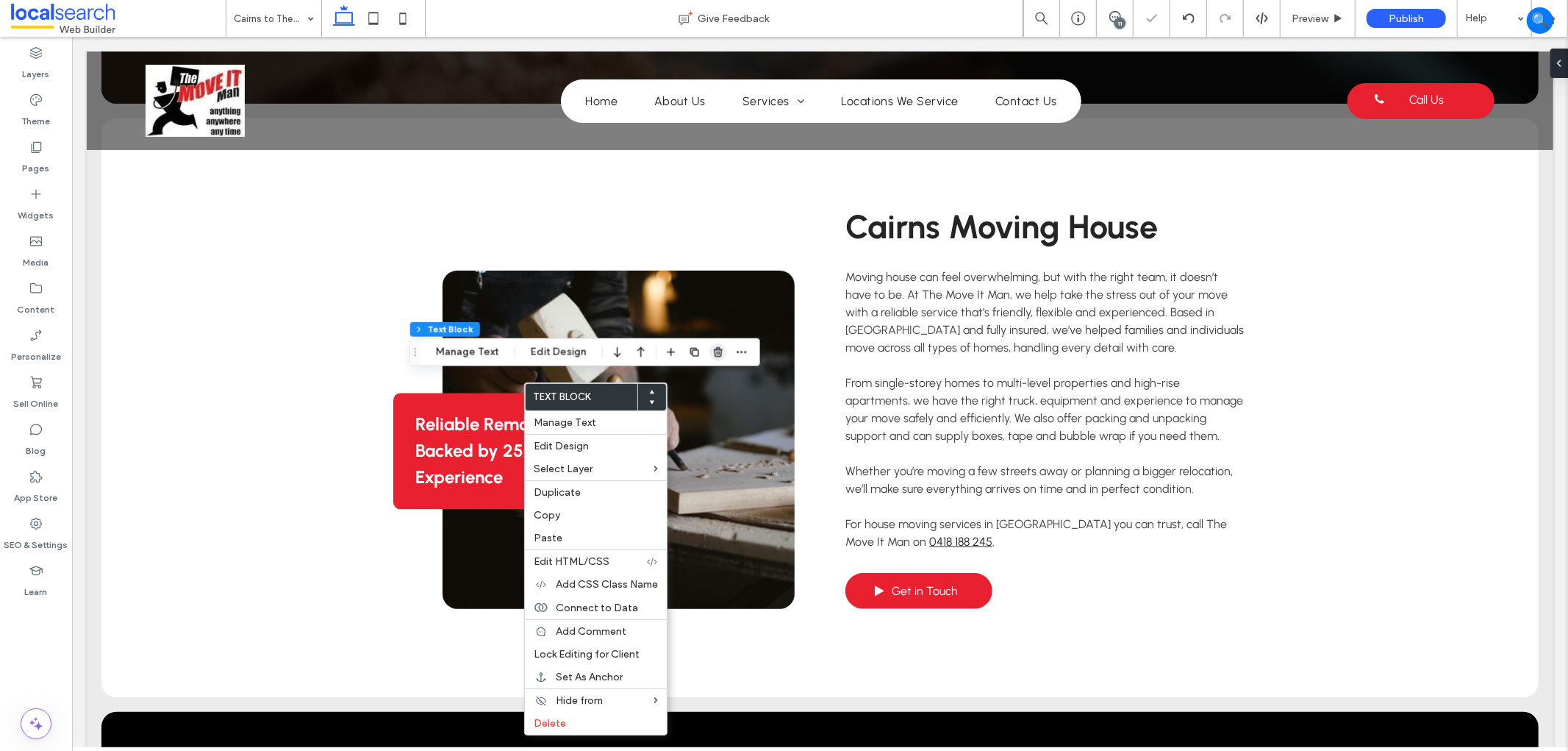
click at [714, 355] on use "button" at bounding box center [718, 352] width 9 height 10
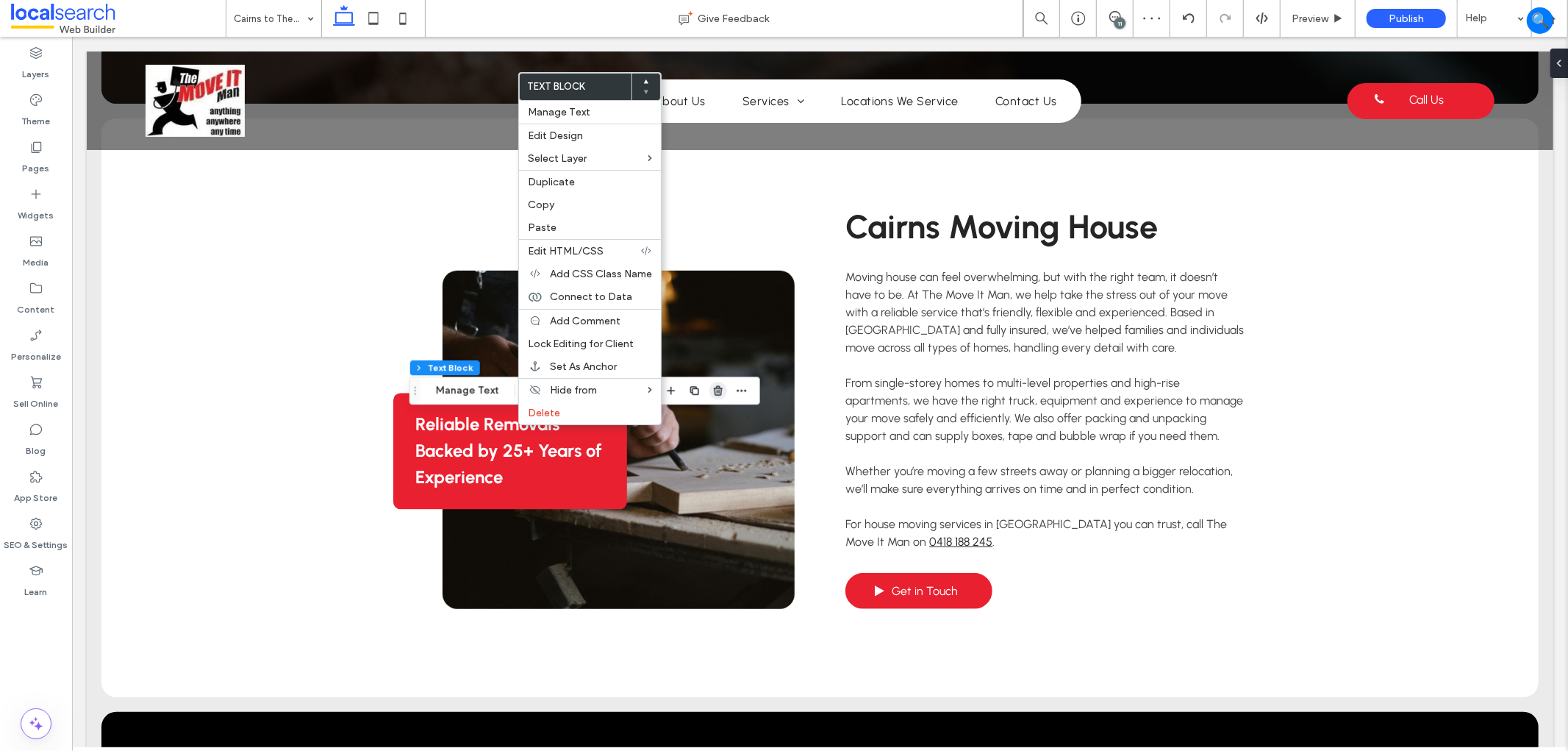
click at [723, 392] on span "button" at bounding box center [718, 390] width 17 height 17
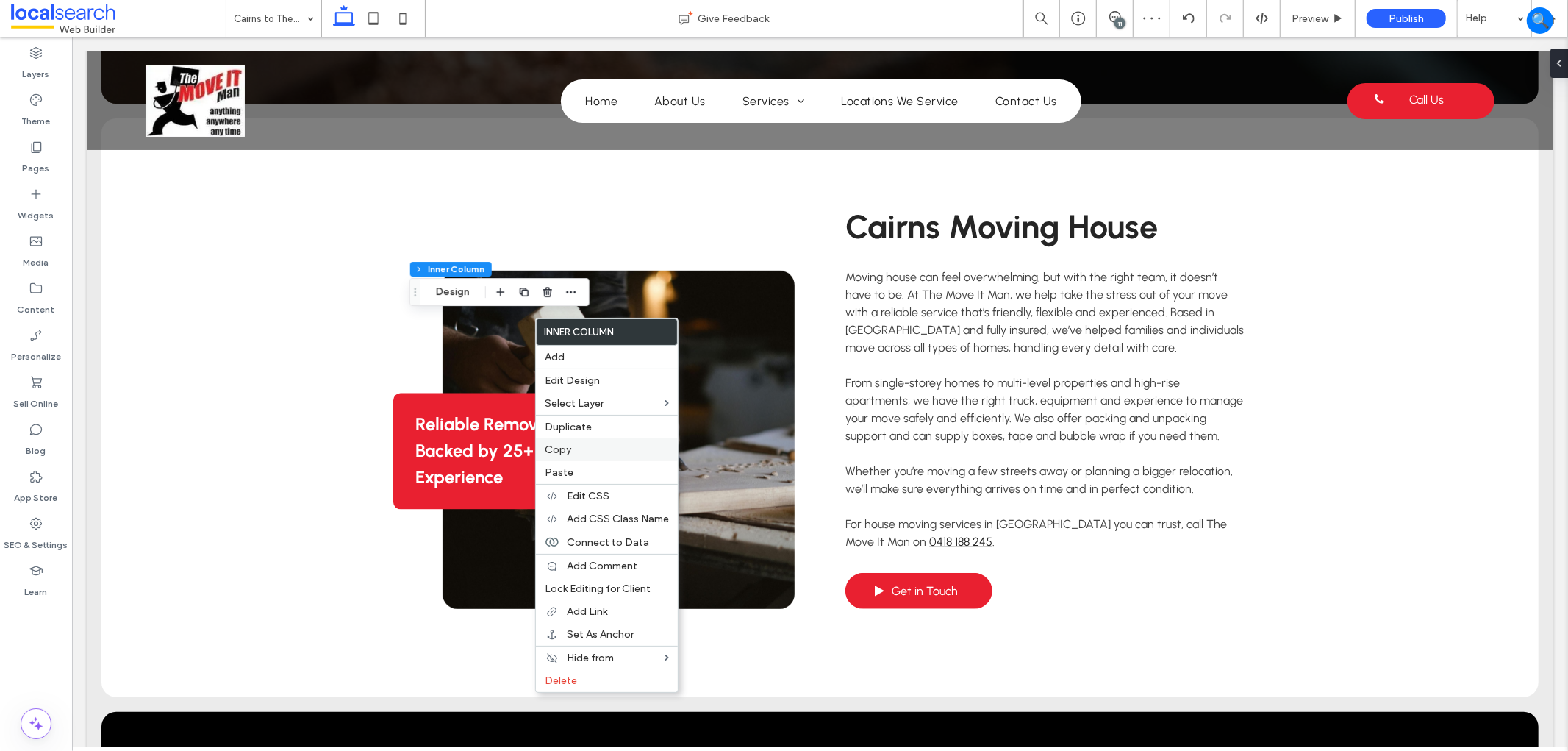
click at [576, 446] on label "Copy" at bounding box center [607, 449] width 124 height 12
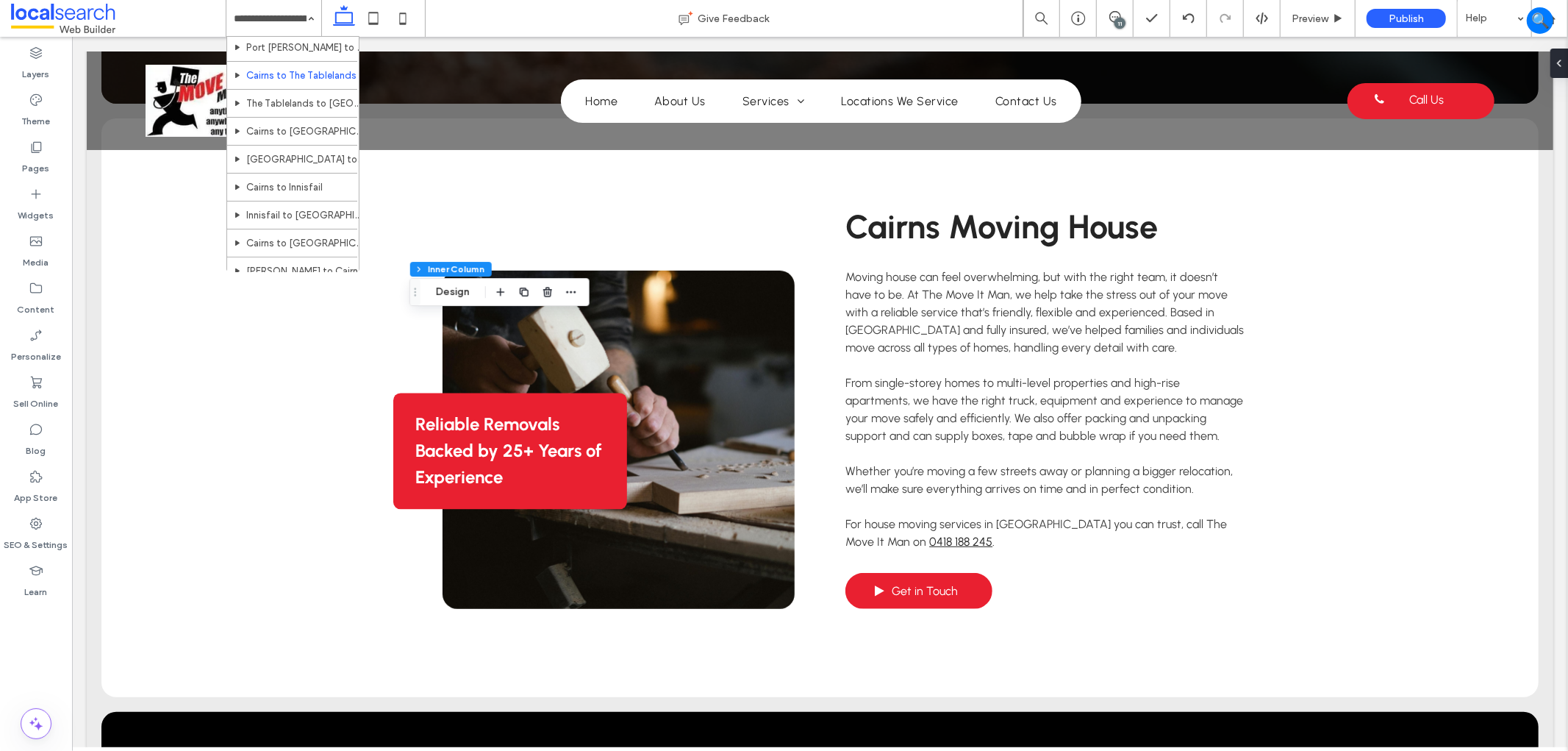
scroll to position [225, 0]
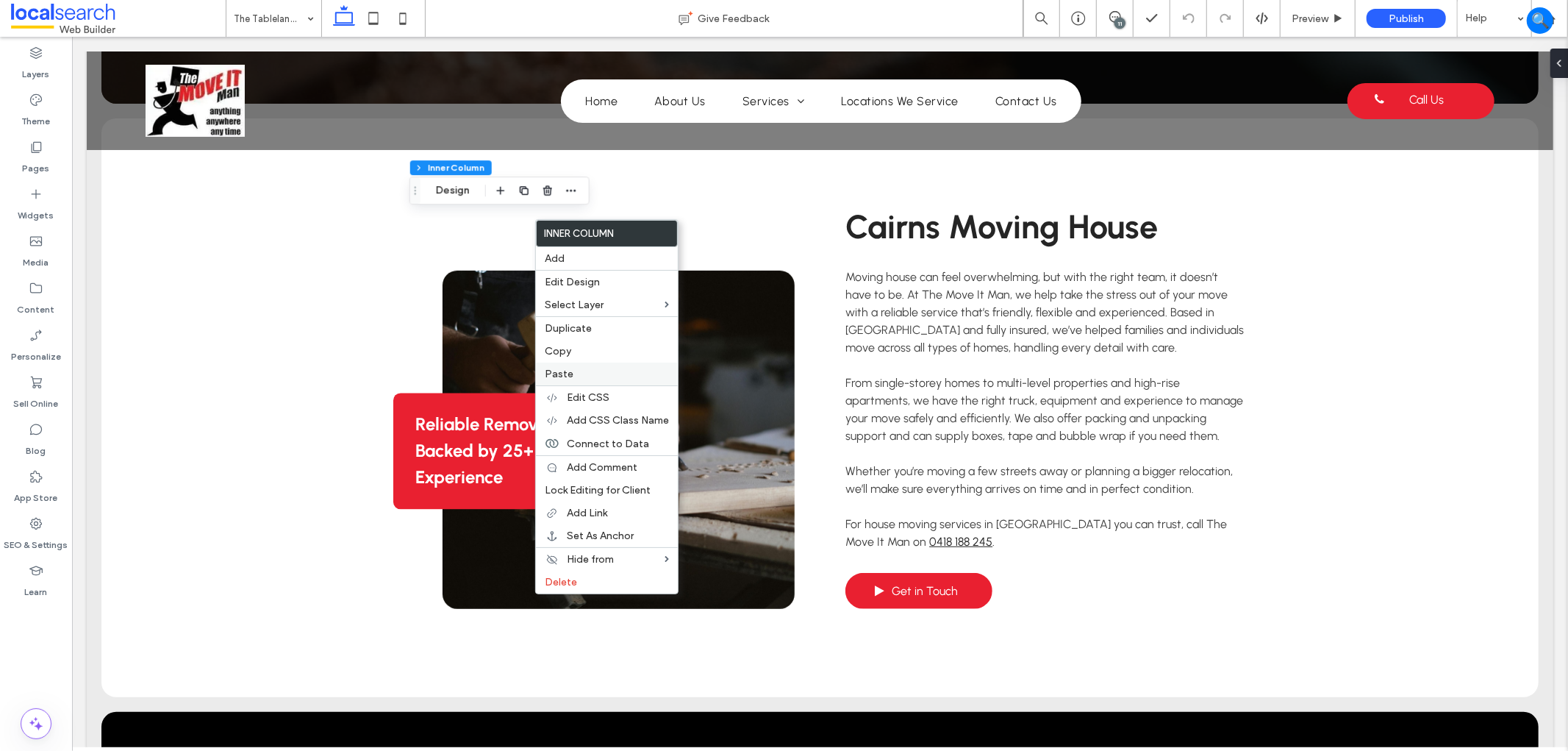
click at [580, 363] on div "Paste" at bounding box center [606, 374] width 142 height 23
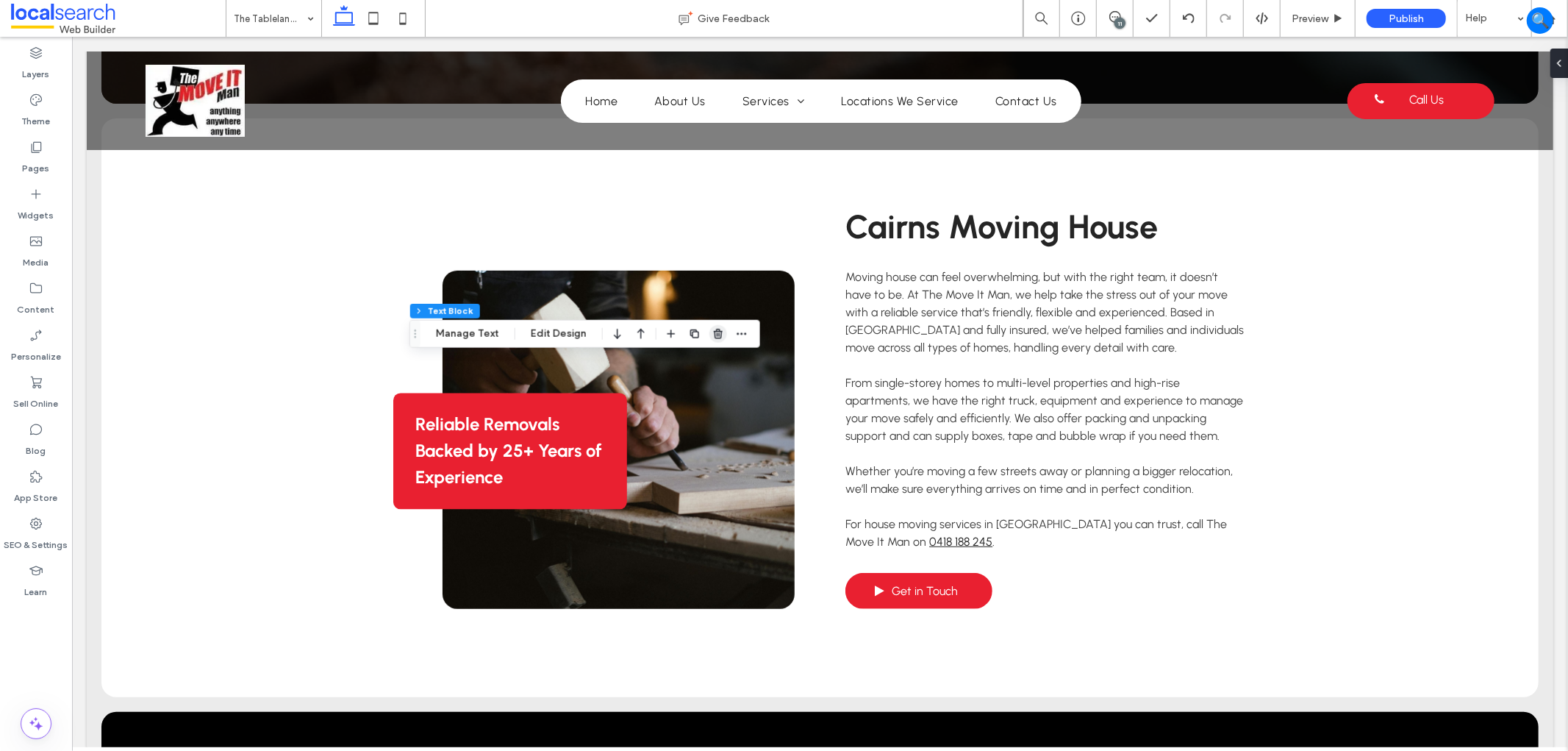
click at [717, 329] on use "button" at bounding box center [718, 334] width 9 height 10
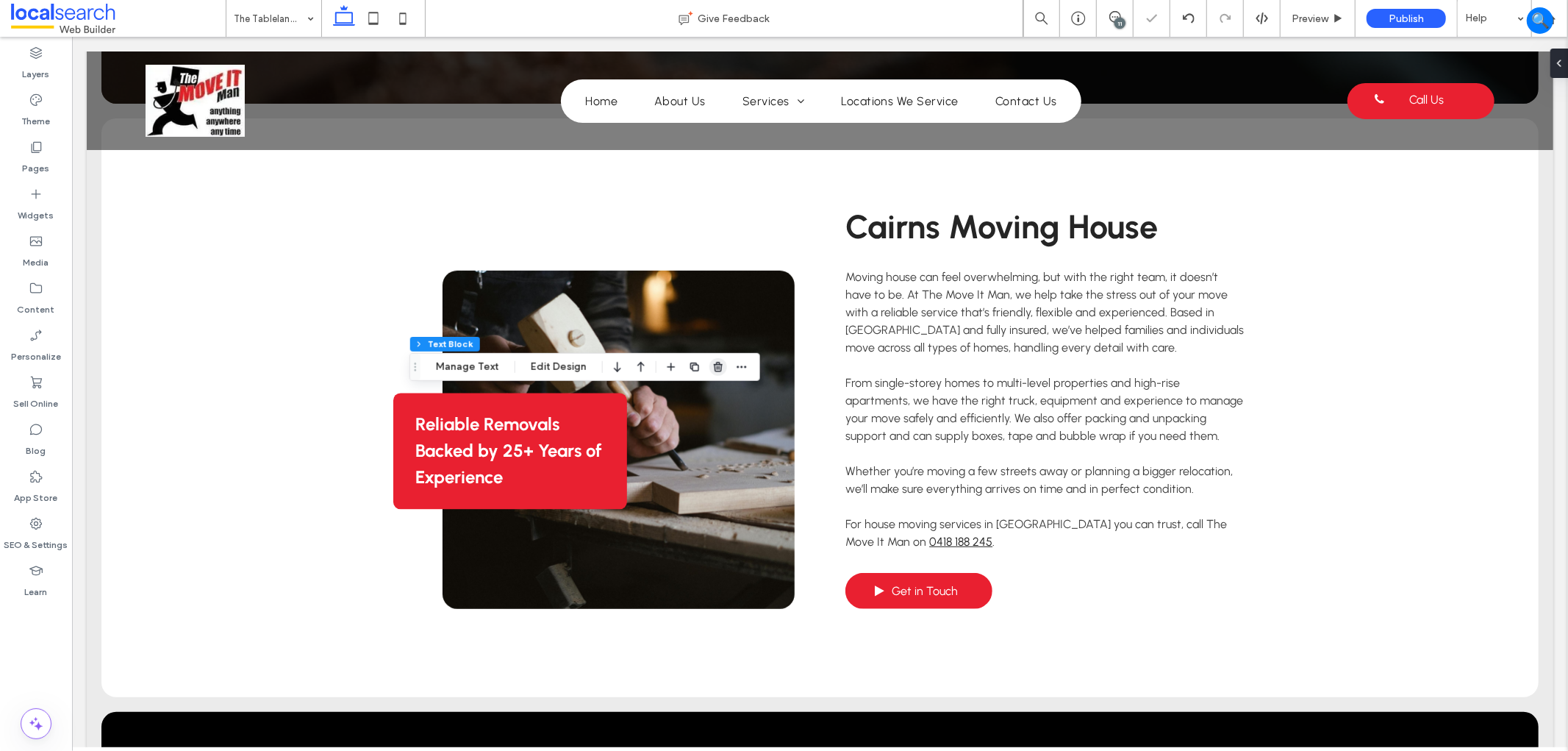
click at [712, 368] on icon "button" at bounding box center [718, 367] width 12 height 12
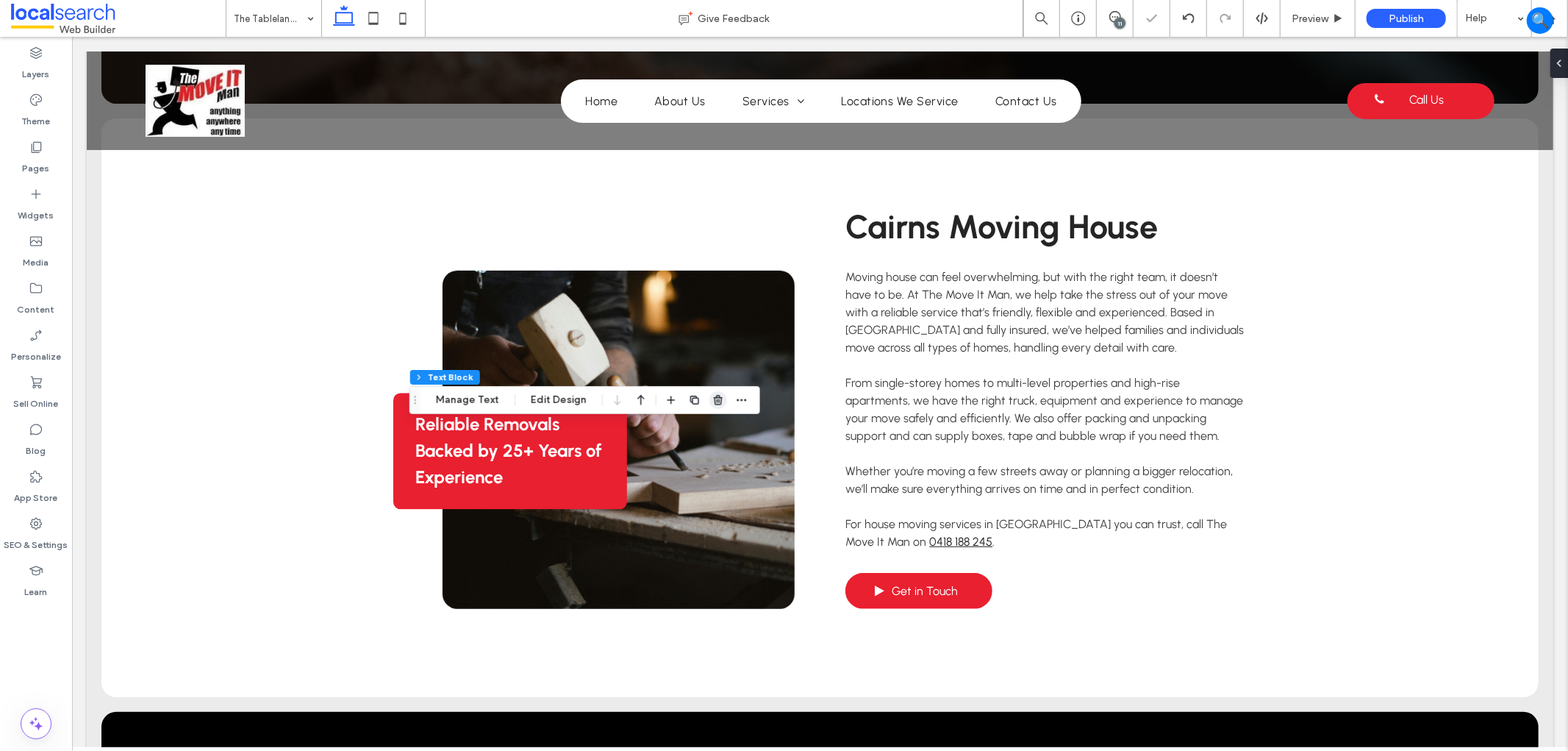
click at [709, 397] on span "button" at bounding box center [718, 399] width 17 height 17
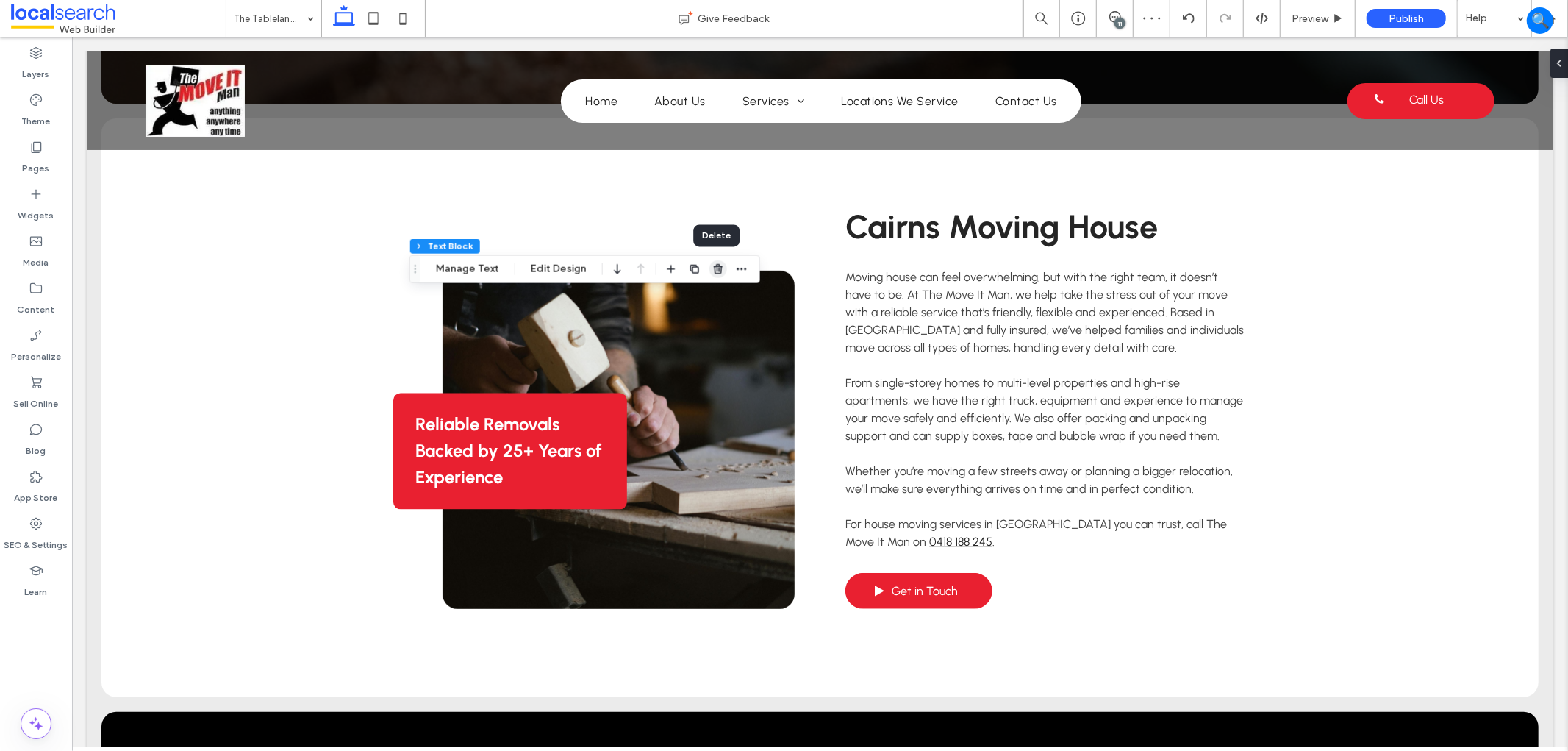
click at [713, 269] on icon "button" at bounding box center [718, 269] width 12 height 12
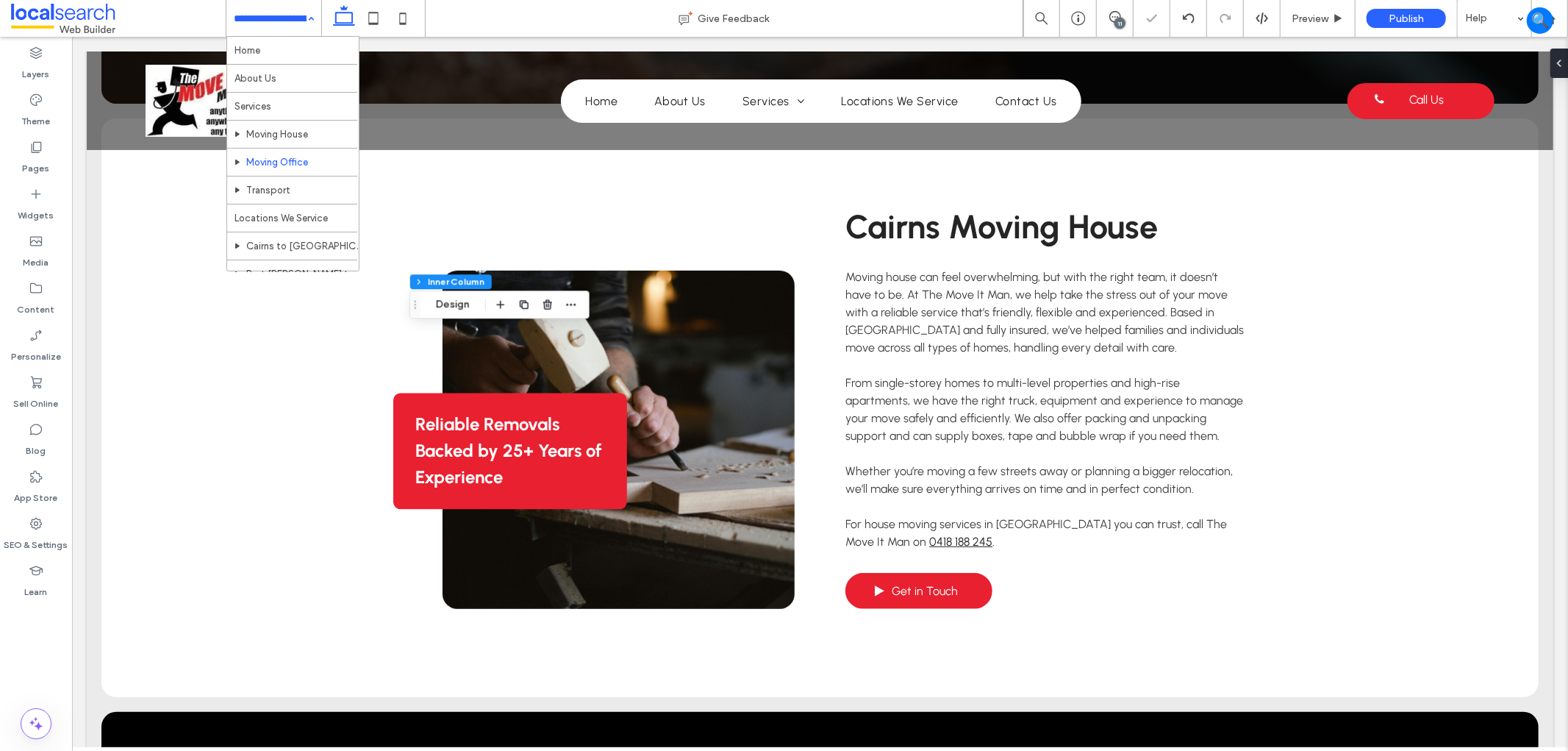
scroll to position [163, 0]
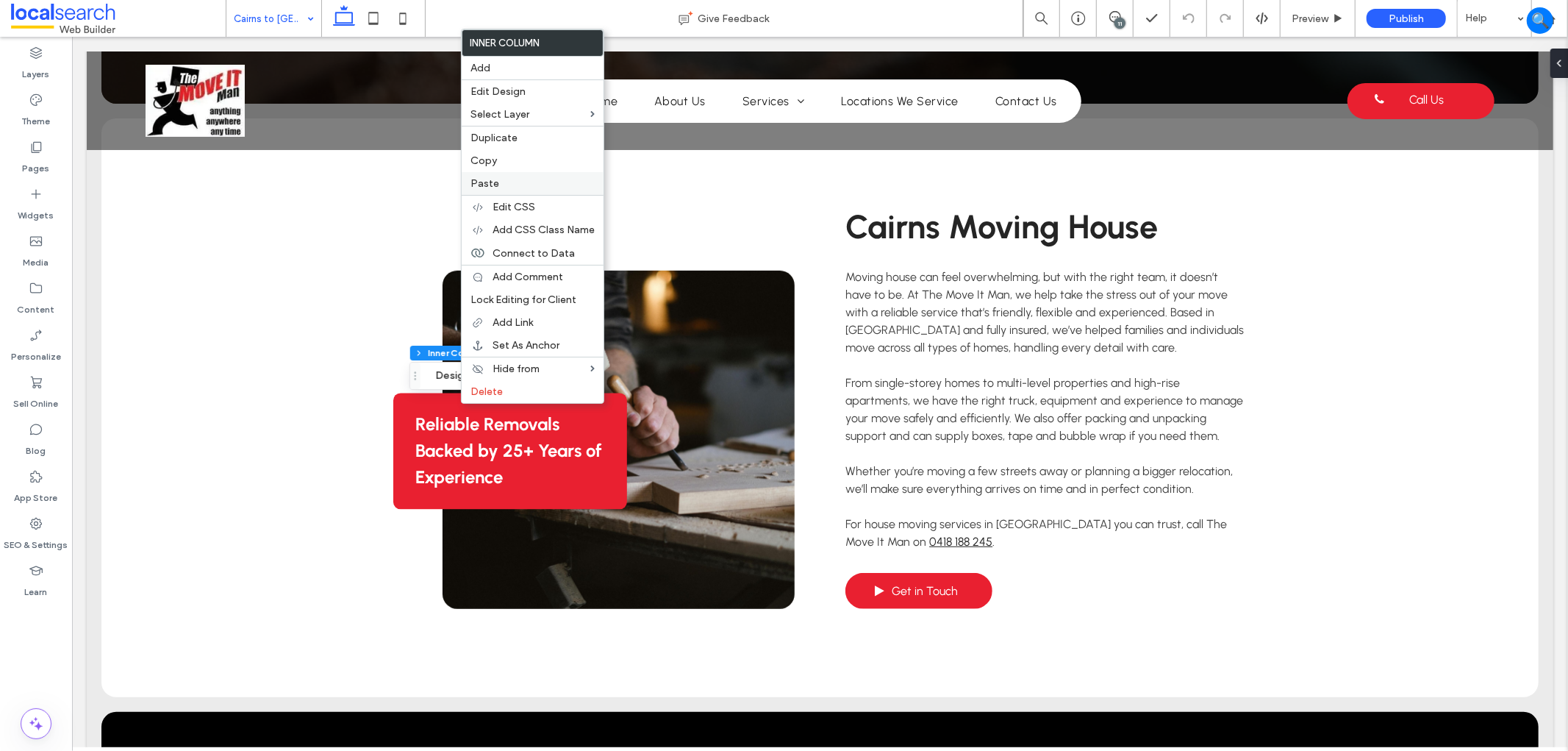
click at [504, 174] on div "Paste" at bounding box center [532, 184] width 142 height 23
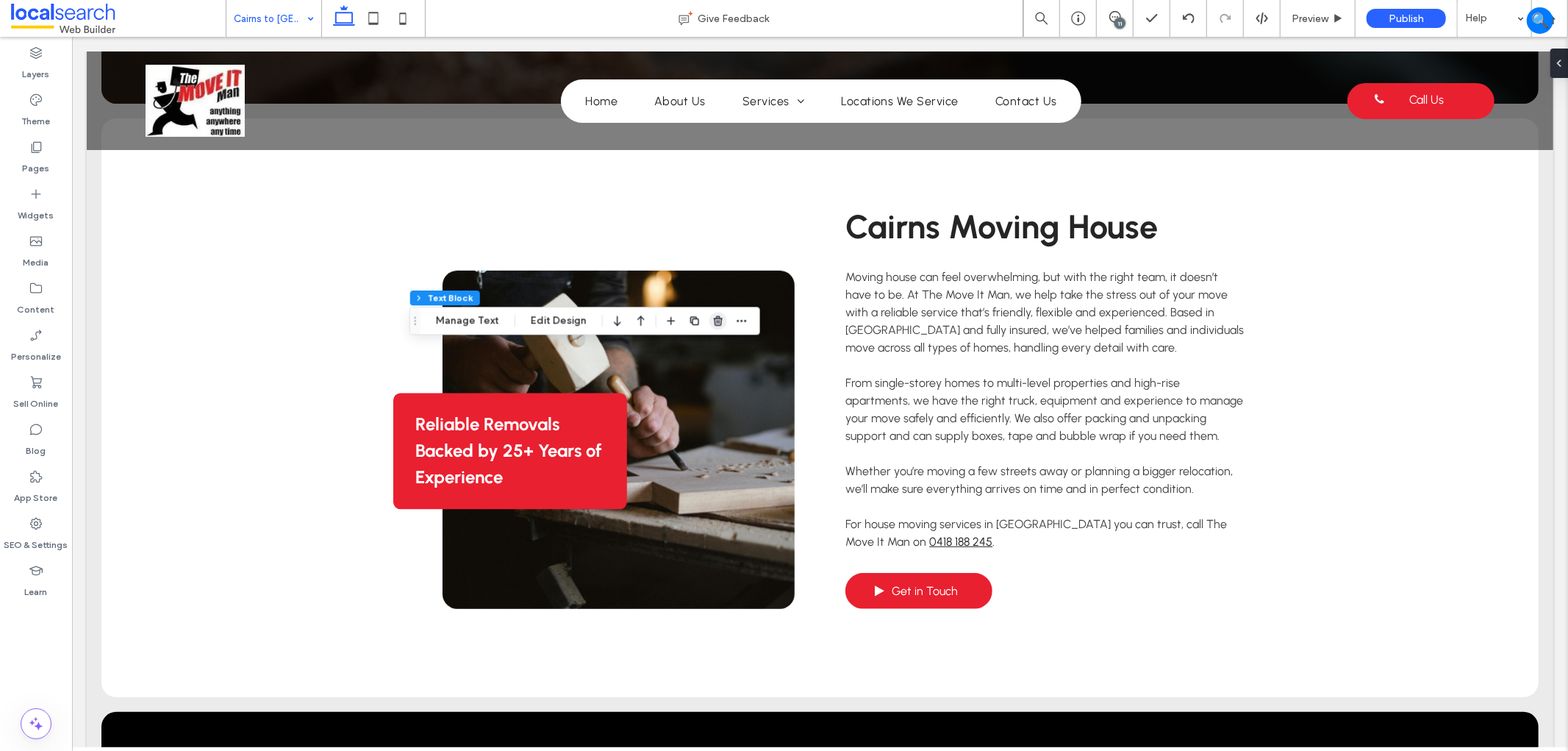
click at [714, 319] on icon "button" at bounding box center [718, 320] width 12 height 12
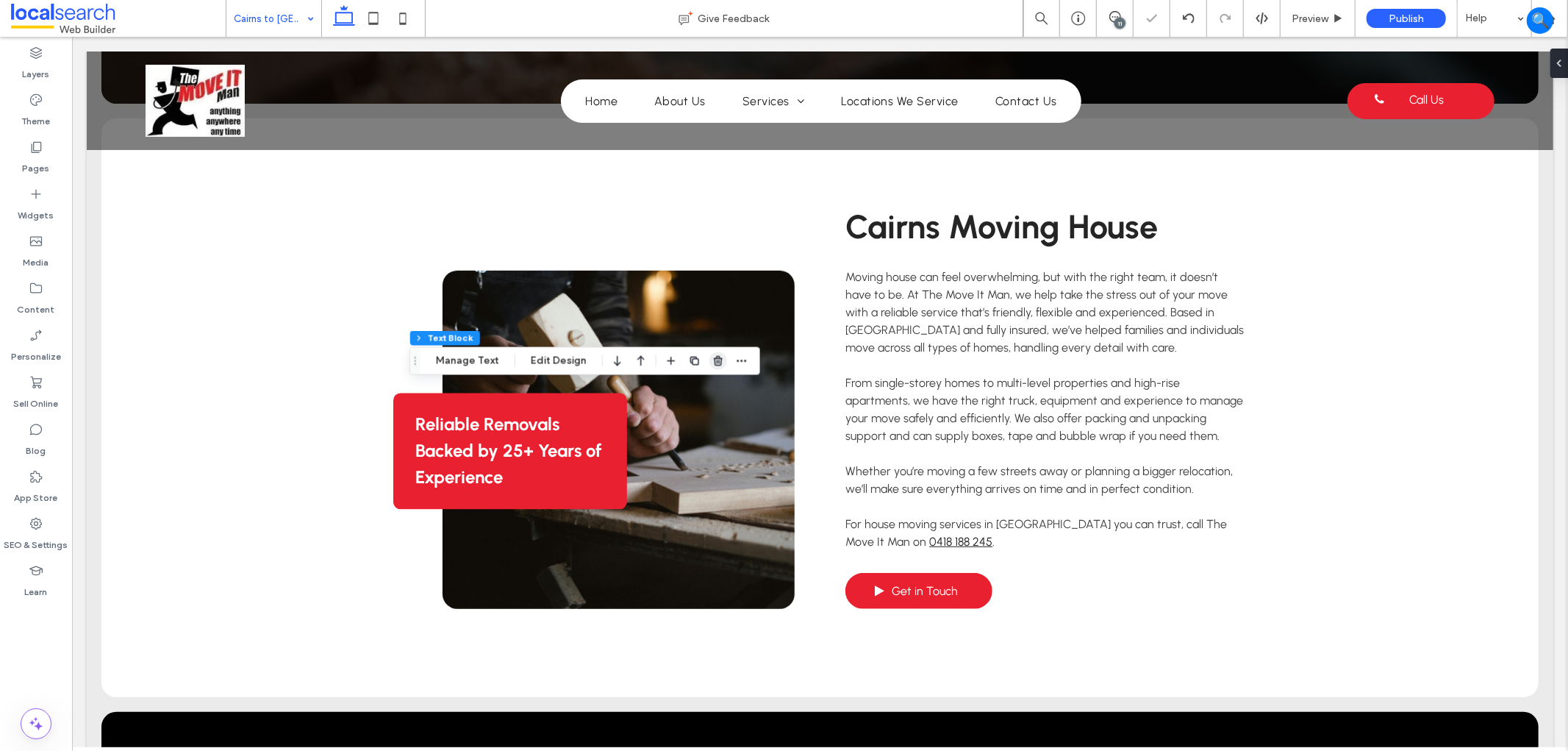
click at [720, 366] on span "button" at bounding box center [718, 360] width 17 height 17
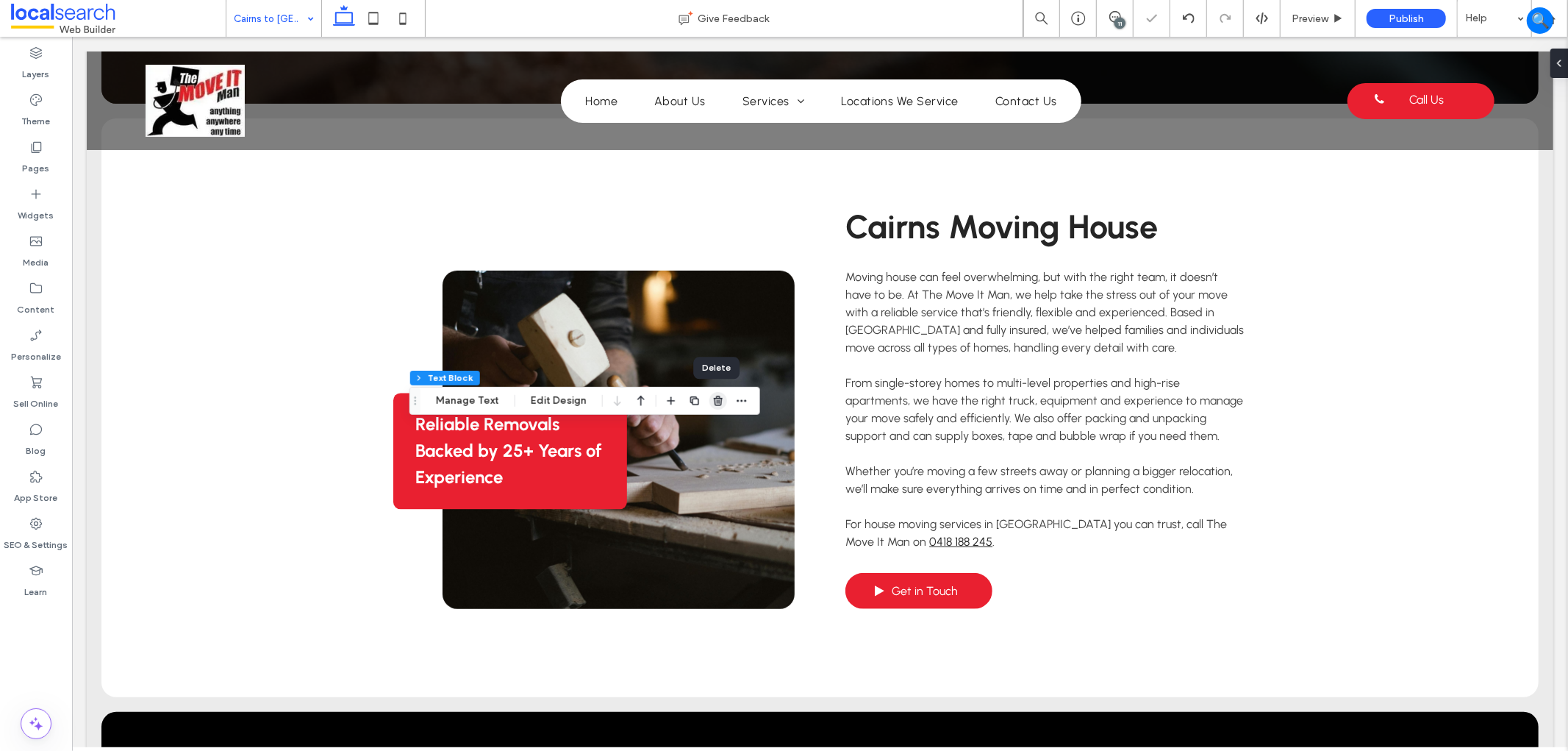
click at [716, 406] on icon "button" at bounding box center [718, 401] width 12 height 12
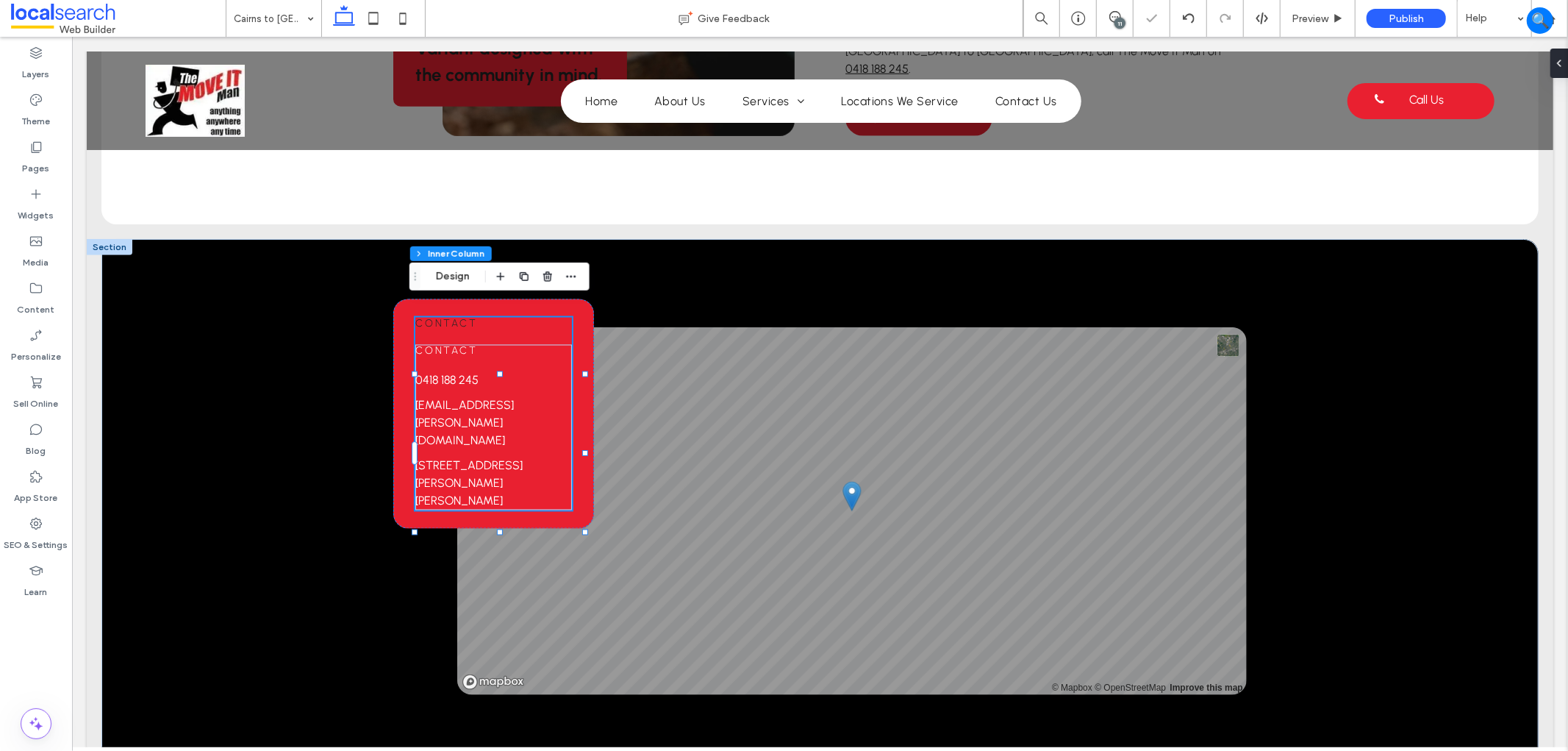
click at [522, 317] on div "Contact Contact 0418 188 245 ZandraJoyce.Laurente@eclerx.com 24 Fishburn St, Be…" at bounding box center [493, 413] width 156 height 193
click at [541, 317] on h6 "Contact" at bounding box center [493, 323] width 156 height 12
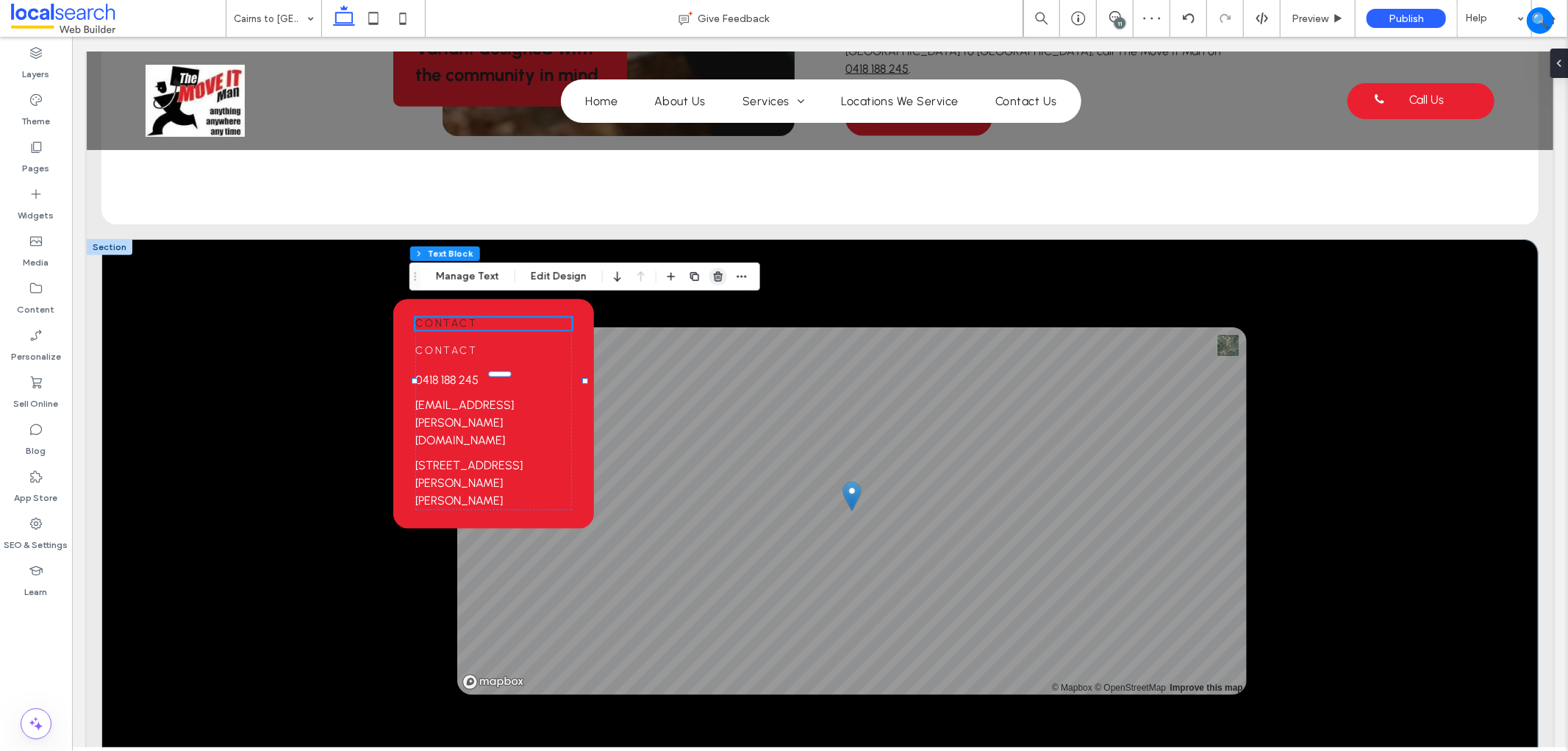
click at [716, 273] on use "button" at bounding box center [718, 277] width 9 height 10
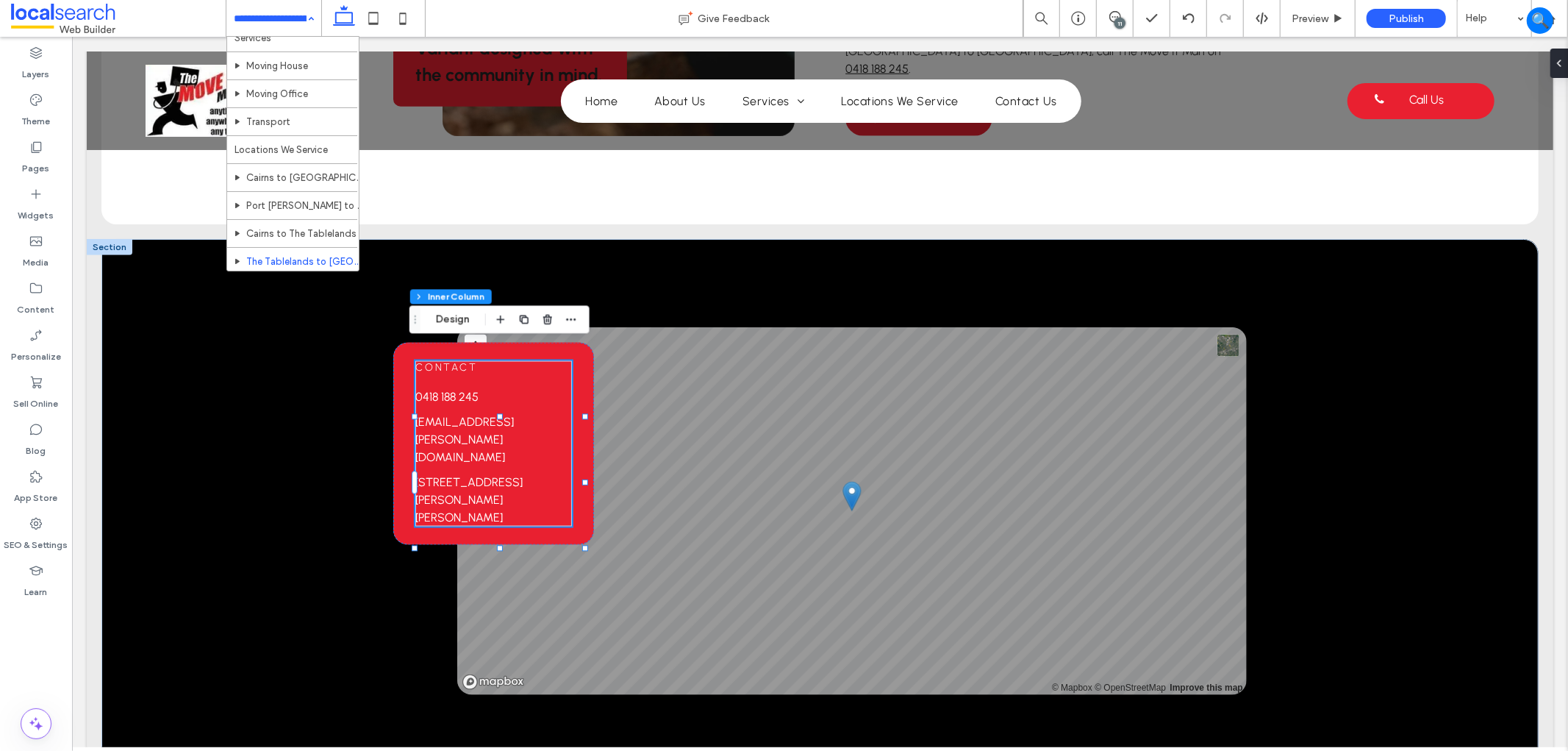
scroll to position [163, 0]
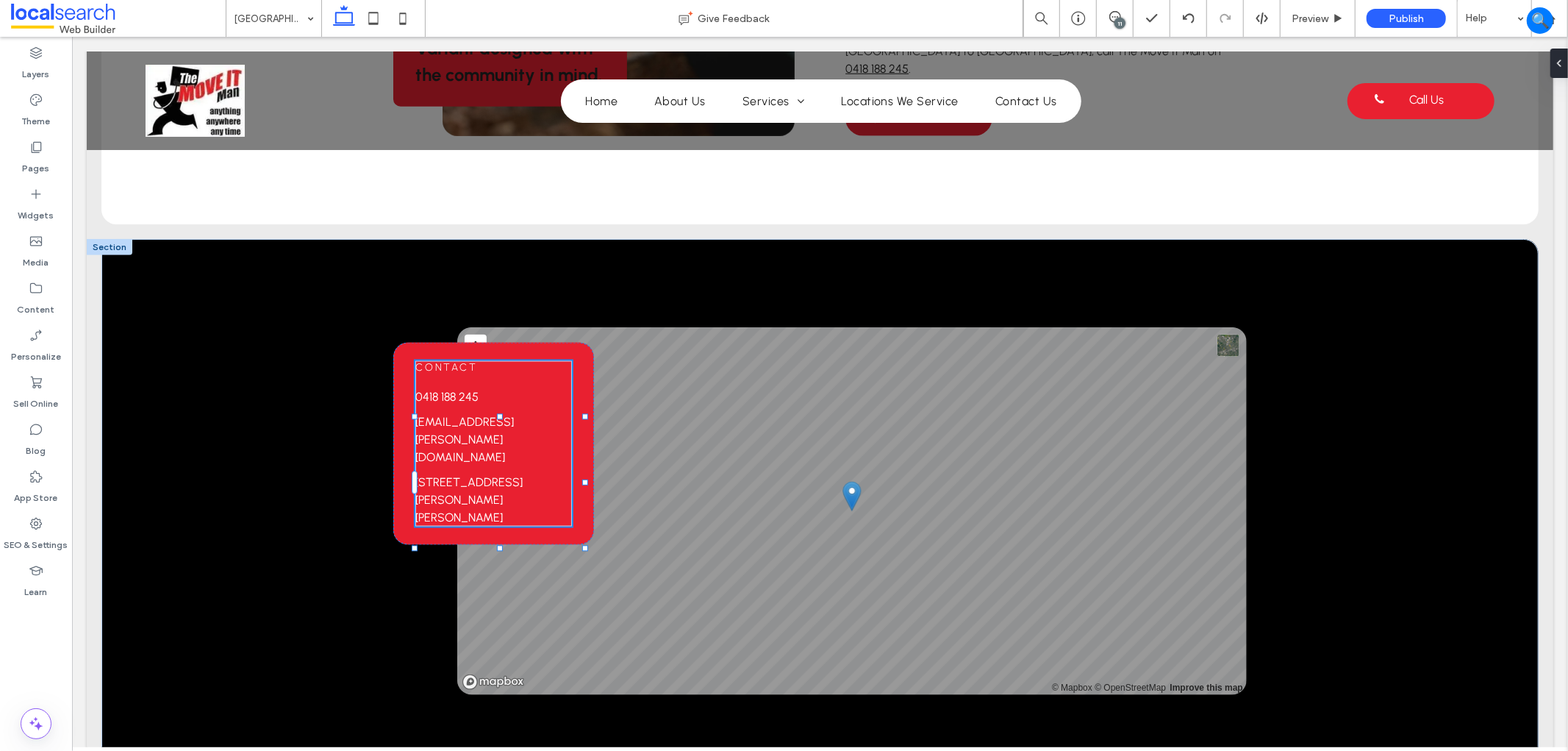
drag, startPoint x: 320, startPoint y: 220, endPoint x: 320, endPoint y: 209, distance: 11.0
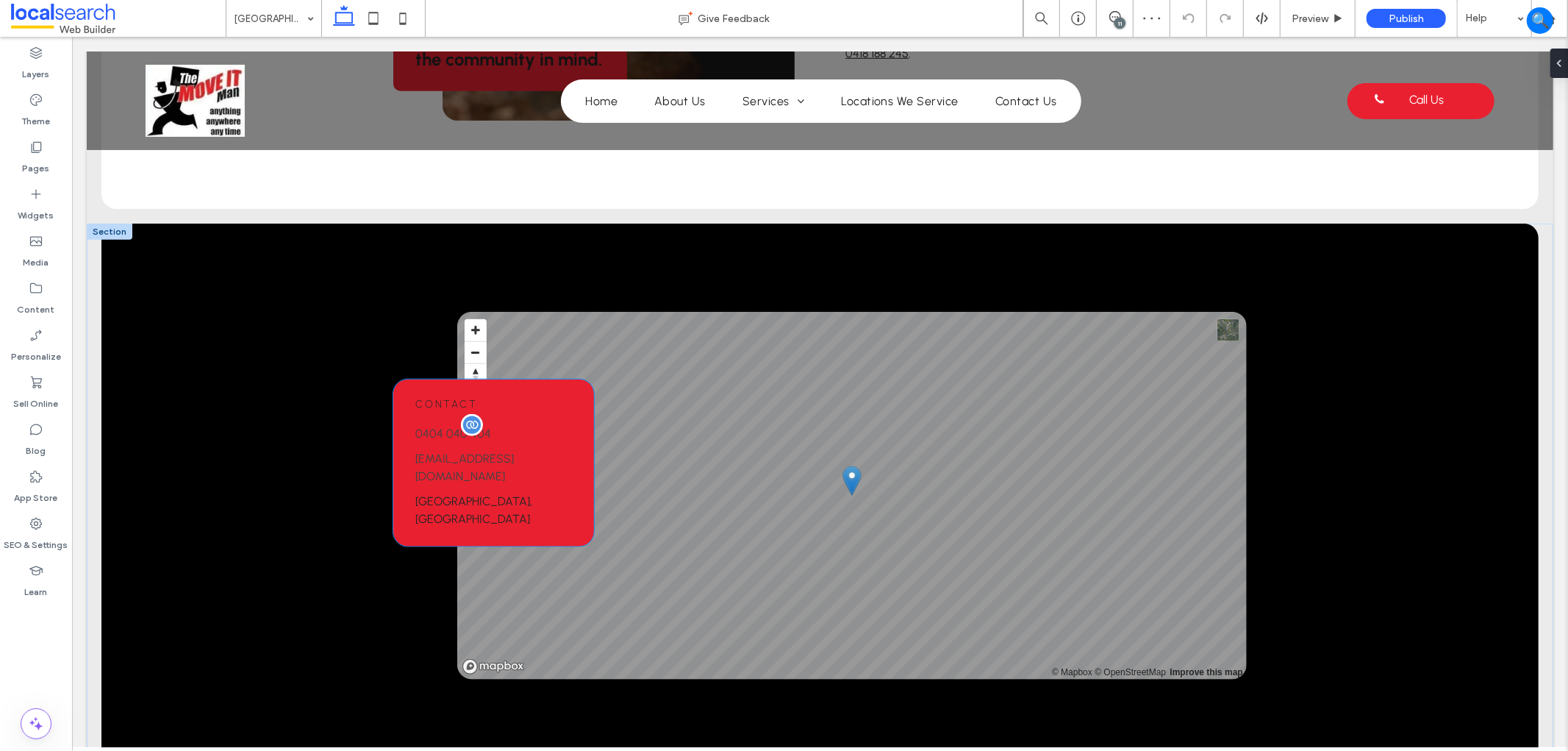
scroll to position [1062, 0]
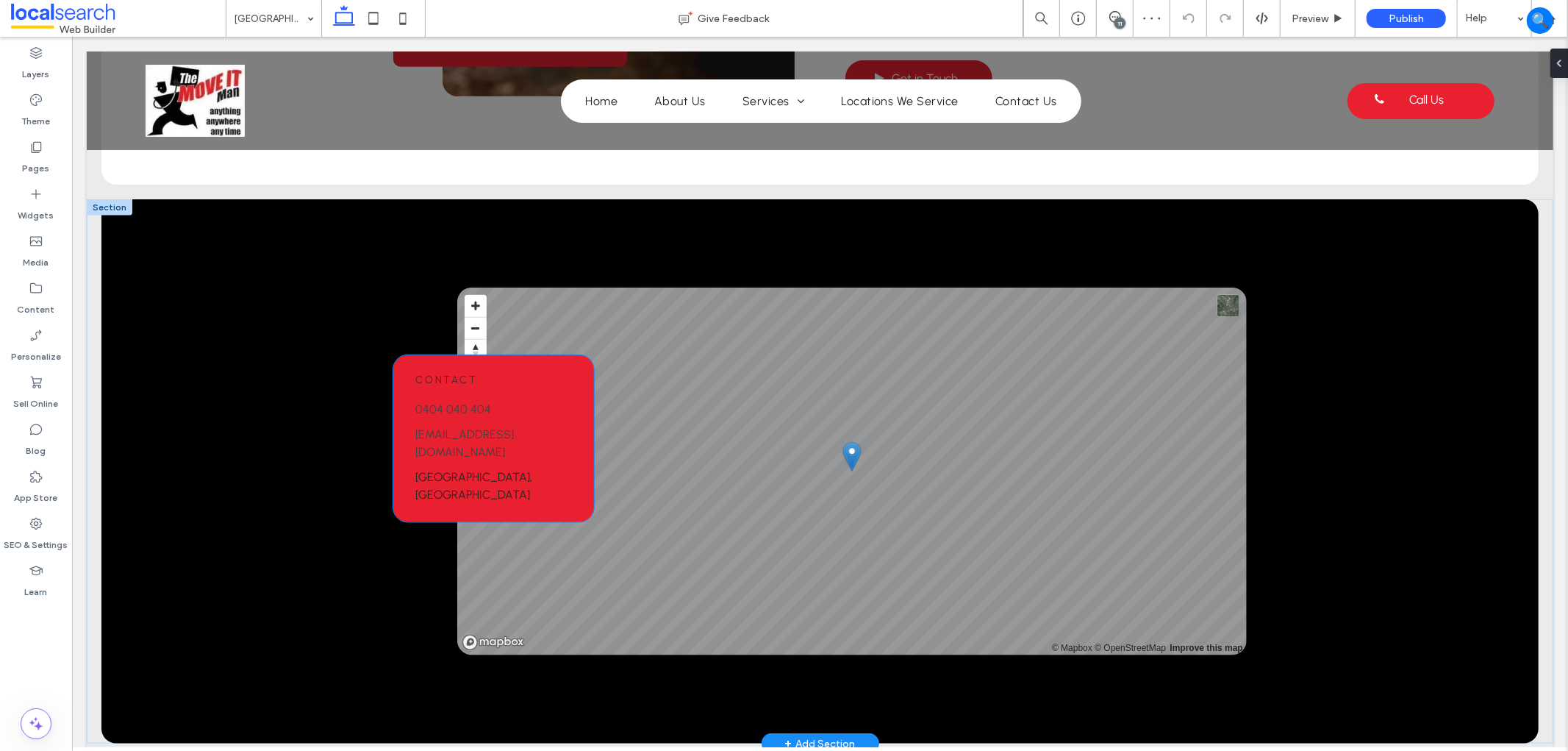
click at [517, 385] on h6 "Contact" at bounding box center [493, 378] width 156 height 12
type input "**"
type input "****"
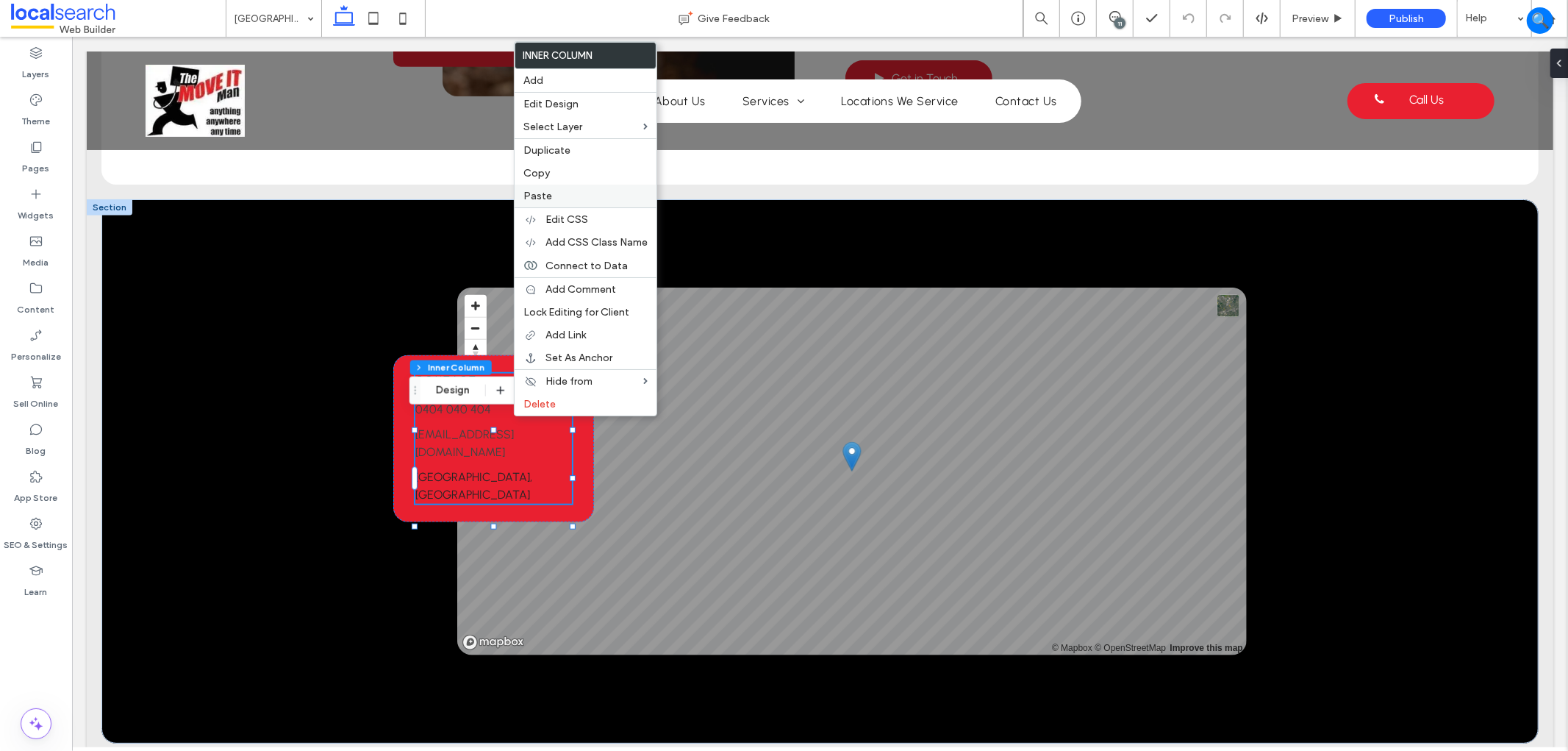
click at [559, 193] on label "Paste" at bounding box center [585, 195] width 124 height 12
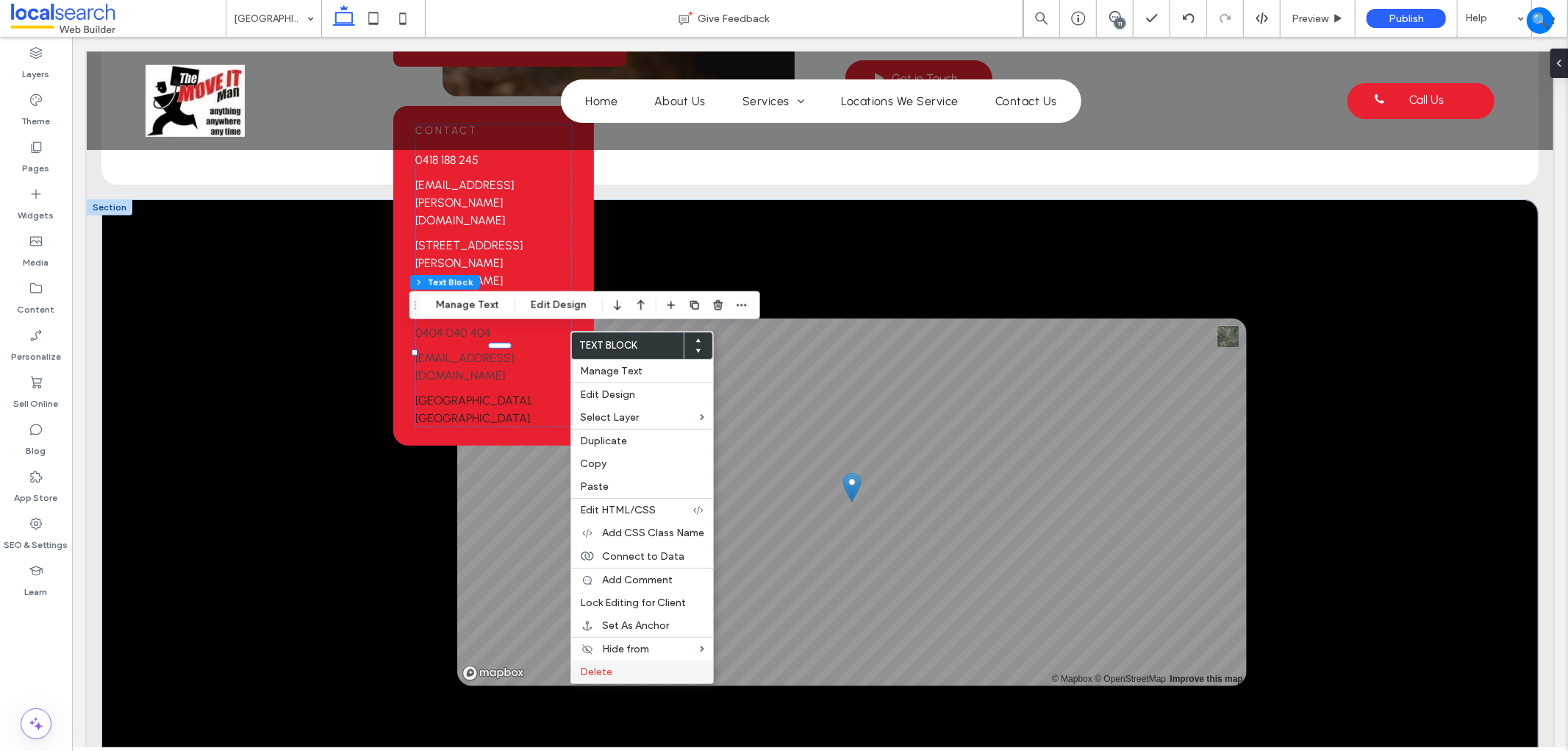
click at [652, 667] on label "Delete" at bounding box center [642, 672] width 124 height 12
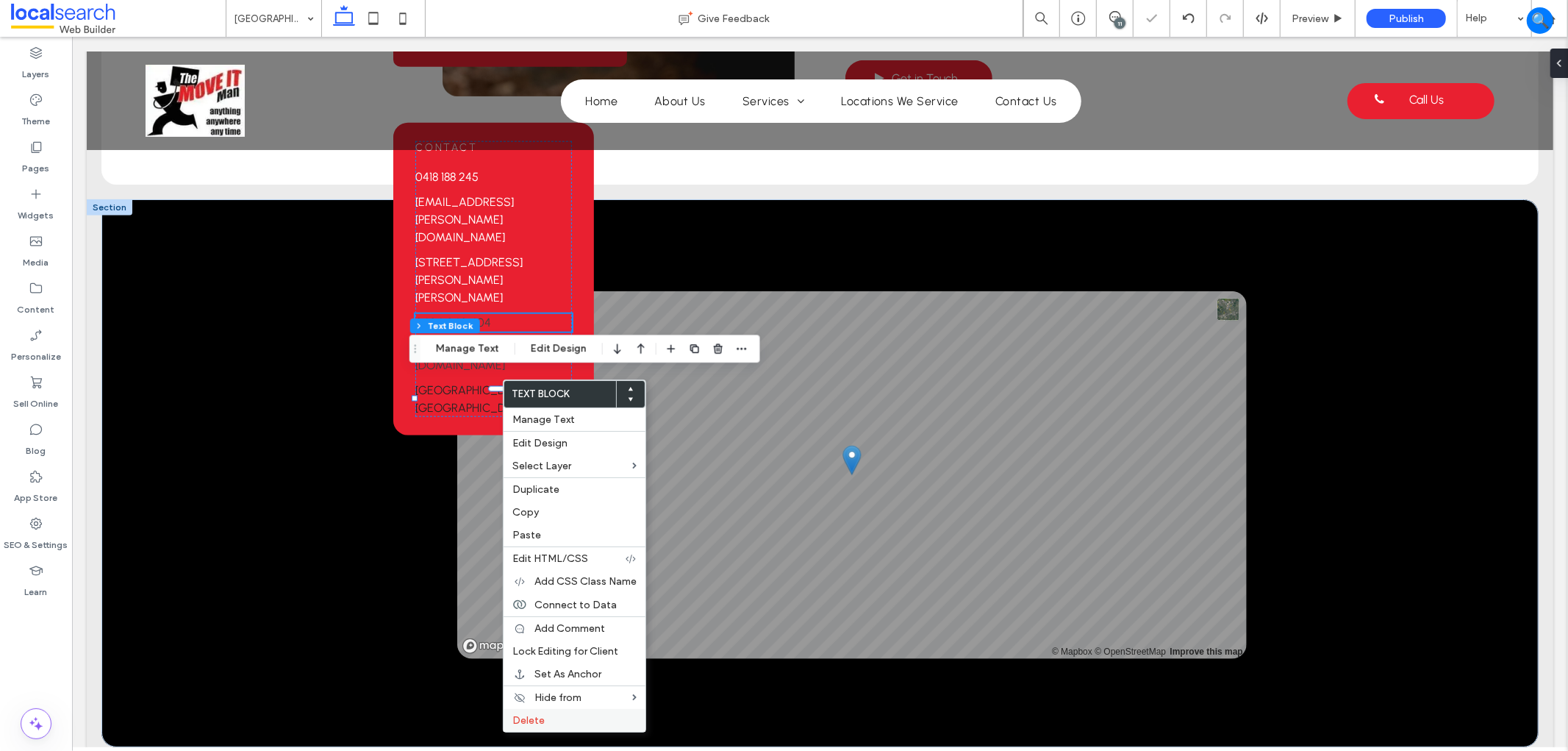
click at [570, 717] on label "Delete" at bounding box center [575, 720] width 124 height 12
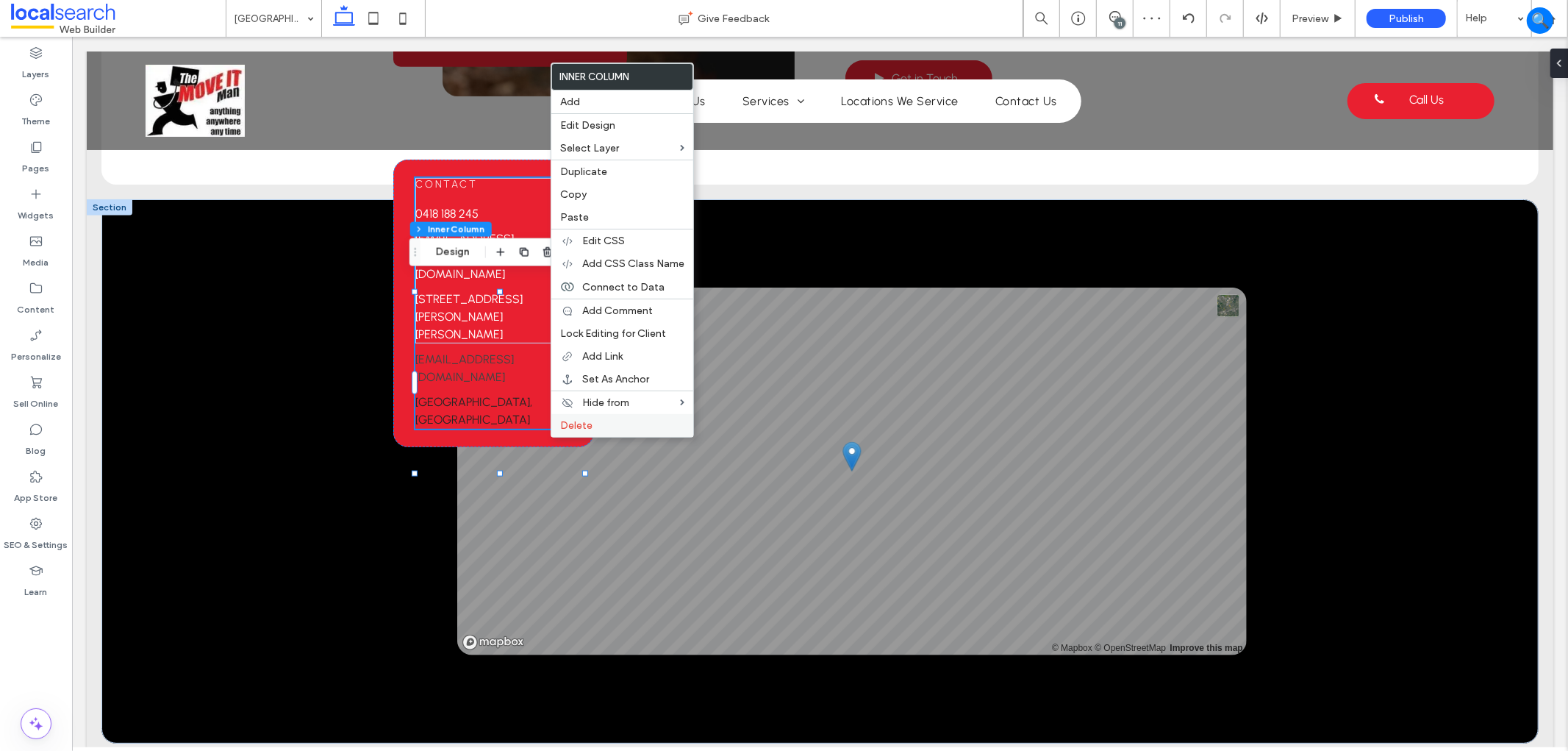
click at [610, 427] on label "Delete" at bounding box center [623, 425] width 124 height 12
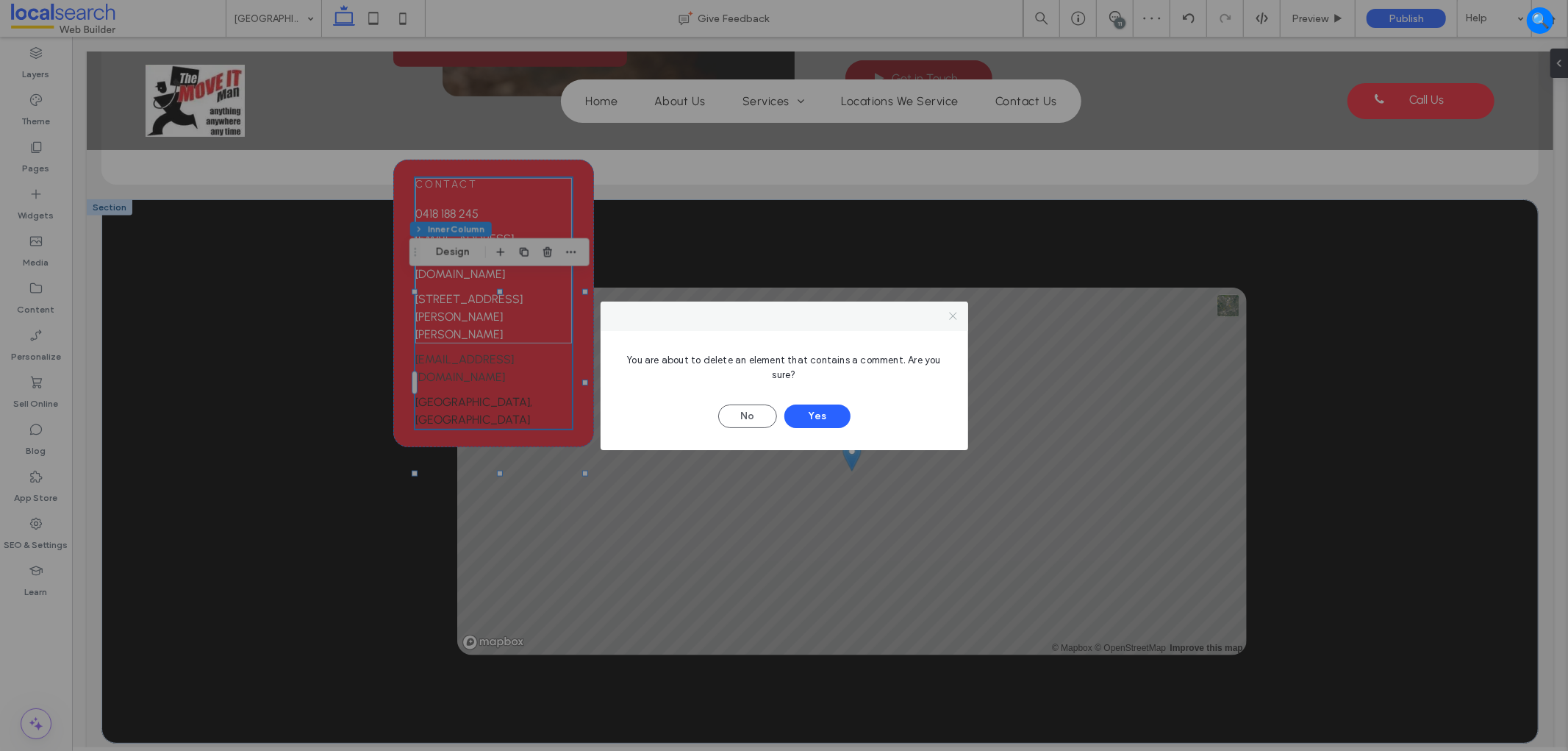
click at [949, 317] on icon at bounding box center [952, 315] width 11 height 11
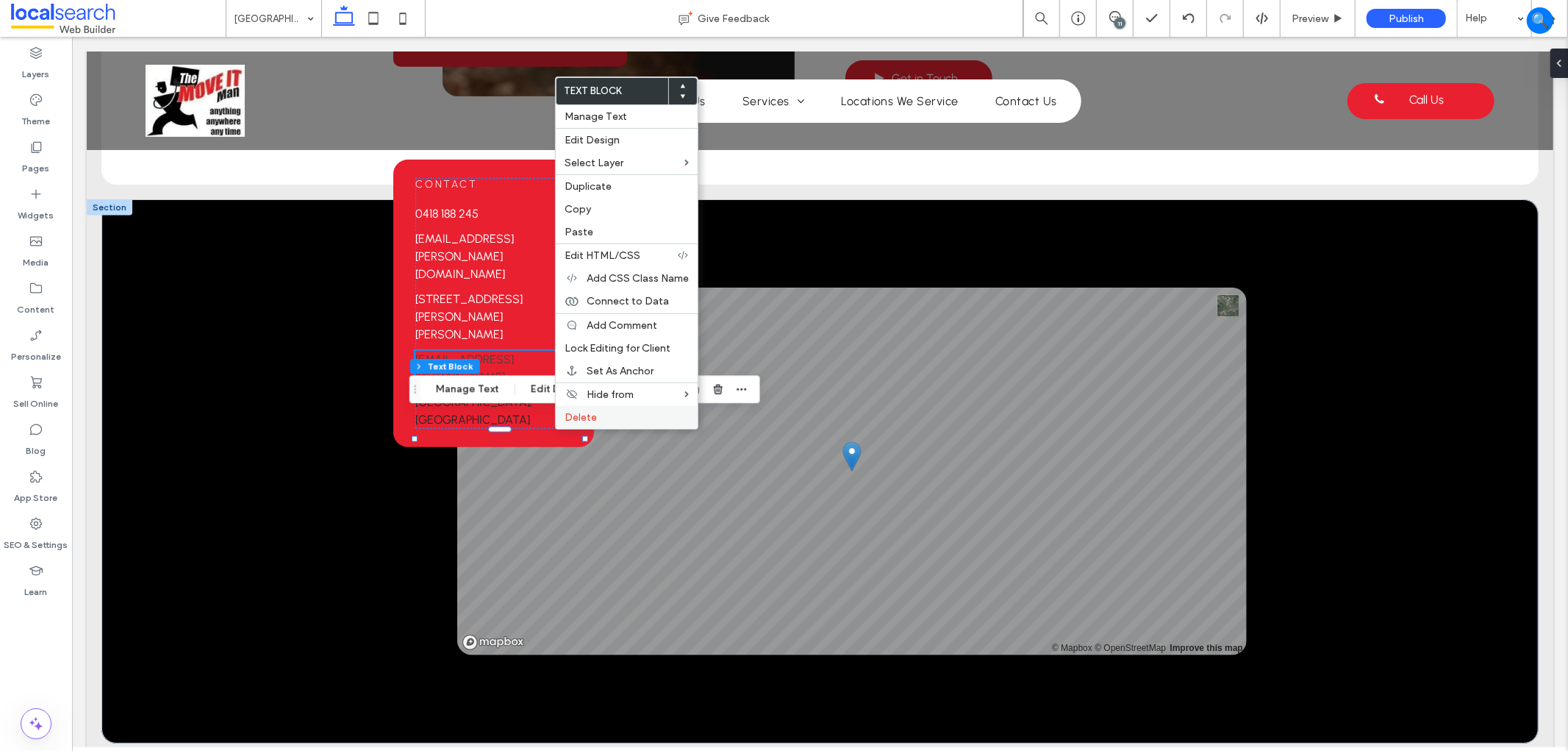
click at [613, 406] on div "Delete" at bounding box center [626, 417] width 142 height 23
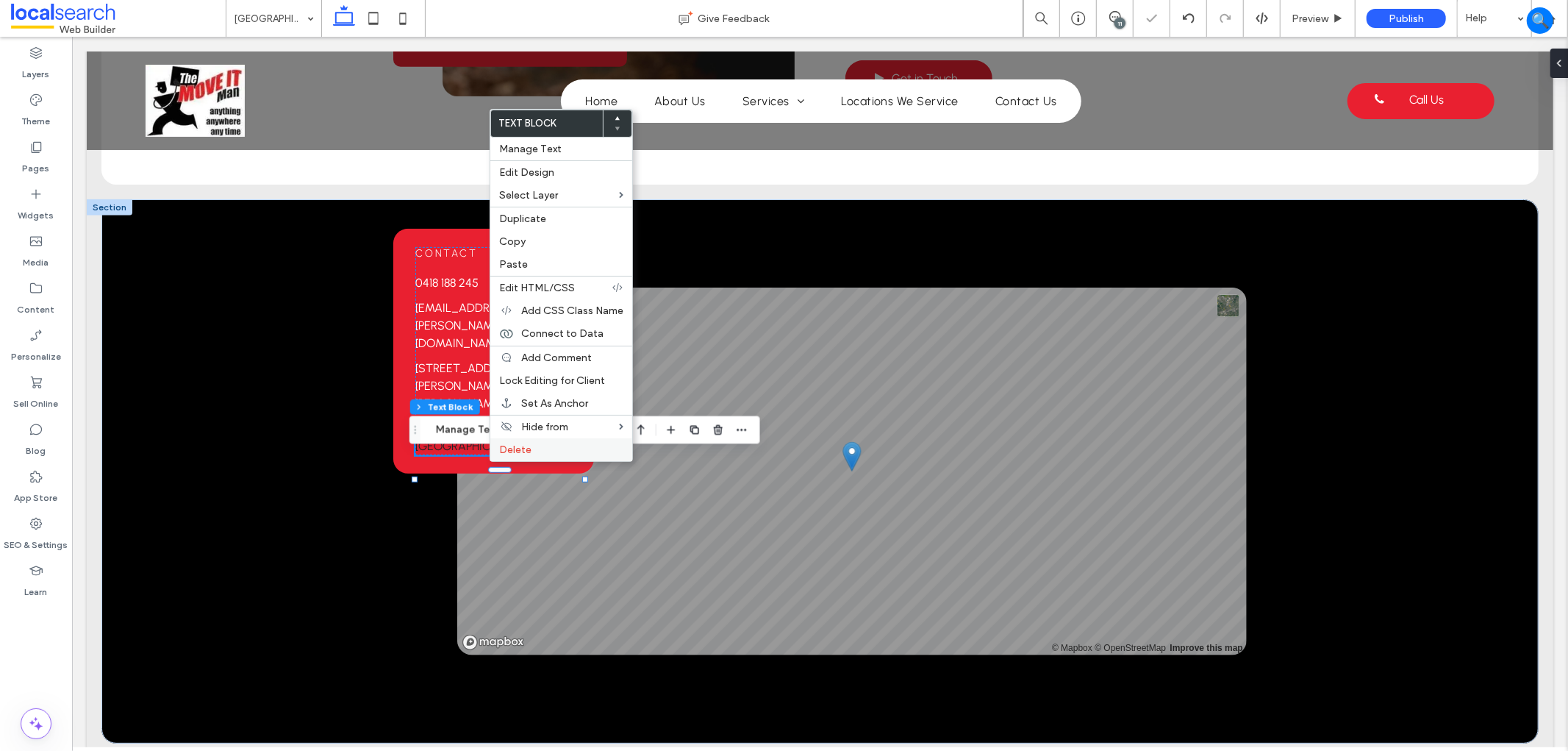
click at [606, 447] on label "Delete" at bounding box center [561, 449] width 124 height 12
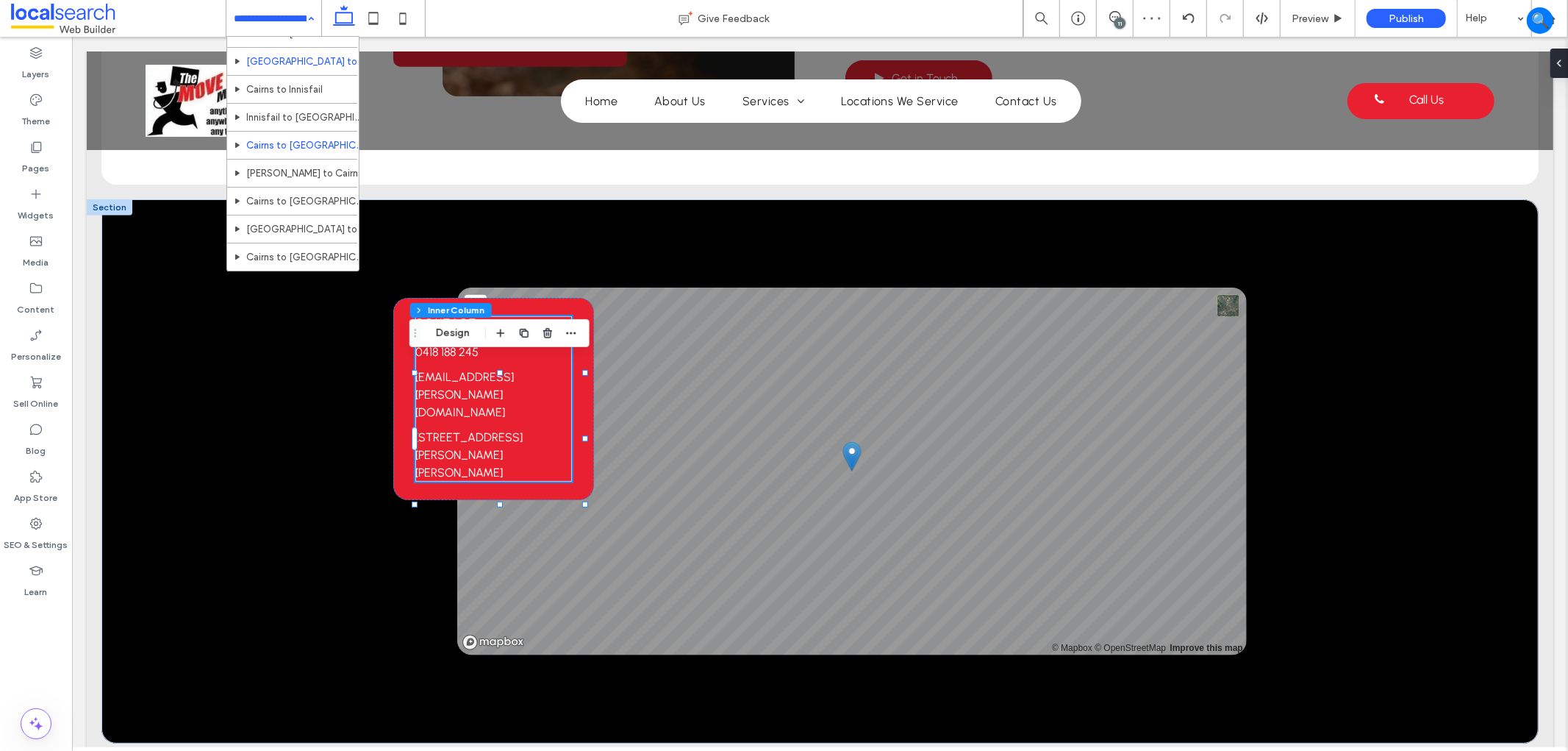
scroll to position [326, 0]
